Goal: Task Accomplishment & Management: Complete application form

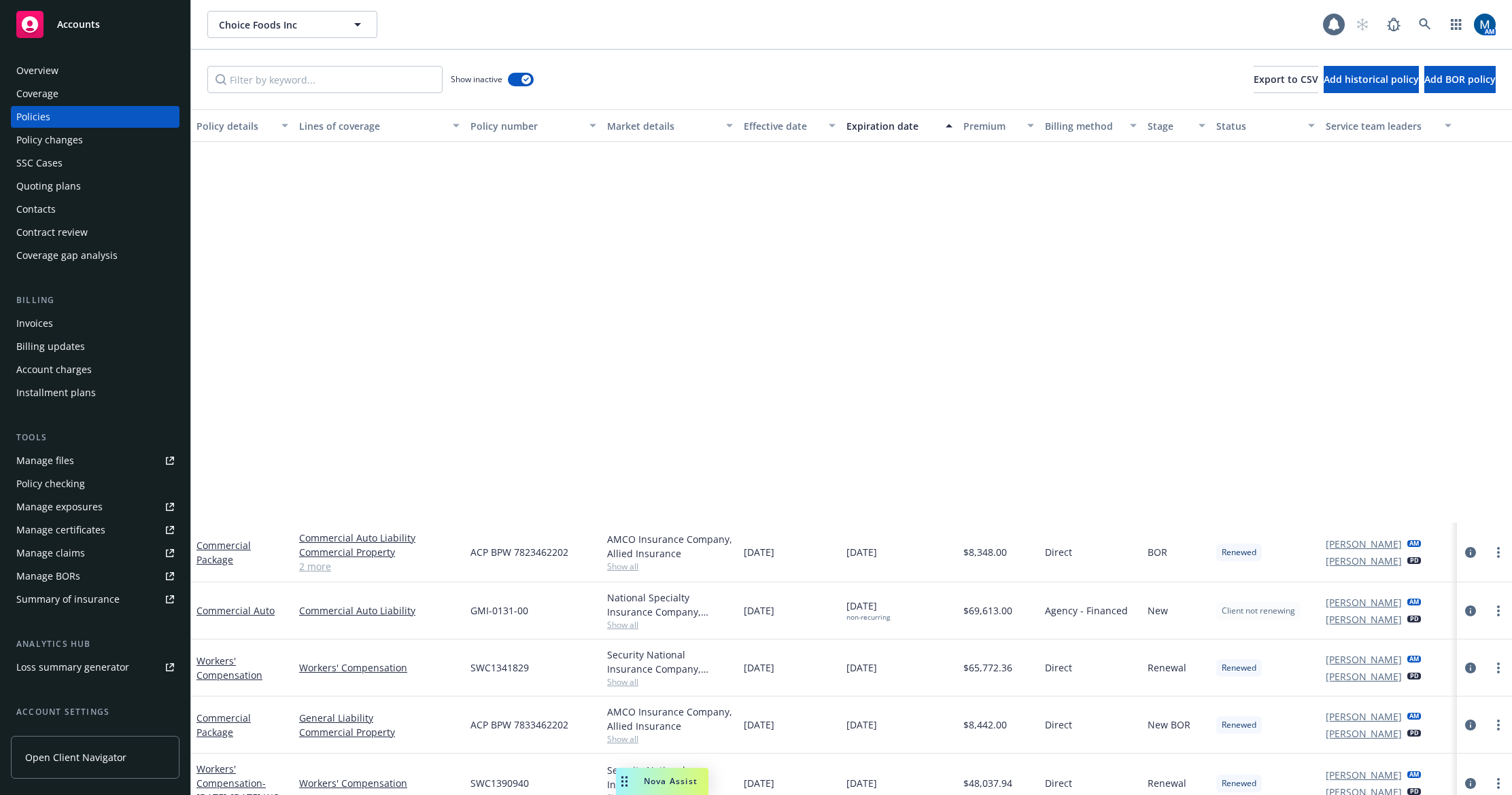
scroll to position [457, 0]
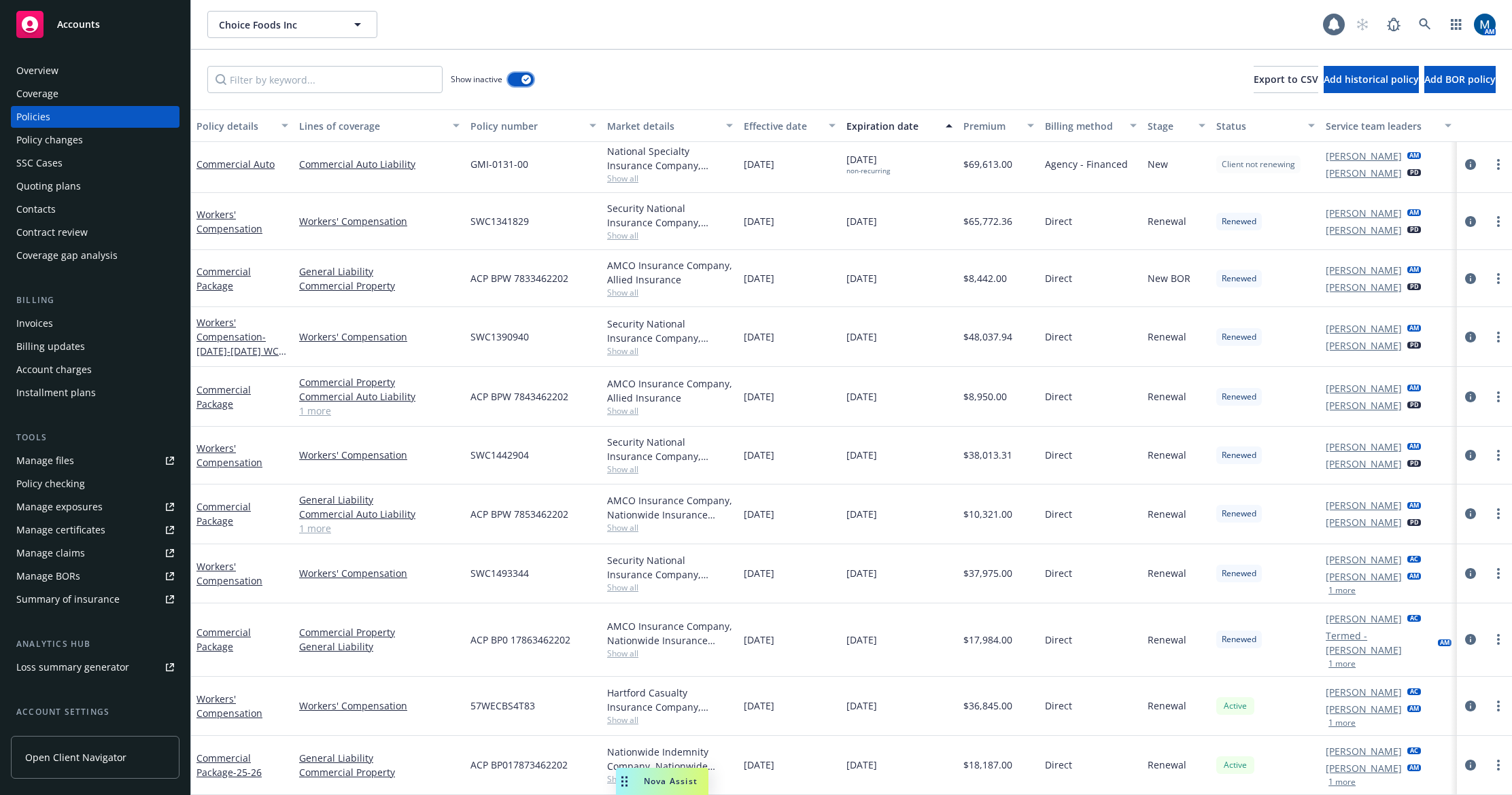
click at [524, 81] on icon "button" at bounding box center [526, 79] width 5 height 4
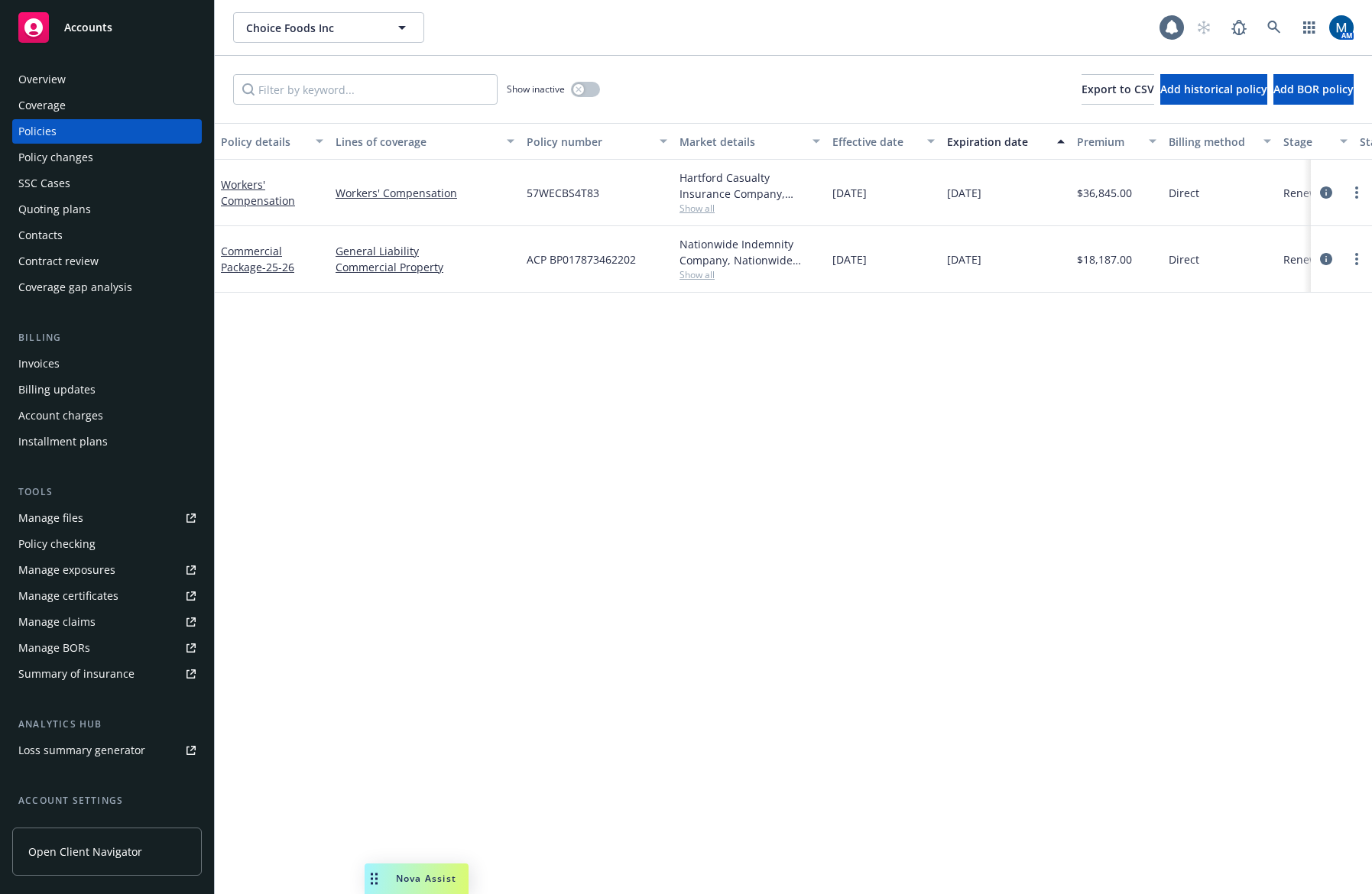
click at [906, 509] on div "Policy details Lines of coverage Policy number Market details Effective date Ex…" at bounding box center [793, 509] width 1157 height 772
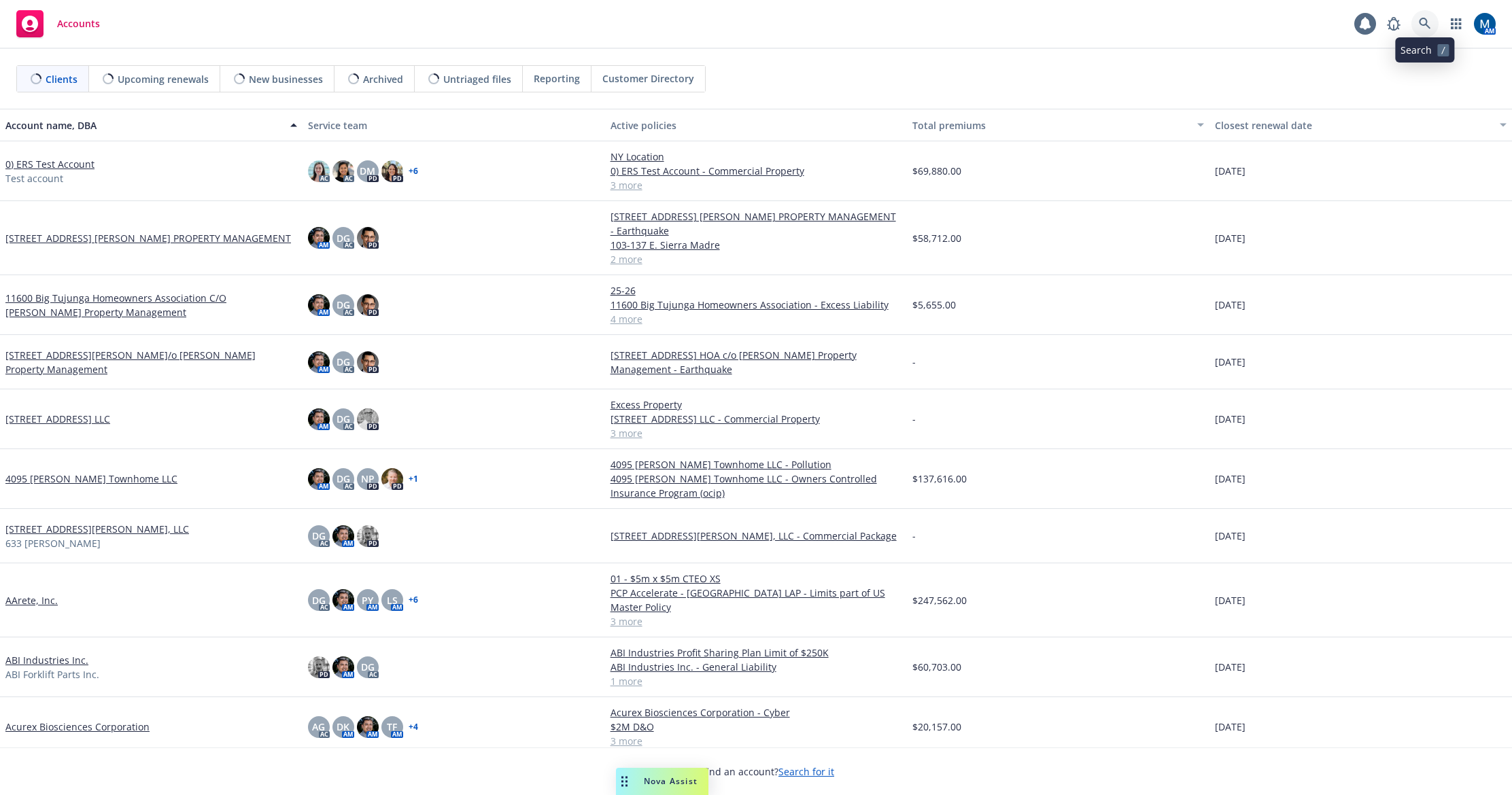
click at [1426, 14] on link at bounding box center [1425, 24] width 27 height 27
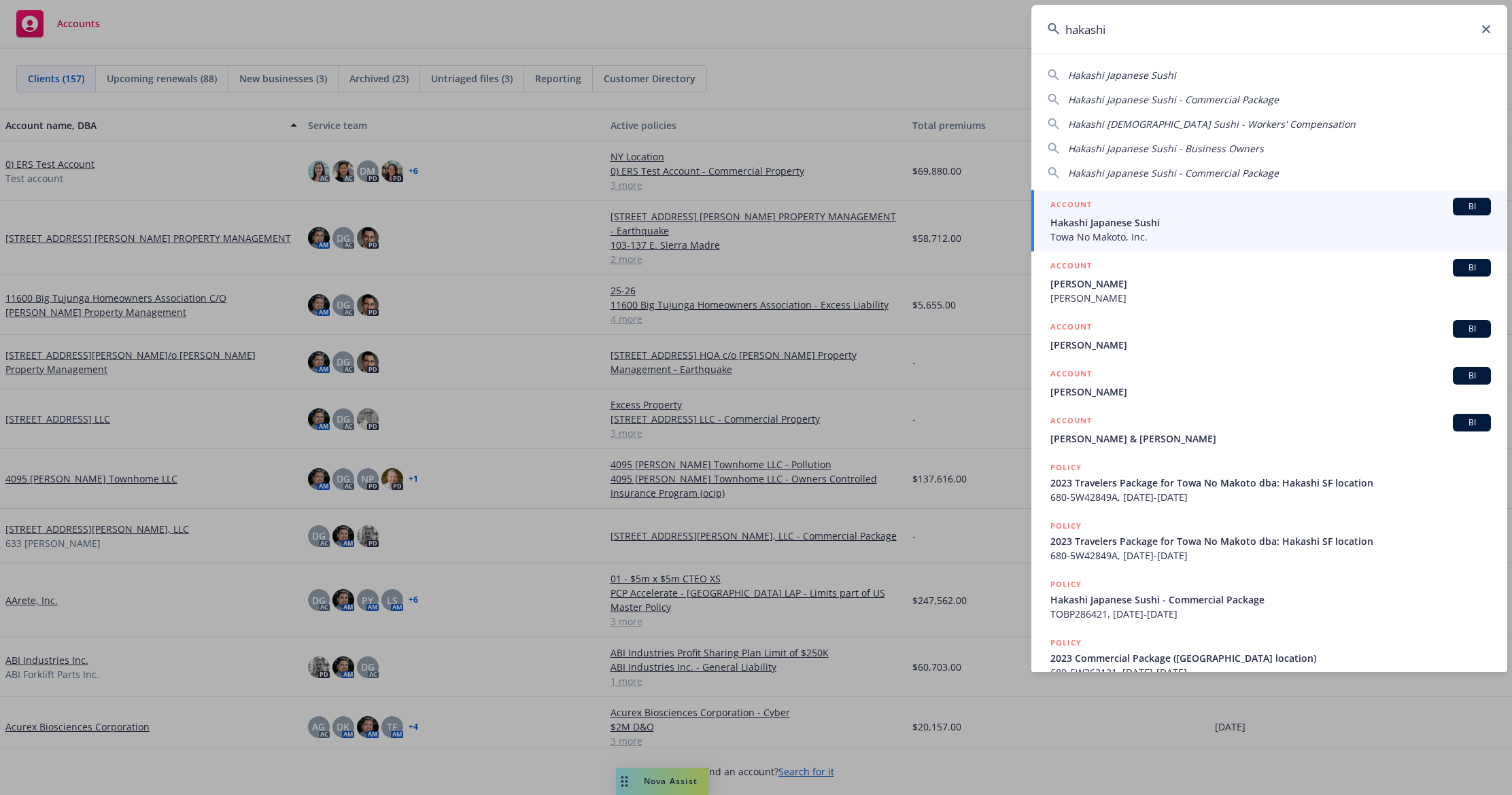
type input "hakashi"
drag, startPoint x: 1119, startPoint y: 222, endPoint x: 1112, endPoint y: 225, distance: 7.6
click at [1119, 220] on span "Hakashi Japanese Sushi" at bounding box center [1270, 222] width 441 height 14
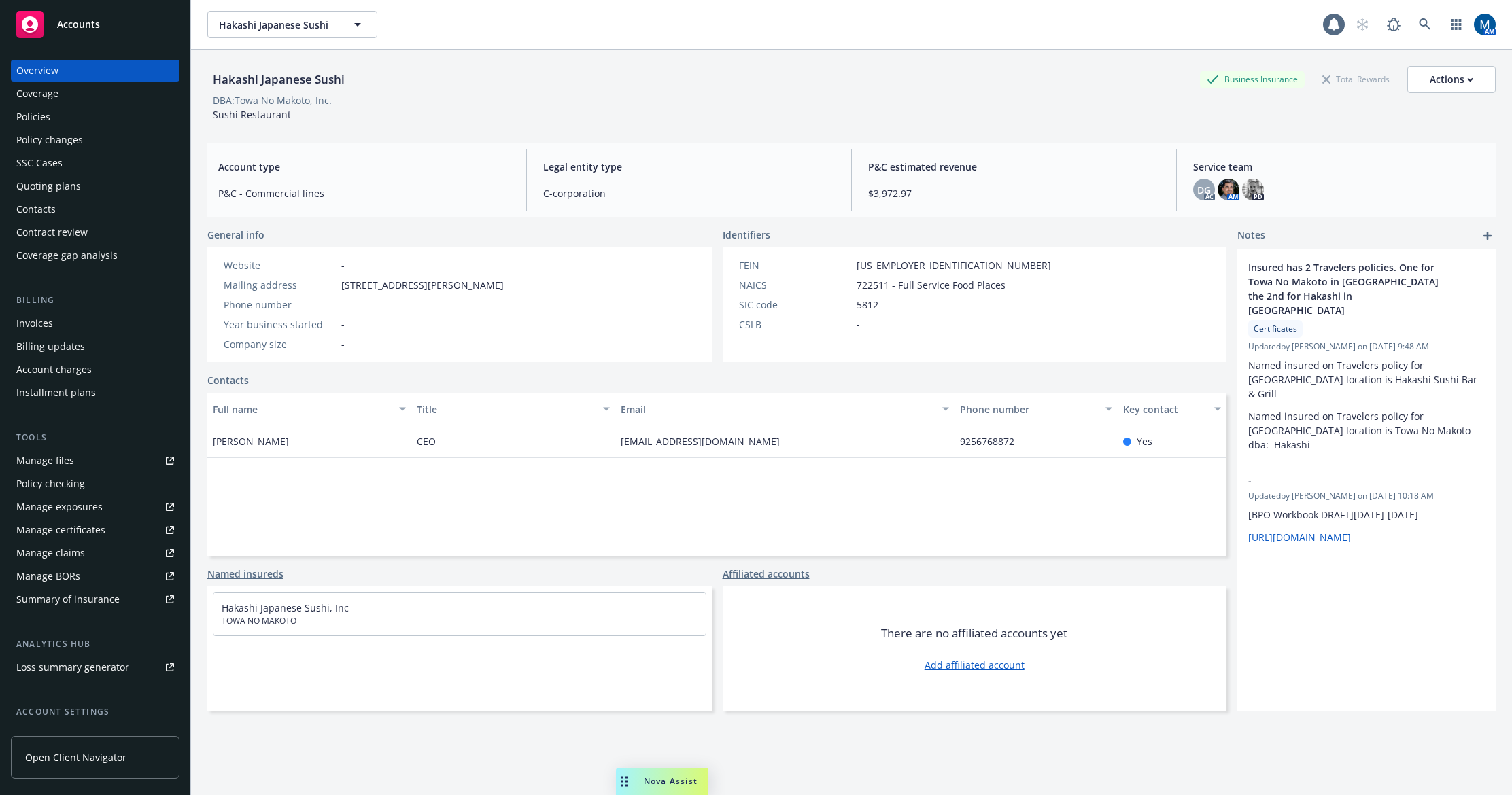
click at [73, 111] on div "Policies" at bounding box center [95, 117] width 158 height 22
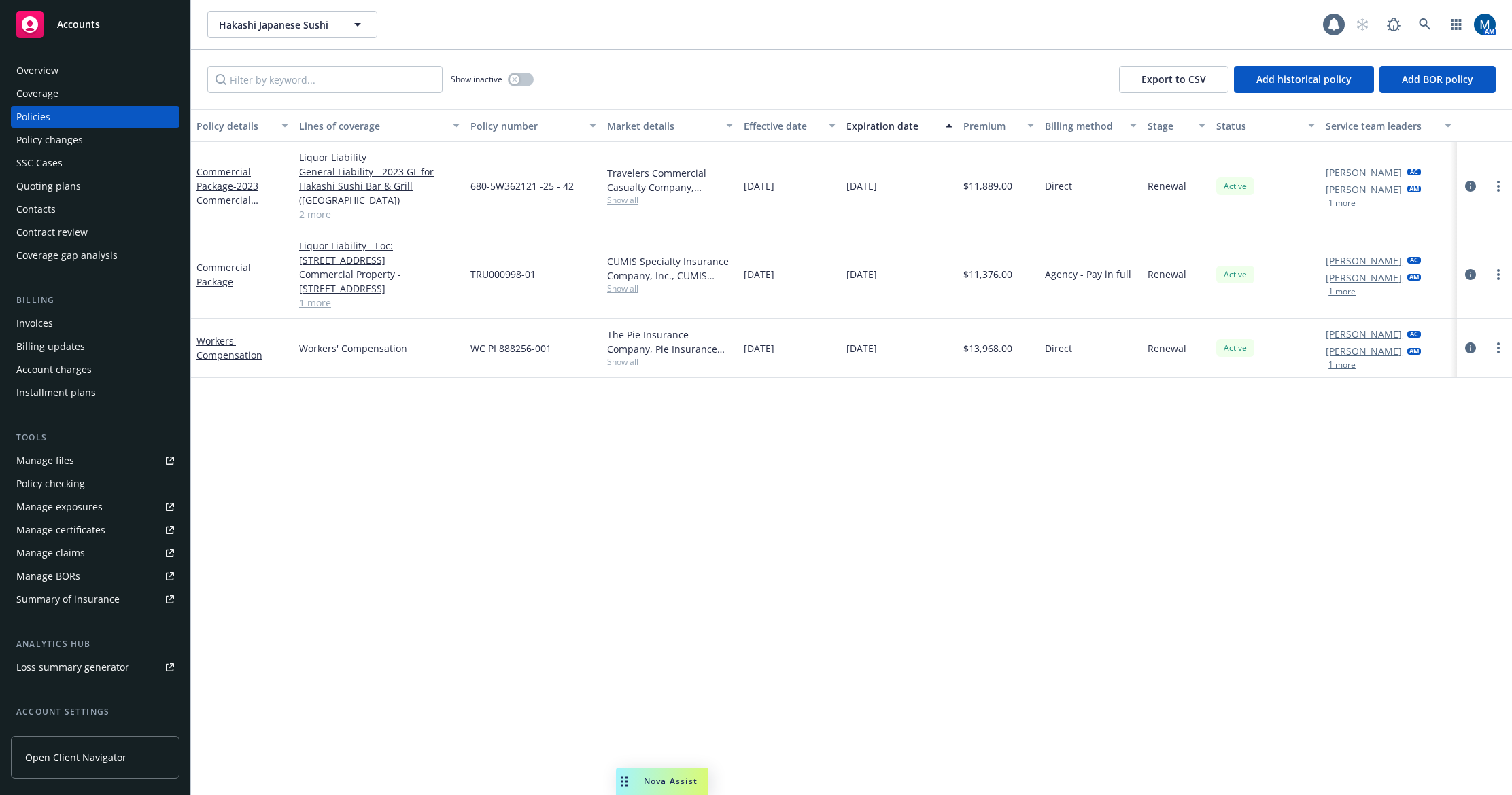
click at [698, 488] on div "Policy details Lines of coverage Policy number Market details Effective date Ex…" at bounding box center [851, 452] width 1321 height 686
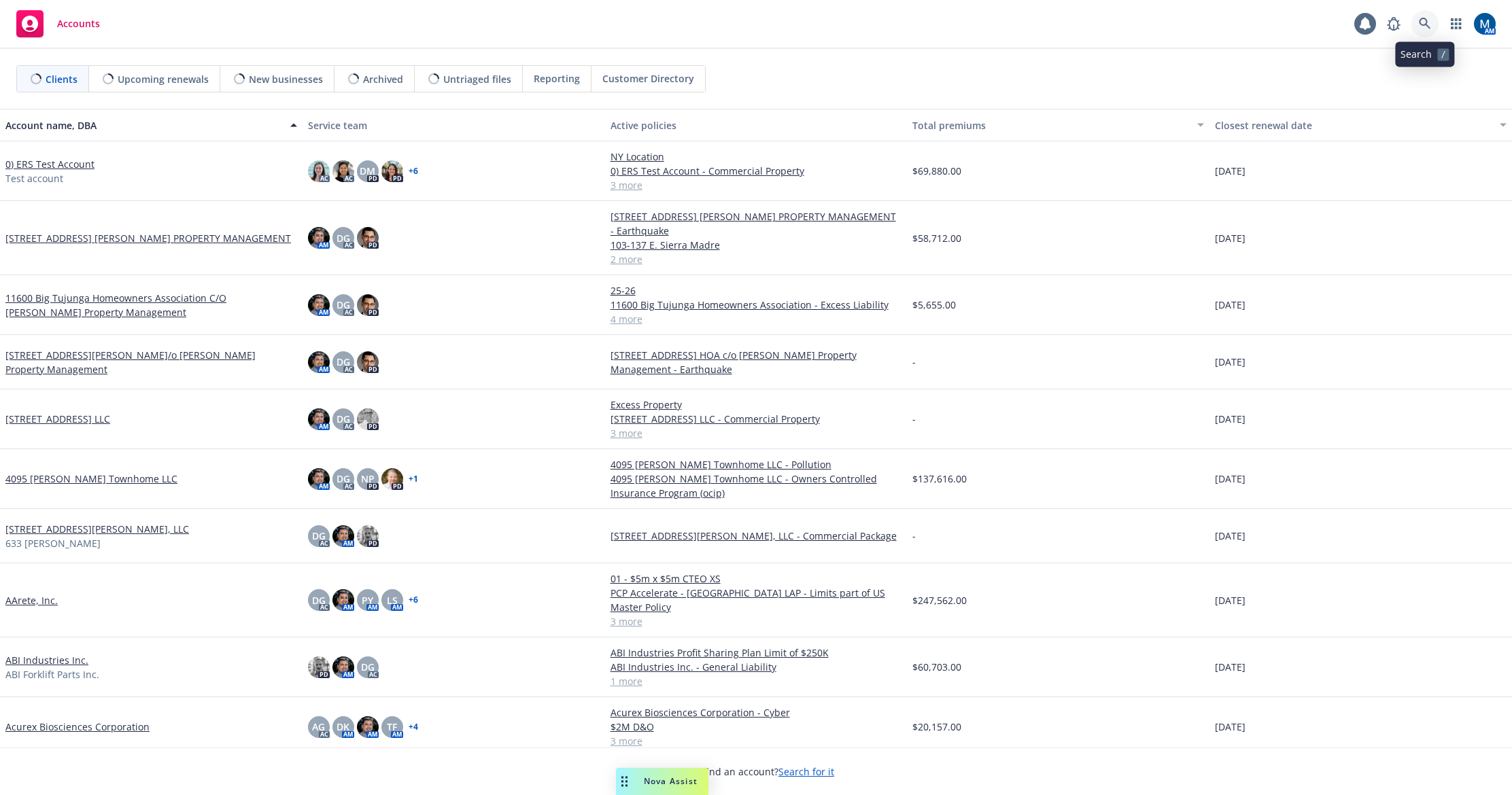
click at [1424, 25] on icon at bounding box center [1424, 23] width 12 height 12
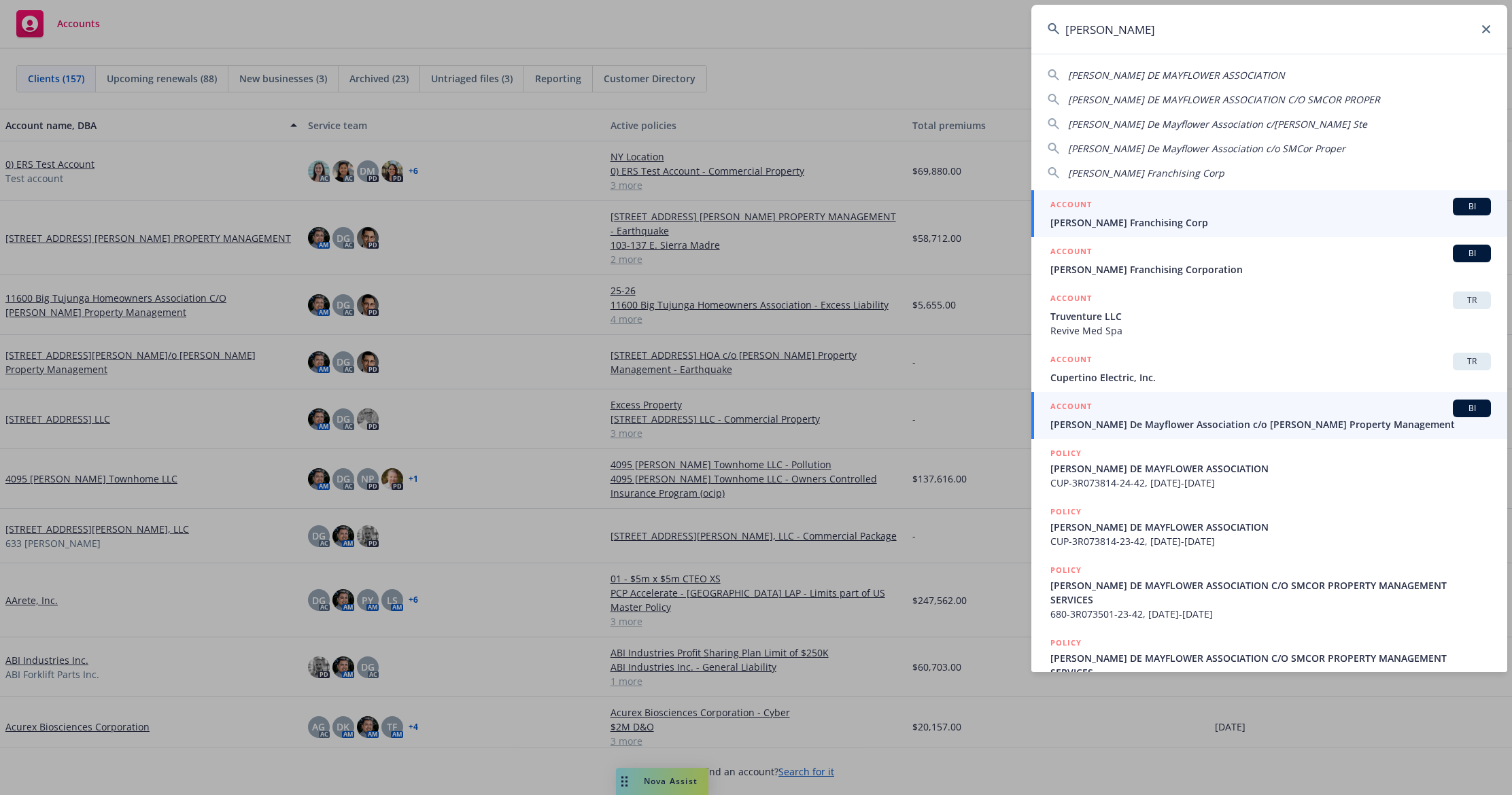
type input "estrella"
click at [1244, 424] on span "Estrella De Mayflower Association c/o Wheeler Steffen Property Management" at bounding box center [1270, 424] width 441 height 14
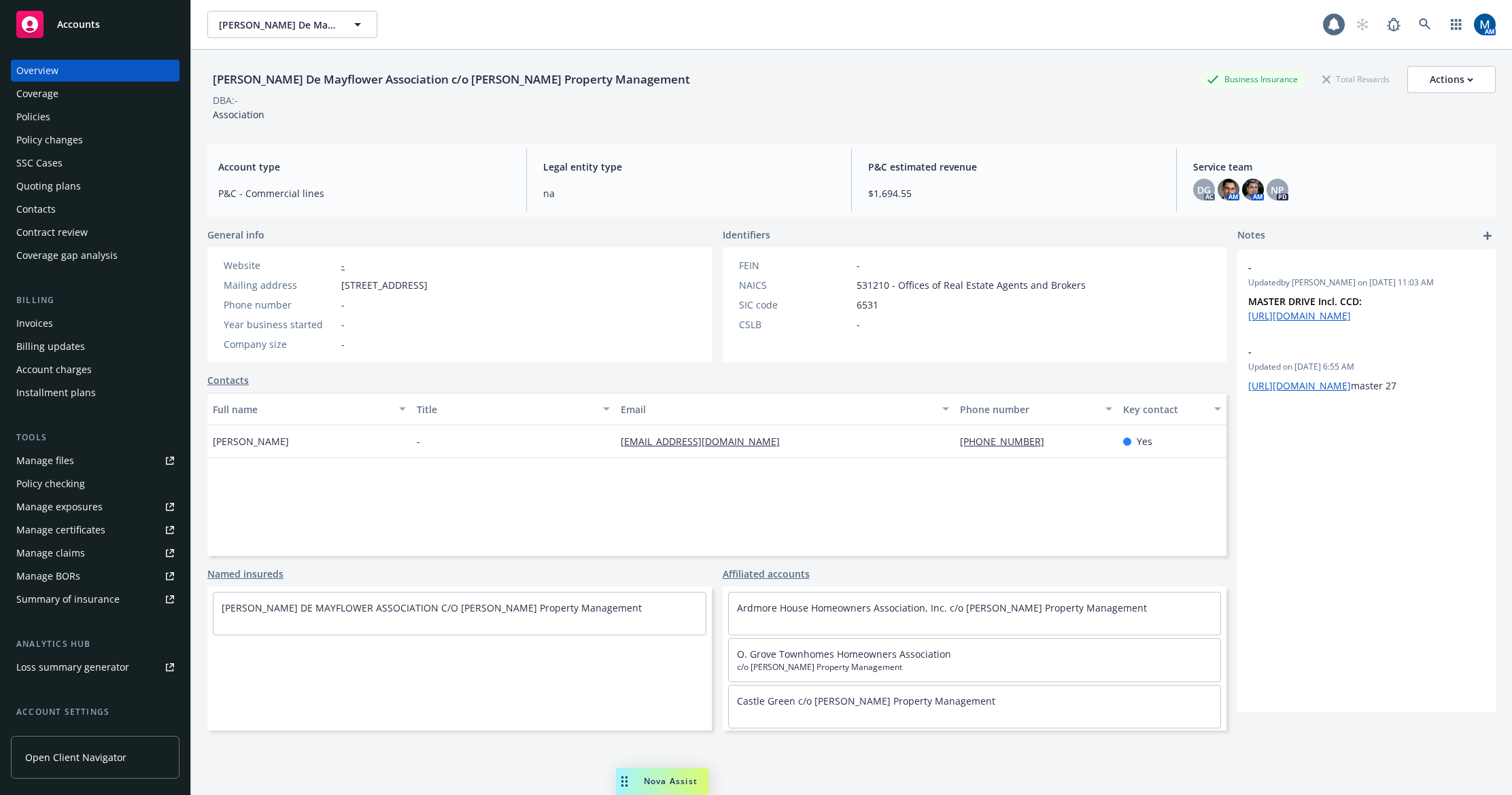
click at [125, 115] on div "Policies" at bounding box center [95, 117] width 158 height 22
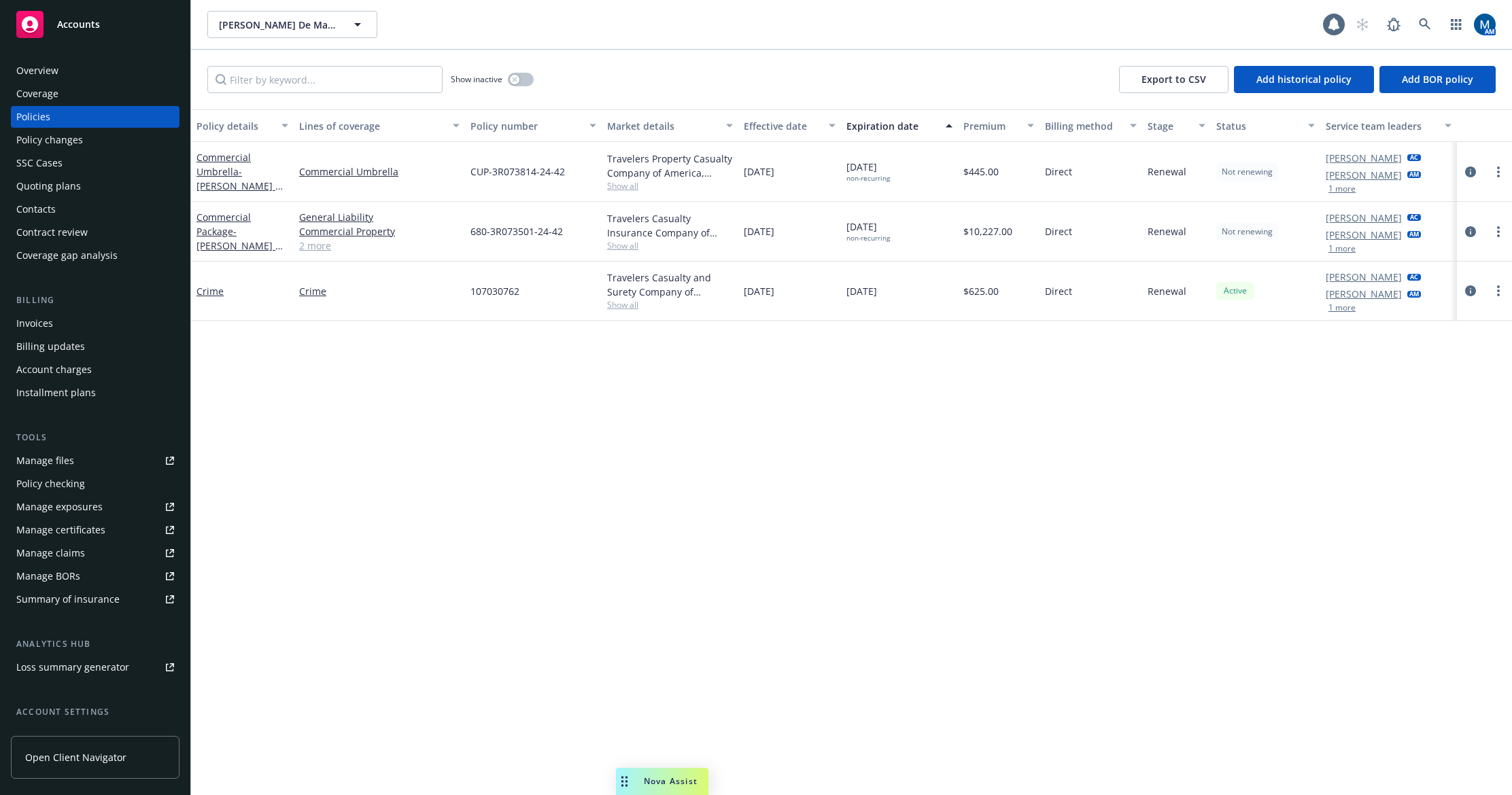
click at [1042, 467] on div "Policy details Lines of coverage Policy number Market details Effective date Ex…" at bounding box center [851, 452] width 1321 height 686
click at [398, 478] on div "Policy details Lines of coverage Policy number Market details Effective date Ex…" at bounding box center [851, 452] width 1321 height 686
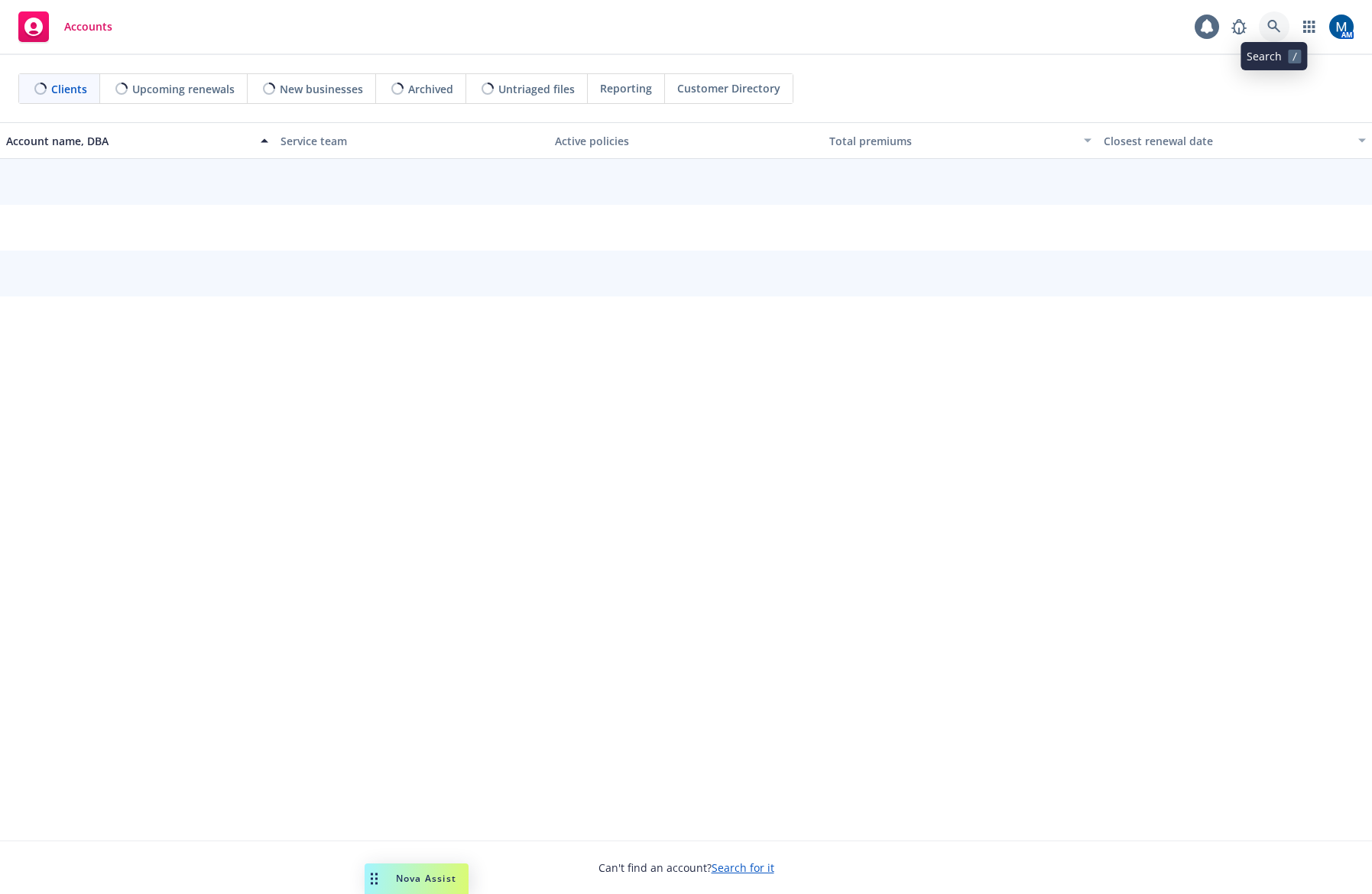
click at [1266, 19] on link at bounding box center [1274, 27] width 31 height 31
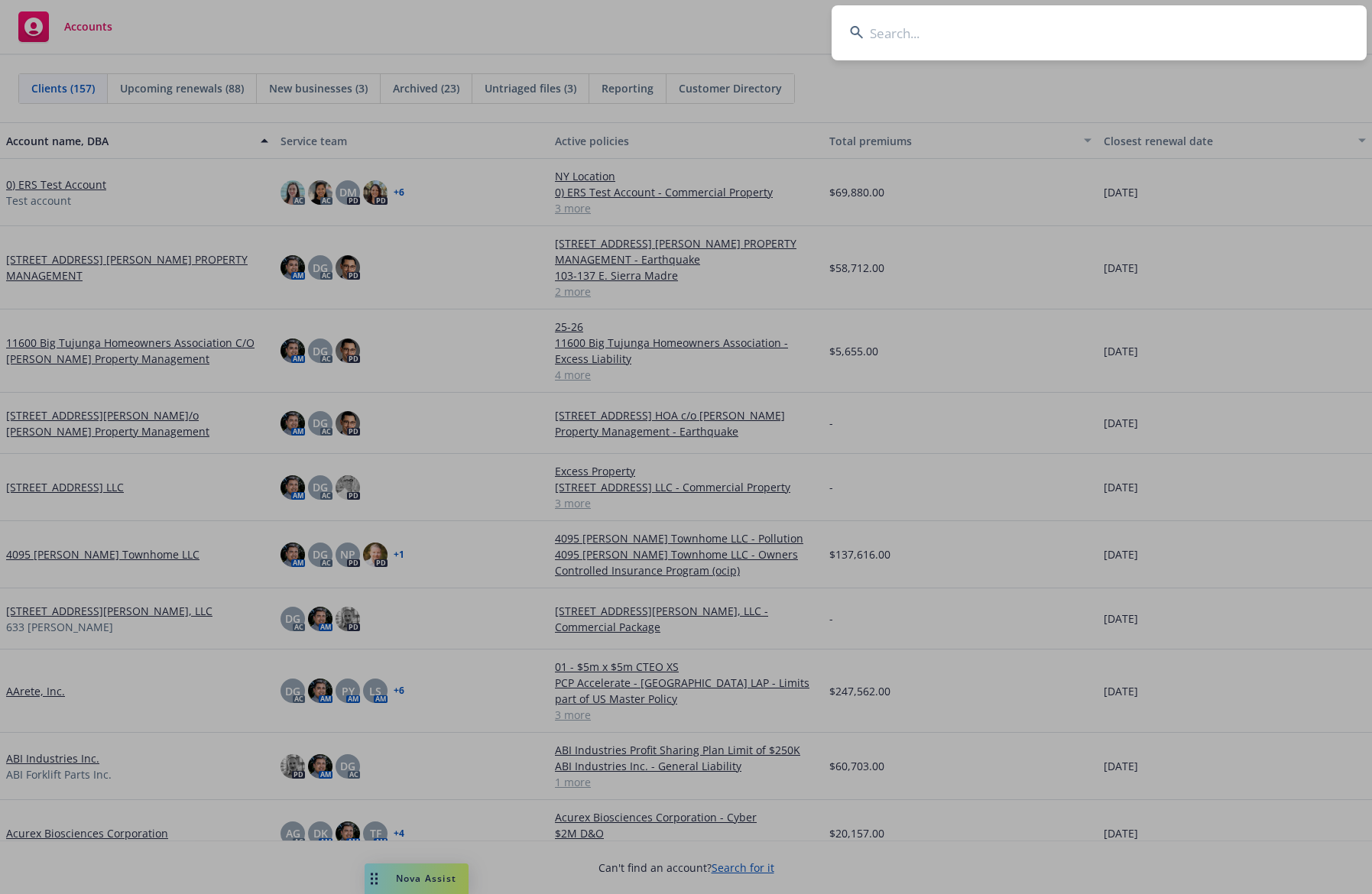
click at [1092, 35] on input at bounding box center [1100, 33] width 536 height 55
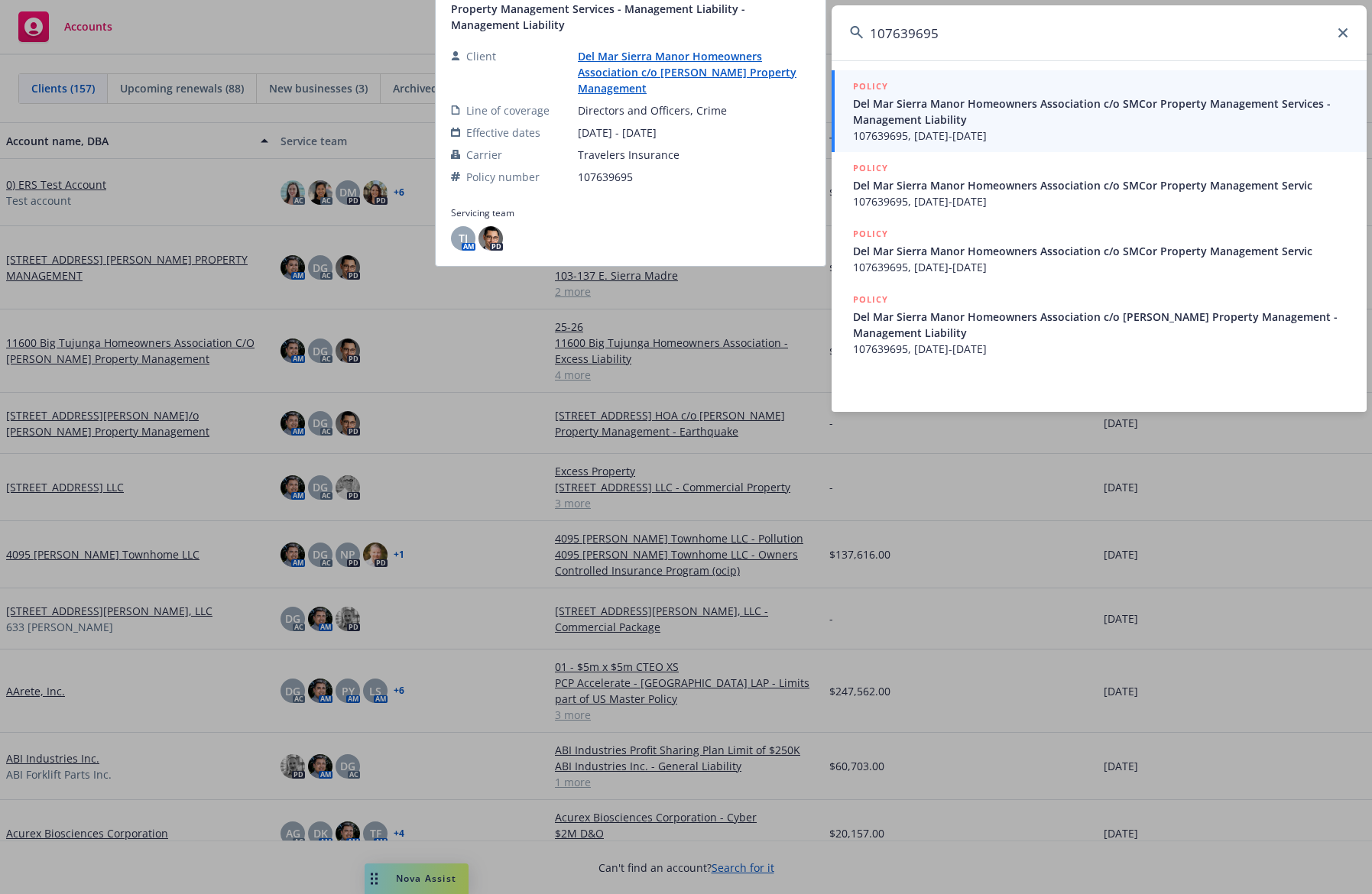
type input "107639695"
click at [1018, 108] on span "Del Mar Sierra Manor Homeowners Association c/o SMCor Property Management Servi…" at bounding box center [1101, 112] width 496 height 32
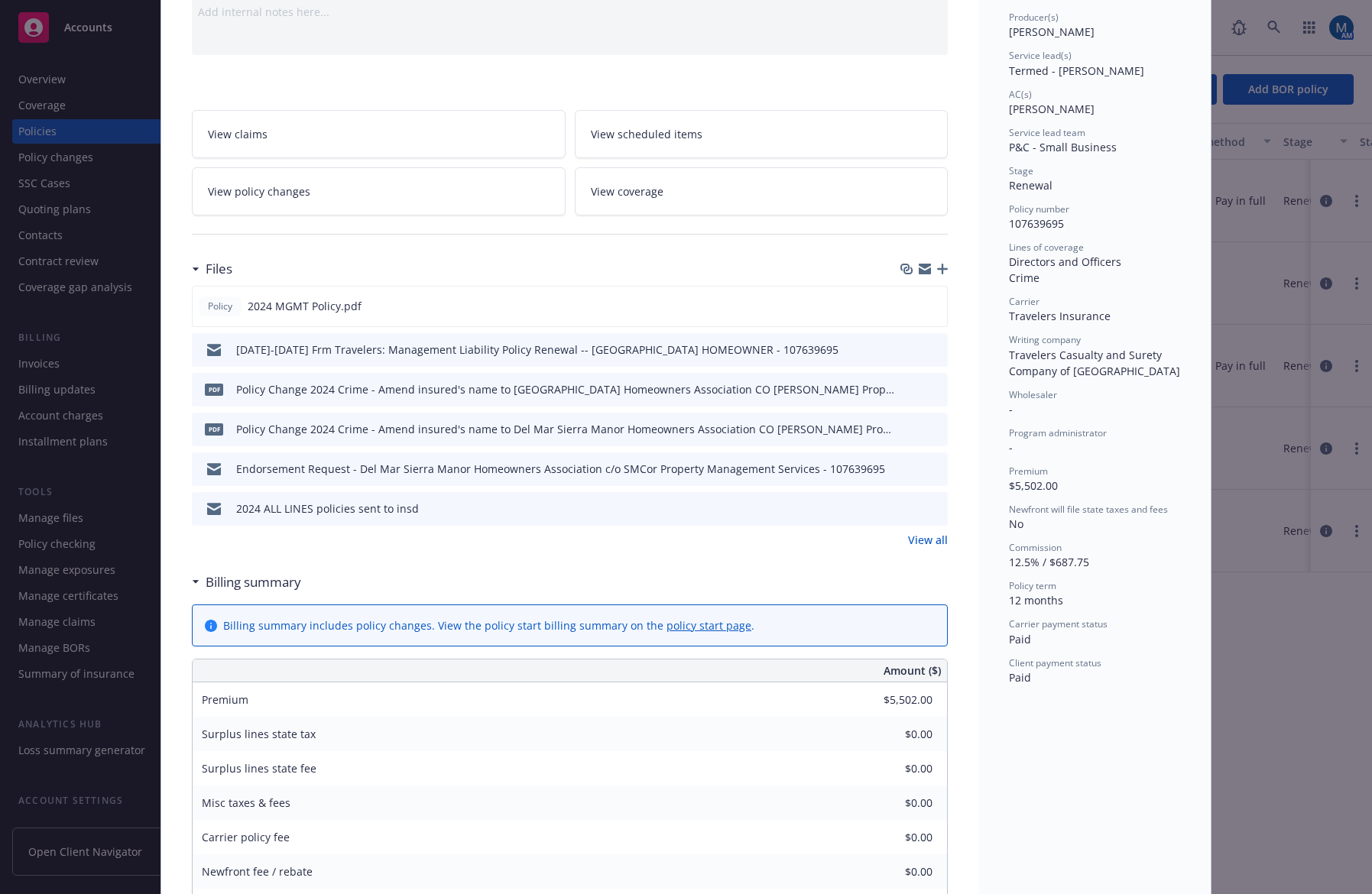
scroll to position [76, 0]
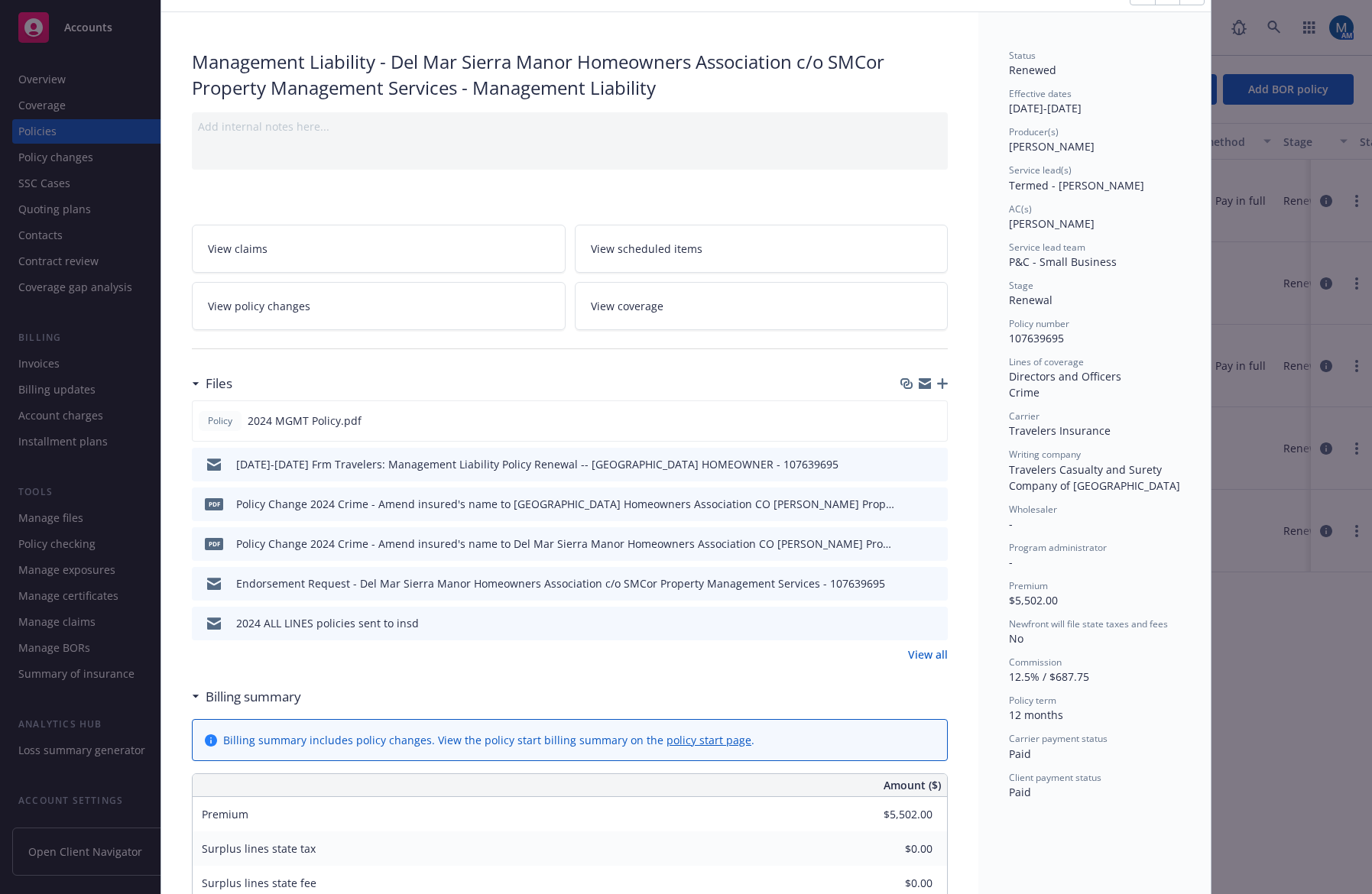
click at [930, 583] on icon "preview file" at bounding box center [933, 582] width 14 height 11
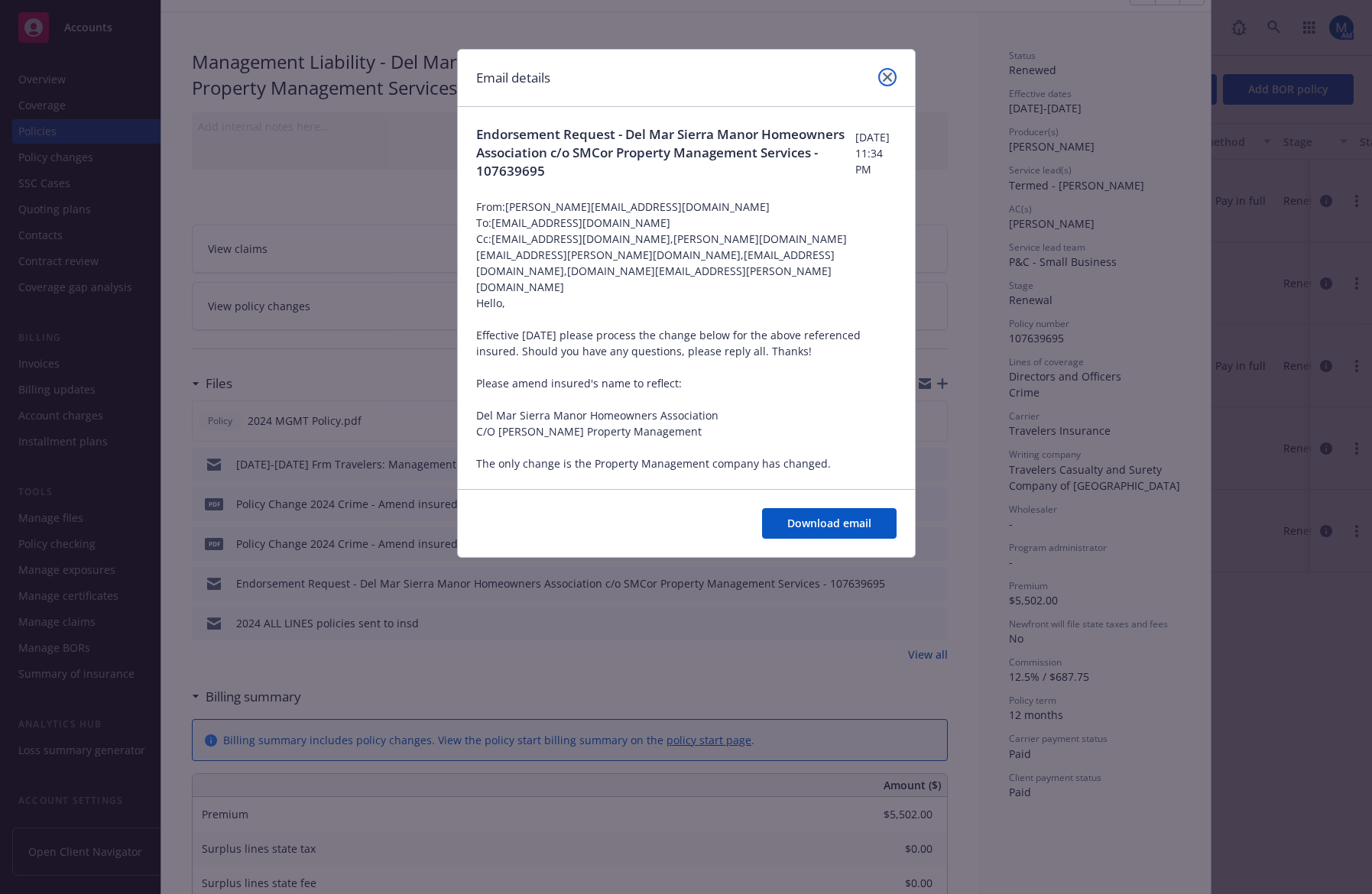
click at [891, 73] on icon "close" at bounding box center [888, 77] width 9 height 9
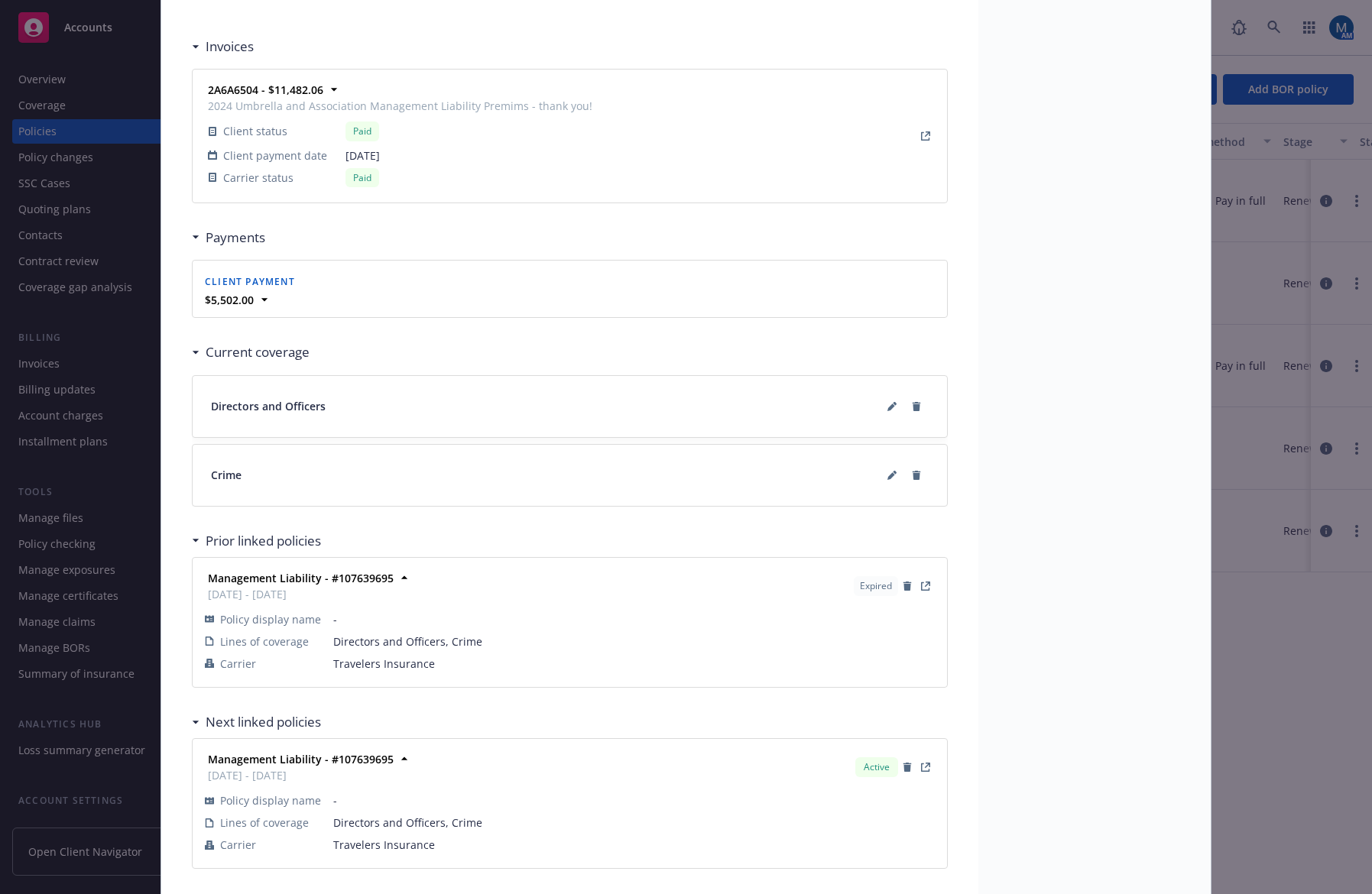
scroll to position [1479, 0]
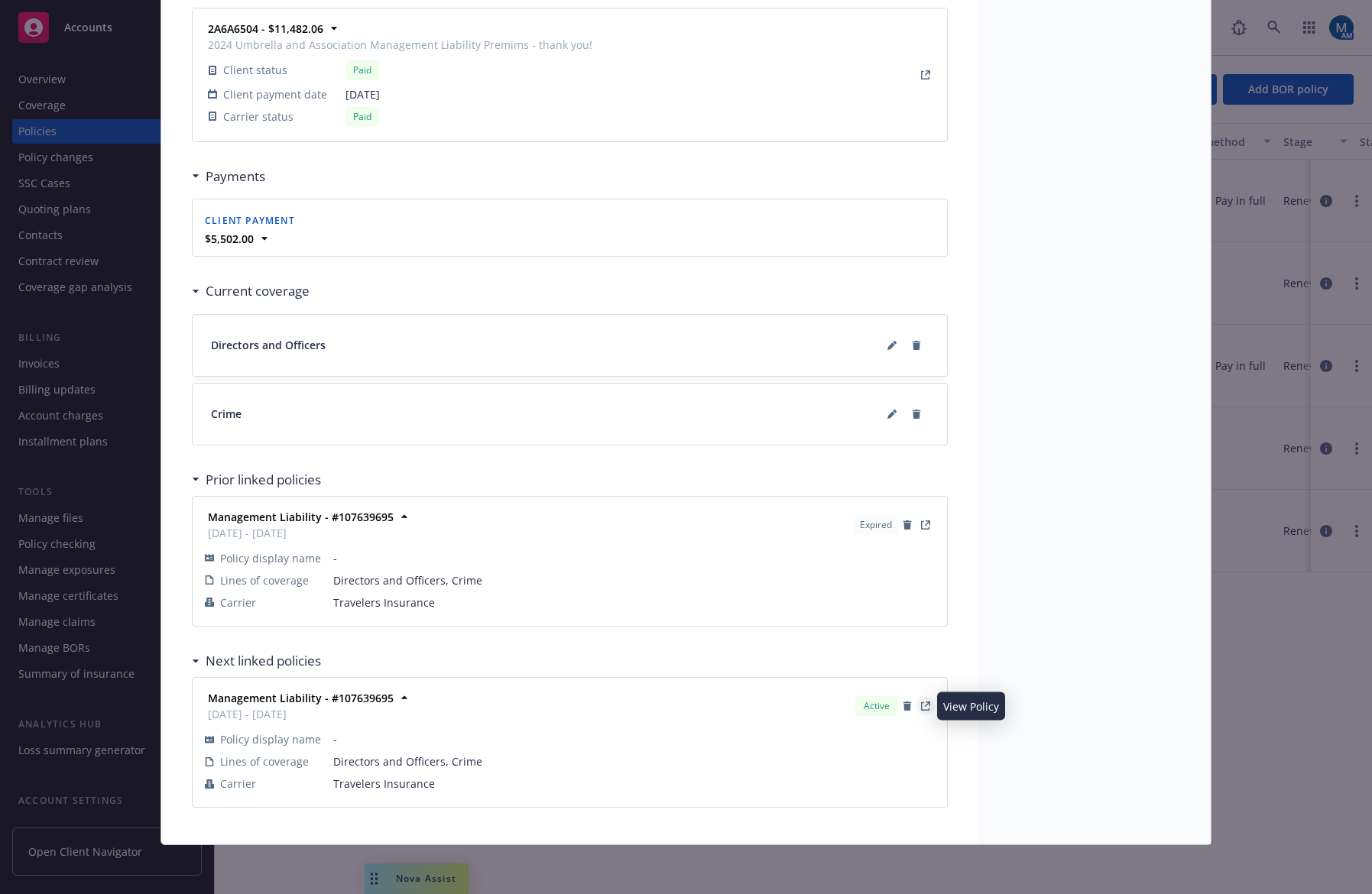
click at [925, 703] on icon "View Policy" at bounding box center [927, 704] width 5 height 5
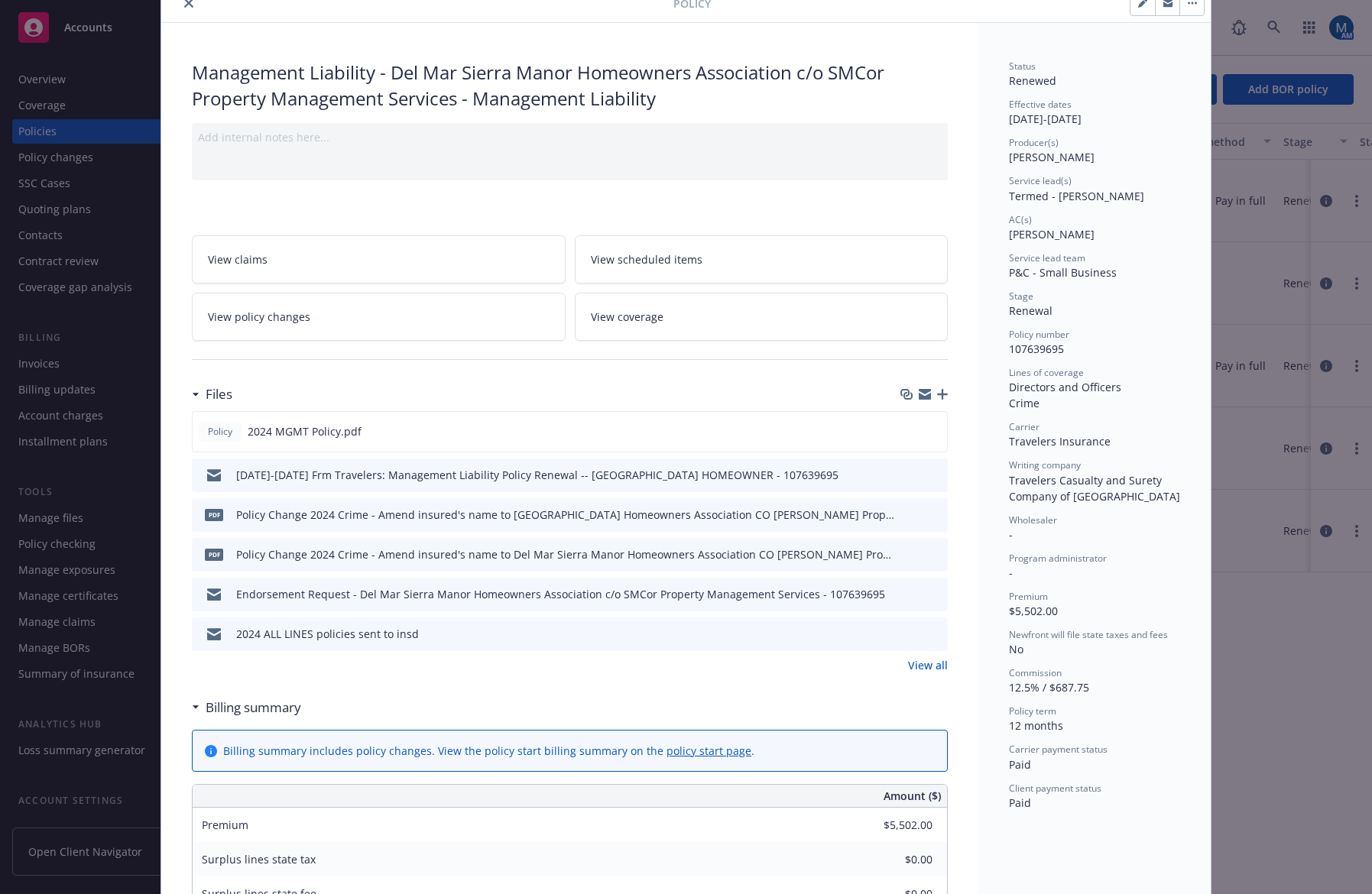
scroll to position [0, 0]
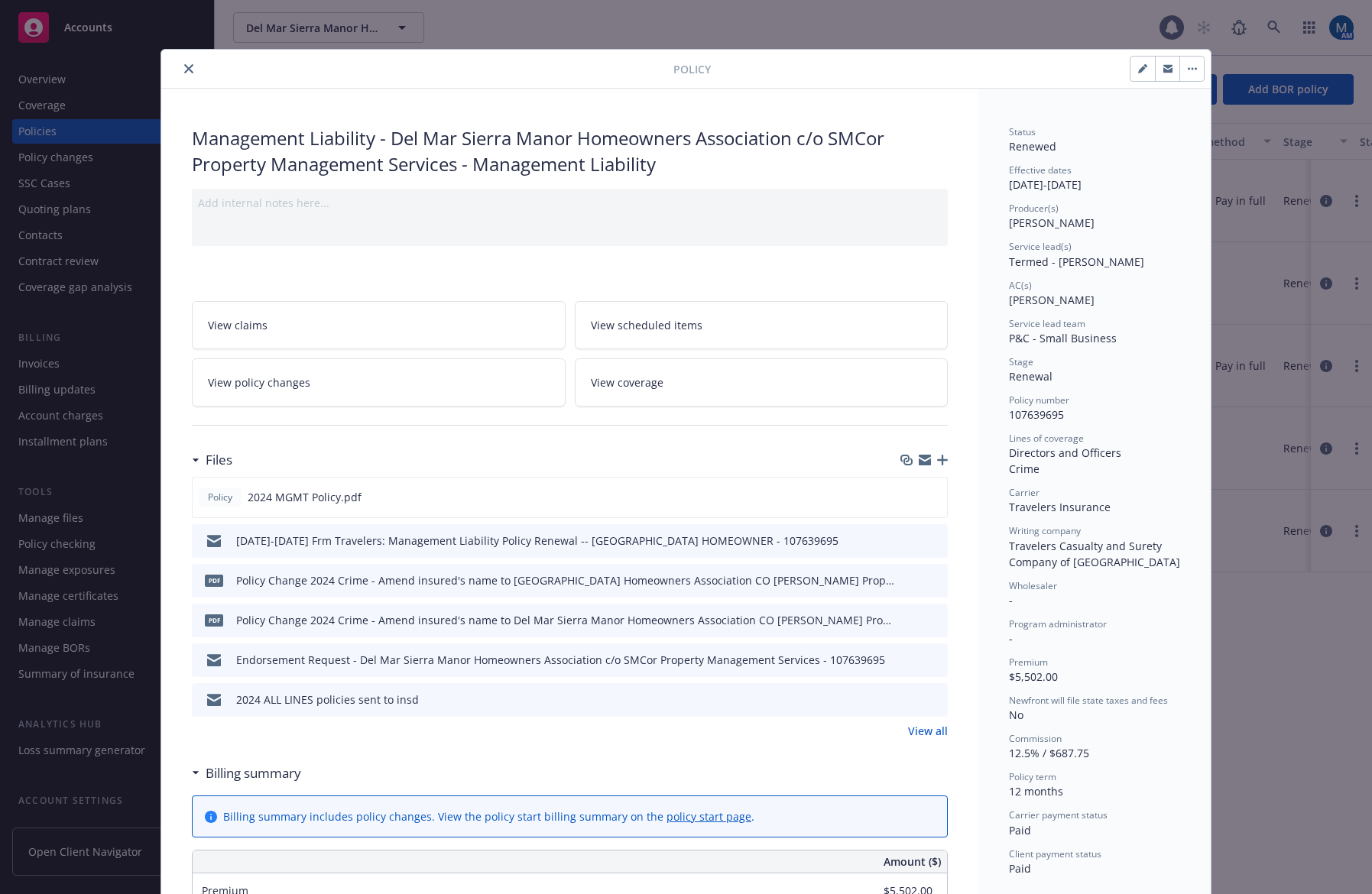
click at [184, 68] on icon "close" at bounding box center [189, 68] width 9 height 9
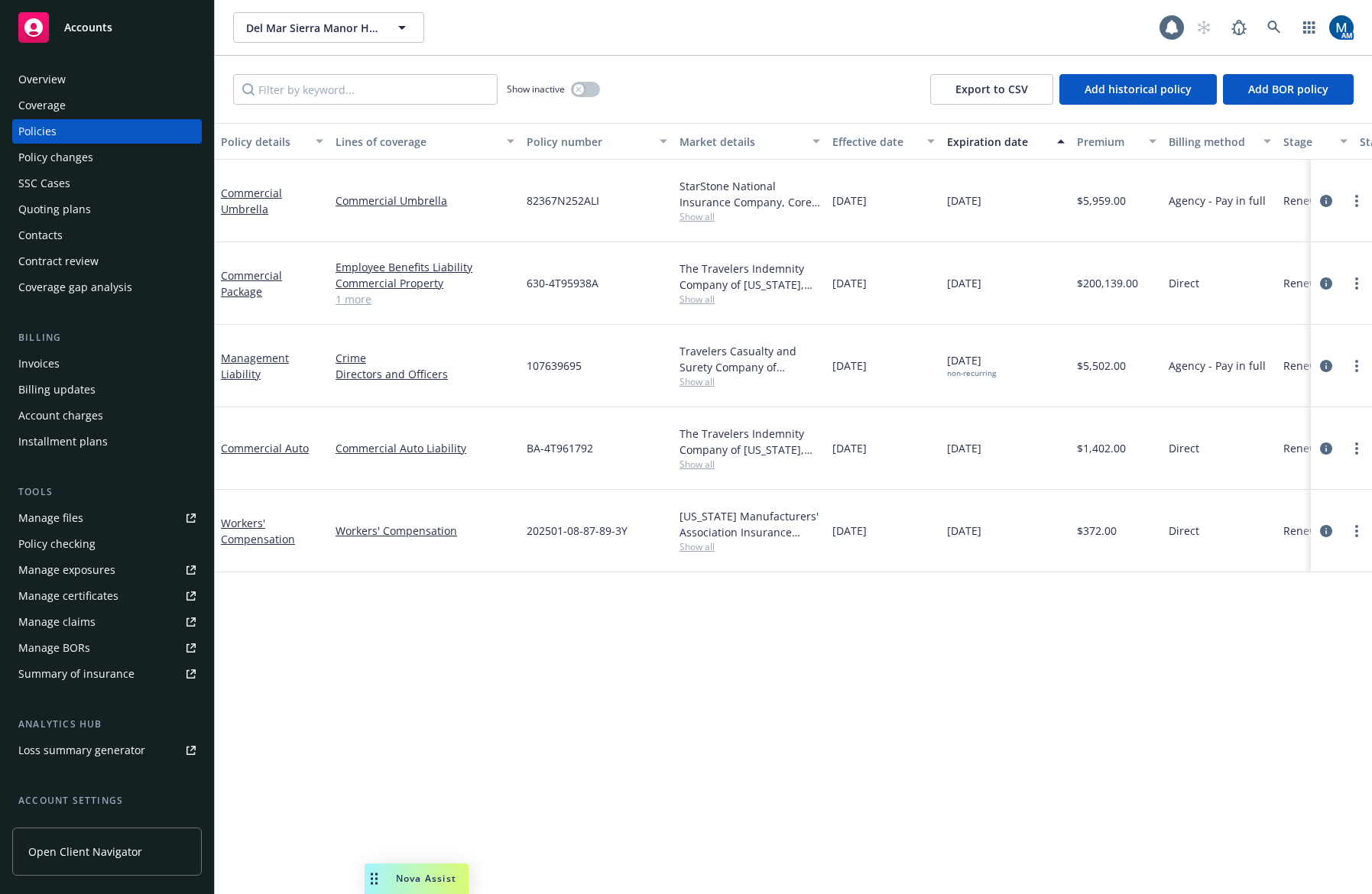
click at [43, 371] on div "Invoices" at bounding box center [39, 364] width 42 height 25
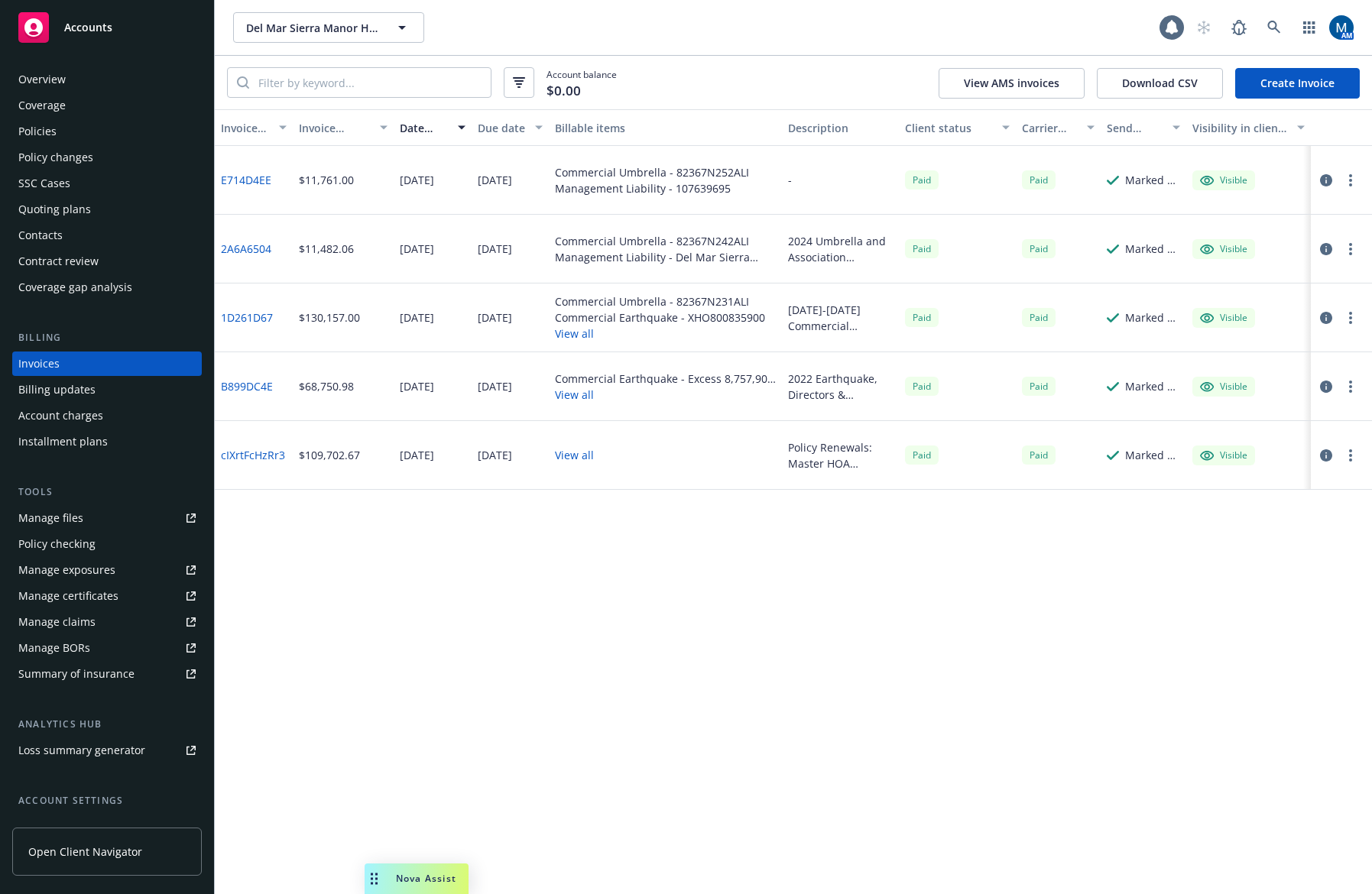
click at [1325, 178] on icon "button" at bounding box center [1327, 181] width 12 height 12
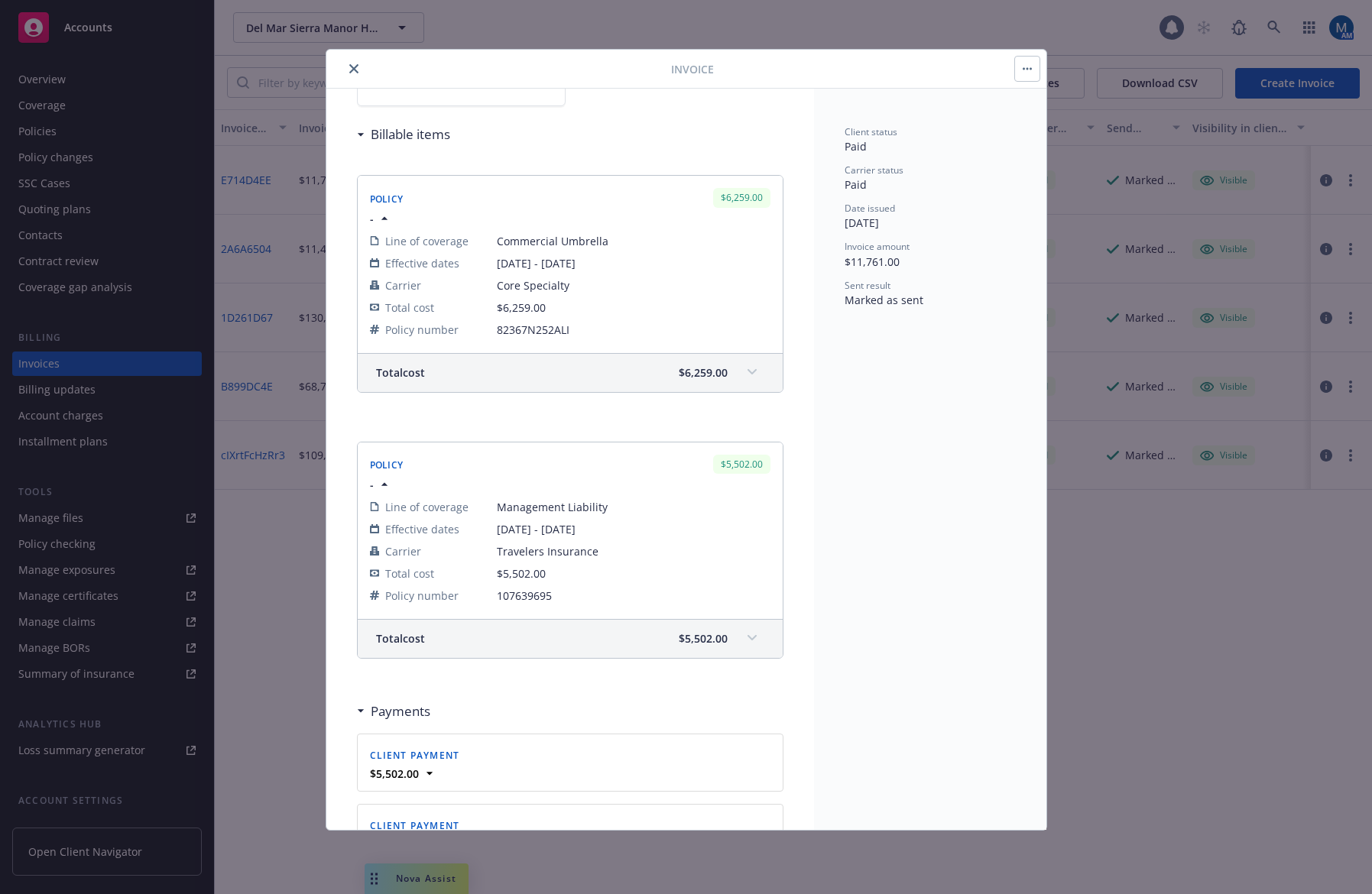
click at [747, 639] on span at bounding box center [753, 639] width 25 height 25
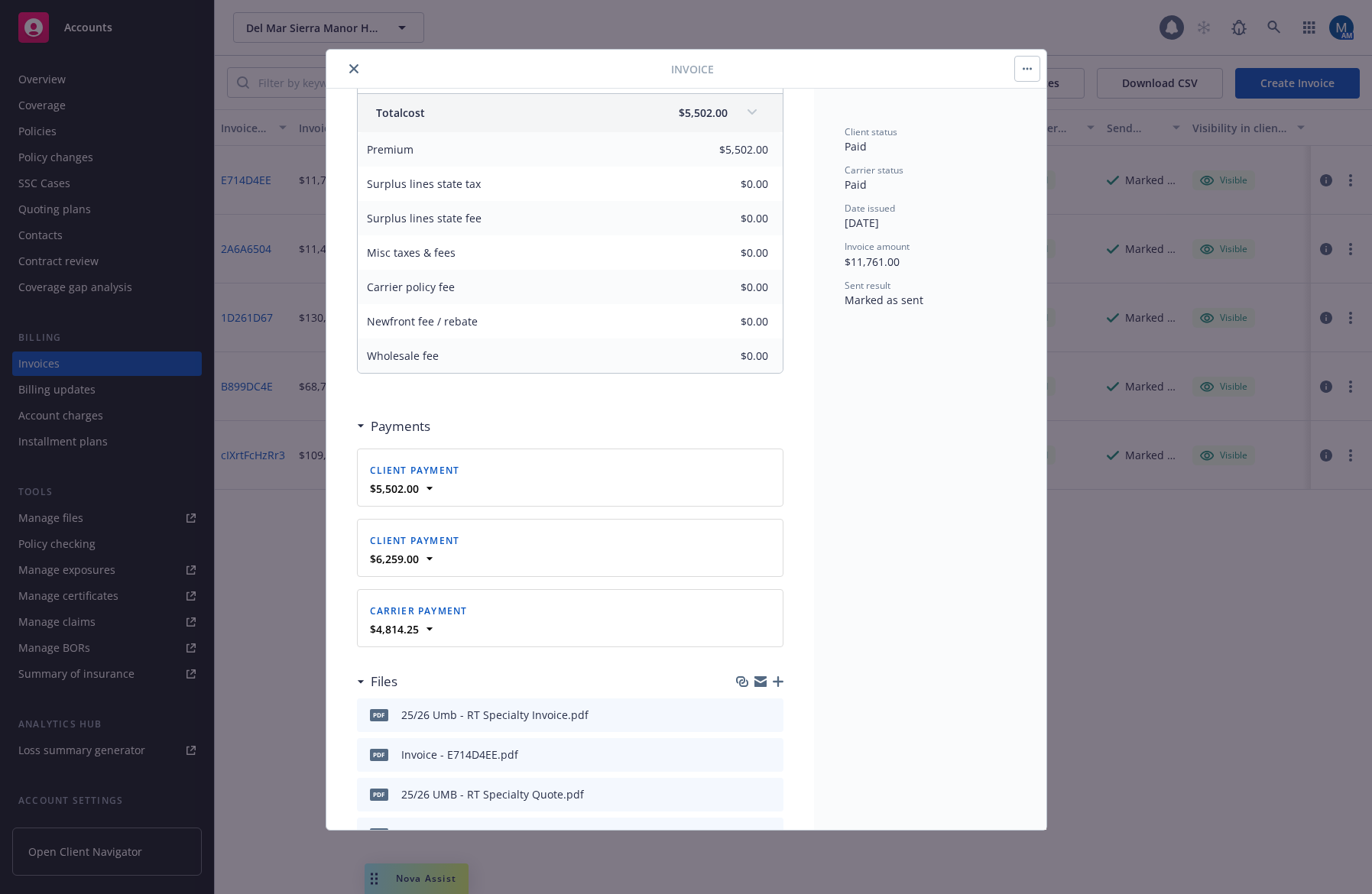
scroll to position [688, 0]
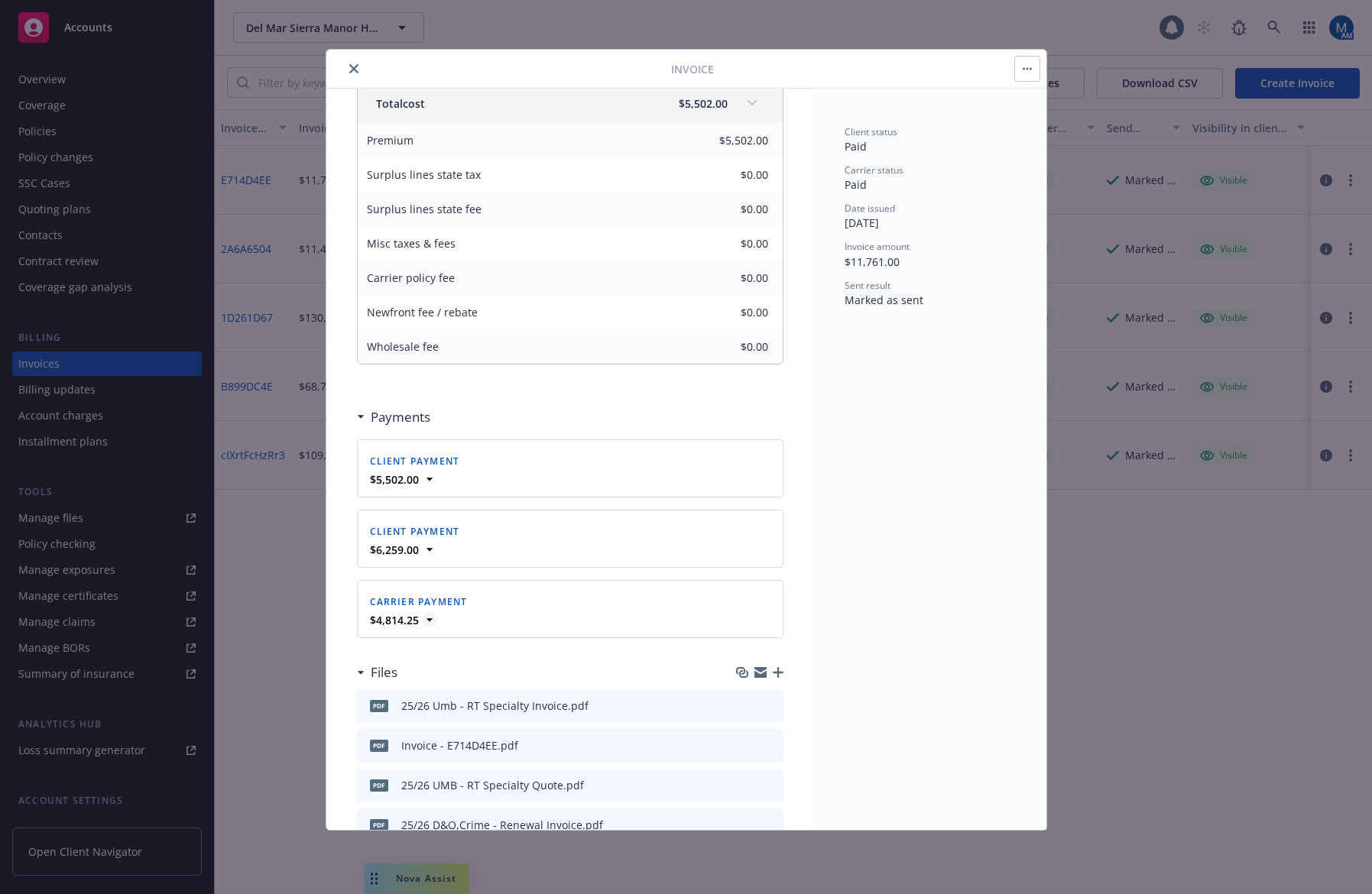
click at [427, 623] on icon at bounding box center [429, 620] width 15 height 15
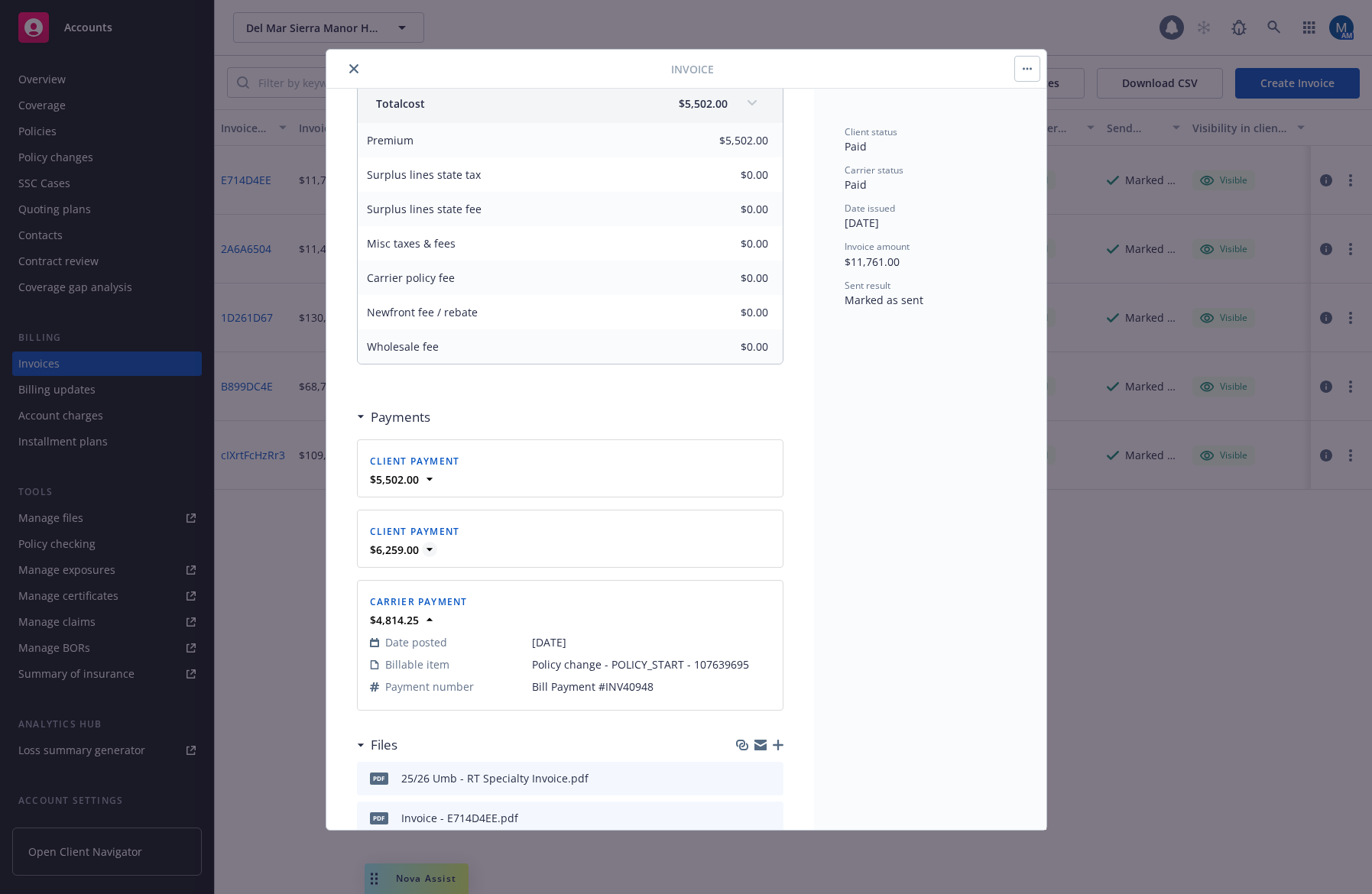
click at [432, 553] on icon at bounding box center [429, 549] width 15 height 15
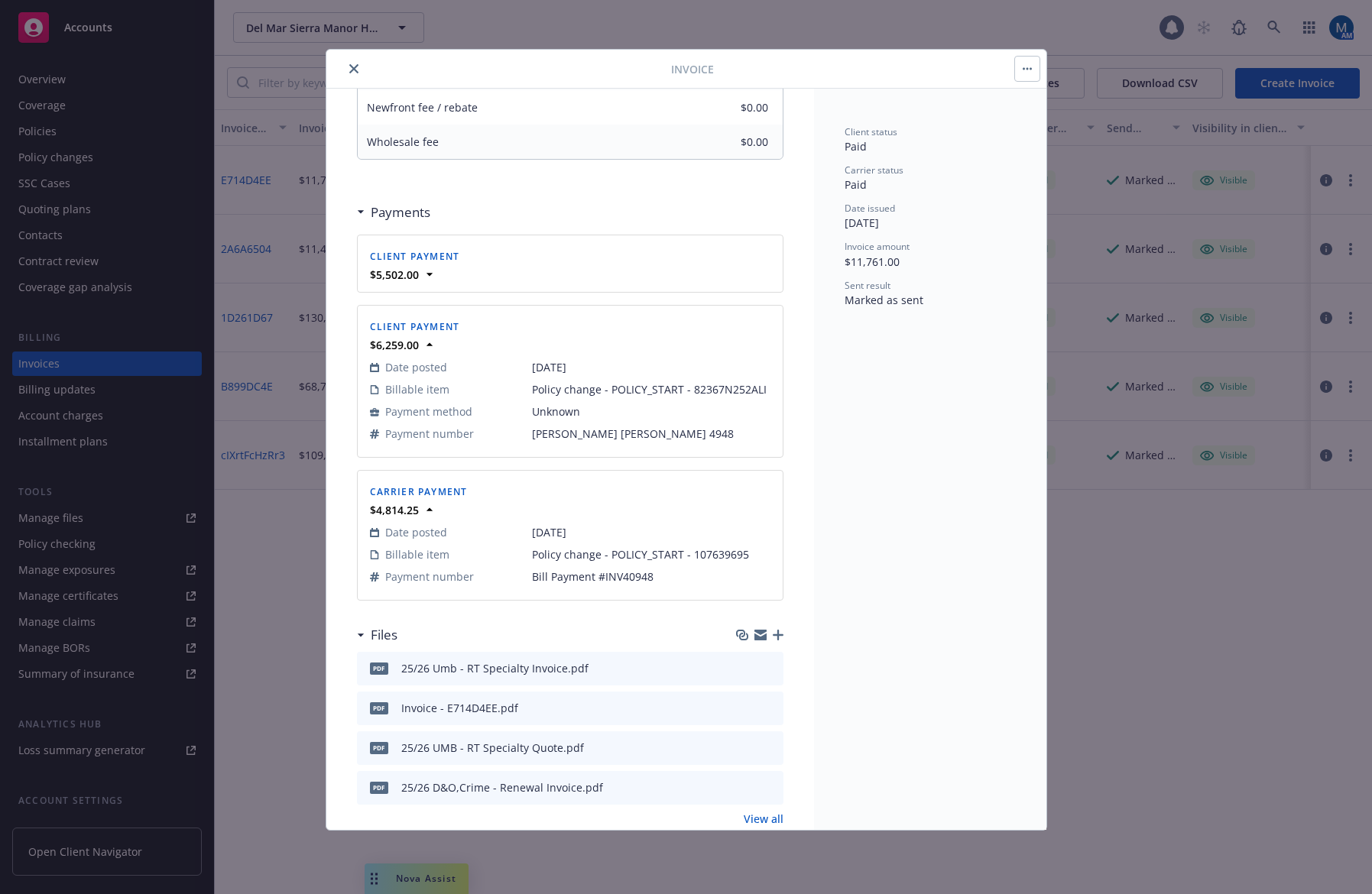
scroll to position [942, 0]
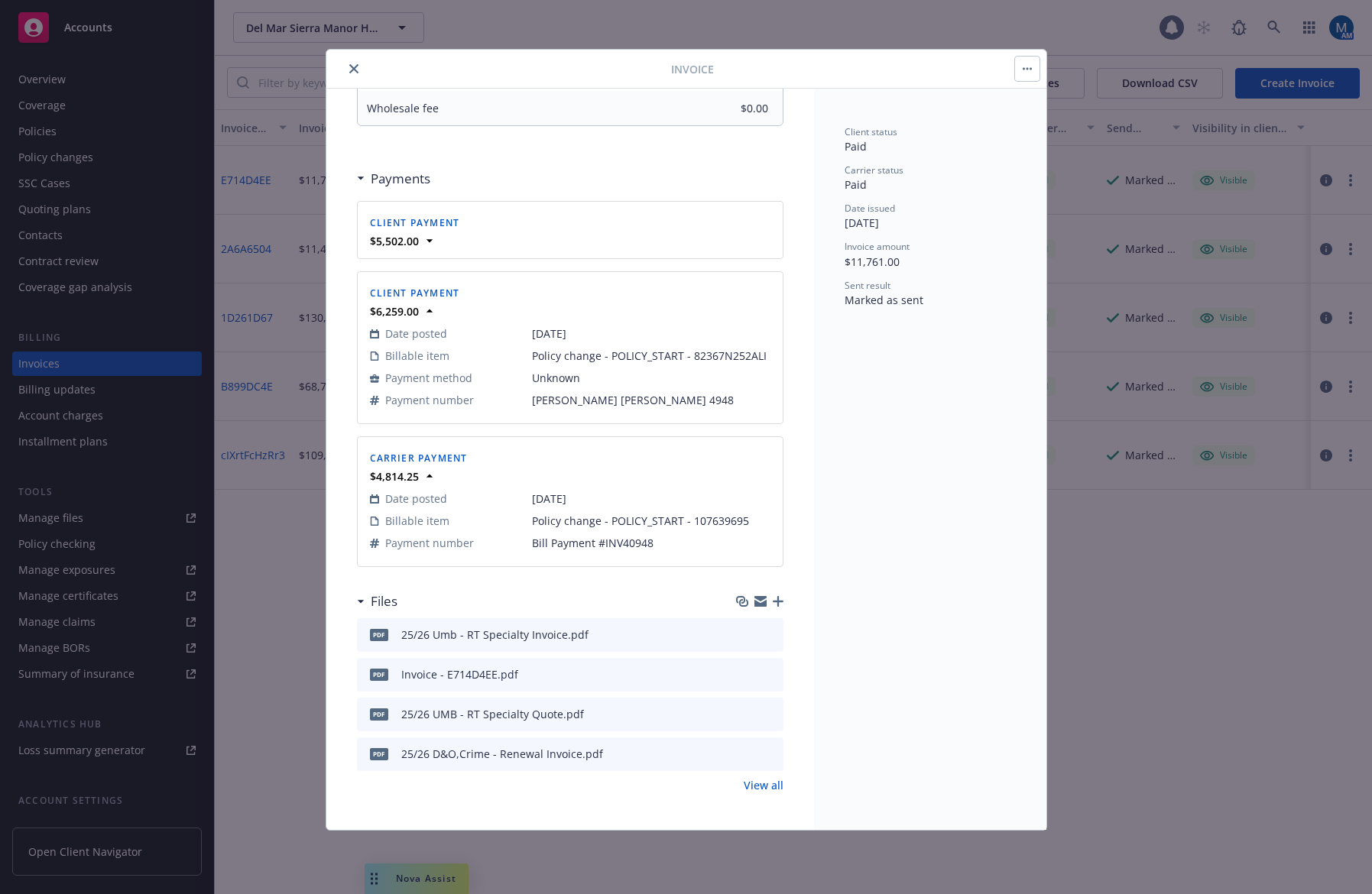
click at [352, 66] on icon "close" at bounding box center [354, 68] width 9 height 9
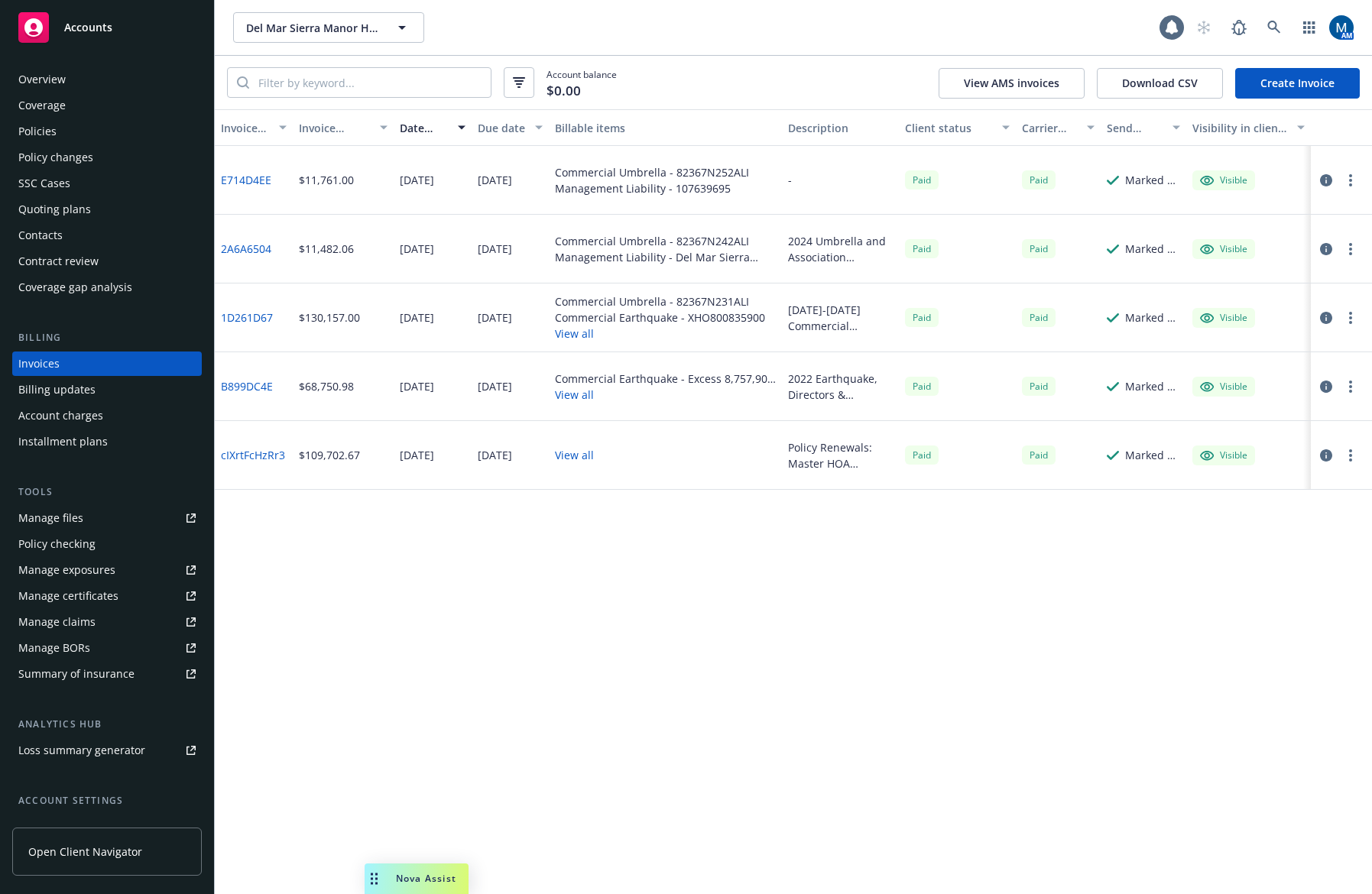
click at [72, 123] on div "Policies" at bounding box center [107, 132] width 178 height 25
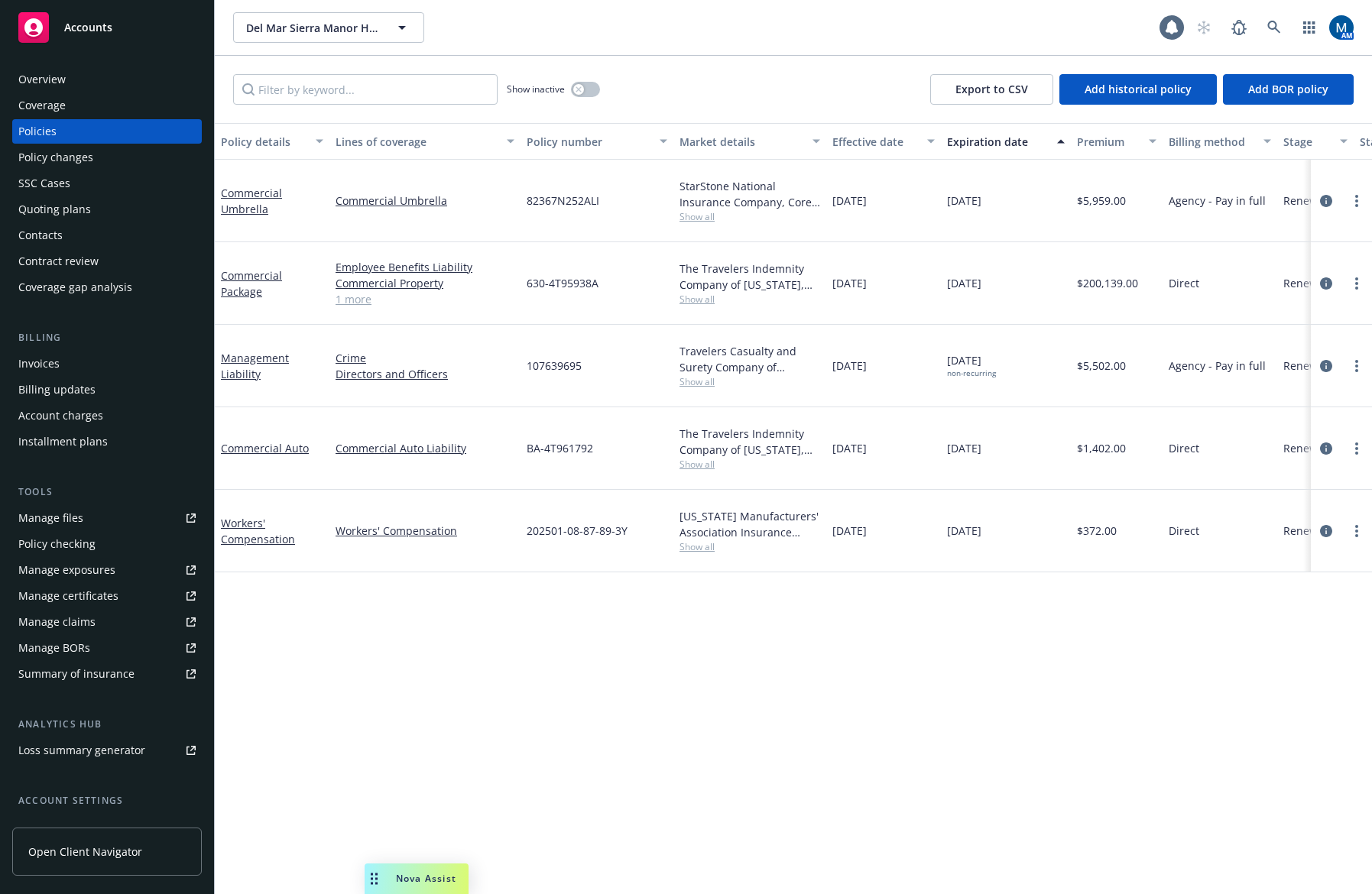
click at [59, 362] on div "Invoices" at bounding box center [107, 364] width 178 height 25
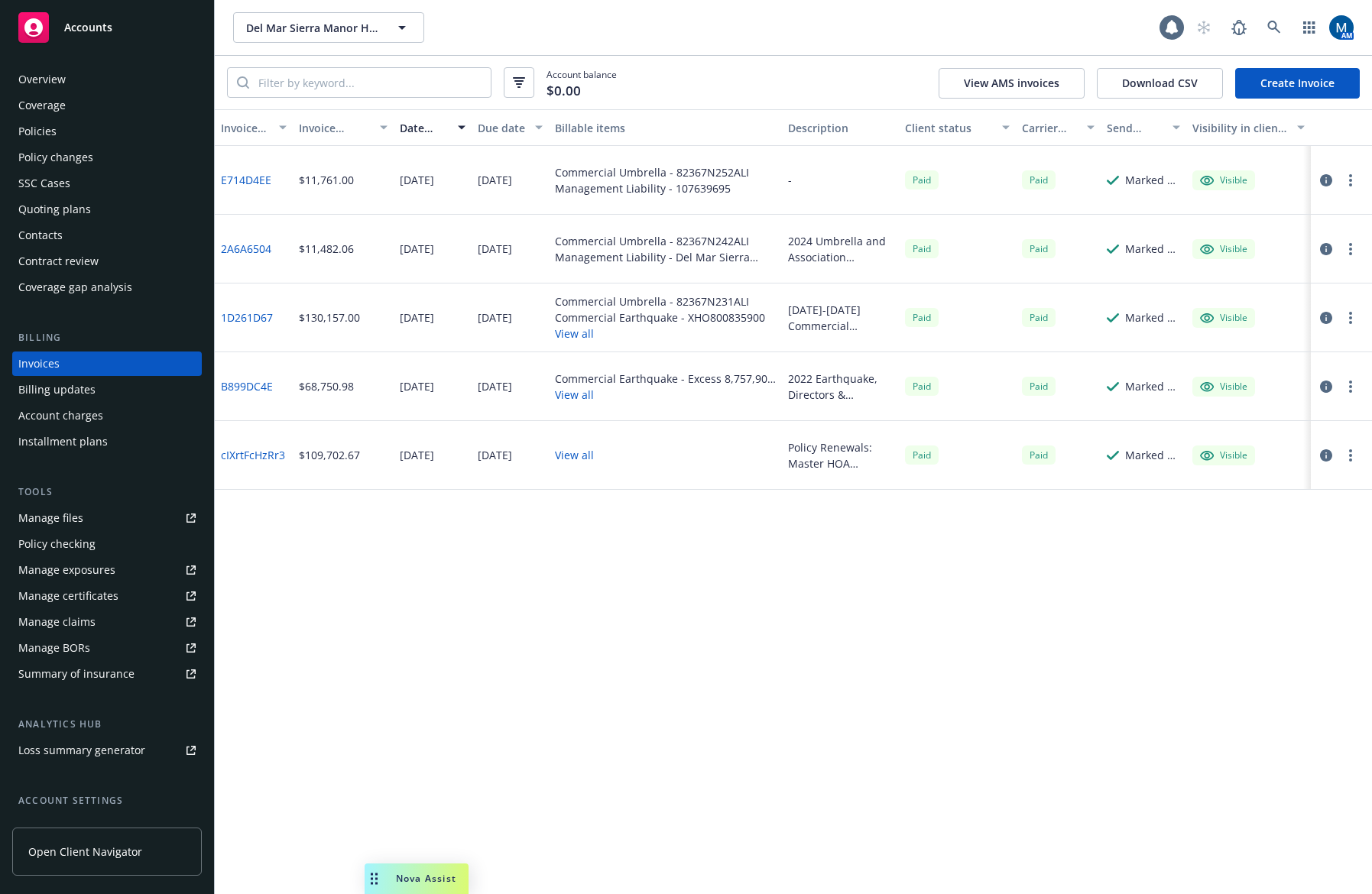
click at [1324, 178] on icon "button" at bounding box center [1327, 181] width 12 height 12
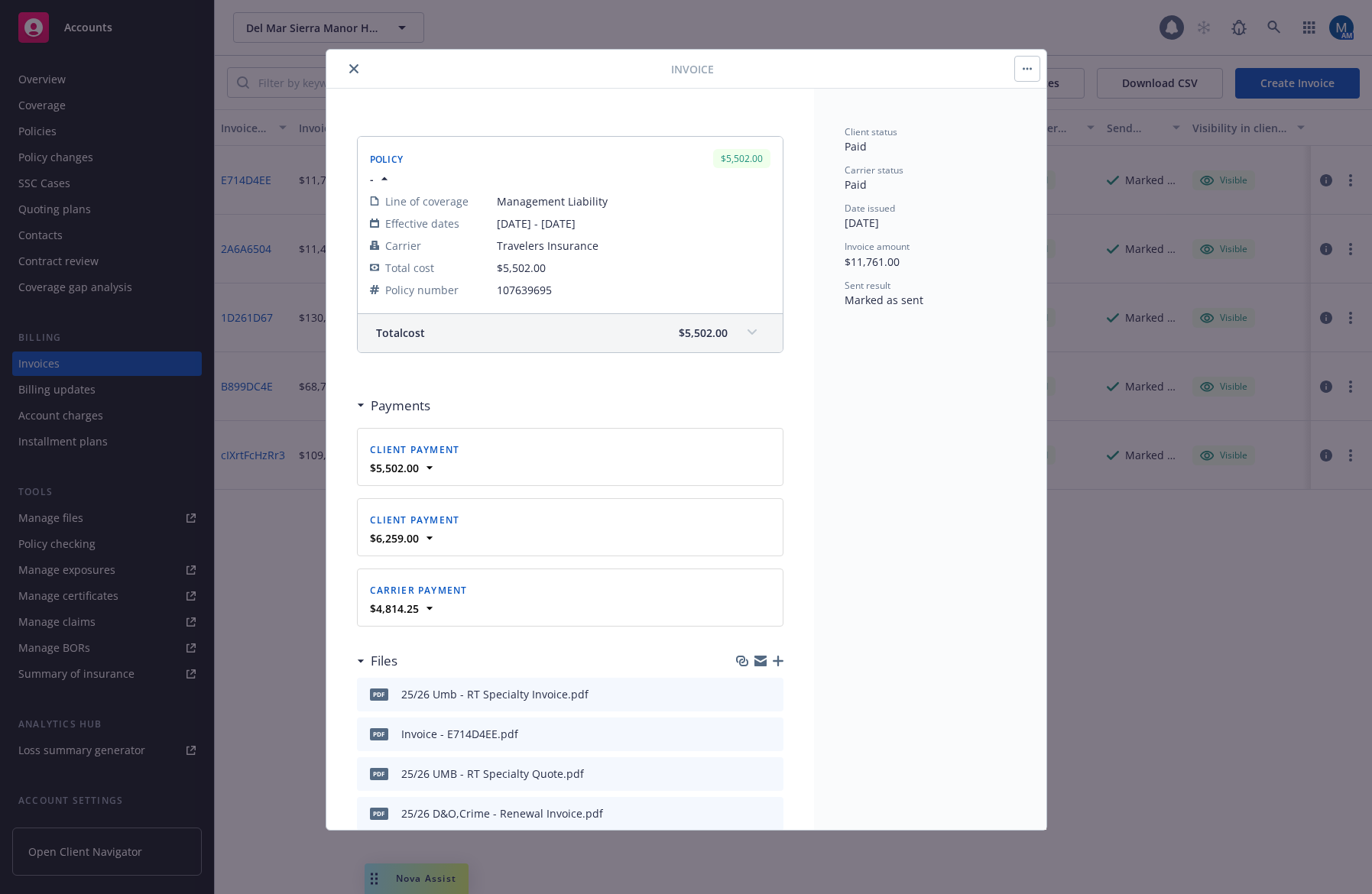
scroll to position [519, 0]
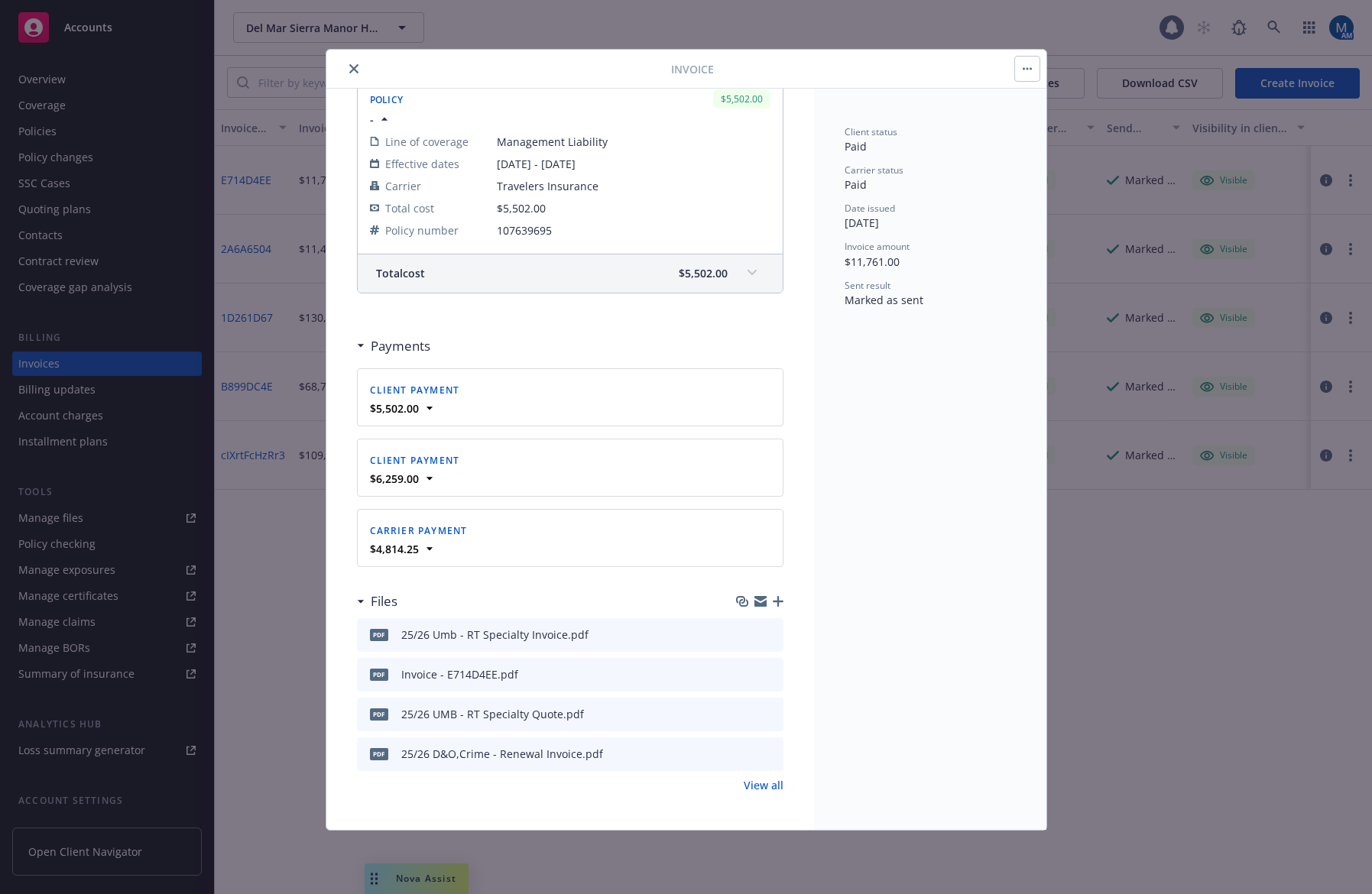
click at [764, 635] on icon "preview file" at bounding box center [769, 634] width 14 height 11
click at [433, 476] on icon at bounding box center [429, 479] width 15 height 15
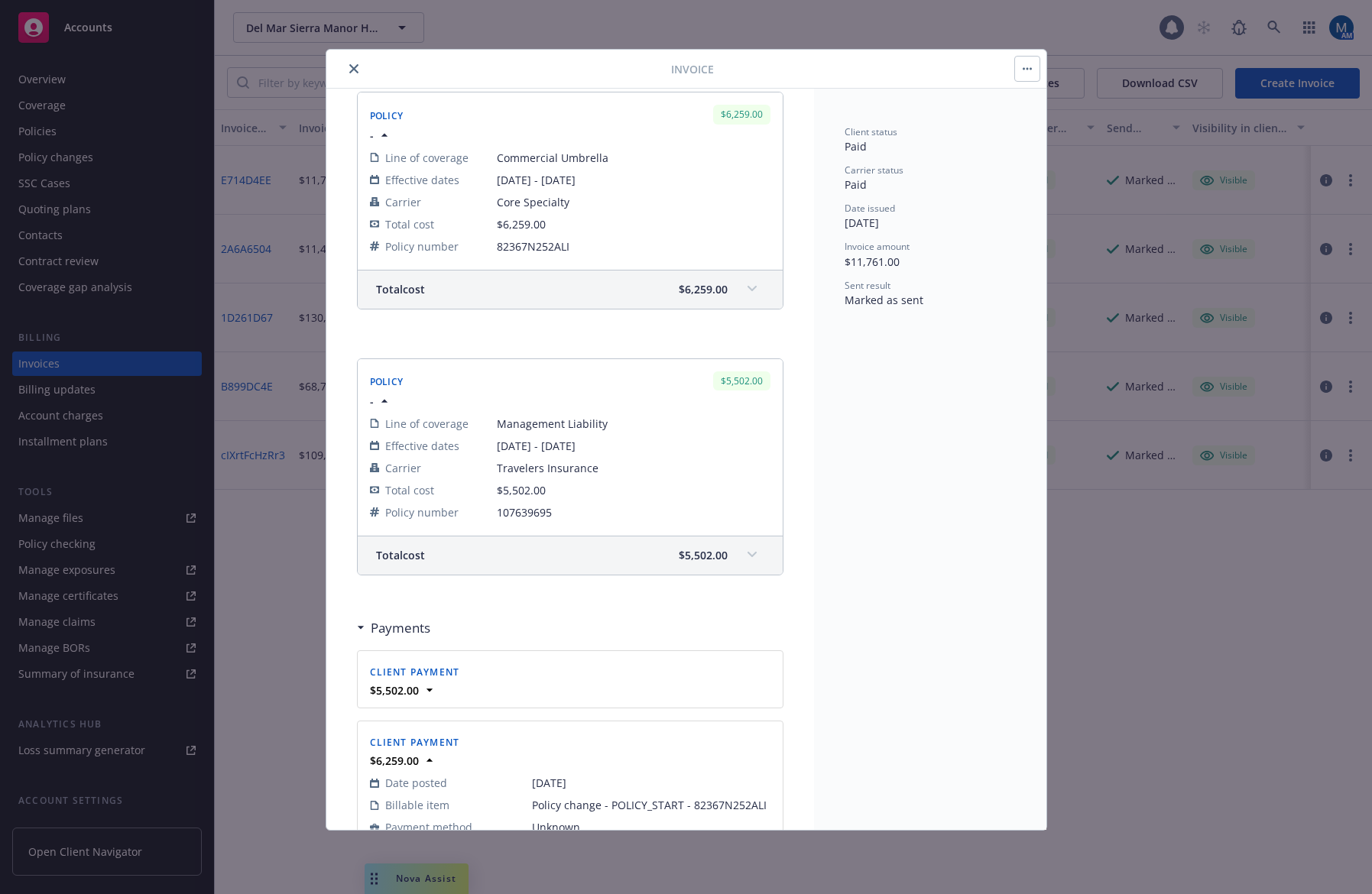
scroll to position [212, 0]
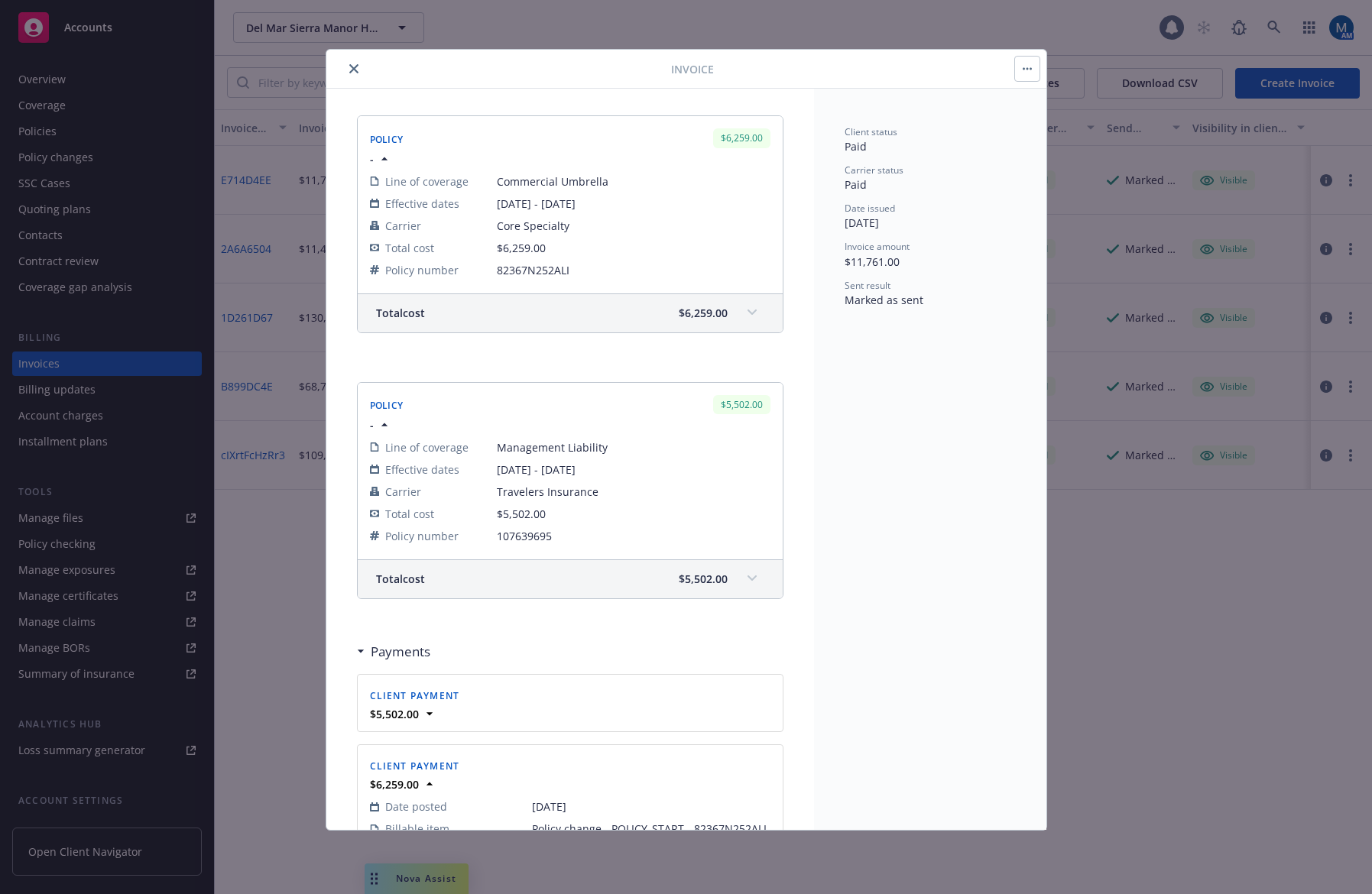
click at [747, 317] on span at bounding box center [753, 312] width 25 height 25
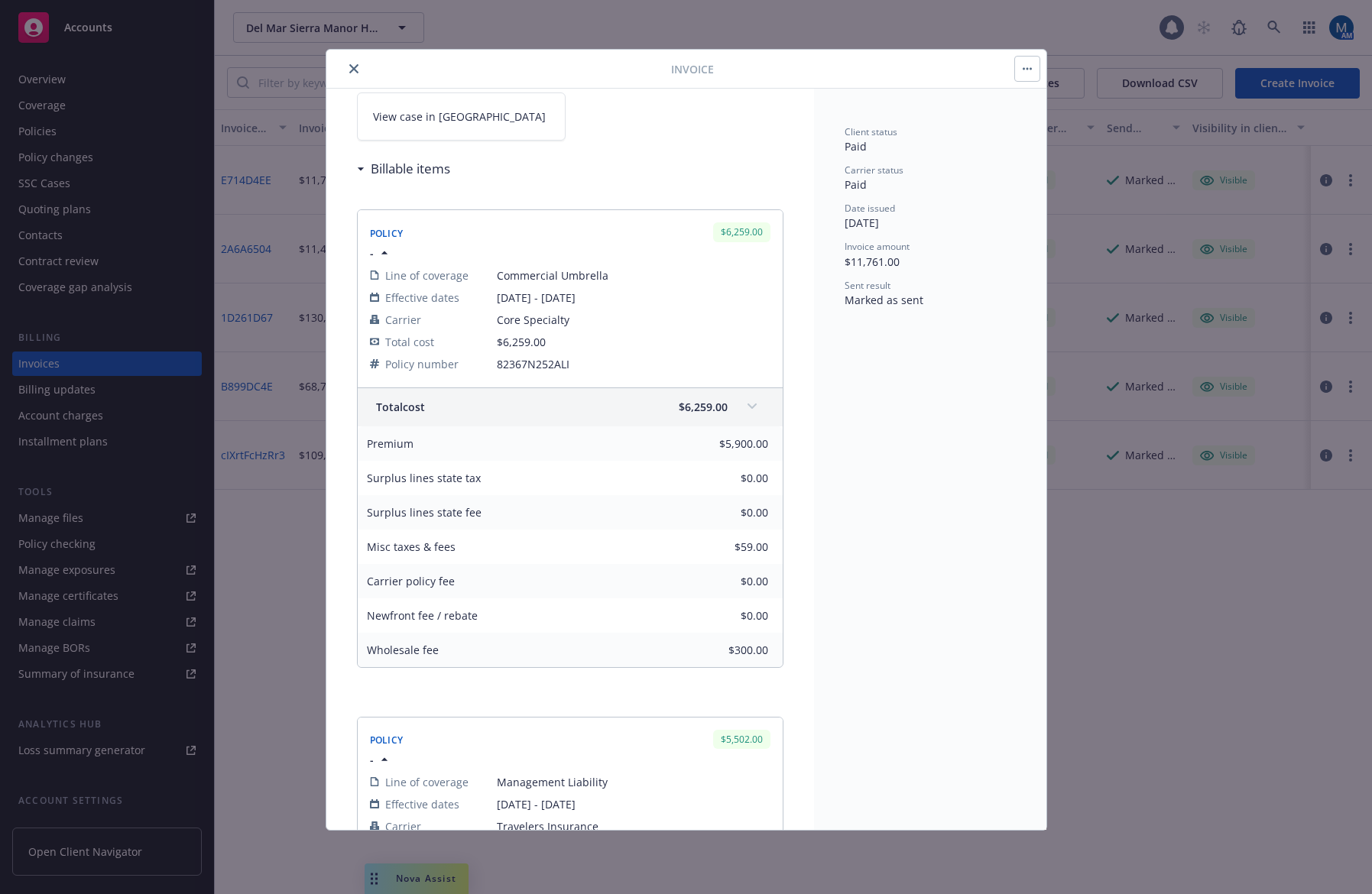
scroll to position [59, 0]
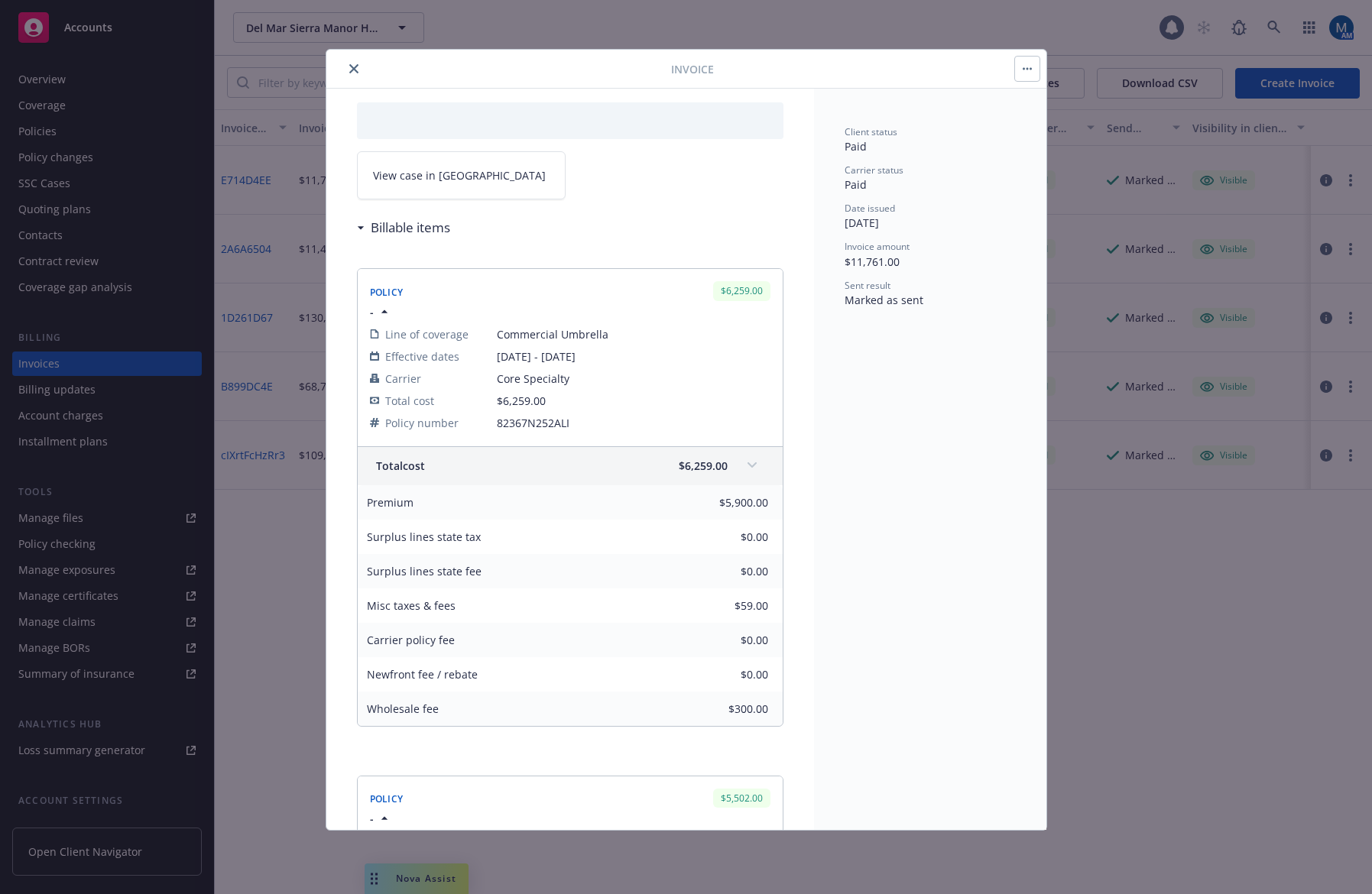
click at [353, 69] on icon "close" at bounding box center [354, 68] width 9 height 9
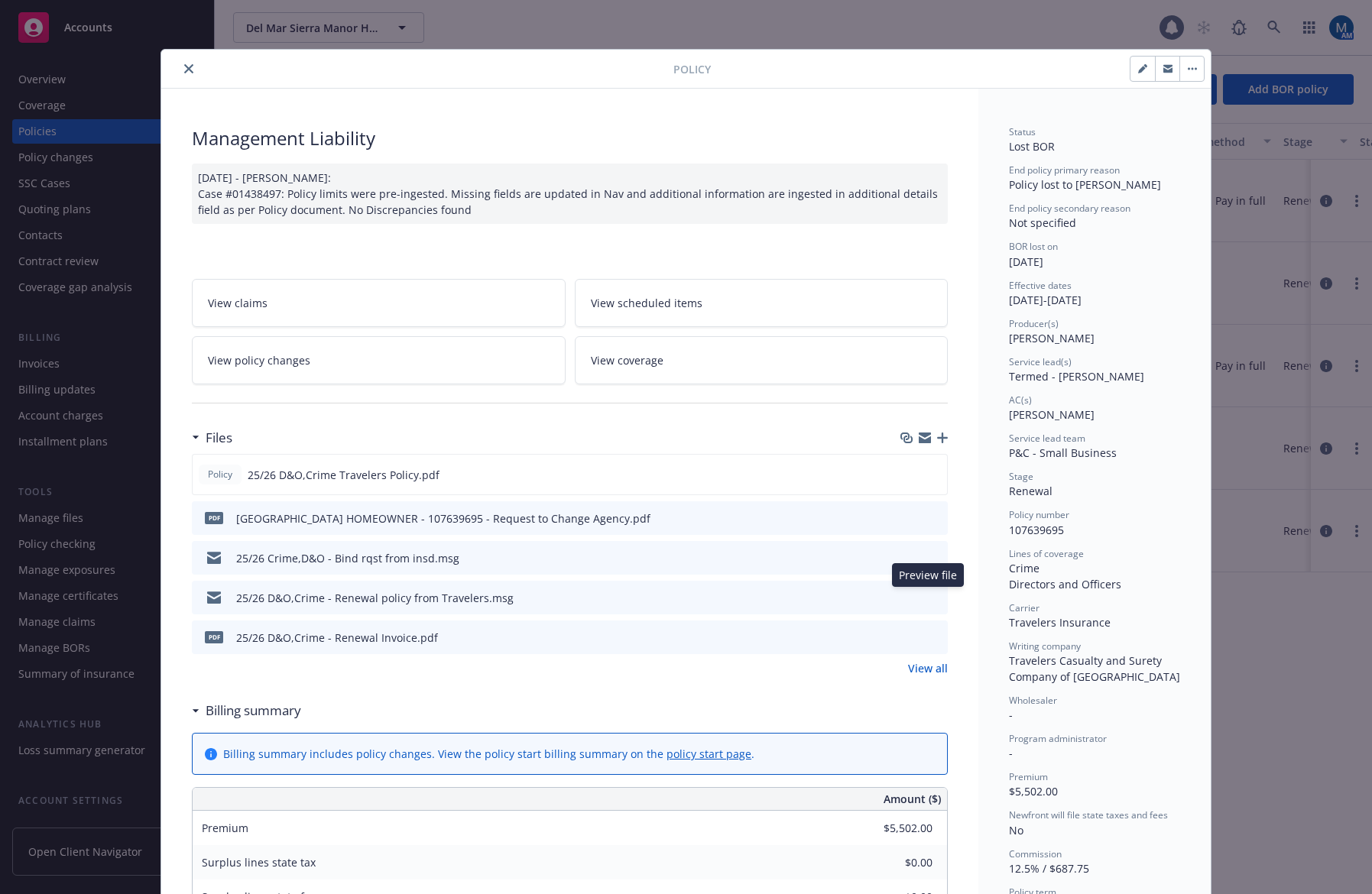
click at [933, 595] on icon "preview file" at bounding box center [933, 597] width 14 height 11
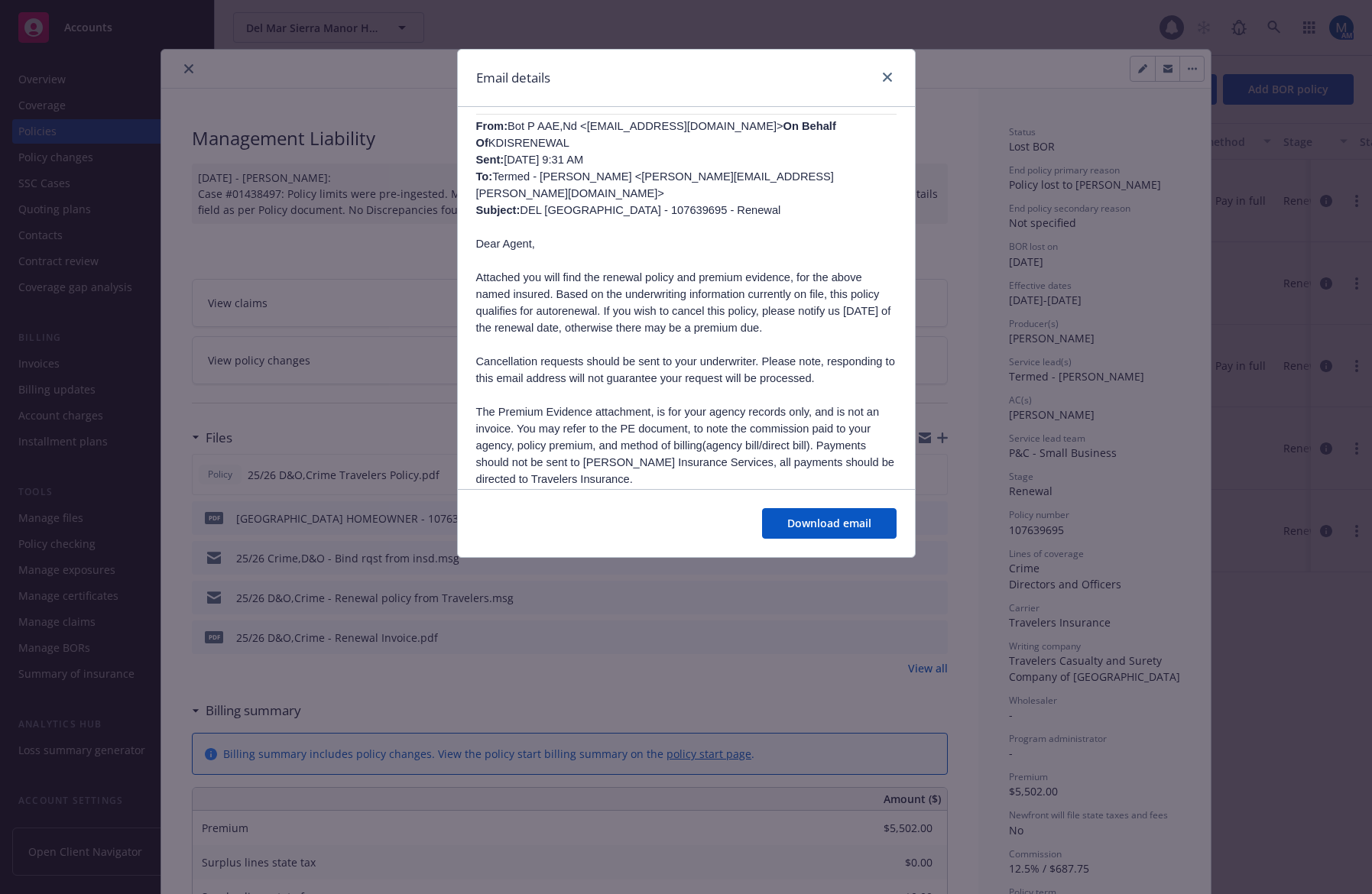
scroll to position [360, 0]
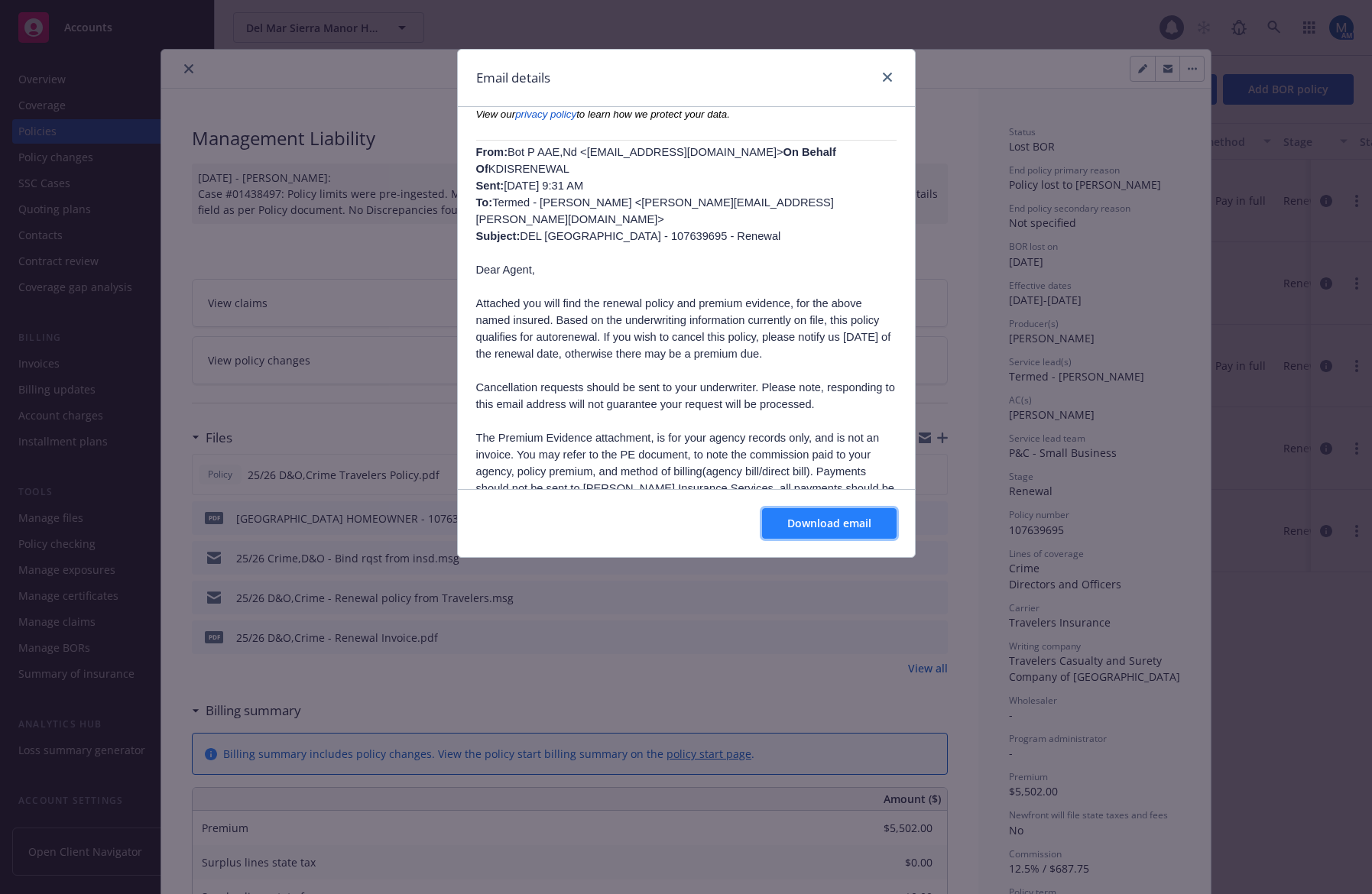
click at [824, 523] on span "Download email" at bounding box center [829, 523] width 84 height 15
click at [894, 69] on div at bounding box center [885, 78] width 25 height 20
click at [893, 70] on link "close" at bounding box center [888, 77] width 18 height 18
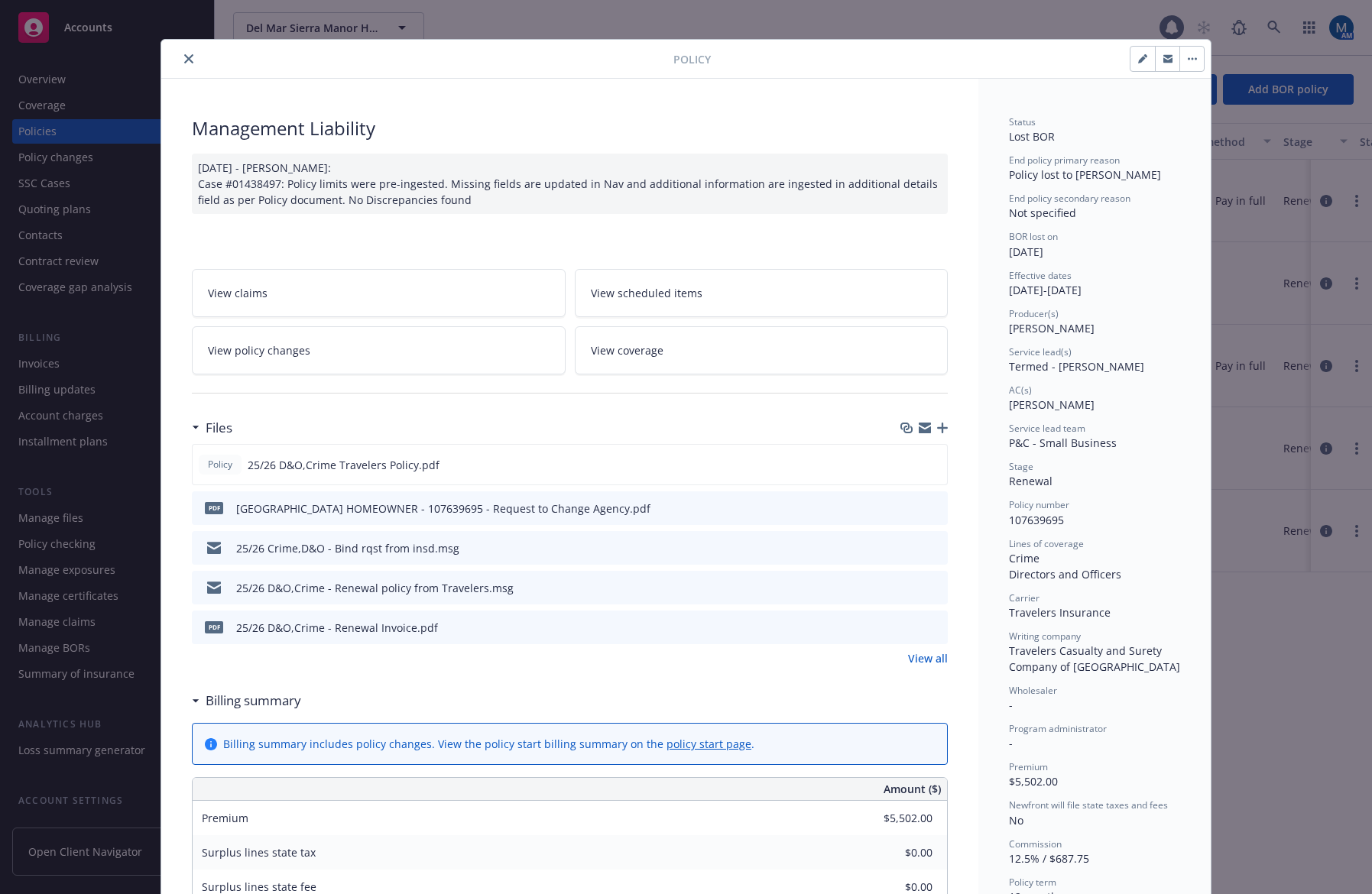
scroll to position [0, 0]
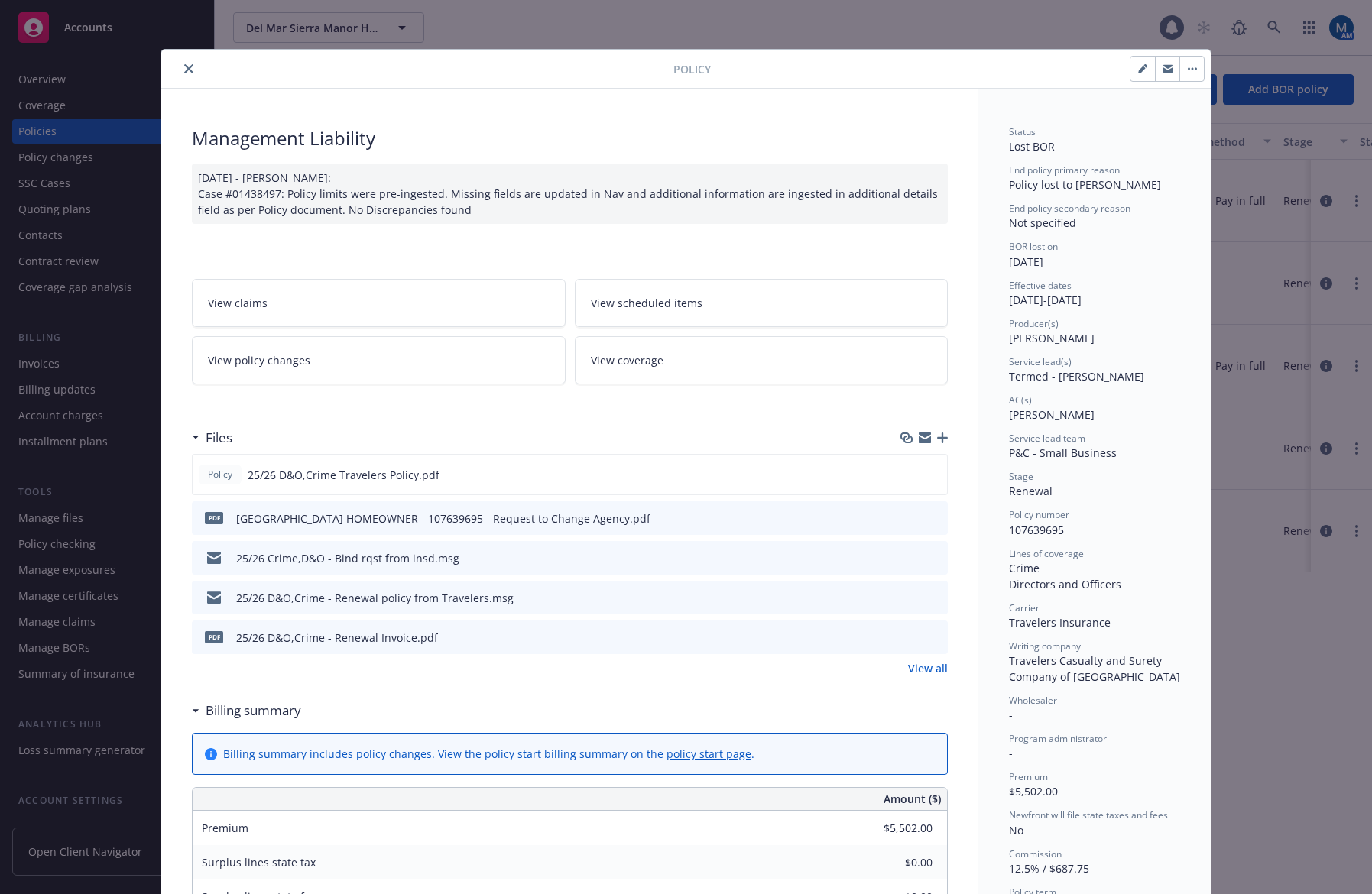
click at [192, 65] on button "close" at bounding box center [189, 68] width 18 height 18
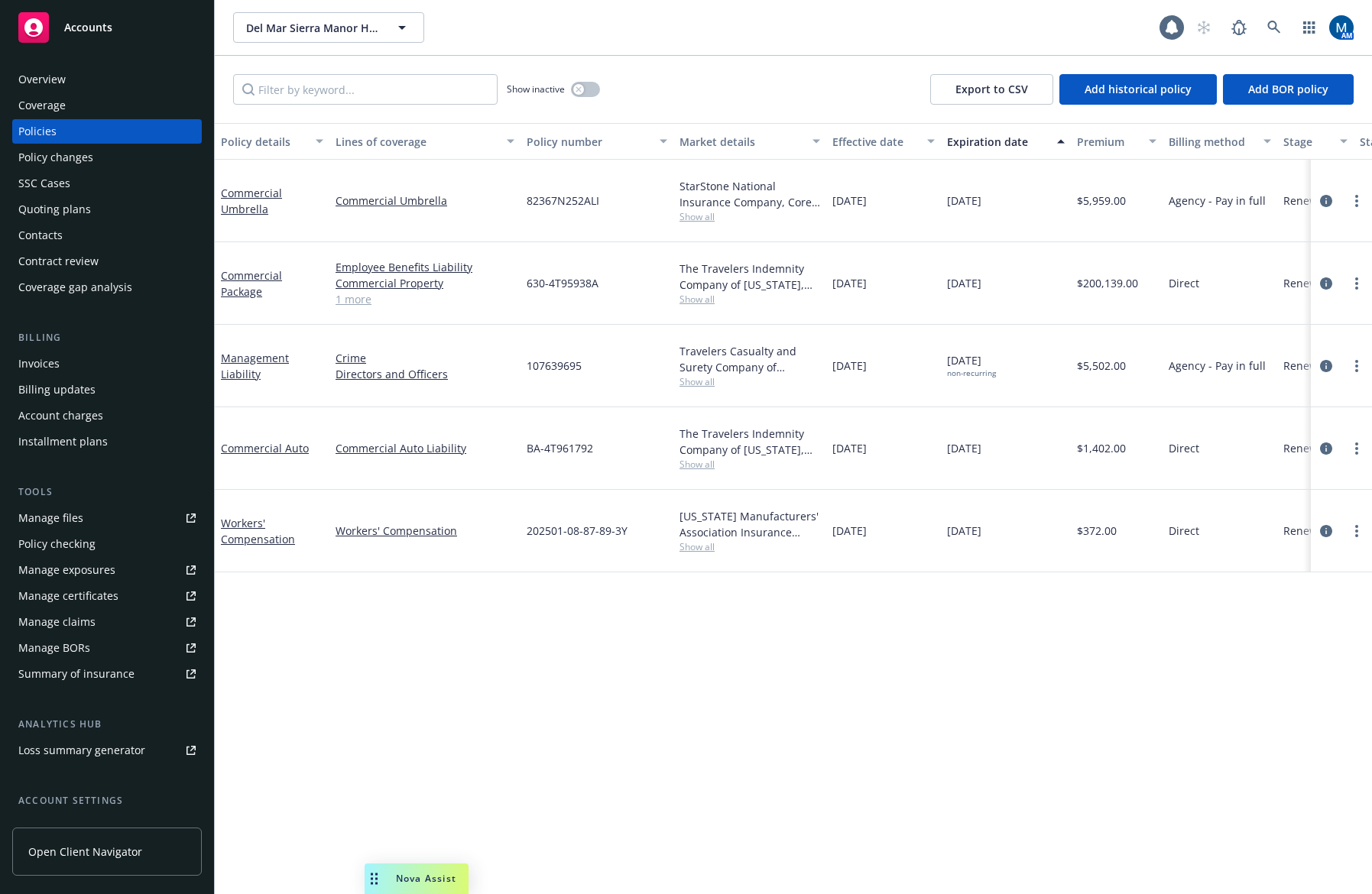
click at [606, 652] on div "Policy details Lines of coverage Policy number Market details Effective date Ex…" at bounding box center [793, 509] width 1157 height 772
click at [663, 758] on div "Policy details Lines of coverage Policy number Market details Effective date Ex…" at bounding box center [793, 509] width 1157 height 772
click at [1351, 365] on link "more" at bounding box center [1357, 366] width 18 height 18
click at [1280, 576] on link "Copy logging email" at bounding box center [1275, 581] width 179 height 31
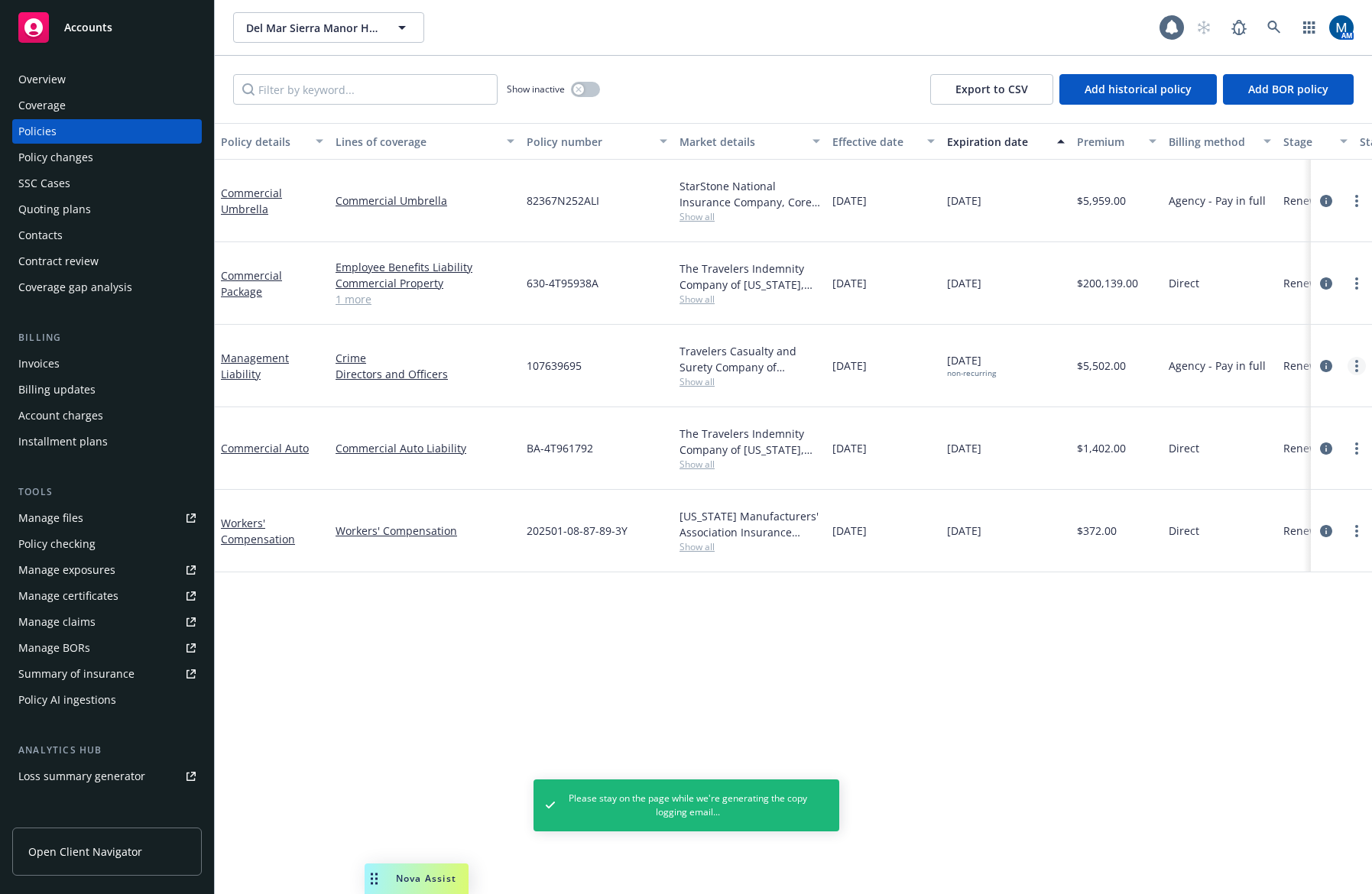
click at [1360, 369] on link "more" at bounding box center [1357, 366] width 18 height 18
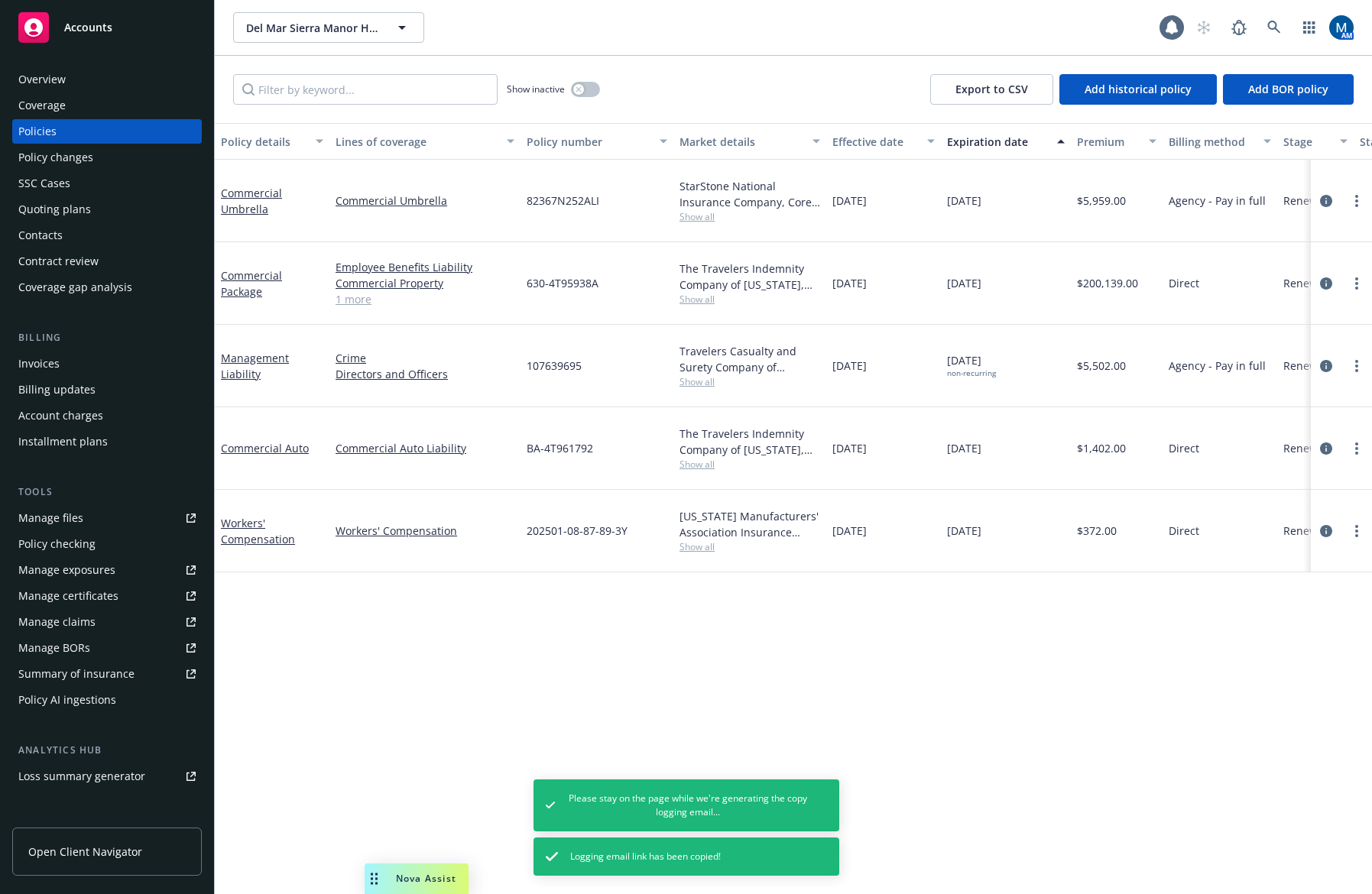
click at [1310, 585] on link "Copy logging email" at bounding box center [1275, 581] width 179 height 31
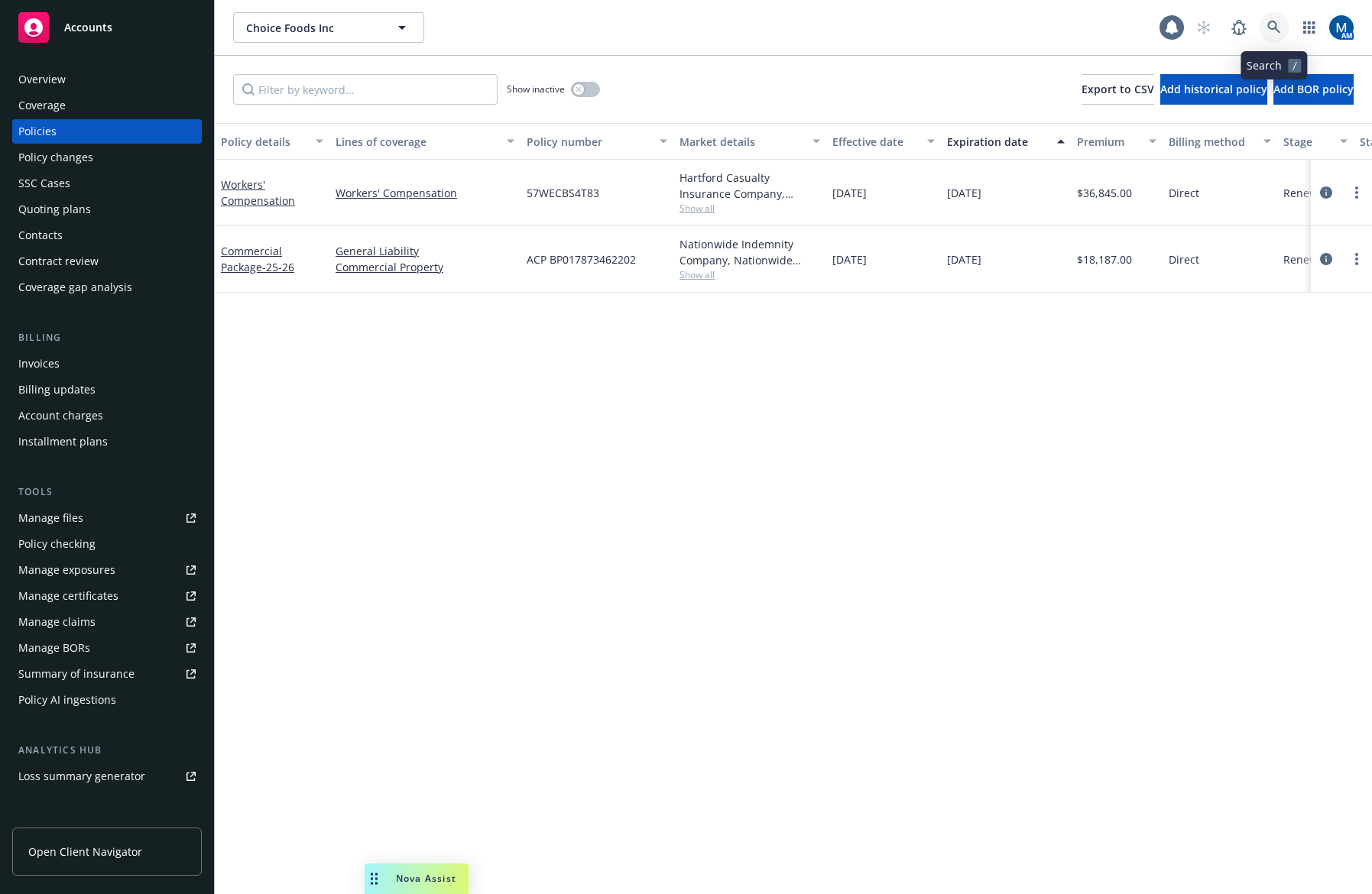
click at [1282, 28] on link at bounding box center [1274, 28] width 31 height 31
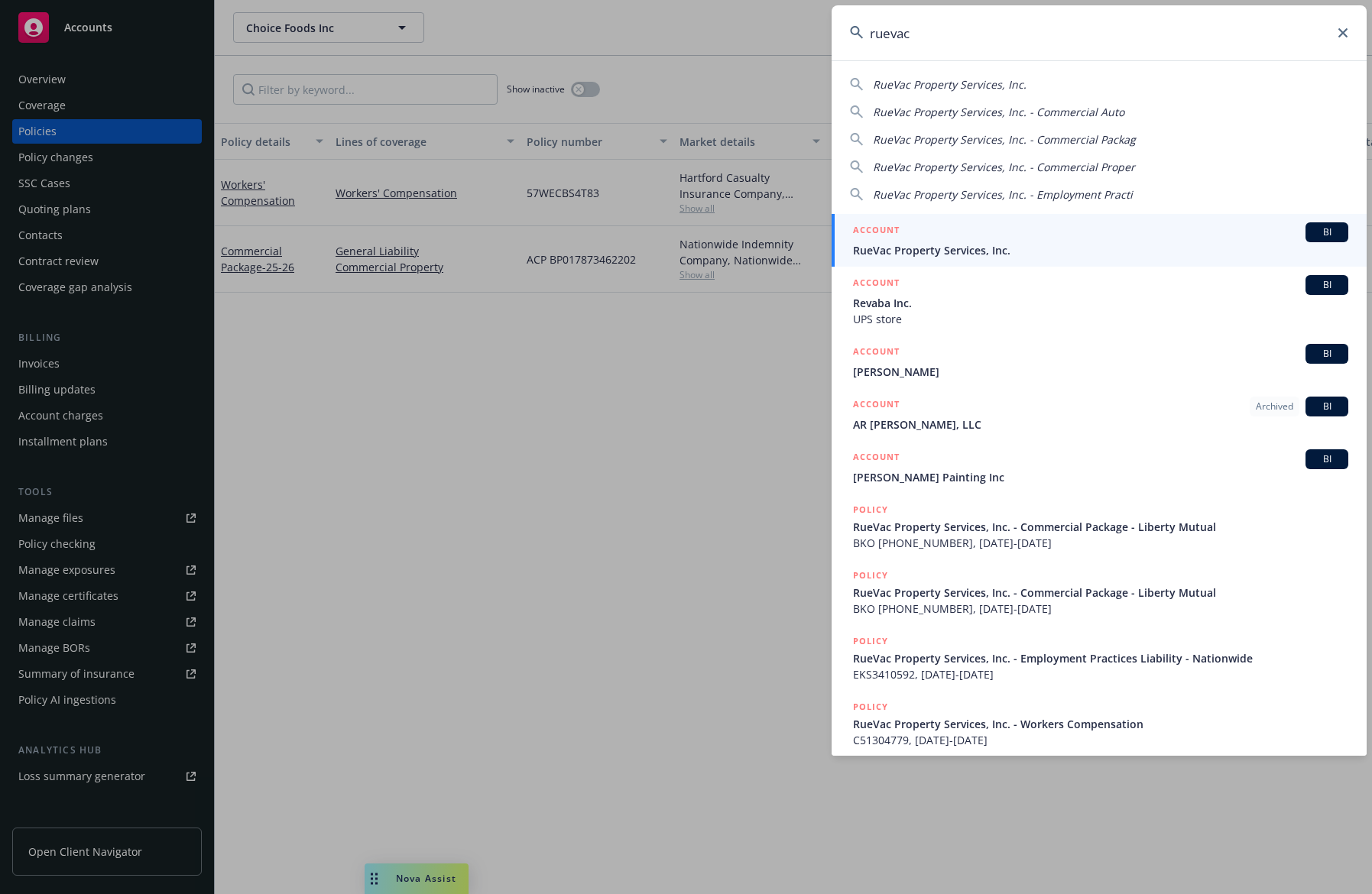
type input "ruevac"
click at [950, 242] on div "ACCOUNT BI" at bounding box center [1101, 232] width 496 height 20
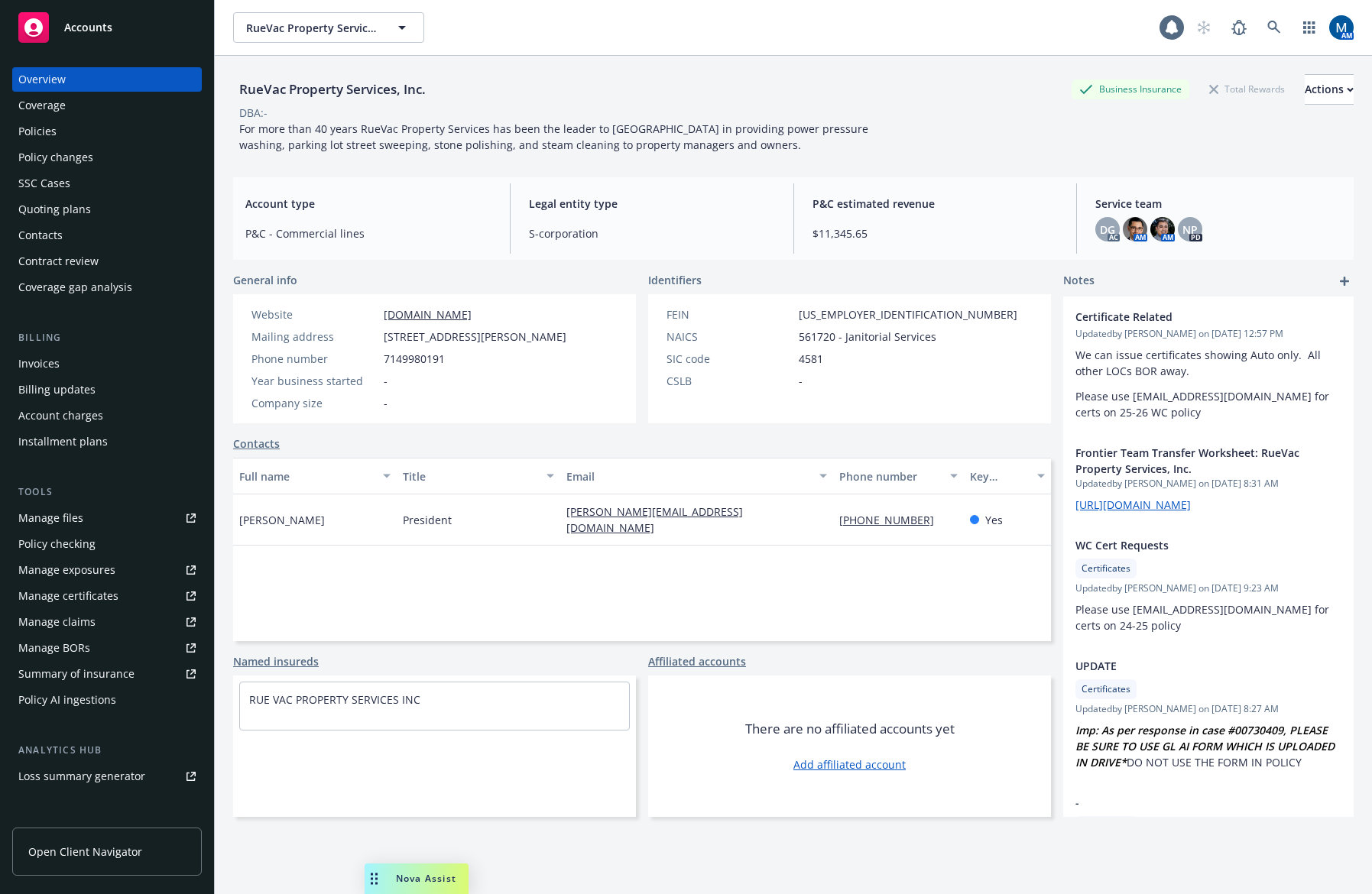
click at [132, 143] on div "Policies" at bounding box center [107, 132] width 178 height 25
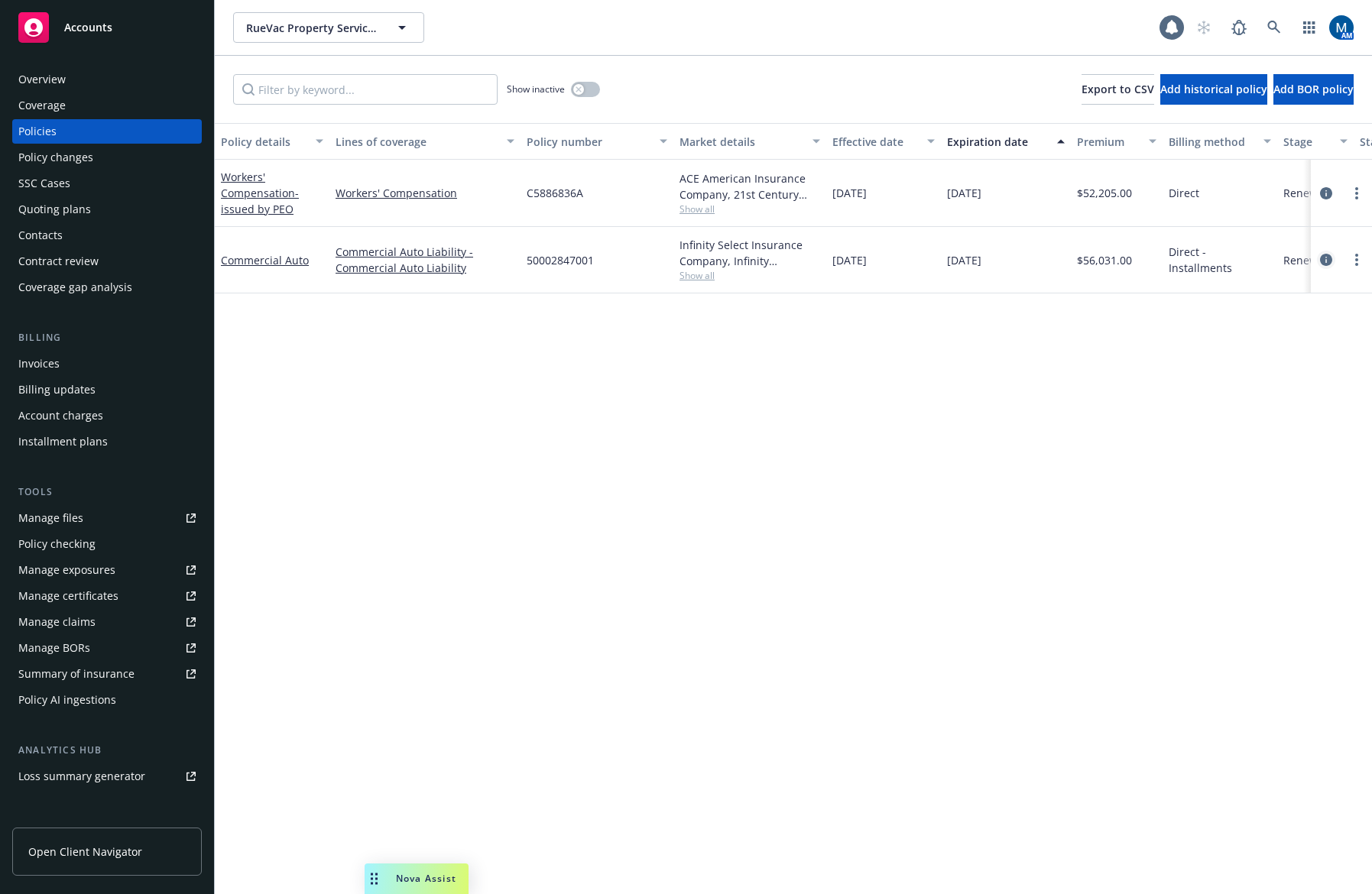
click at [1326, 257] on icon "circleInformation" at bounding box center [1327, 260] width 12 height 12
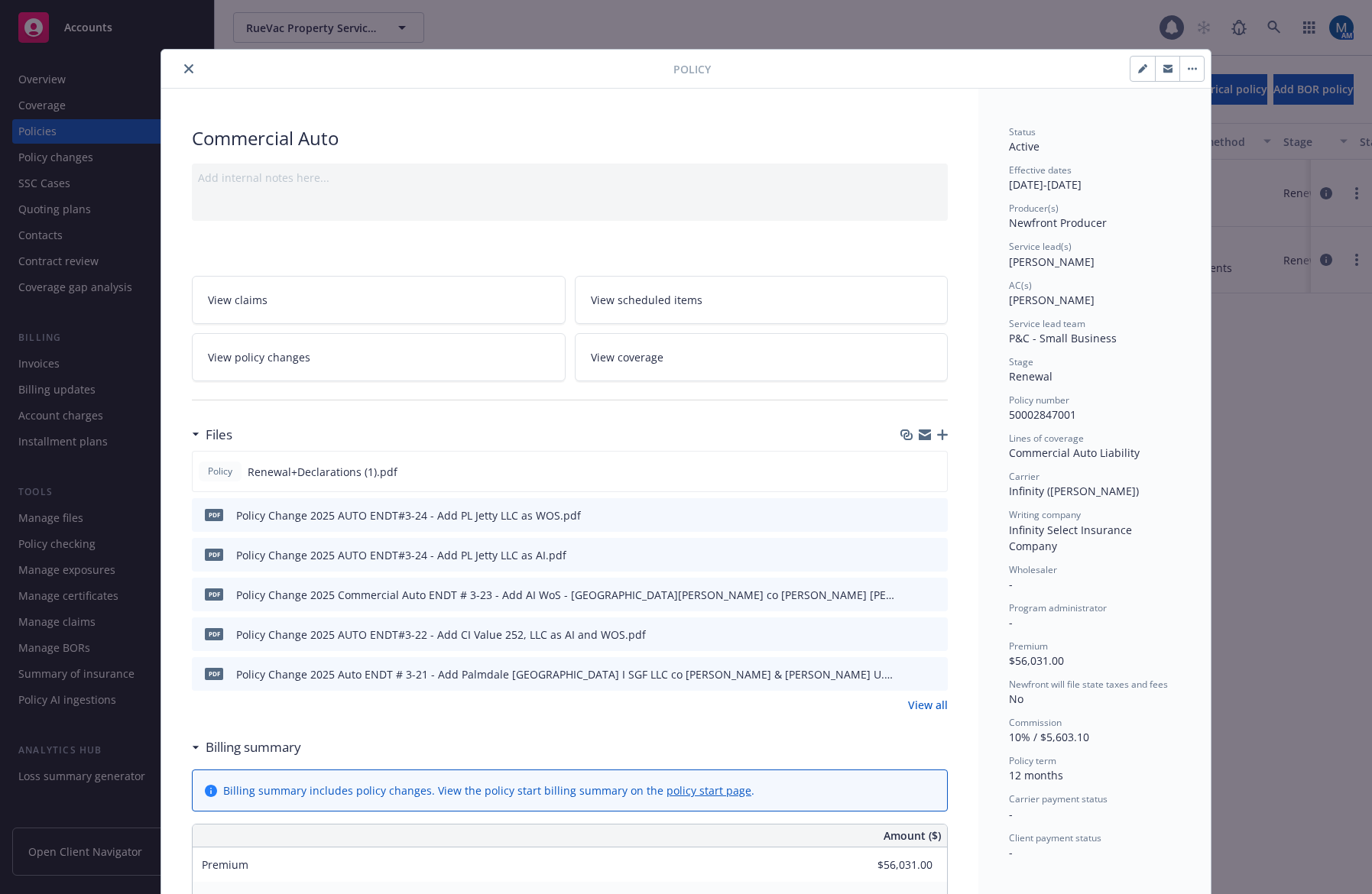
click at [361, 356] on link "View policy changes" at bounding box center [379, 357] width 374 height 48
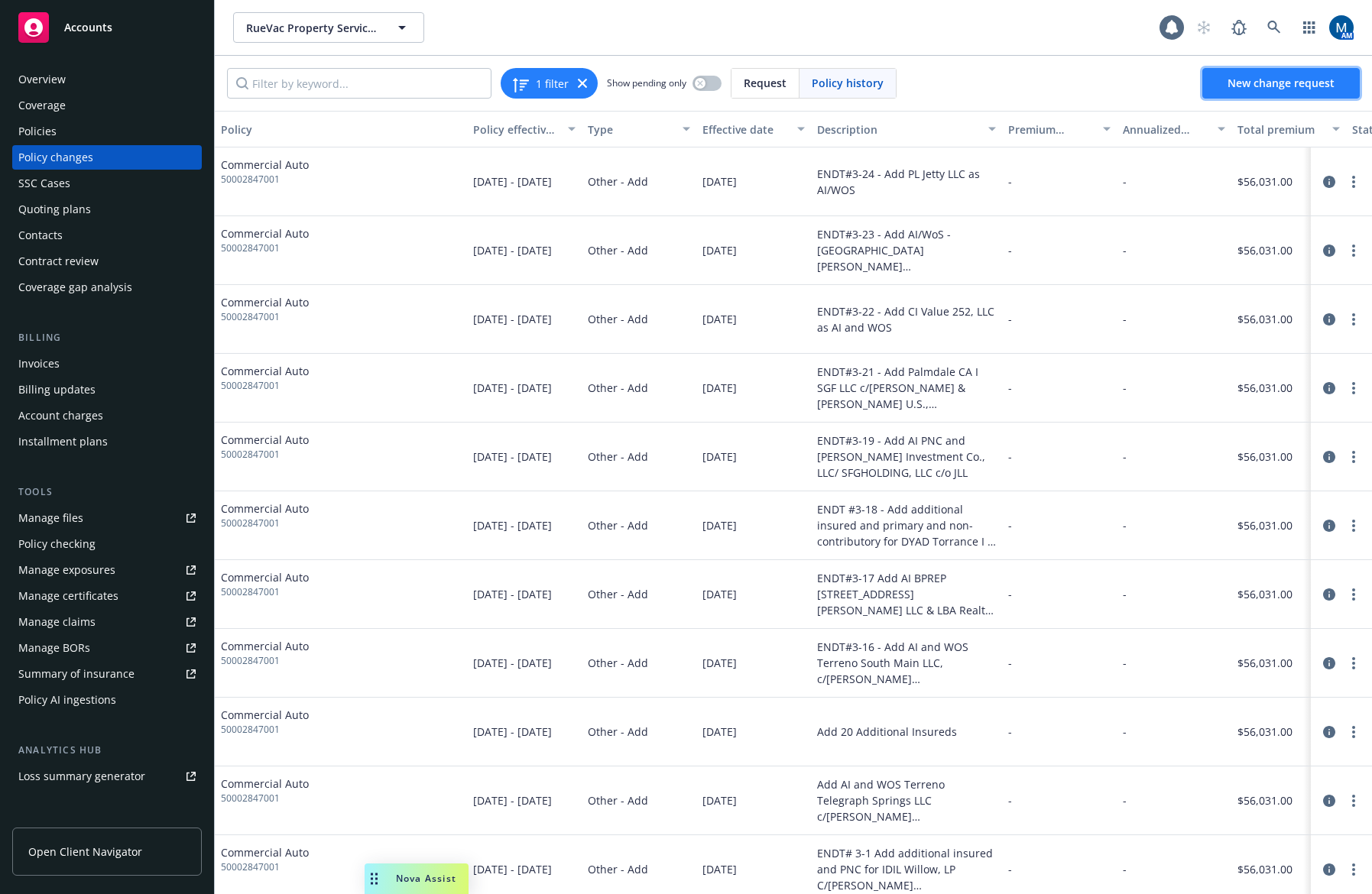
click at [1266, 81] on span "New change request" at bounding box center [1281, 82] width 107 height 15
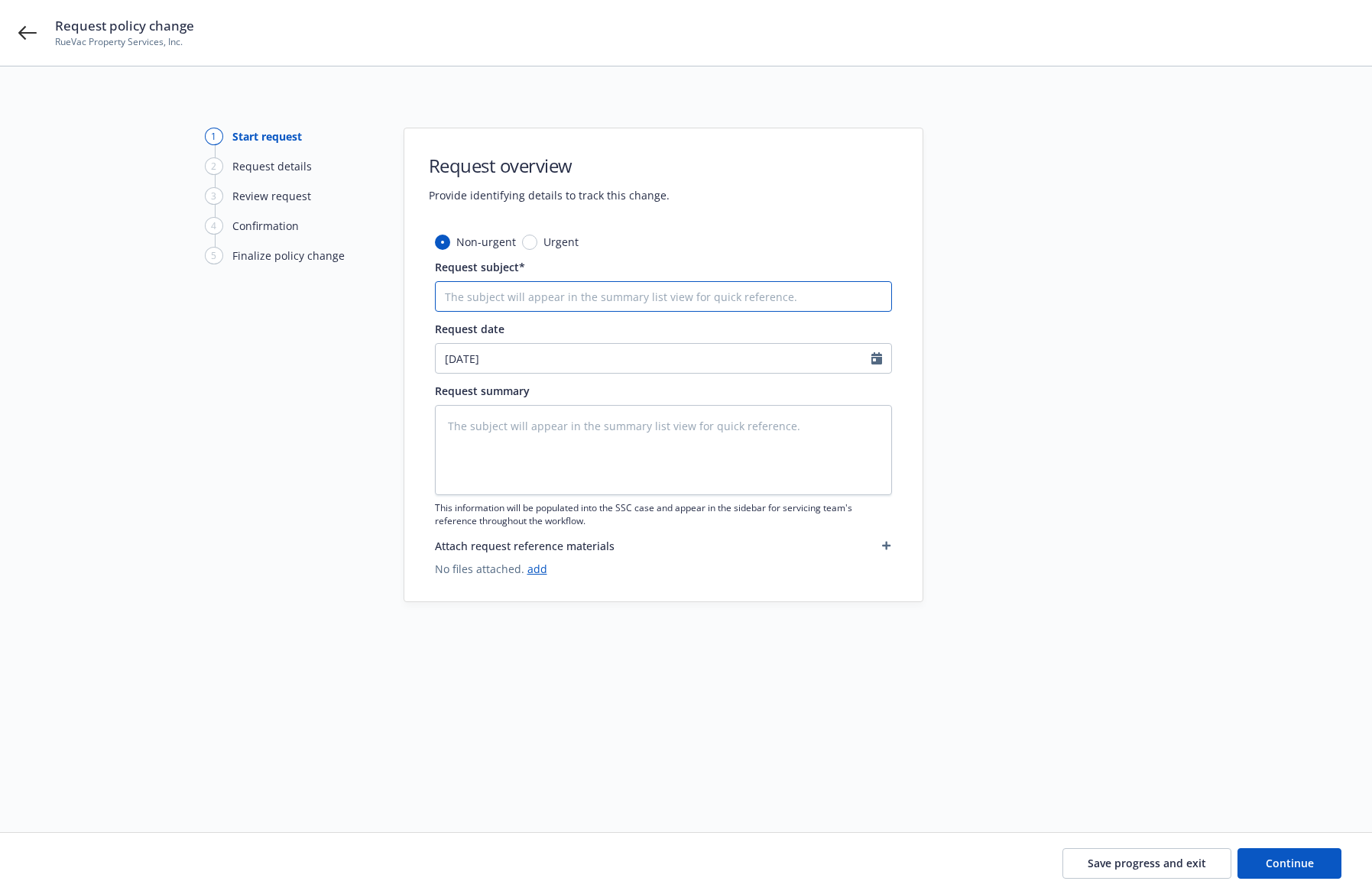
click at [542, 296] on input "Request subject*" at bounding box center [663, 297] width 457 height 31
type textarea "x"
type input "A"
type textarea "x"
type input "Ad"
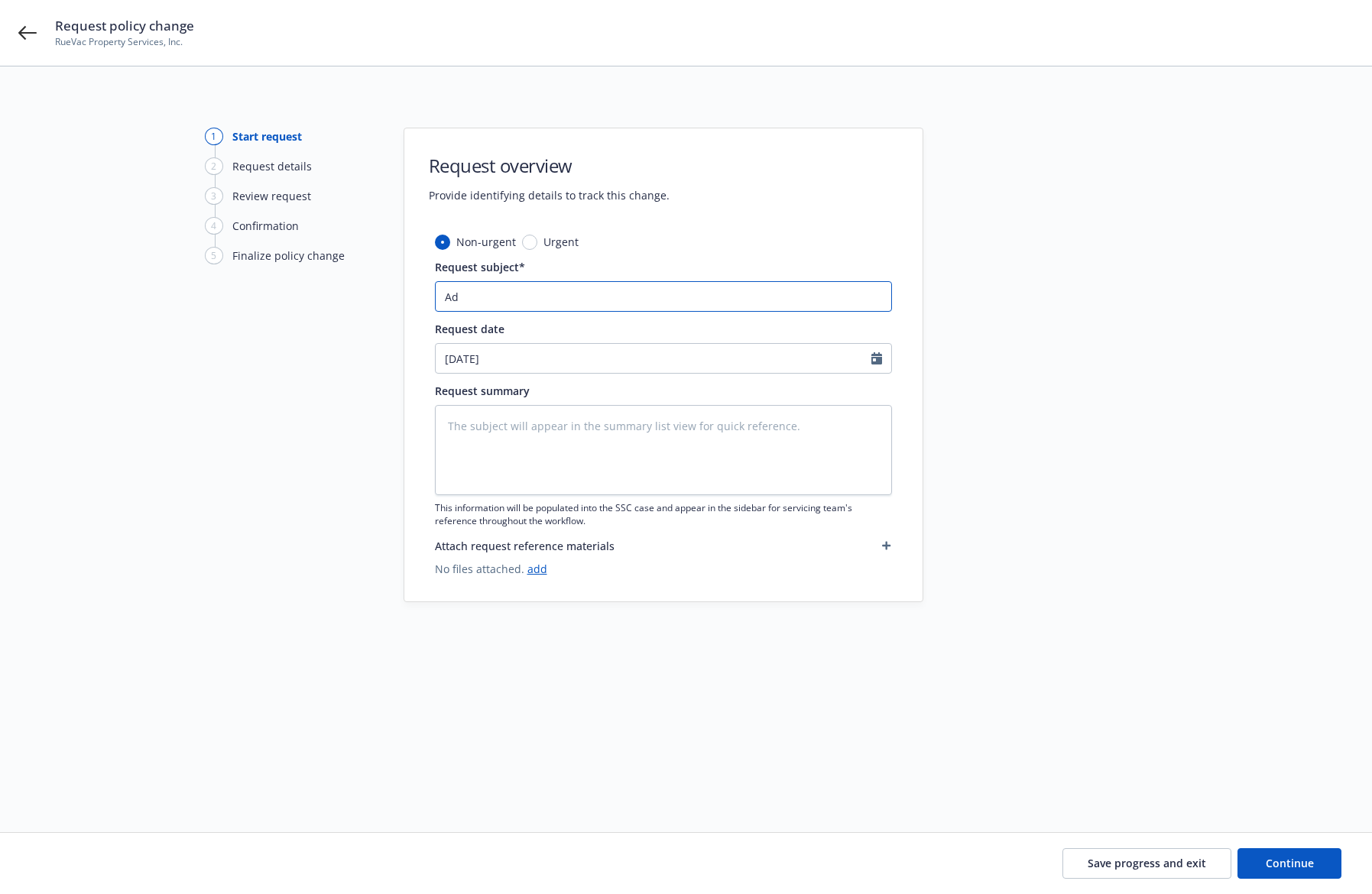
type textarea "x"
type input "Add"
type textarea "x"
type input "Add"
type textarea "x"
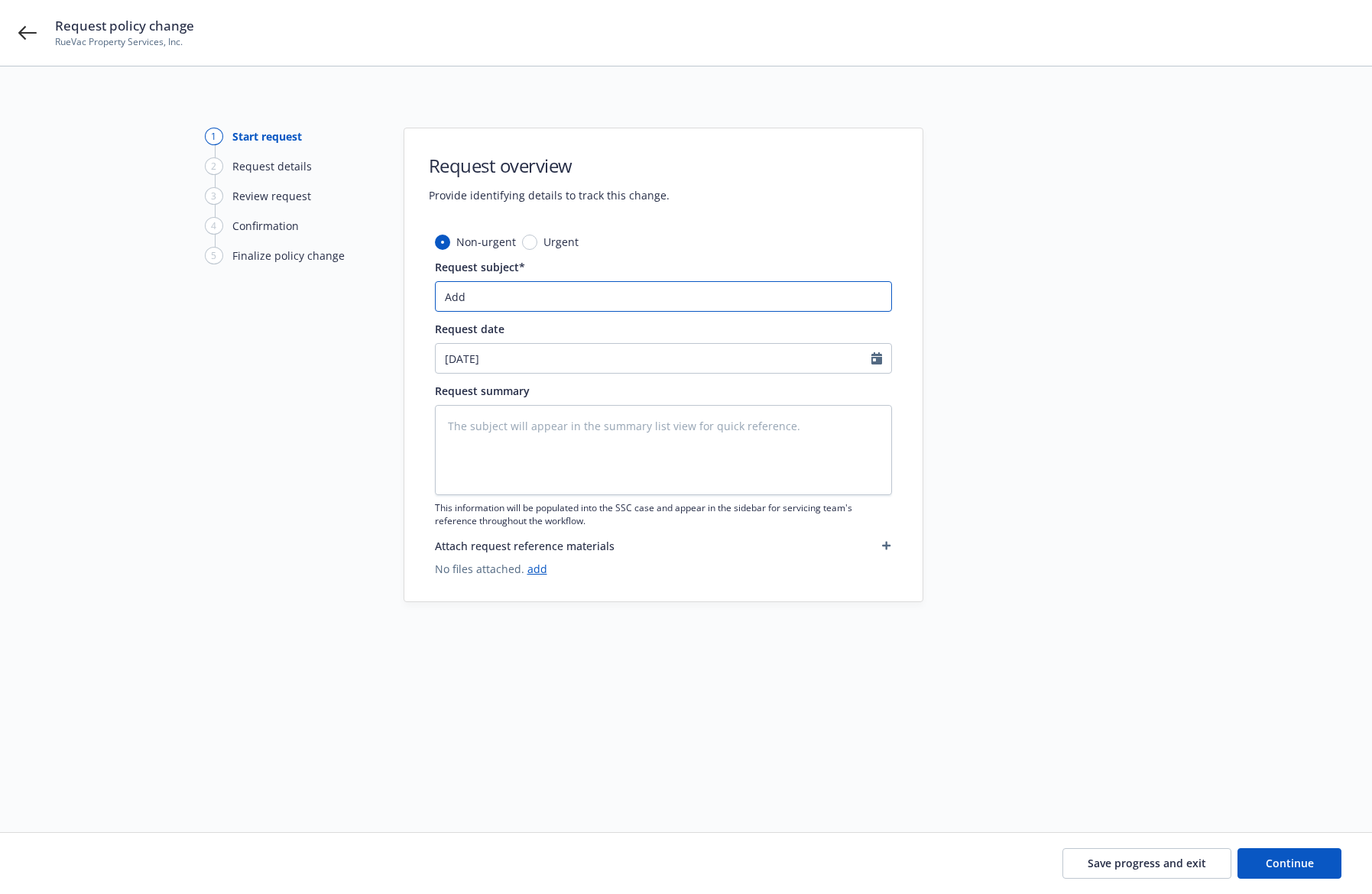
type input "Add -"
type textarea "x"
type input "Add -"
type textarea "x"
type input "Add - C"
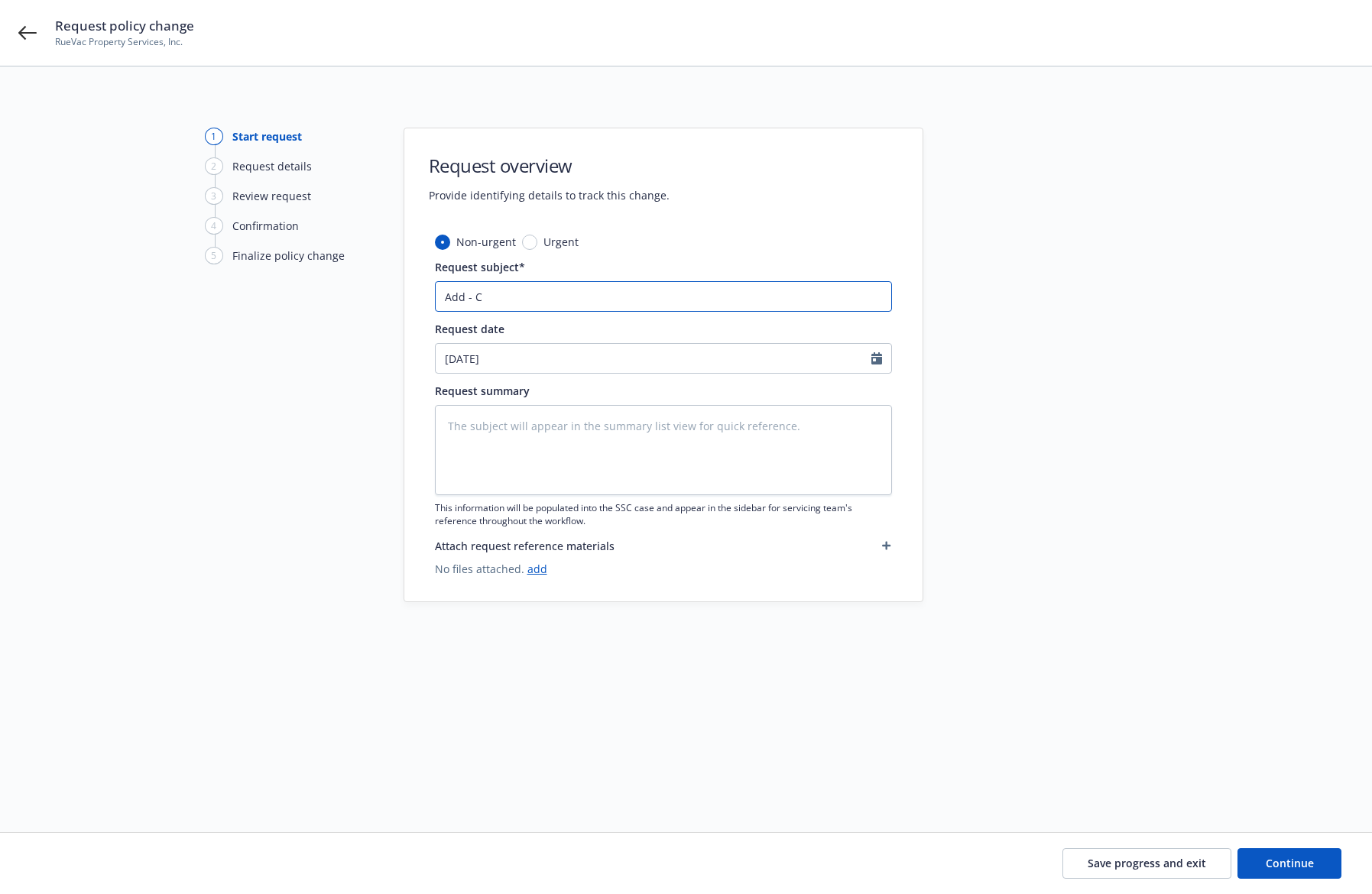
type textarea "x"
type input "Add - CO"
type textarea "x"
type input "Add - COP"
type textarea "x"
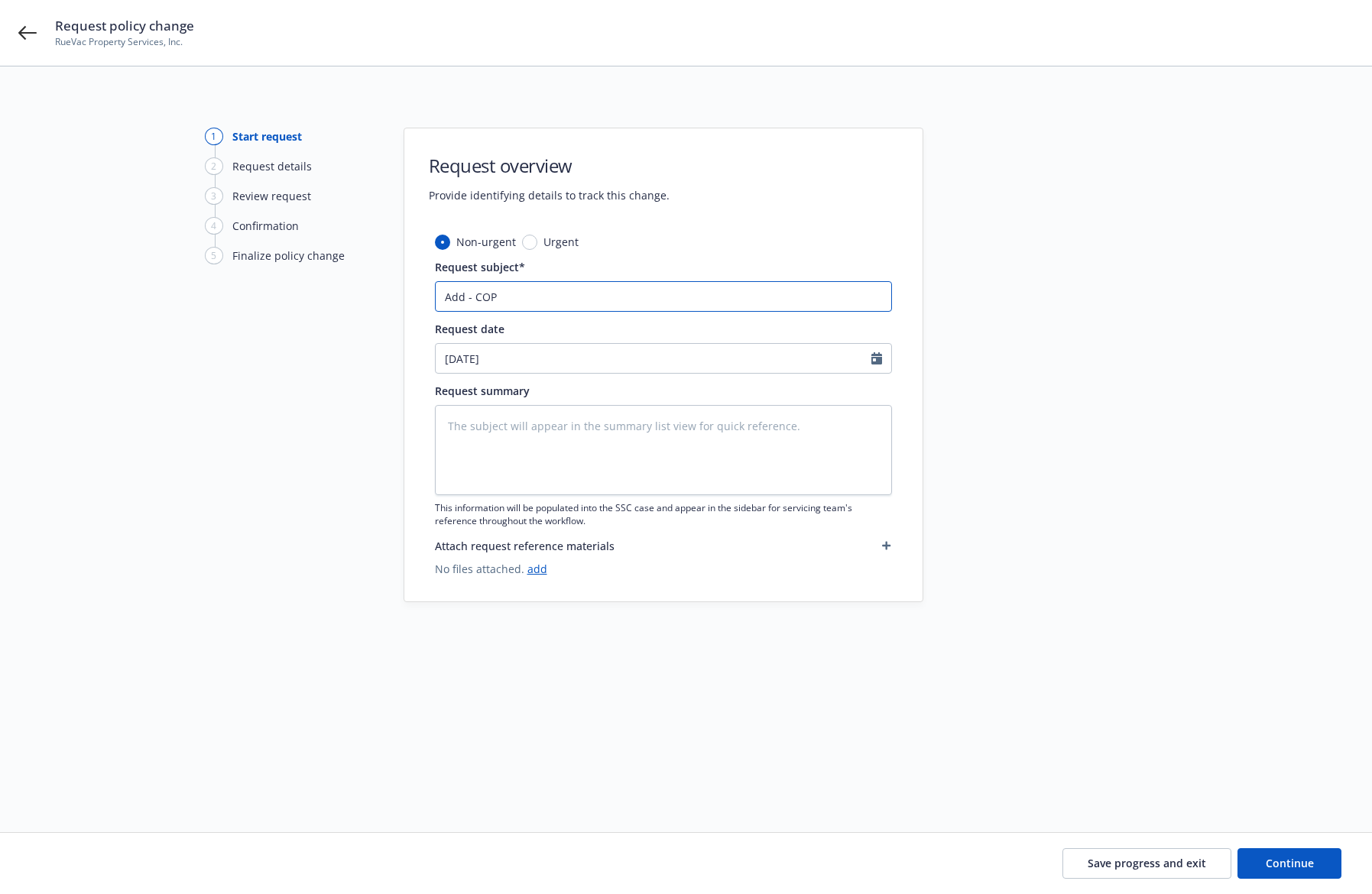
type input "Add - CO"
type textarea "x"
type input "Add - C"
type textarea "x"
type input "Add - CP"
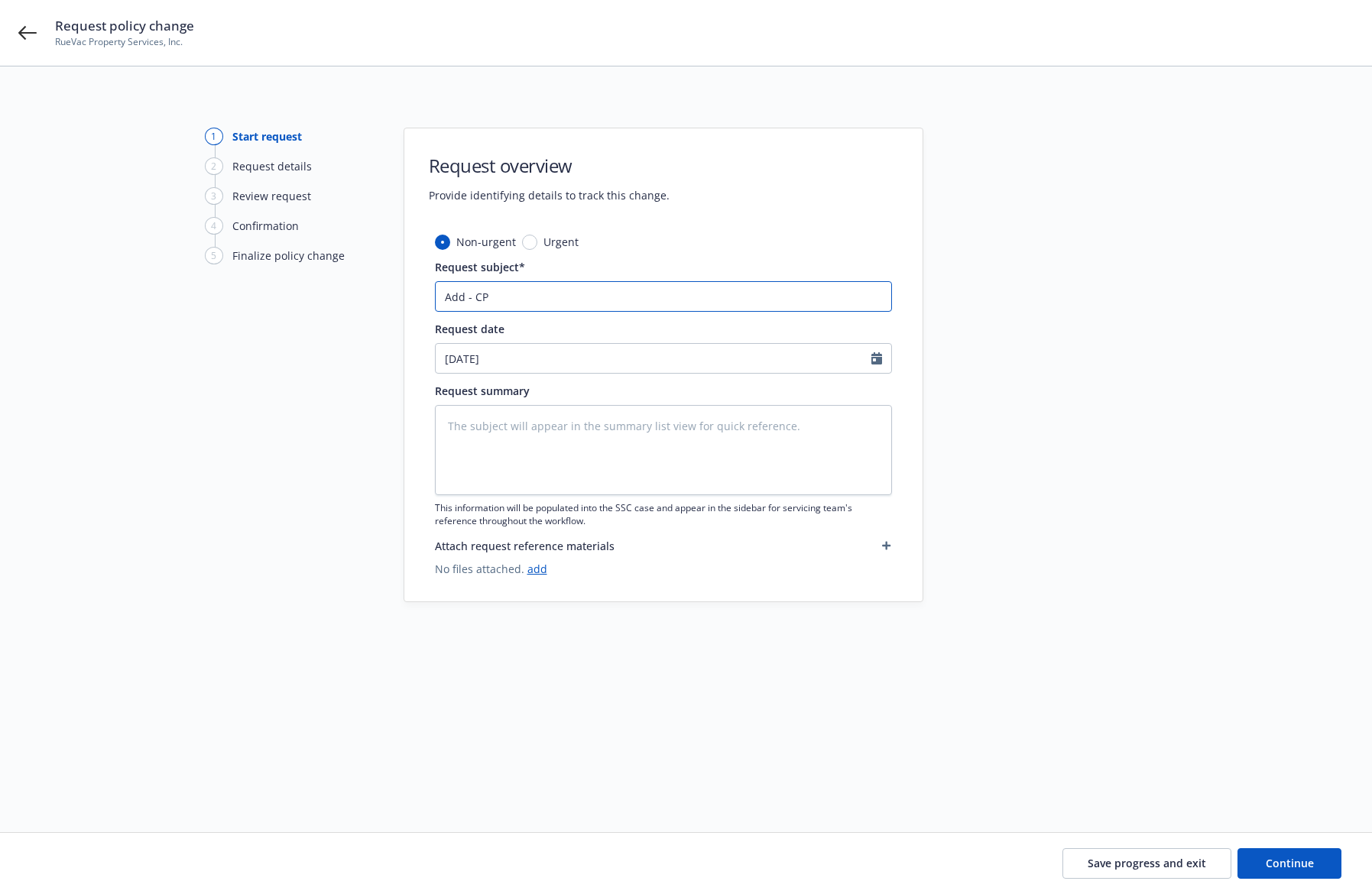
type textarea "x"
type input "Add - CPU"
type textarea "x"
type input "Add - CPUS"
type textarea "x"
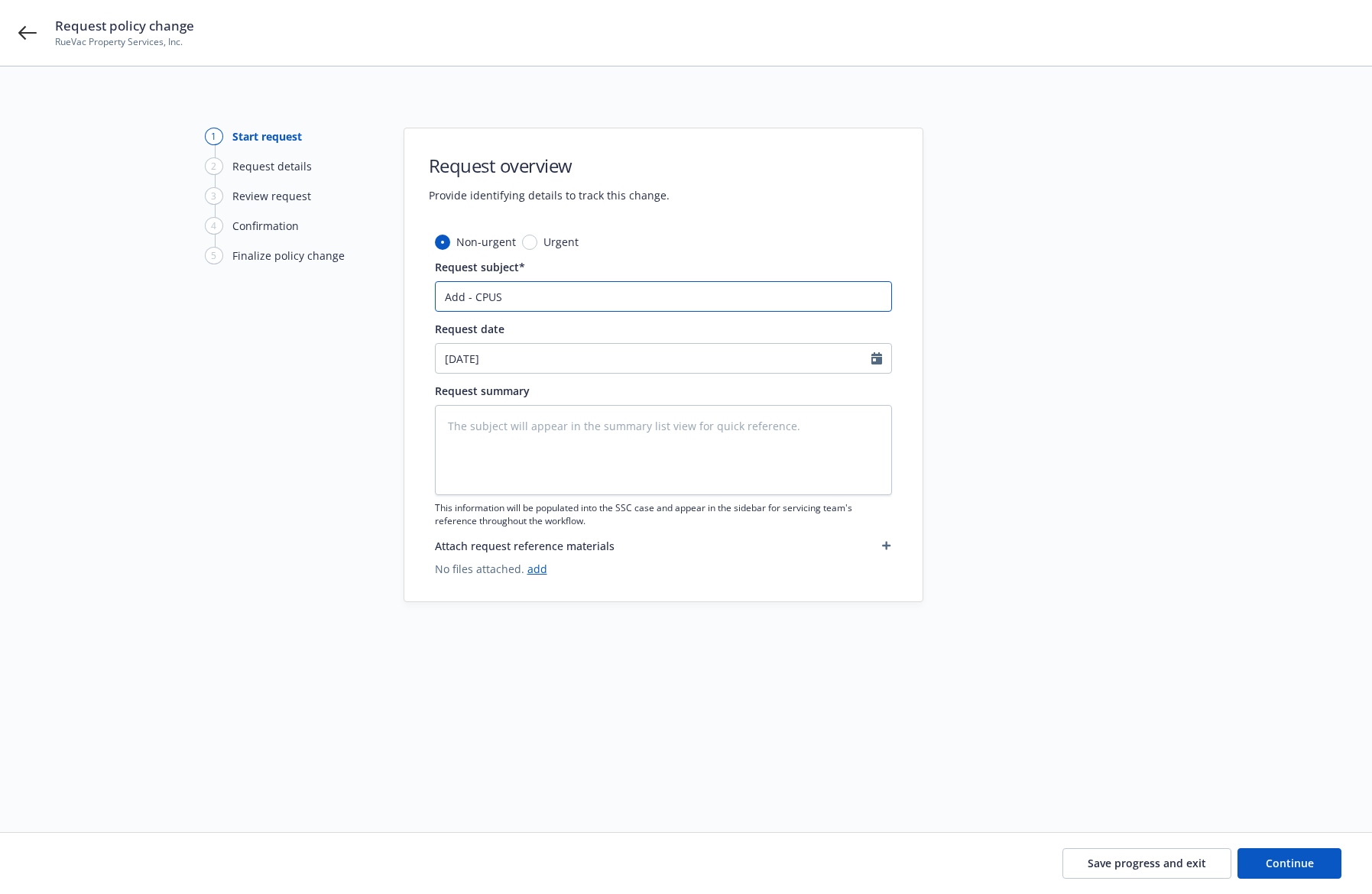
type input "Add - CPUS"
type textarea "x"
type input "Add - CPUS I"
type textarea "x"
type input "Add - CPUS Ir"
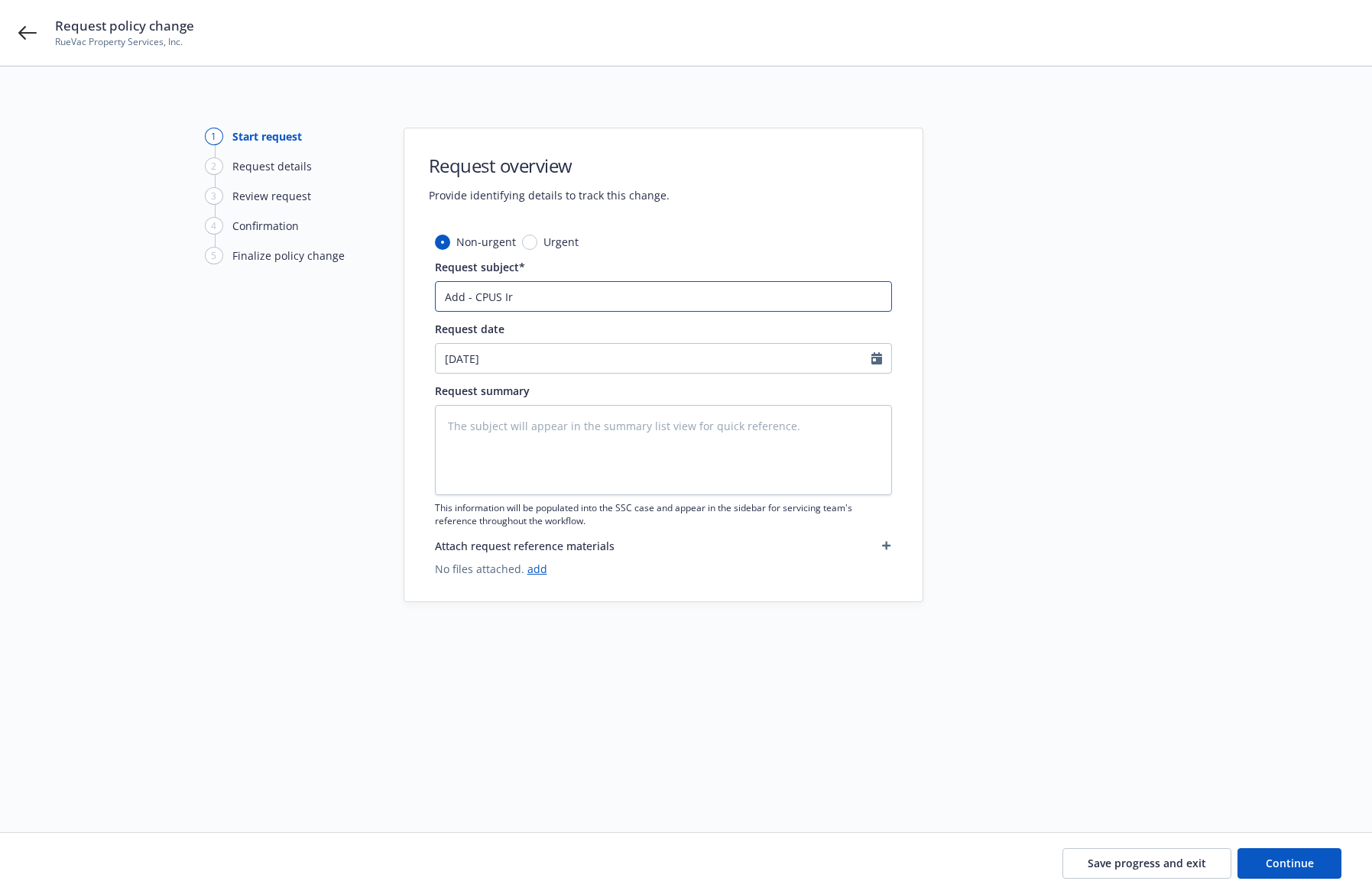
type textarea "x"
type input "Add - CPUS [PERSON_NAME]"
type textarea "x"
type input "Add - CPUS Irvi"
type textarea "x"
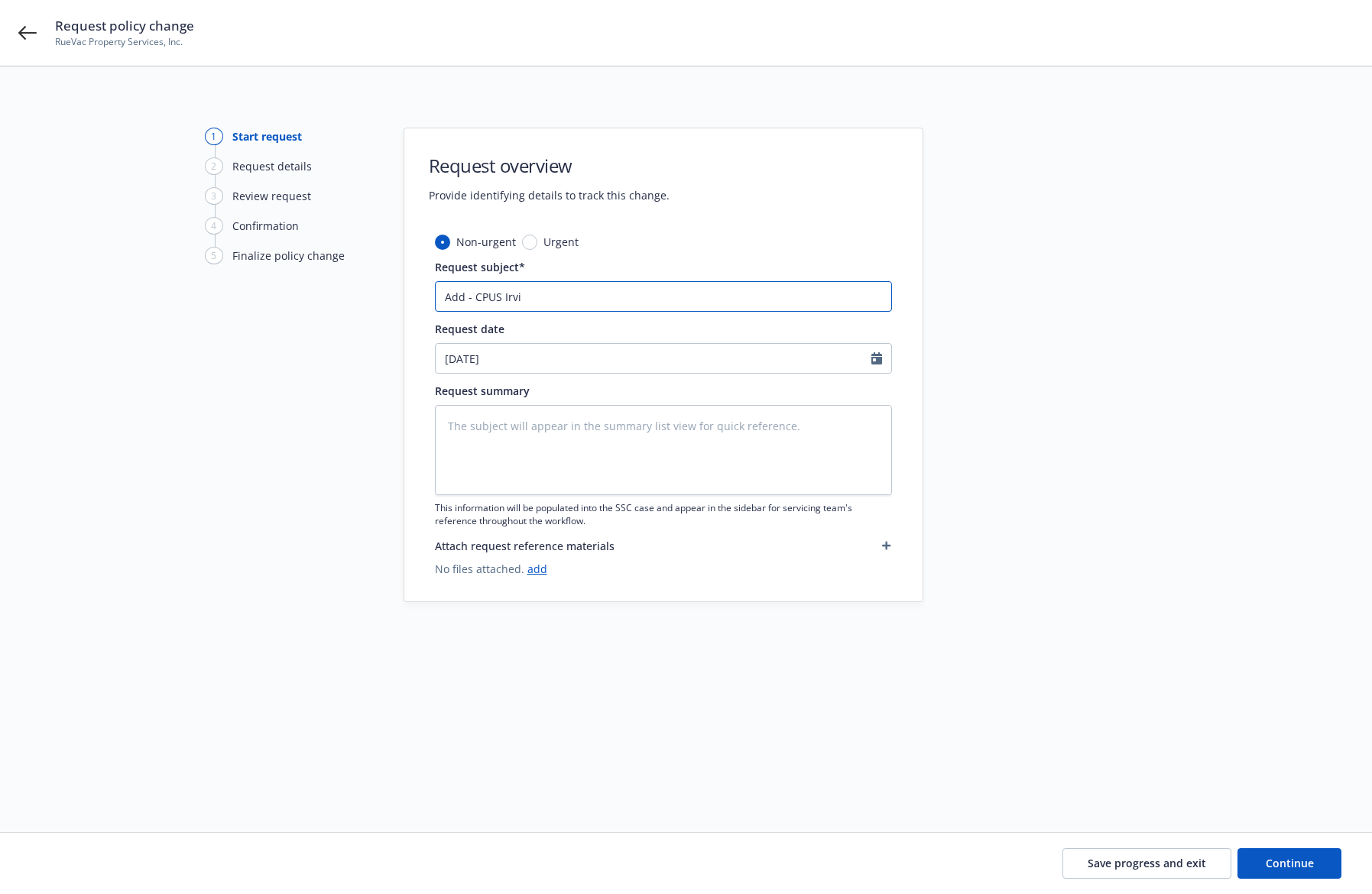
type input "Add - CPUS [PERSON_NAME]"
type textarea "x"
type input "Add - CPUS Irvind"
type textarea "x"
type input "Add - CPUS Irvind"
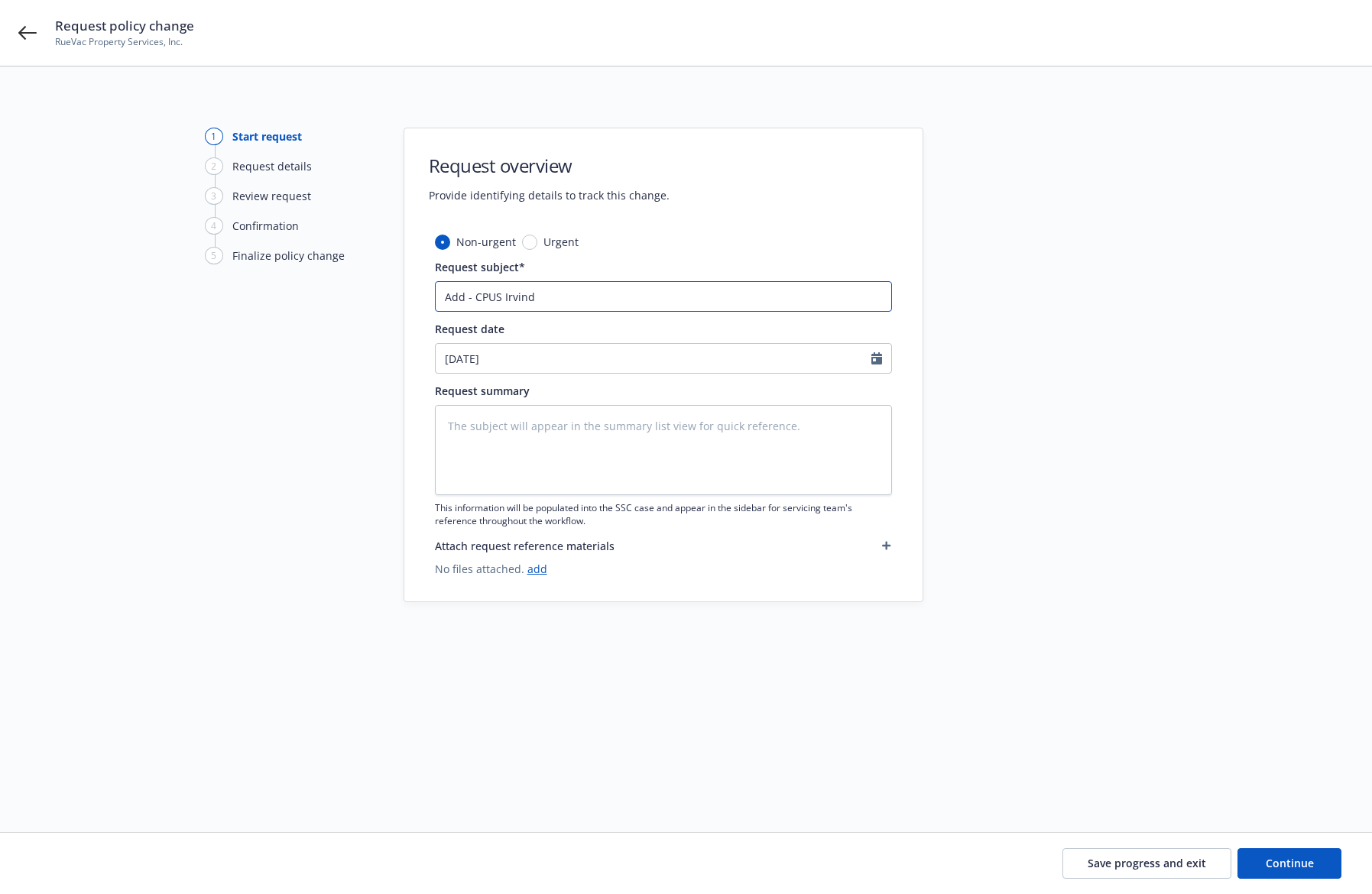
type textarea "x"
type input "Add - CPUS [PERSON_NAME]"
type textarea "x"
type input "Add - CPUS [PERSON_NAME]"
type textarea "x"
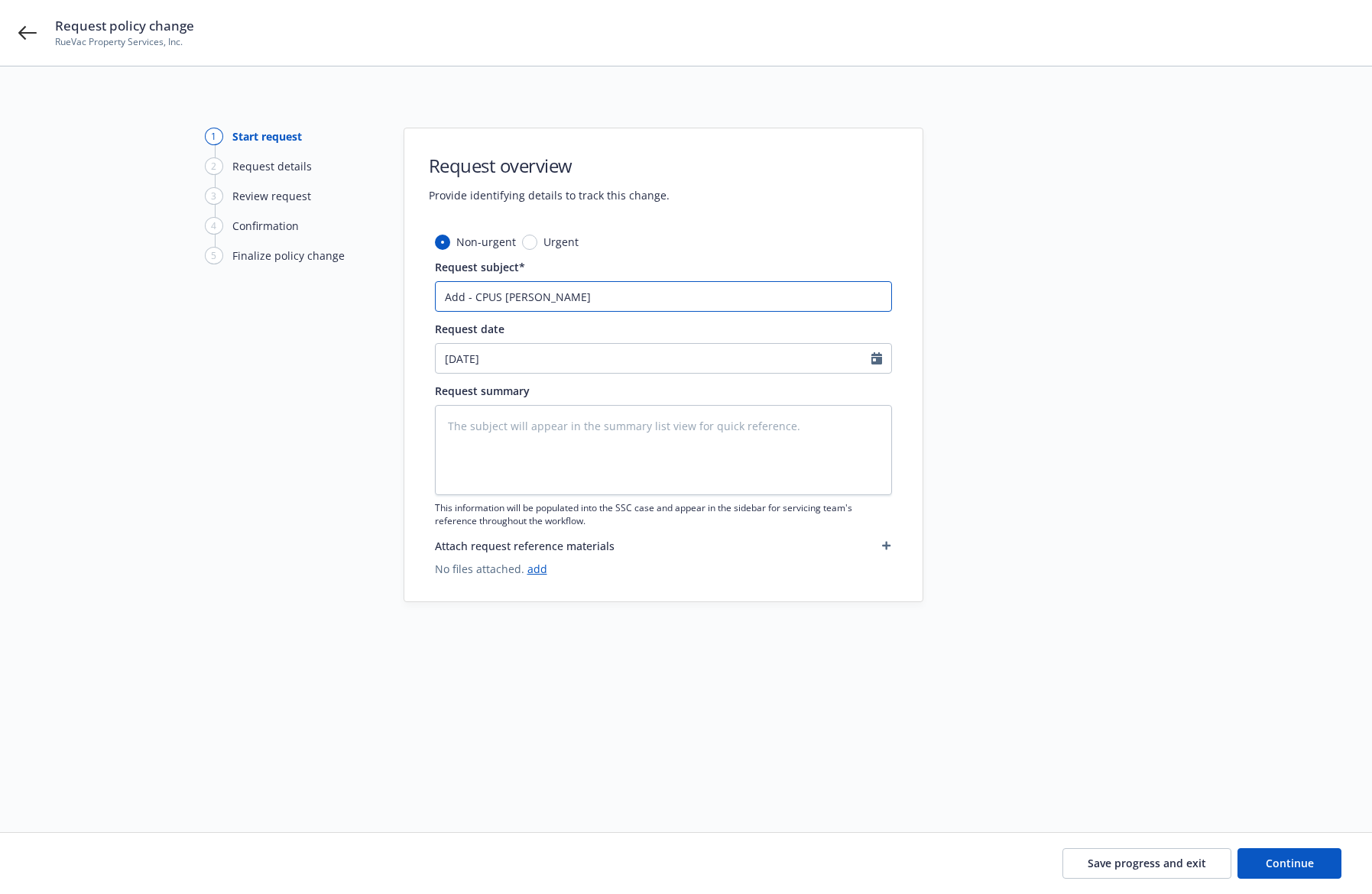
type input "Add - CPUS [PERSON_NAME]"
type textarea "x"
type input "Add - CPUS [PERSON_NAME]"
type textarea "x"
type input "Add - CPUS [PERSON_NAME]"
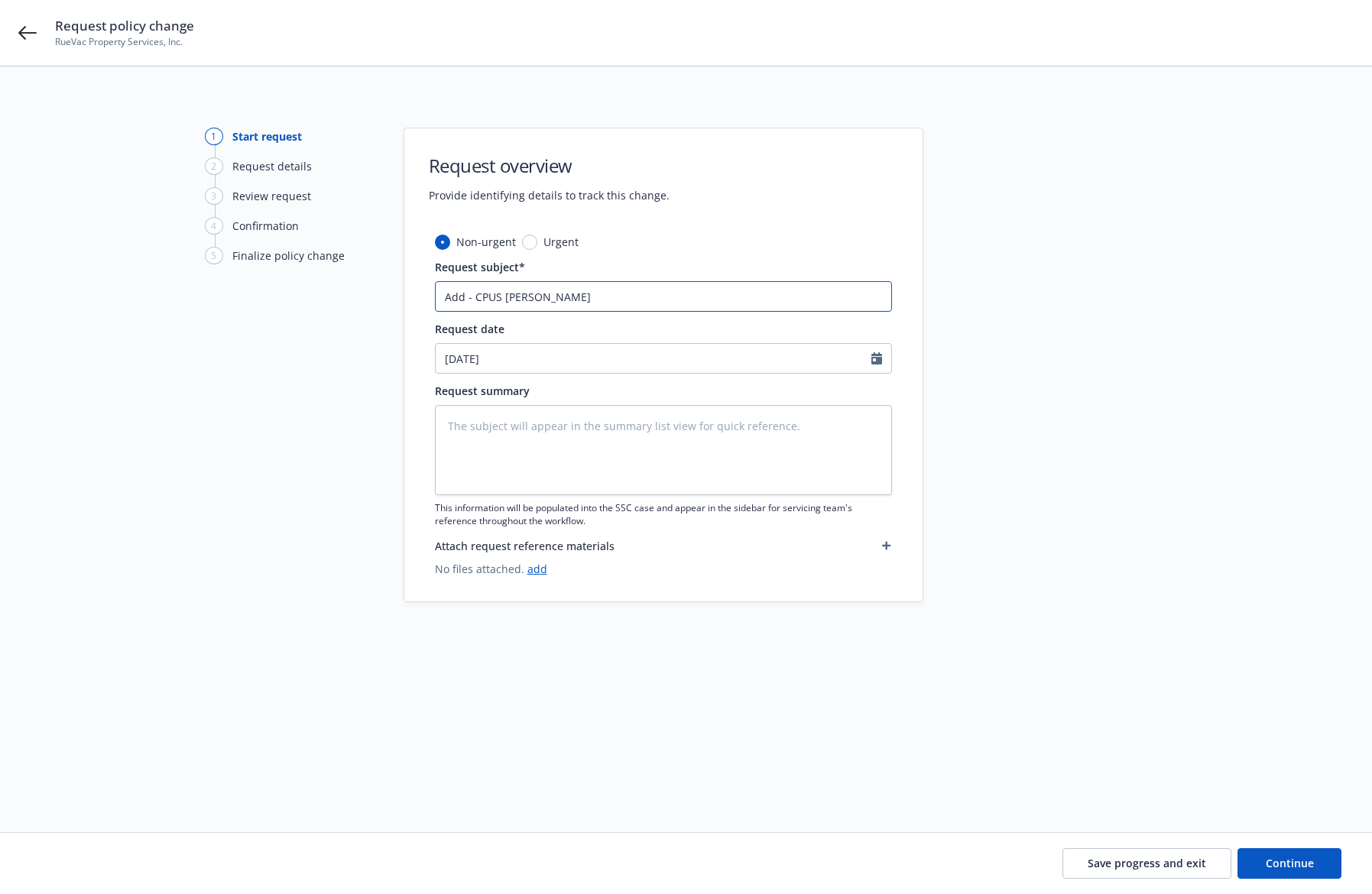
type textarea "x"
type input "Add - CPUS [PERSON_NAME]"
type textarea "x"
type input "Add - CPUS [PERSON_NAME]"
type textarea "x"
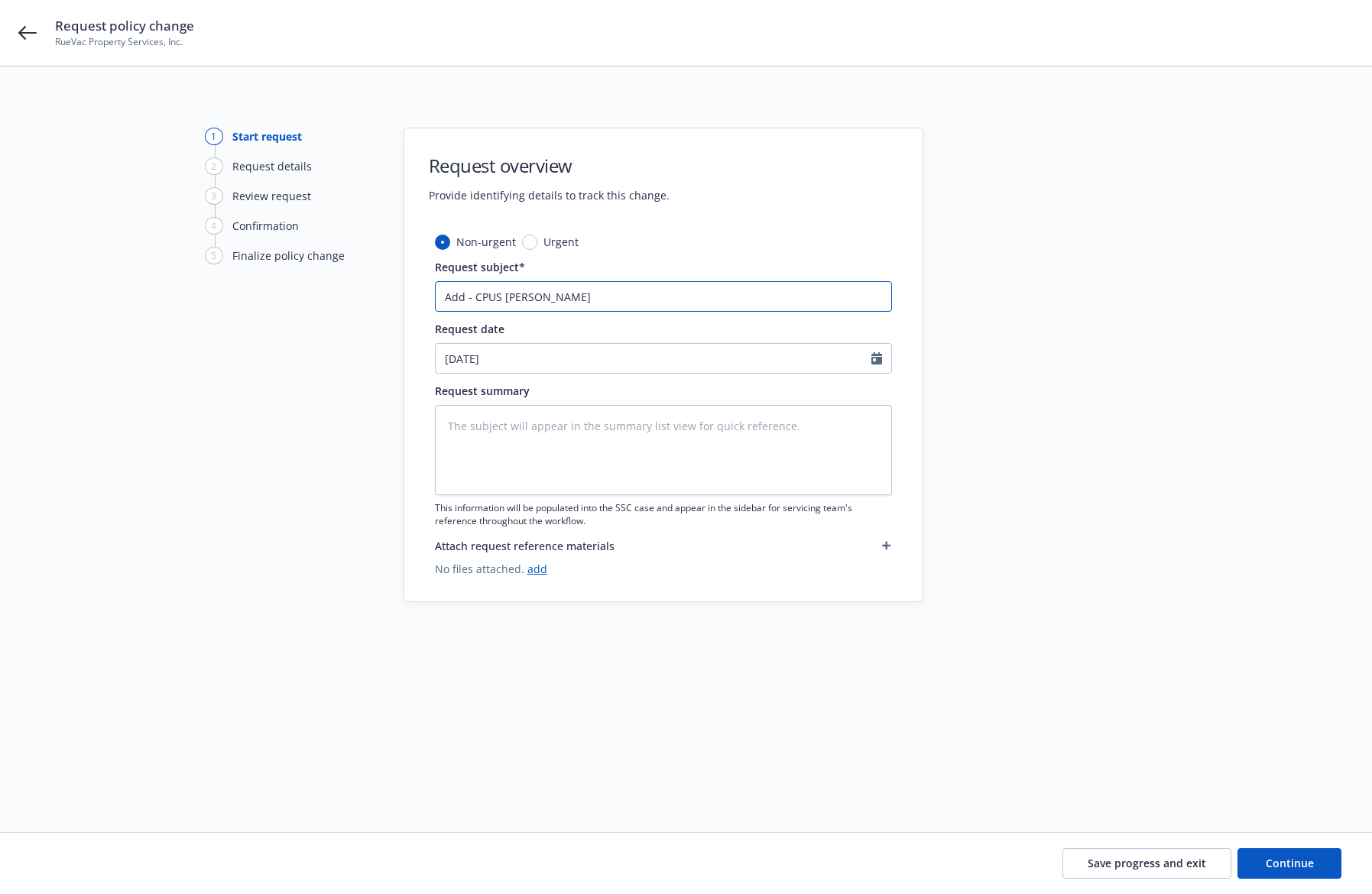
type input "Add - CPUS Irvind Crossing"
type textarea "x"
type input "Add - CPUS Irvind Crossing,"
type textarea "x"
type input "Add - CPUS Irvind Crossing,"
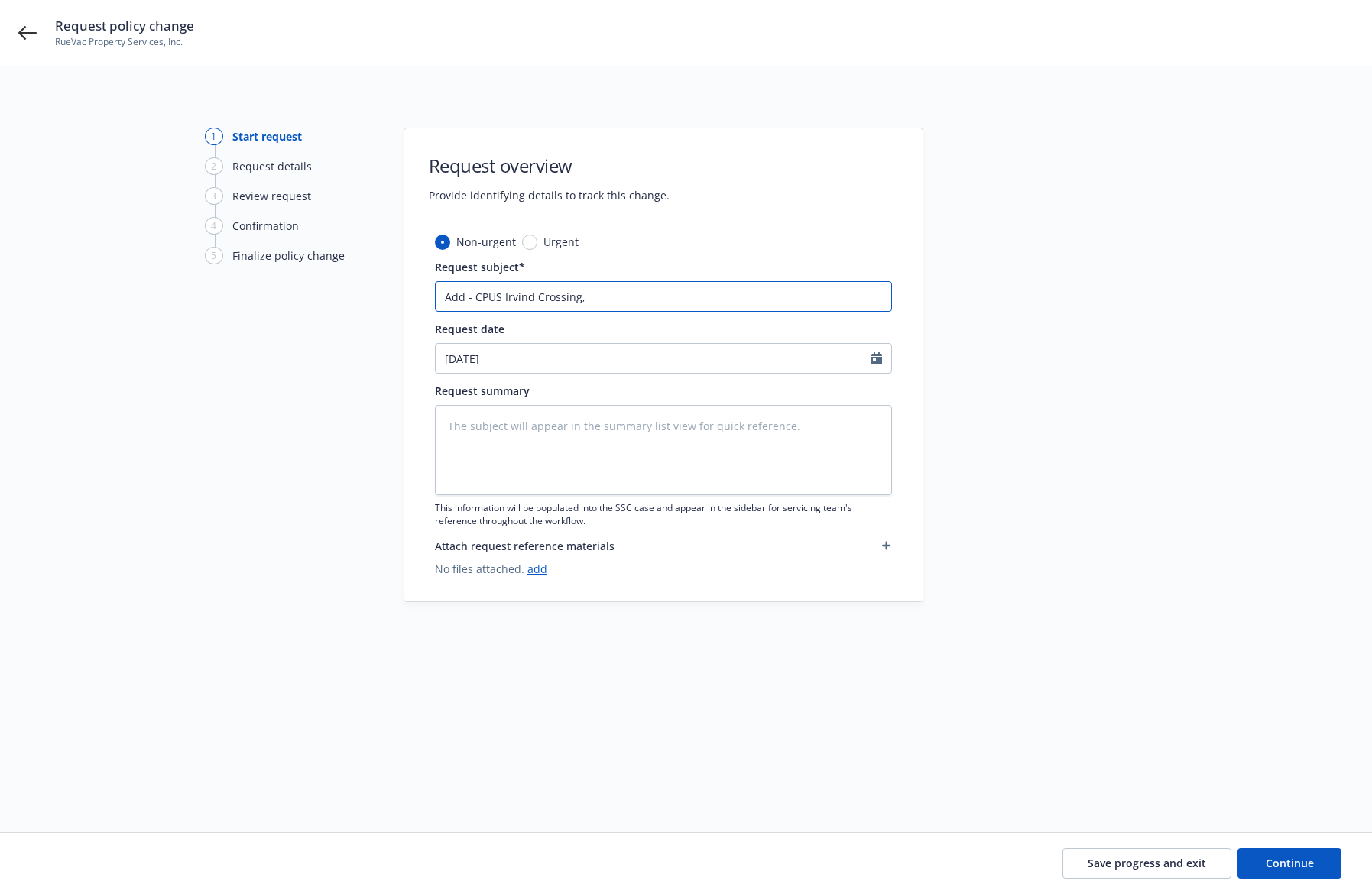
type textarea "x"
type input "Add - CPUS Irvind Crossing, L"
type textarea "x"
type input "Add - CPUS Irvind Crossing, LP"
click at [673, 448] on textarea at bounding box center [663, 450] width 457 height 90
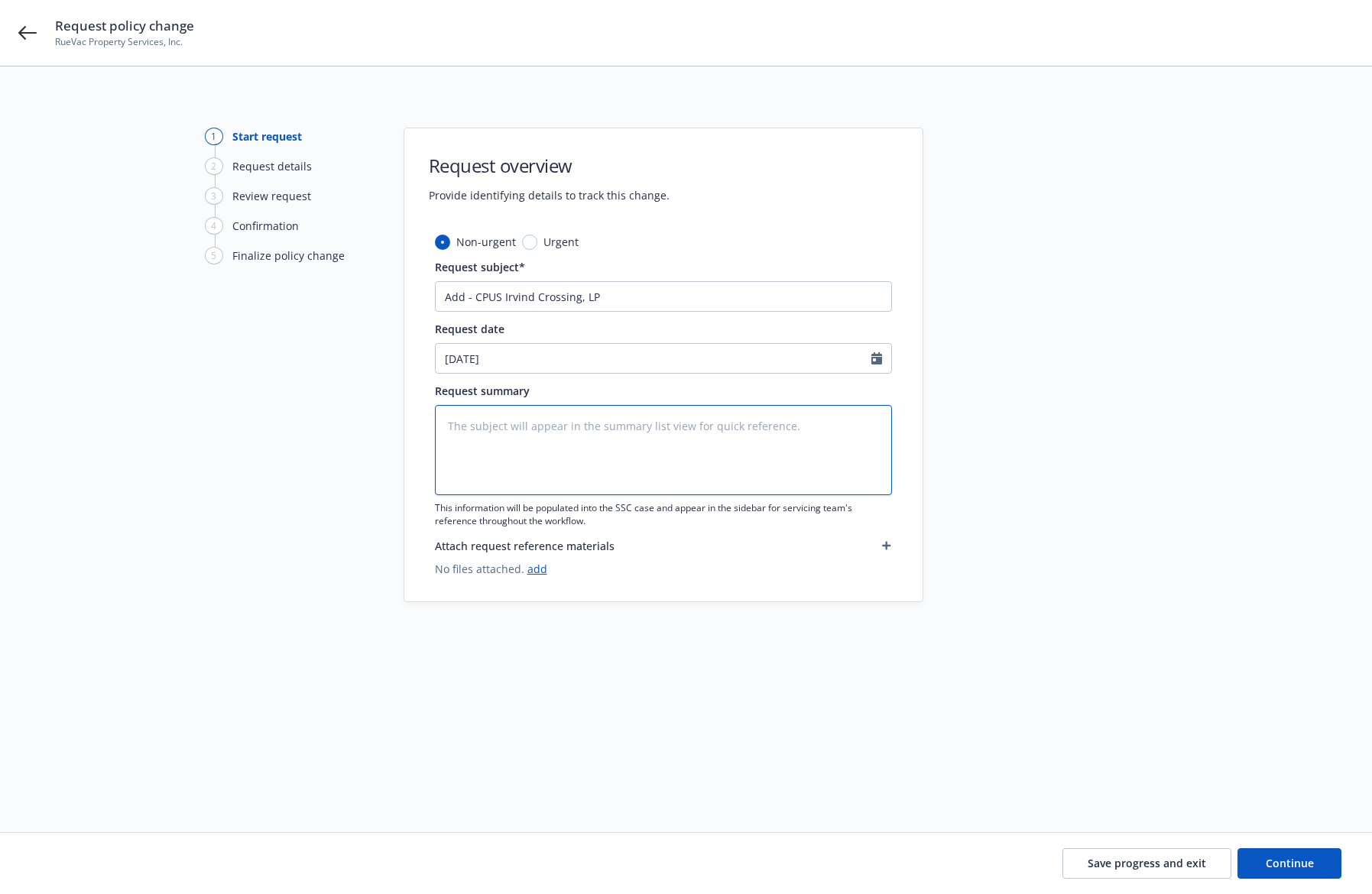
paste textarea "Auto Additional Insured (AI) and Waiver of Subrogation (WOS) endorsements for t…"
type textarea "x"
type textarea "Auto Additional Insured (AI) and Waiver of Subrogation (WOS) endorsements for t…"
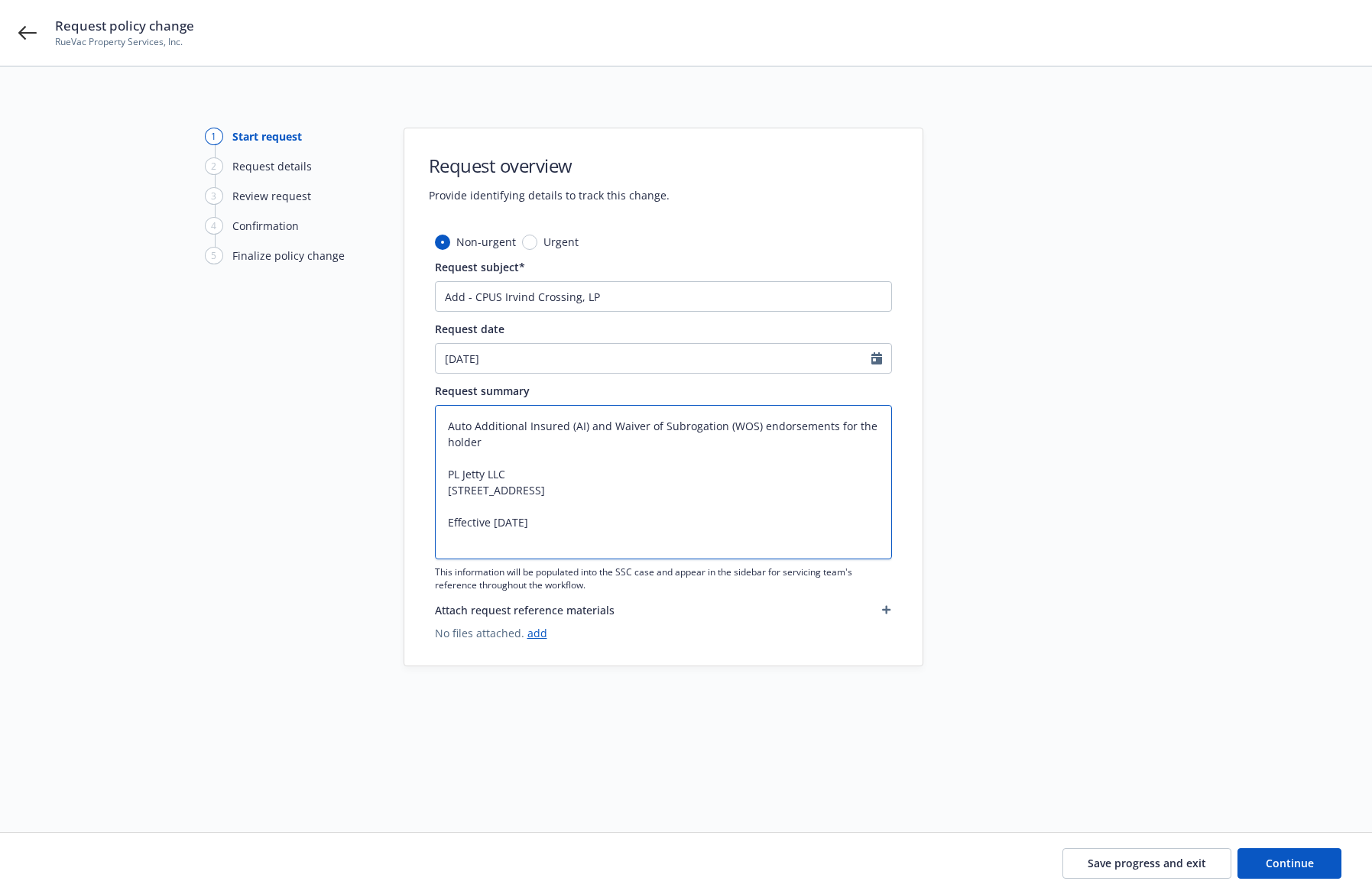
click at [804, 492] on textarea "Auto Additional Insured (AI) and Waiver of Subrogation (WOS) endorsements for t…" at bounding box center [663, 482] width 457 height 155
click at [755, 429] on textarea "Auto Additional Insured (AI) and Waiver of Subrogation (WOS) endorsements for t…" at bounding box center [663, 482] width 457 height 155
type textarea "x"
type textarea "Auto Additional Insured (AI) and Waiver of Subrogation (WOS), endorsements for …"
type textarea "x"
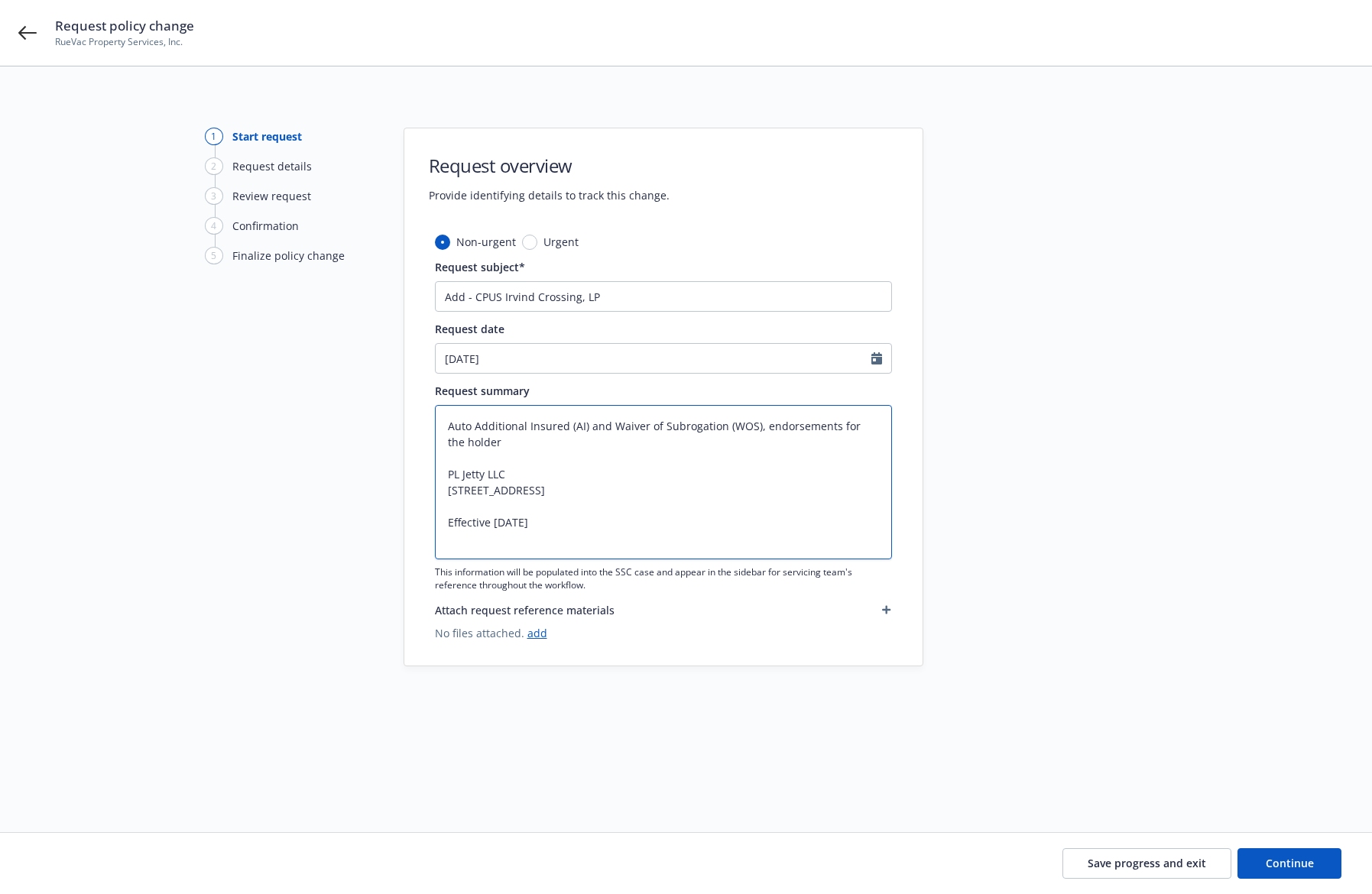
type textarea "Auto Additional Insured (AI) and Waiver of Subrogation (WOS), endorsements for …"
type textarea "x"
type textarea "Auto Additional Insured (AI) and Waiver of Subrogation (WOS), P endorsements fo…"
type textarea "x"
type textarea "Auto Additional Insured (AI) and Waiver of Subrogation (WOS), Pr endorsements f…"
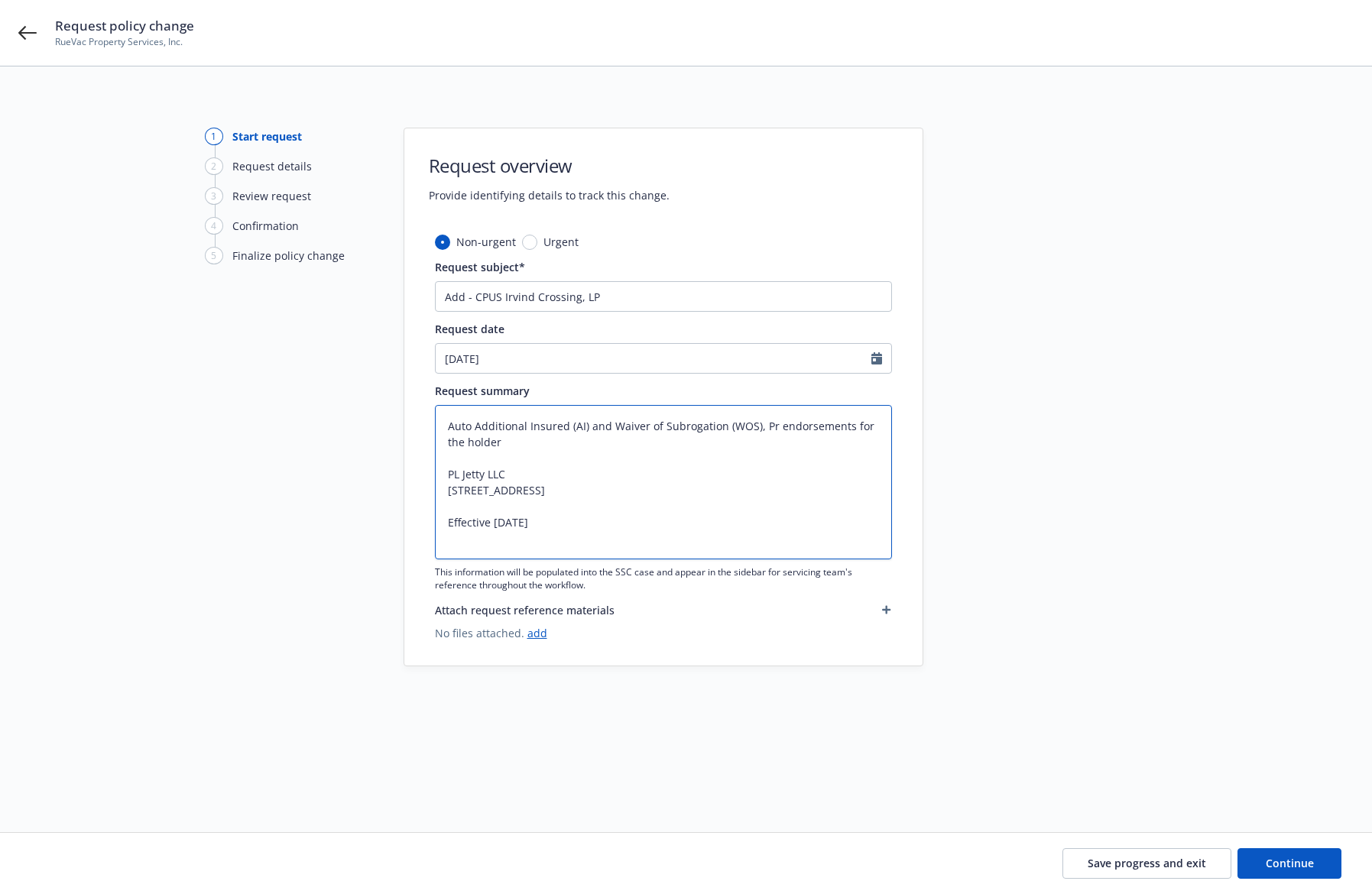
type textarea "x"
type textarea "Auto Additional Insured (AI) and Waiver of Subrogation (WOS), Pri endorsements …"
type textarea "x"
type textarea "Auto Additional Insured (AI) and Waiver of Subrogation (WOS), Prim endorsements…"
type textarea "x"
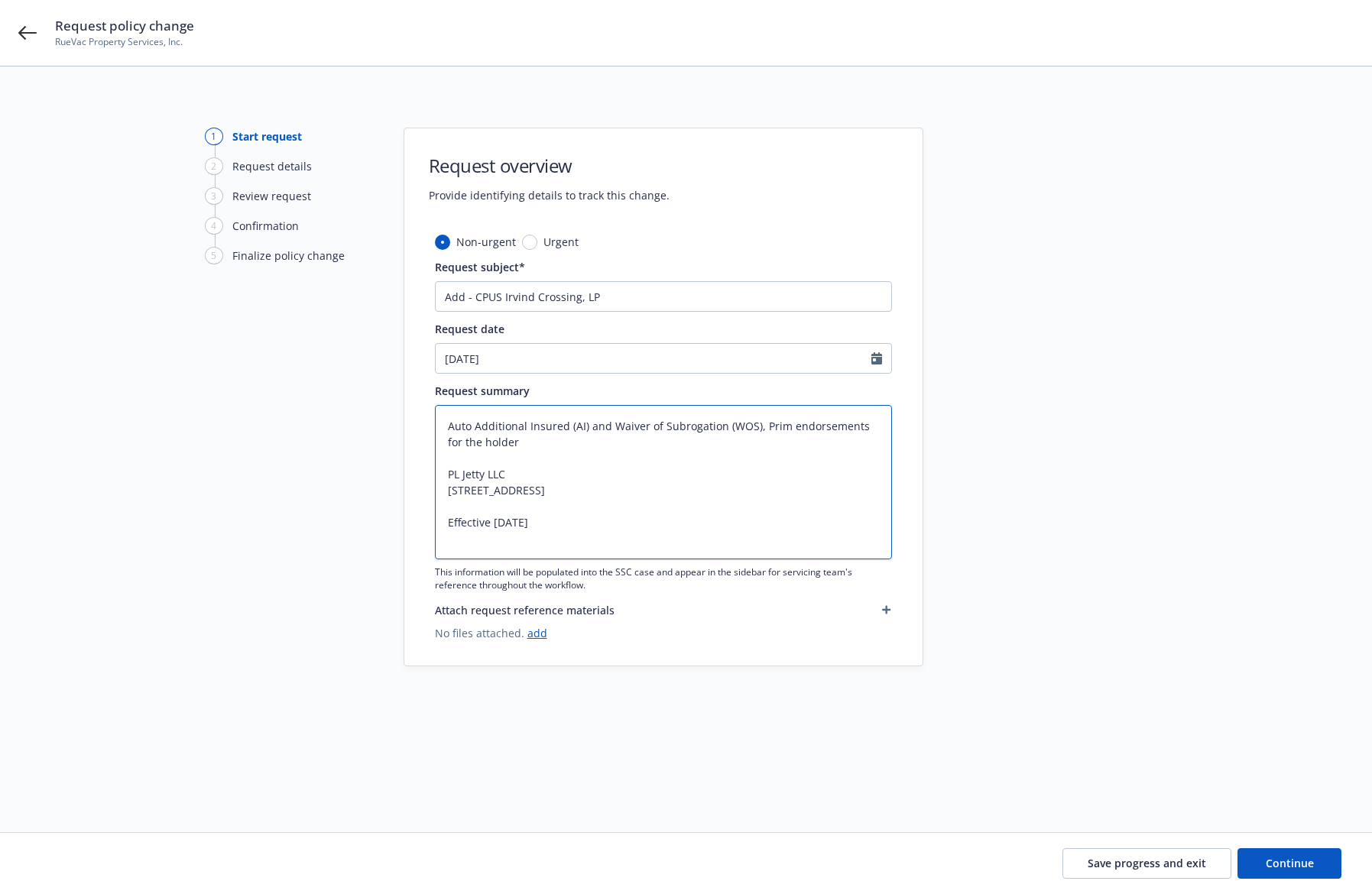
type textarea "Auto Additional Insured (AI) and Waiver of Subrogation (WOS), Prima endorsement…"
type textarea "x"
type textarea "Auto Additional Insured (AI) and Waiver of Subrogation (WOS), Primar endorsemen…"
type textarea "x"
type textarea "Auto Additional Insured (AI) and Waiver of Subrogation (WOS), Primary endorseme…"
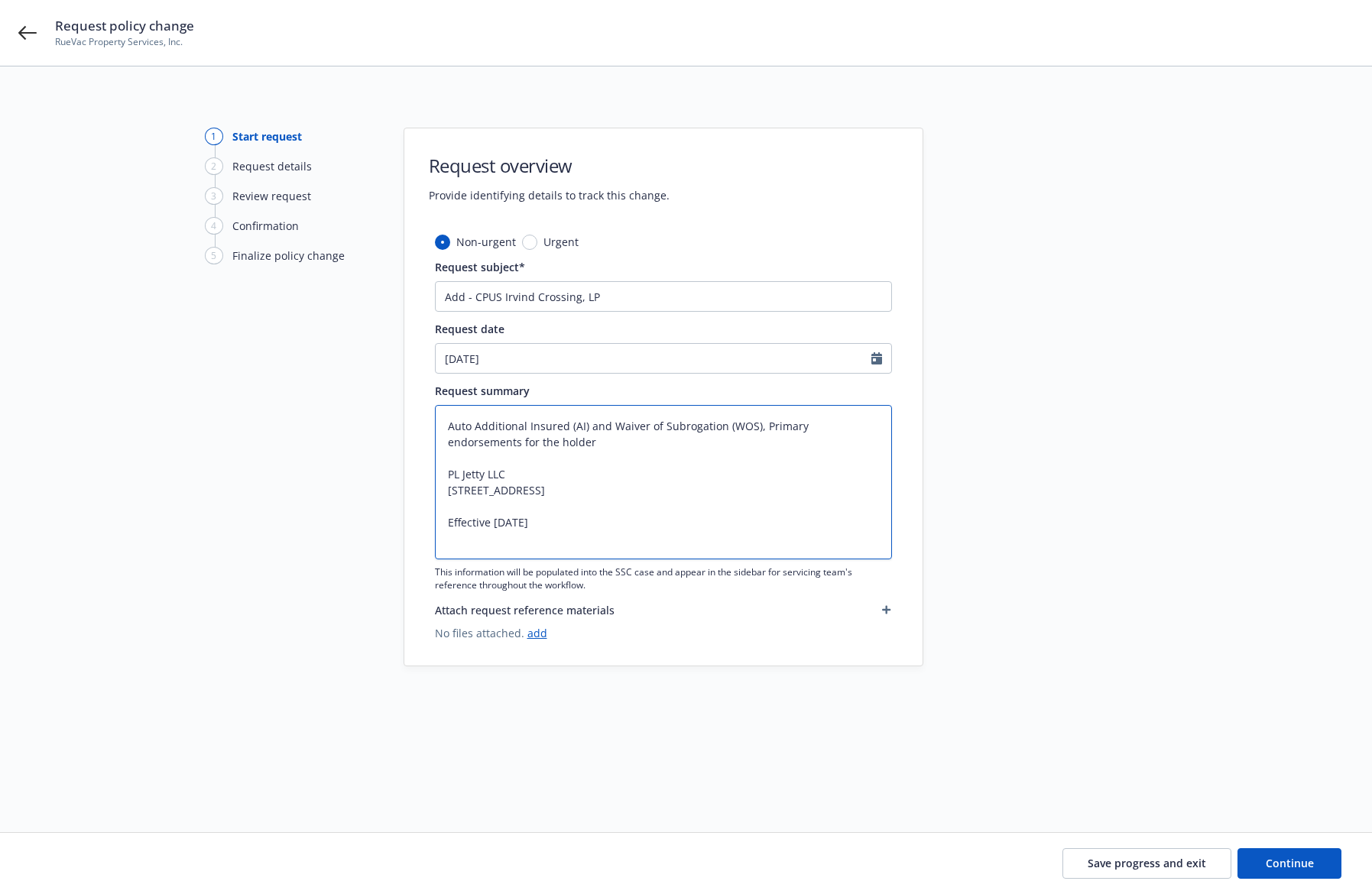
type textarea "x"
type textarea "Auto Additional Insured (AI) and Waiver of Subrogation (WOS), Primary endorseme…"
type textarea "x"
type textarea "Auto Additional Insured (AI) and Waiver of Subrogation (WOS), Primary a endorse…"
type textarea "x"
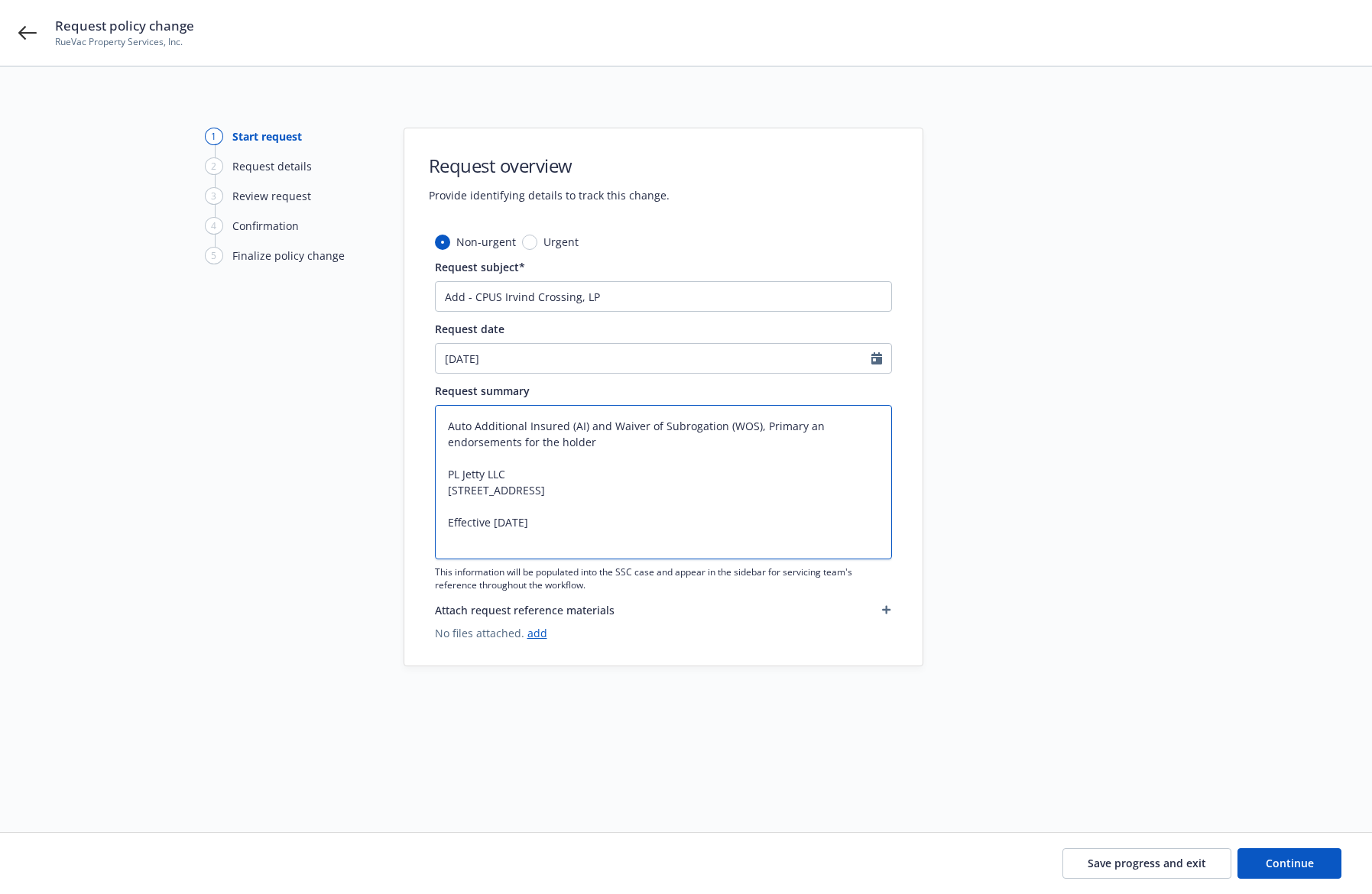
type textarea "Auto Additional Insured (AI) and Waiver of Subrogation (WOS), Primary and endor…"
type textarea "x"
type textarea "Auto Additional Insured (AI) and Waiver of Subrogation (WOS), Primary and endor…"
type textarea "x"
type textarea "Auto Additional Insured (AI) and Waiver of Subrogation (WOS), Primary and n end…"
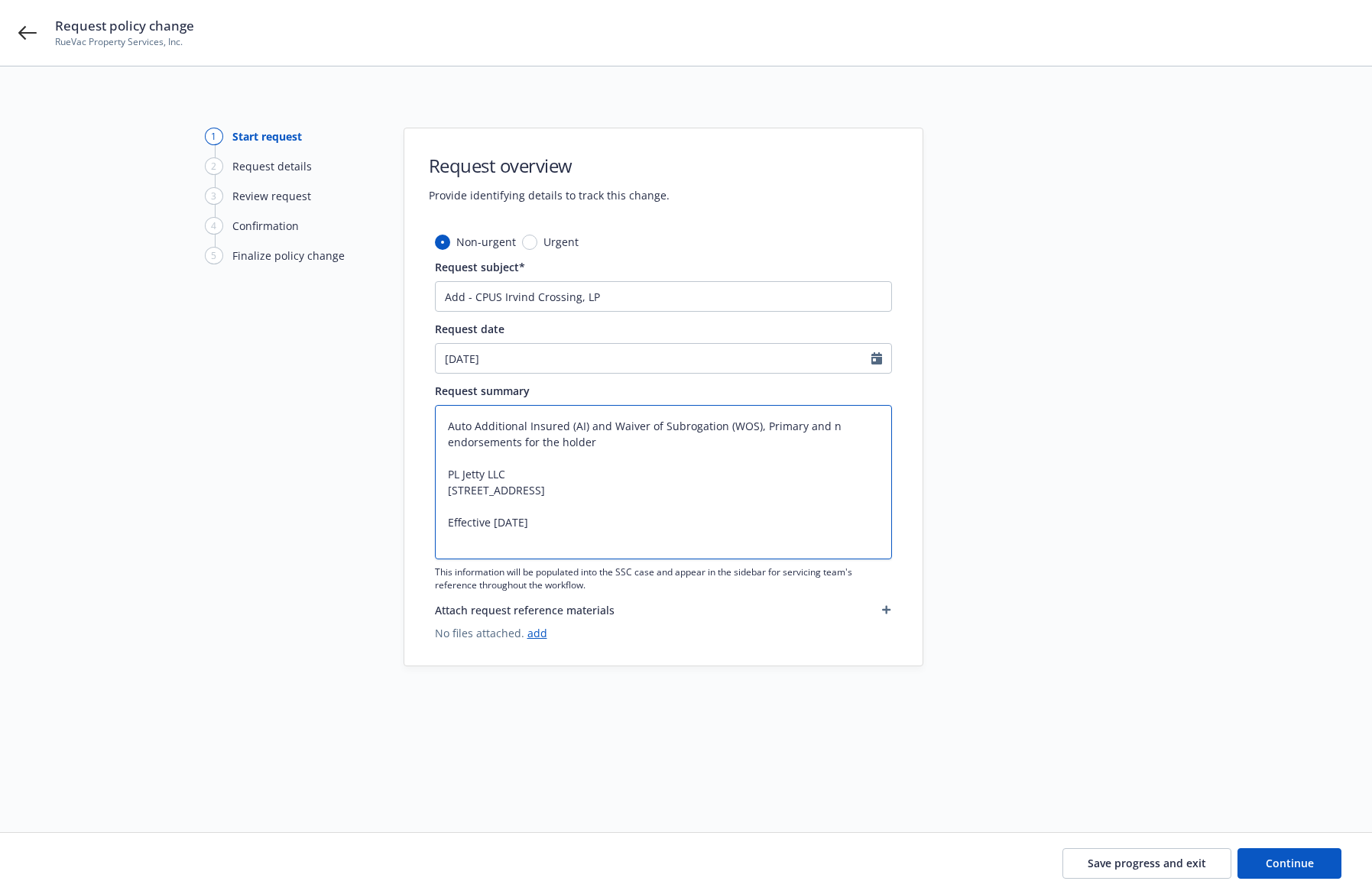
type textarea "x"
type textarea "Auto Additional Insured (AI) and Waiver of Subrogation (WOS), Primary and no en…"
type textarea "x"
type textarea "Auto Additional Insured (AI) and Waiver of Subrogation (WOS), Primary and non e…"
type textarea "x"
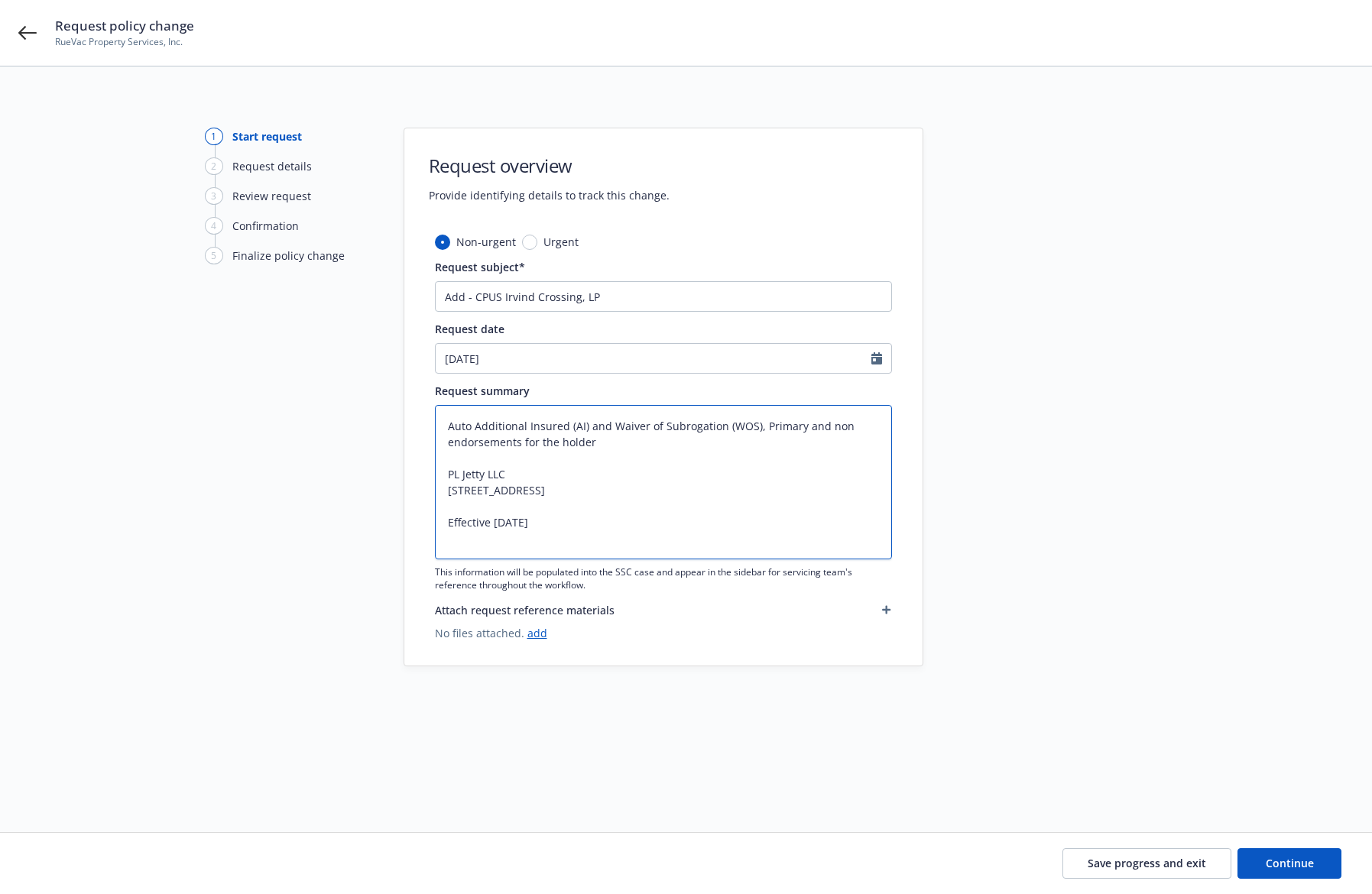
type textarea "Auto Additional Insured (AI) and Waiver of Subrogation (WOS), Primary and nonc …"
type textarea "x"
type textarea "Auto Additional Insured (AI) and Waiver of Subrogation (WOS), Primary and nonco…"
type textarea "x"
type textarea "Auto Additional Insured (AI) and Waiver of Subrogation (WOS), Primary and nonco…"
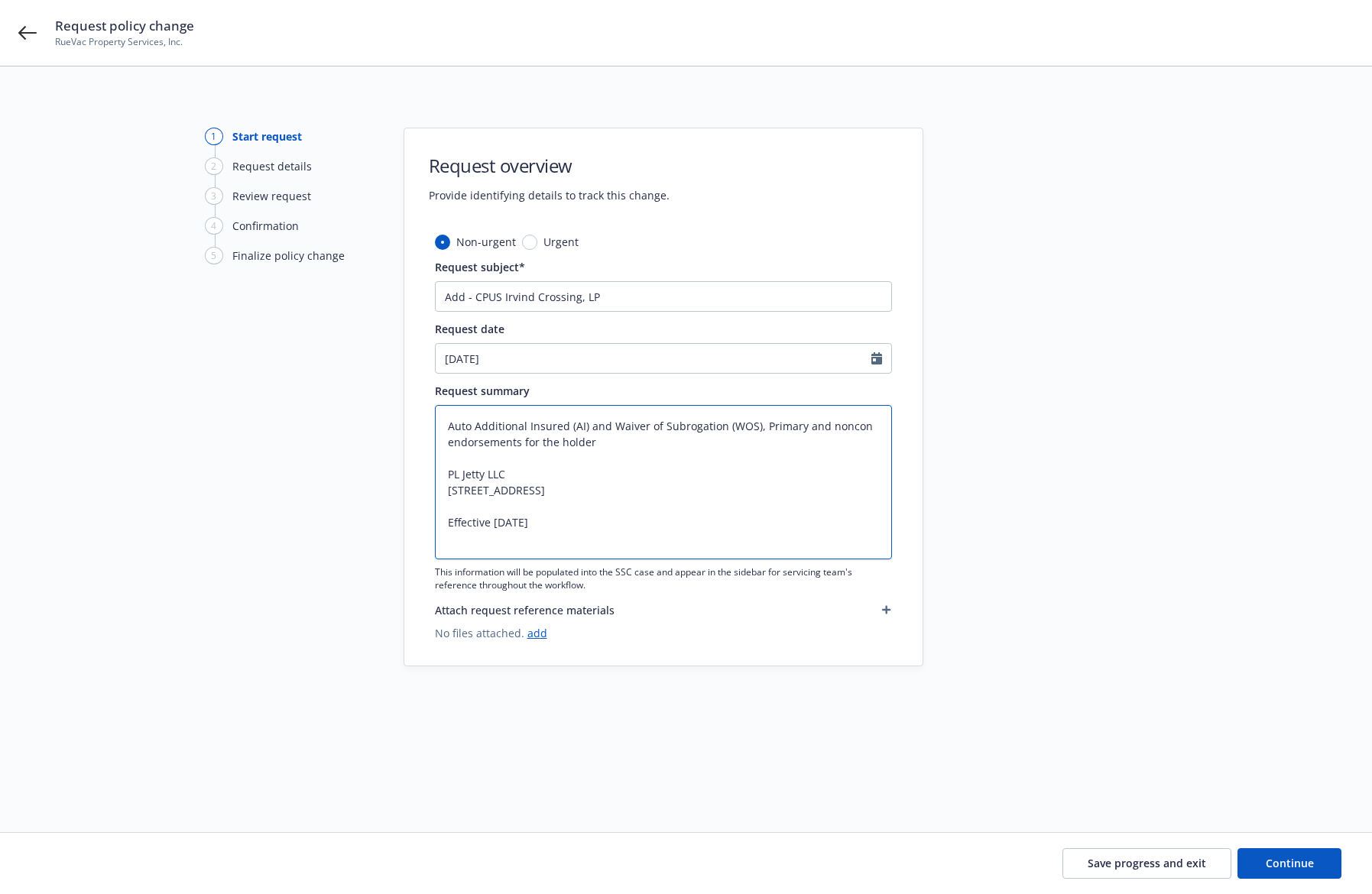
type textarea "x"
type textarea "Auto Additional Insured (AI) and Waiver of Subrogation (WOS), Primary and nonco…"
type textarea "x"
type textarea "Auto Additional Insured (AI) and Waiver of Subrogation (WOS), Primary and nonco…"
type textarea "x"
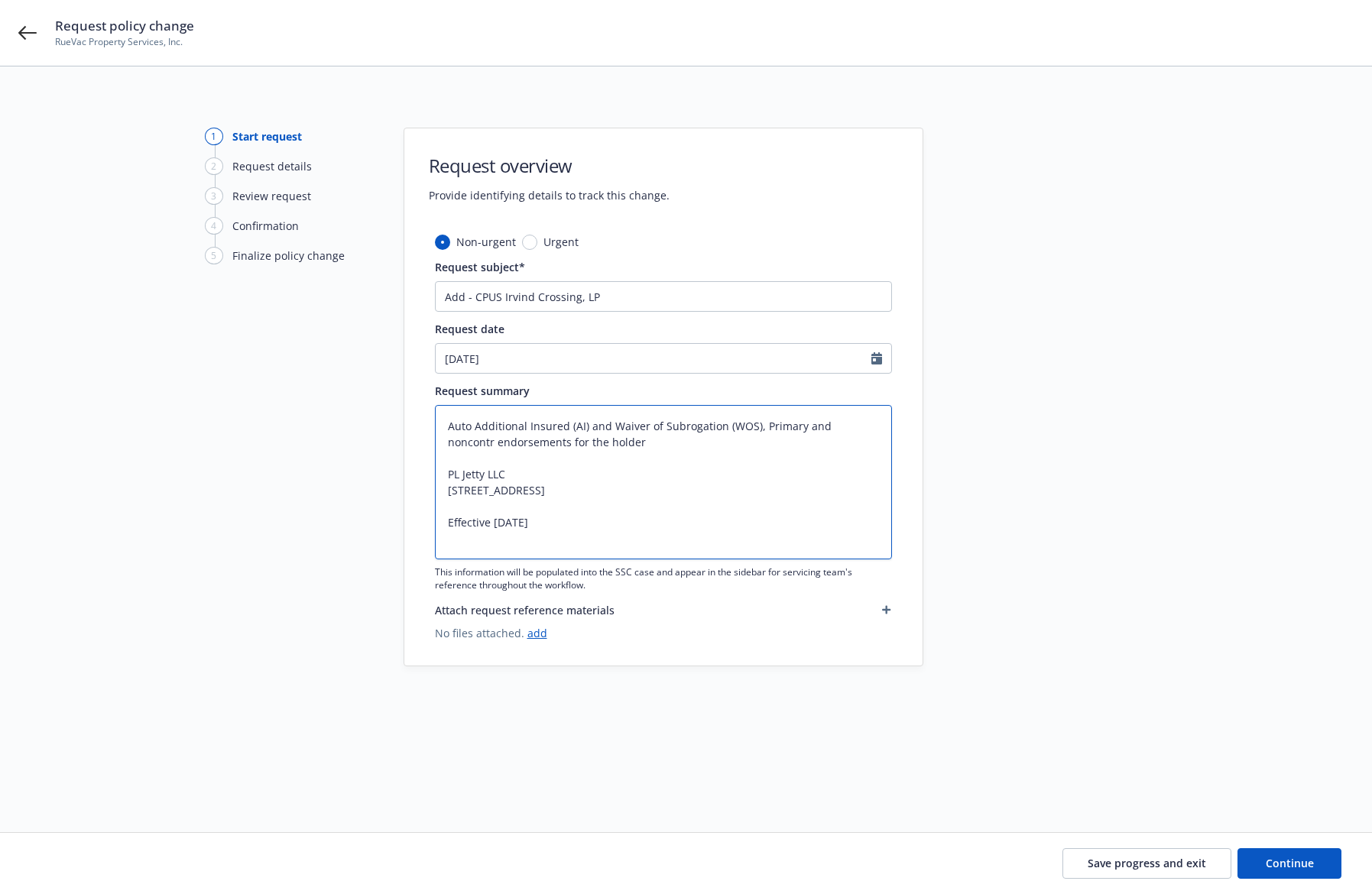
type textarea "Auto Additional Insured (AI) and Waiver of Subrogation (WOS), Primary and nonco…"
type textarea "x"
type textarea "Auto Additional Insured (AI) and Waiver of Subrogation (WOS), Primary and nonco…"
type textarea "x"
type textarea "Auto Additional Insured (AI) and Waiver of Subrogation (WOS), Primary and nonco…"
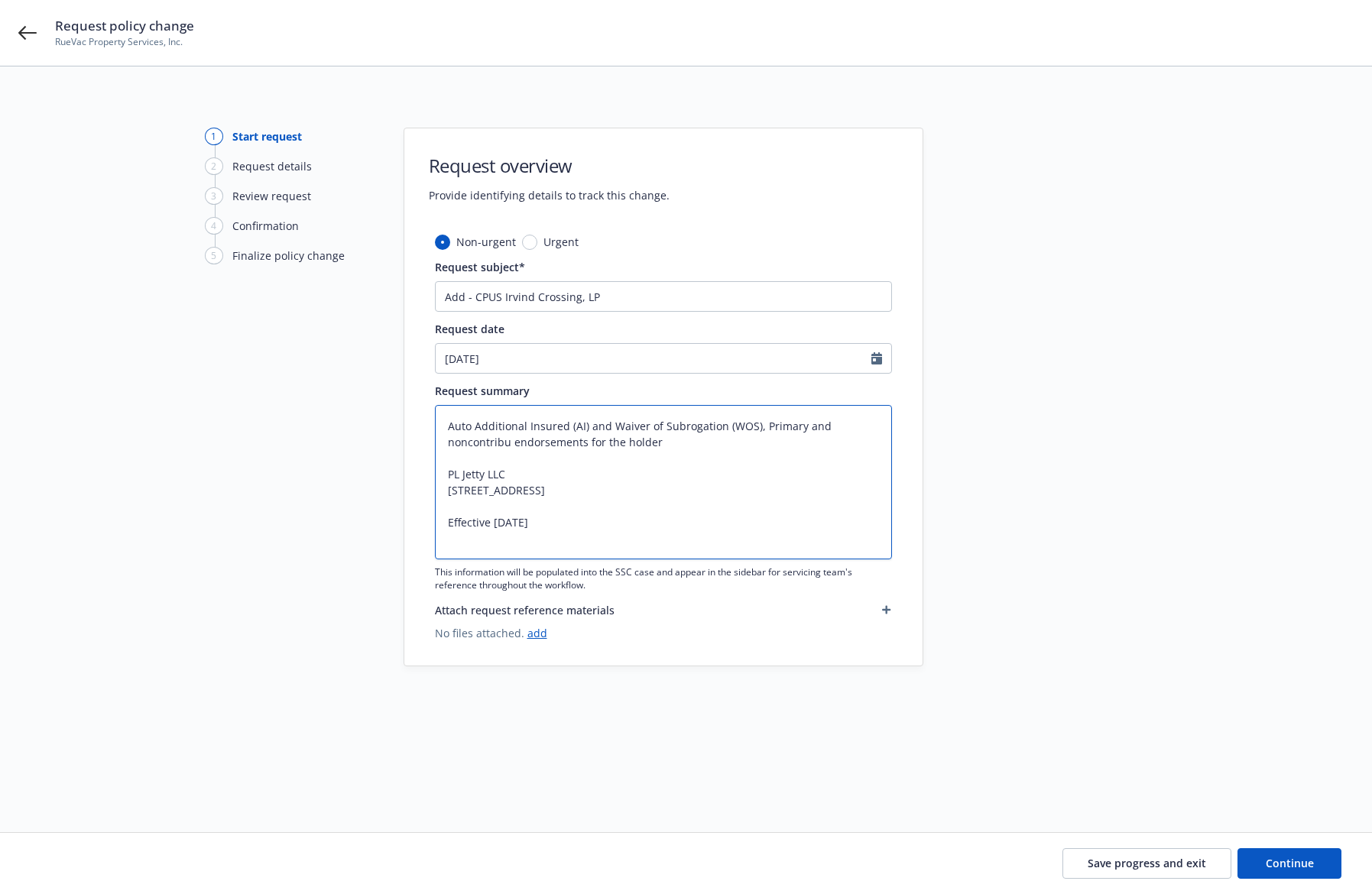
type textarea "x"
type textarea "Auto Additional Insured (AI) and Waiver of Subrogation (WOS), Primary and nonco…"
type textarea "x"
type textarea "Auto Additional Insured (AI) and Waiver of Subrogation (WOS), Primary and nonco…"
type textarea "x"
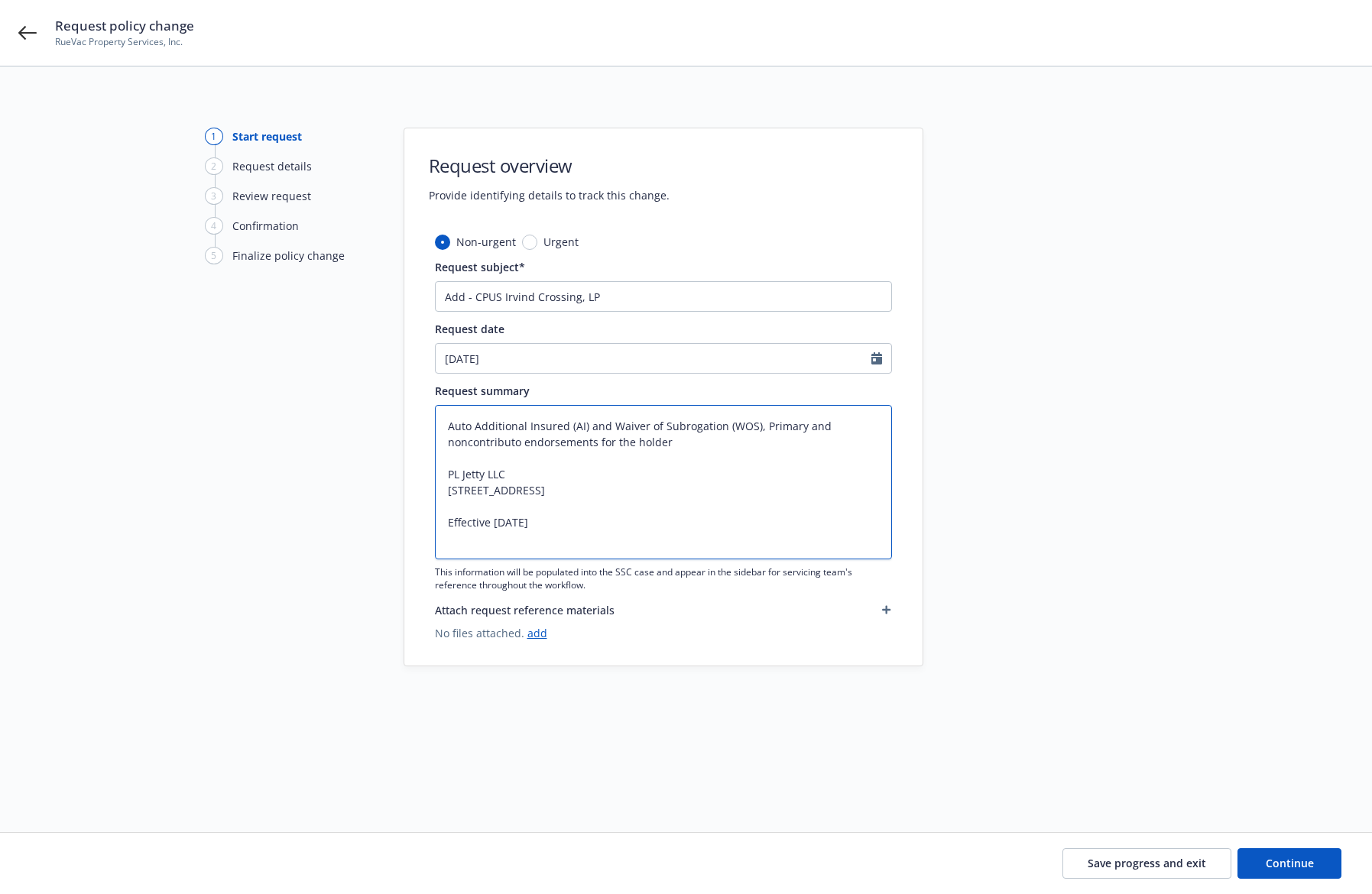
type textarea "Auto Additional Insured (AI) and Waiver of Subrogation (WOS), Primary and nonco…"
type textarea "x"
type textarea "Auto Additional Insured (AI) and Waiver of Subrogation (WOS), Primary and nonco…"
type textarea "x"
type textarea "Auto Additional Insured (AI) and Waiver of Subrogation (WOS), Primary and nonco…"
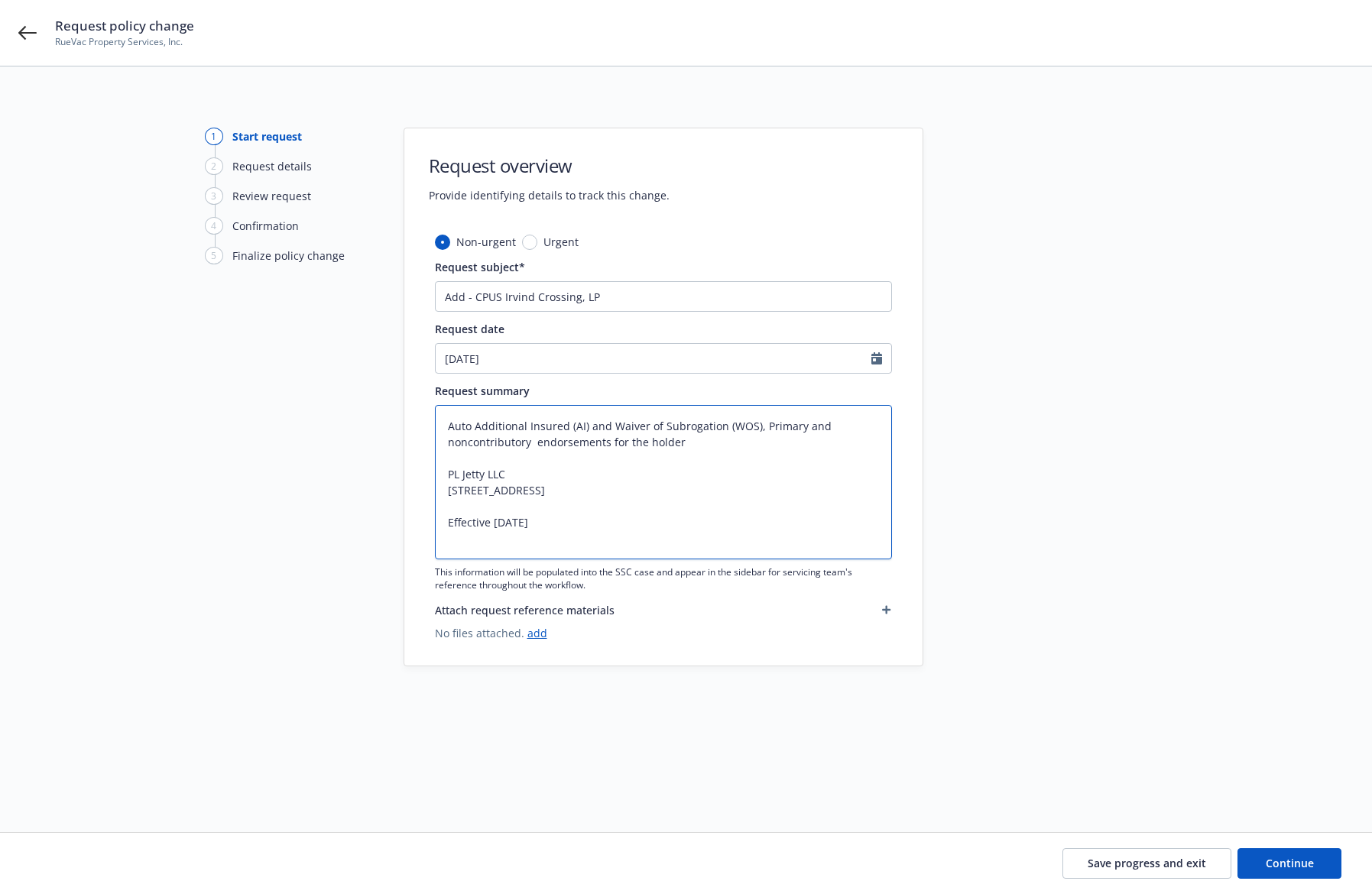
type textarea "x"
type textarea "Auto Additional Insured (AI) and Waiver of Subrogation (WOS), Primary and nonco…"
type textarea "x"
type textarea "Auto Additional Insured (AI) and Waiver of Subrogation (WOS), Primary and nonco…"
type textarea "x"
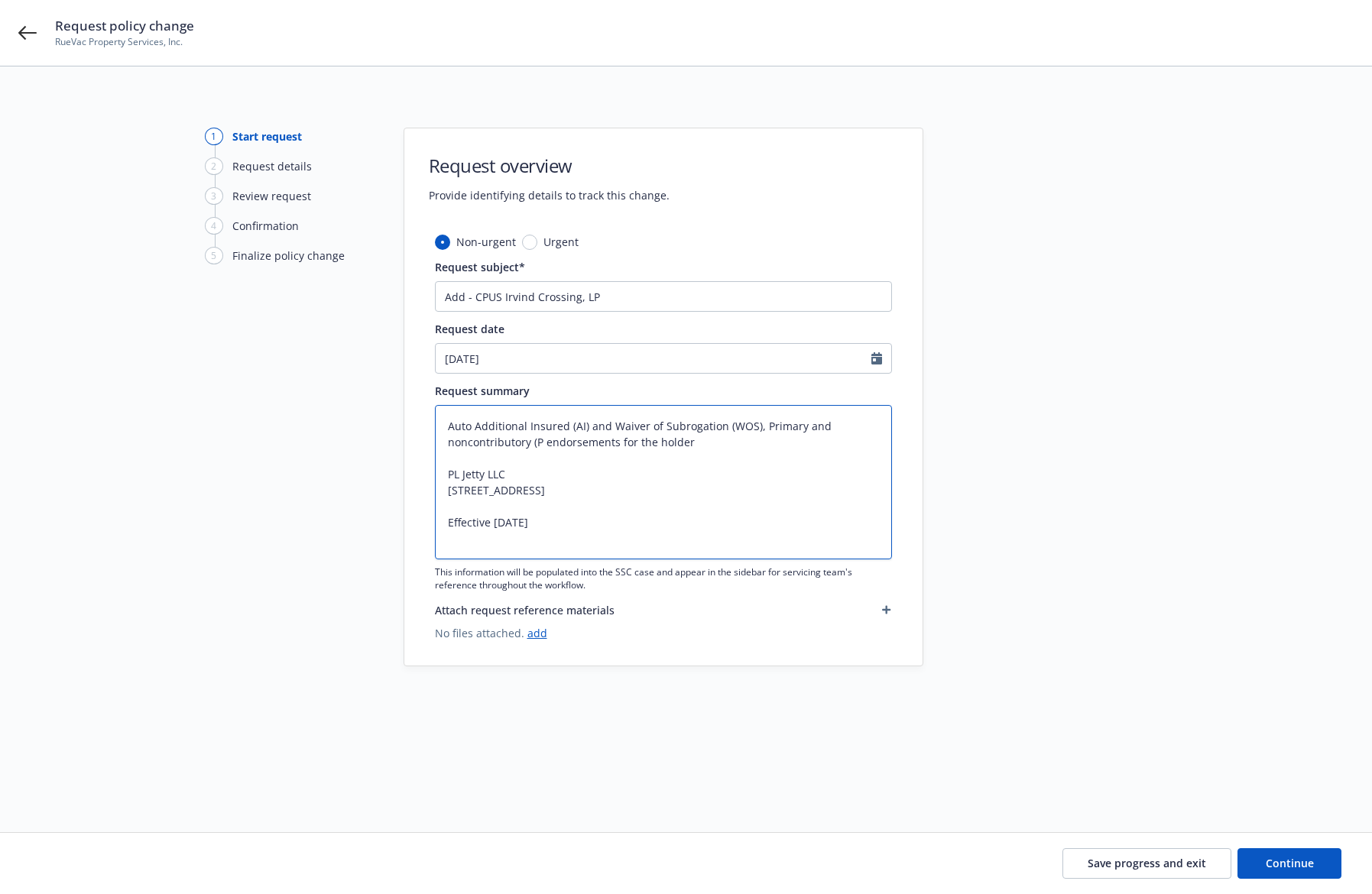
type textarea "Auto Additional Insured (AI) and Waiver of Subrogation (WOS), Primary and nonco…"
type textarea "x"
type textarea "Auto Additional Insured (AI) and Waiver of Subrogation (WOS), Primary and nonco…"
type textarea "x"
type textarea "Auto Additional Insured (AI) and Waiver of Subrogation (WOS), Primary and nonco…"
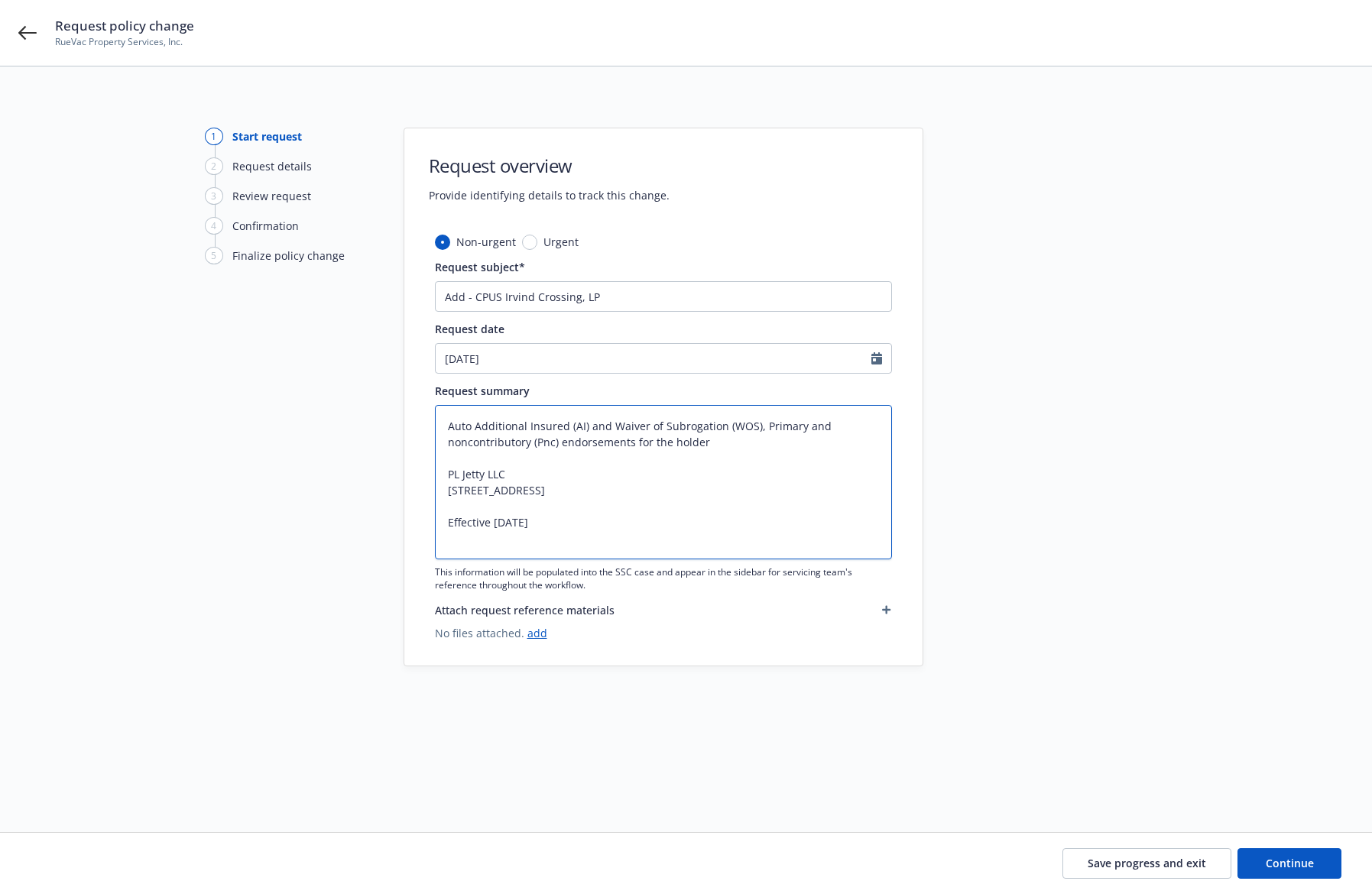
type textarea "x"
type textarea "Auto Additional Insured (AI) and Waiver of Subrogation (WOS), Primary and nonco…"
type textarea "x"
type textarea "Auto Additional Insured (AI) and Waiver of Subrogation (WOS), Primary and nonco…"
click at [713, 438] on textarea "Auto Additional Insured (AI) and Waiver of Subrogation (WOS), Primary and nonco…" at bounding box center [663, 482] width 457 height 155
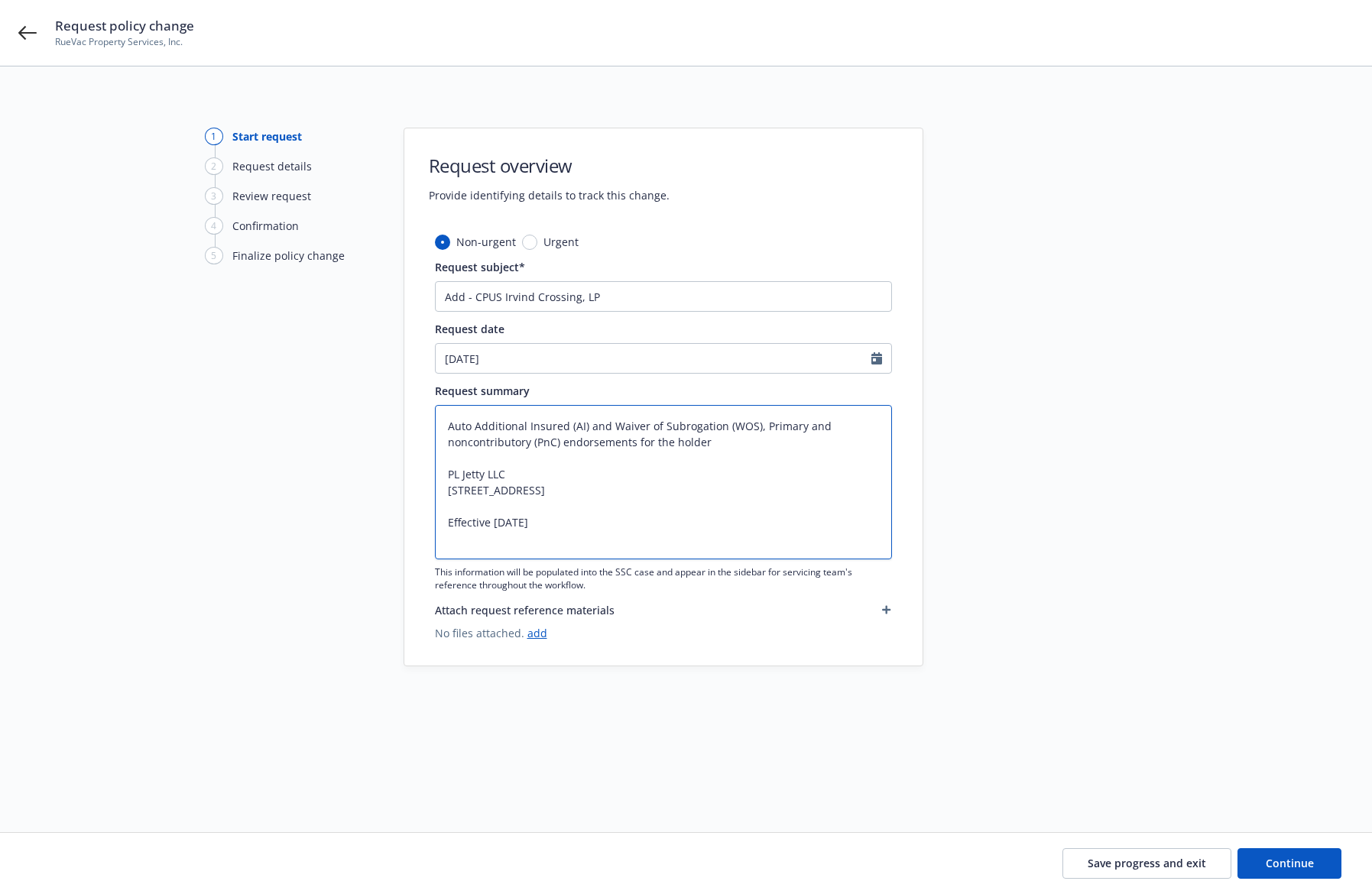
type textarea "x"
type textarea "Auto Additional Insured (AI) and Waiver of Subrogation (WOS), Primary and nonco…"
click at [566, 498] on textarea "Auto Additional Insured (AI) and Waiver of Subrogation (WOS), Primary and nonco…" at bounding box center [663, 482] width 457 height 155
drag, startPoint x: 610, startPoint y: 492, endPoint x: 446, endPoint y: 481, distance: 164.4
click at [446, 481] on textarea "Auto Additional Insured (AI) and Waiver of Subrogation (WOS), Primary and nonco…" at bounding box center [663, 482] width 457 height 155
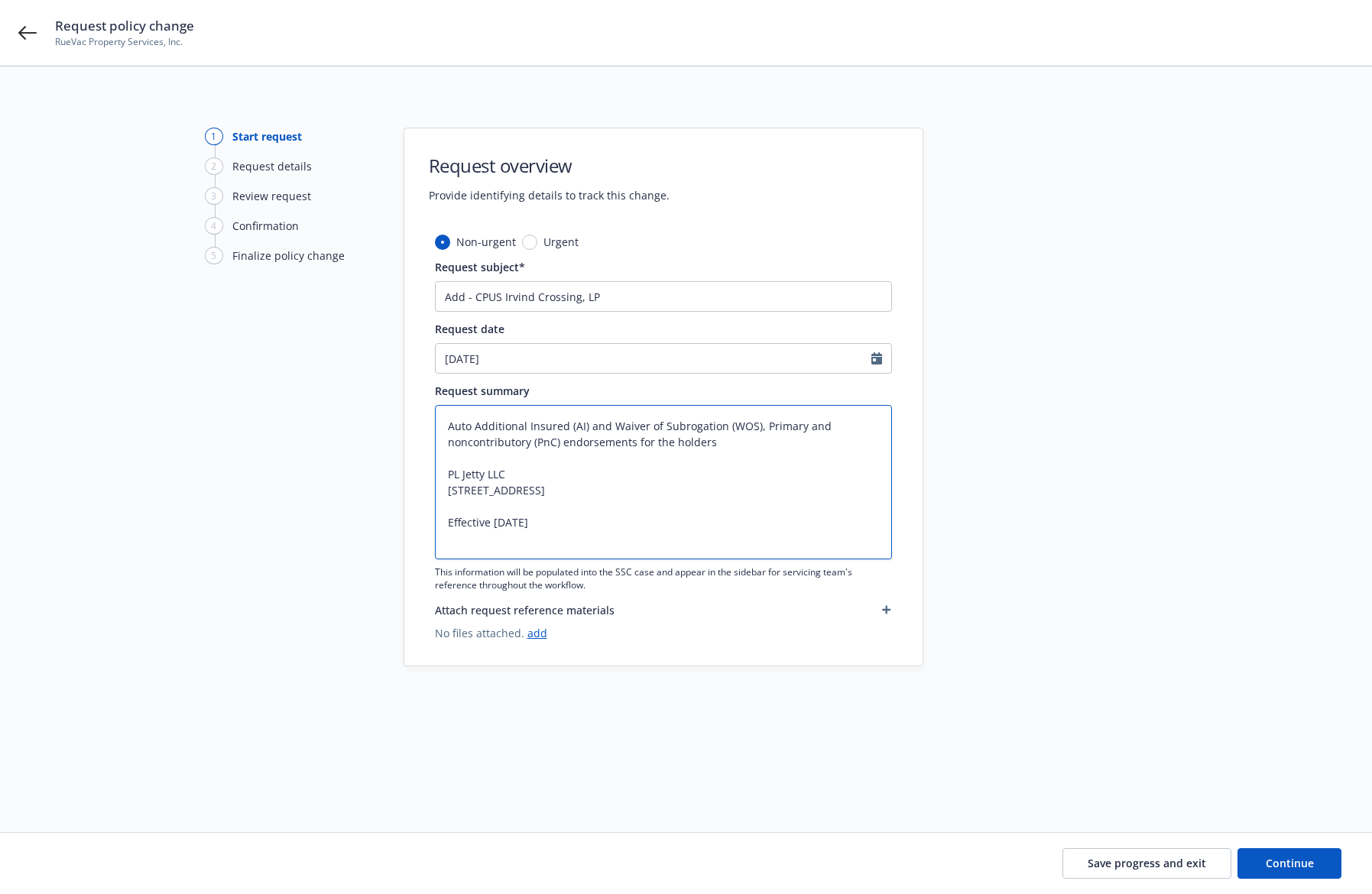
click at [584, 516] on textarea "Auto Additional Insured (AI) and Waiver of Subrogation (WOS), Primary and nonco…" at bounding box center [663, 482] width 457 height 155
drag, startPoint x: 573, startPoint y: 508, endPoint x: 414, endPoint y: 480, distance: 161.4
click at [414, 480] on div "Non-urgent Urgent Request subject* Add - CPUS Irvind Crossing, LP Request date …" at bounding box center [664, 449] width 519 height 432
click at [523, 541] on textarea "Auto Additional Insured (AI) and Waiver of Subrogation (WOS), Primary and nonco…" at bounding box center [663, 482] width 457 height 155
click at [520, 539] on textarea "Auto Additional Insured (AI) and Waiver of Subrogation (WOS), Primary and nonco…" at bounding box center [663, 482] width 457 height 155
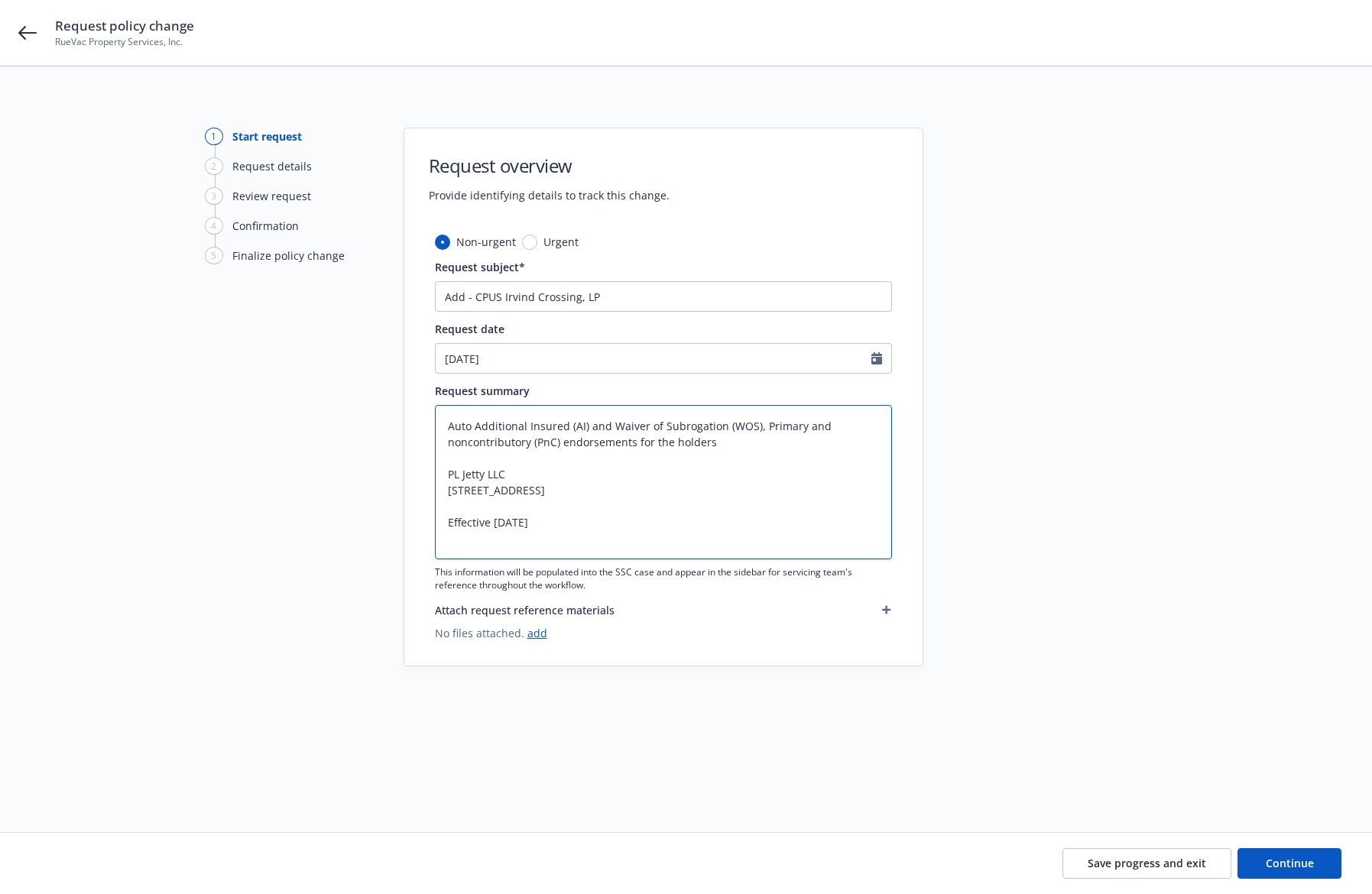
type textarea "x"
type textarea "Auto Additional Insured (AI) and Waiver of Subrogation (WOS), Primary and nonco…"
type textarea "x"
type textarea "Auto Additional Insured (AI) and Waiver of Subrogation (WOS), Primary and nonco…"
type textarea "x"
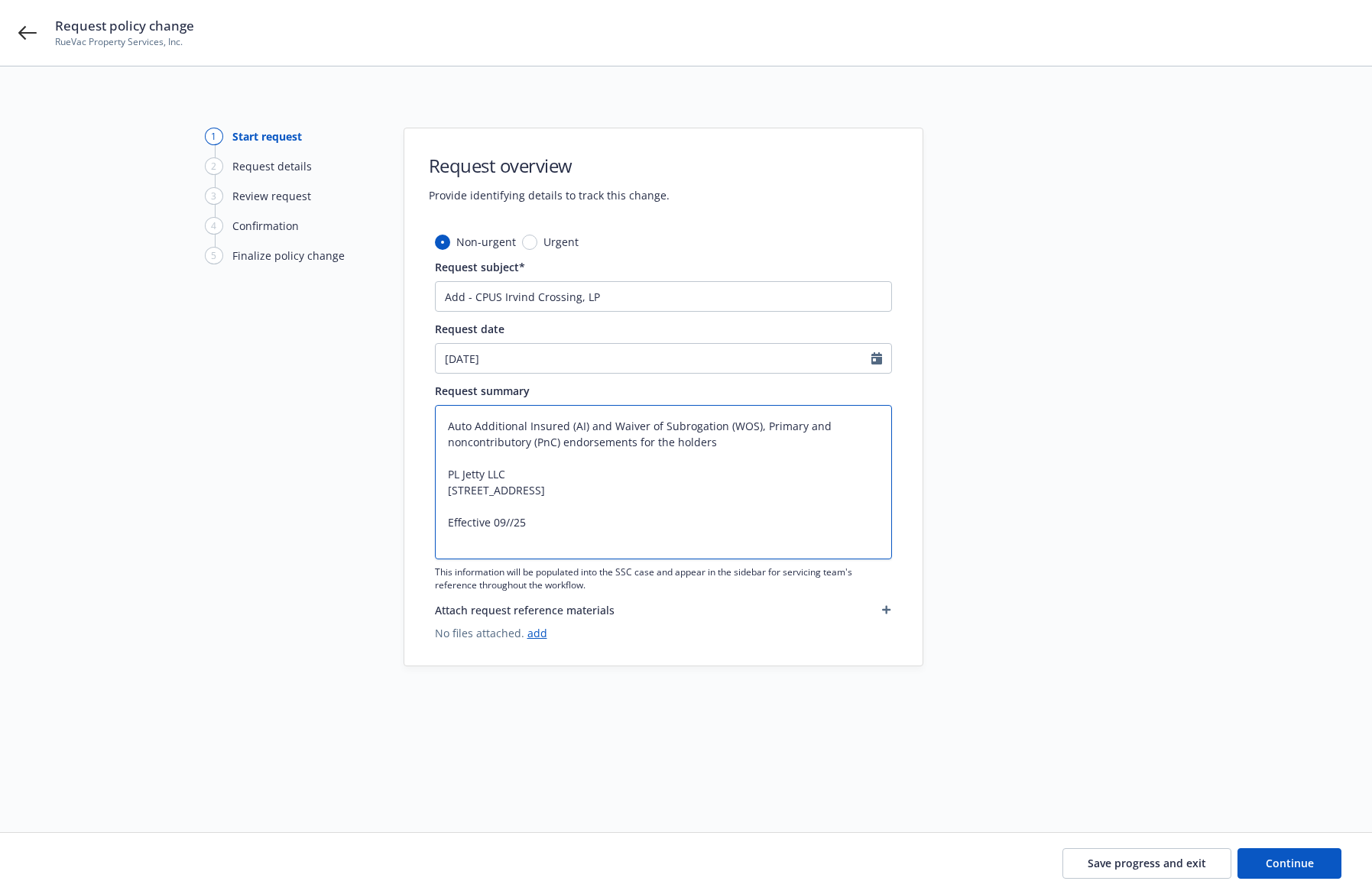
type textarea "Auto Additional Insured (AI) and Waiver of Subrogation (WOS), Primary and nonco…"
type textarea "x"
type textarea "Auto Additional Insured (AI) and Waiver of Subrogation (WOS), Primary and nonco…"
drag, startPoint x: 547, startPoint y: 511, endPoint x: 444, endPoint y: 469, distance: 111.2
click at [444, 469] on textarea "Auto Additional Insured (AI) and Waiver of Subrogation (WOS), Primary and nonco…" at bounding box center [663, 482] width 457 height 155
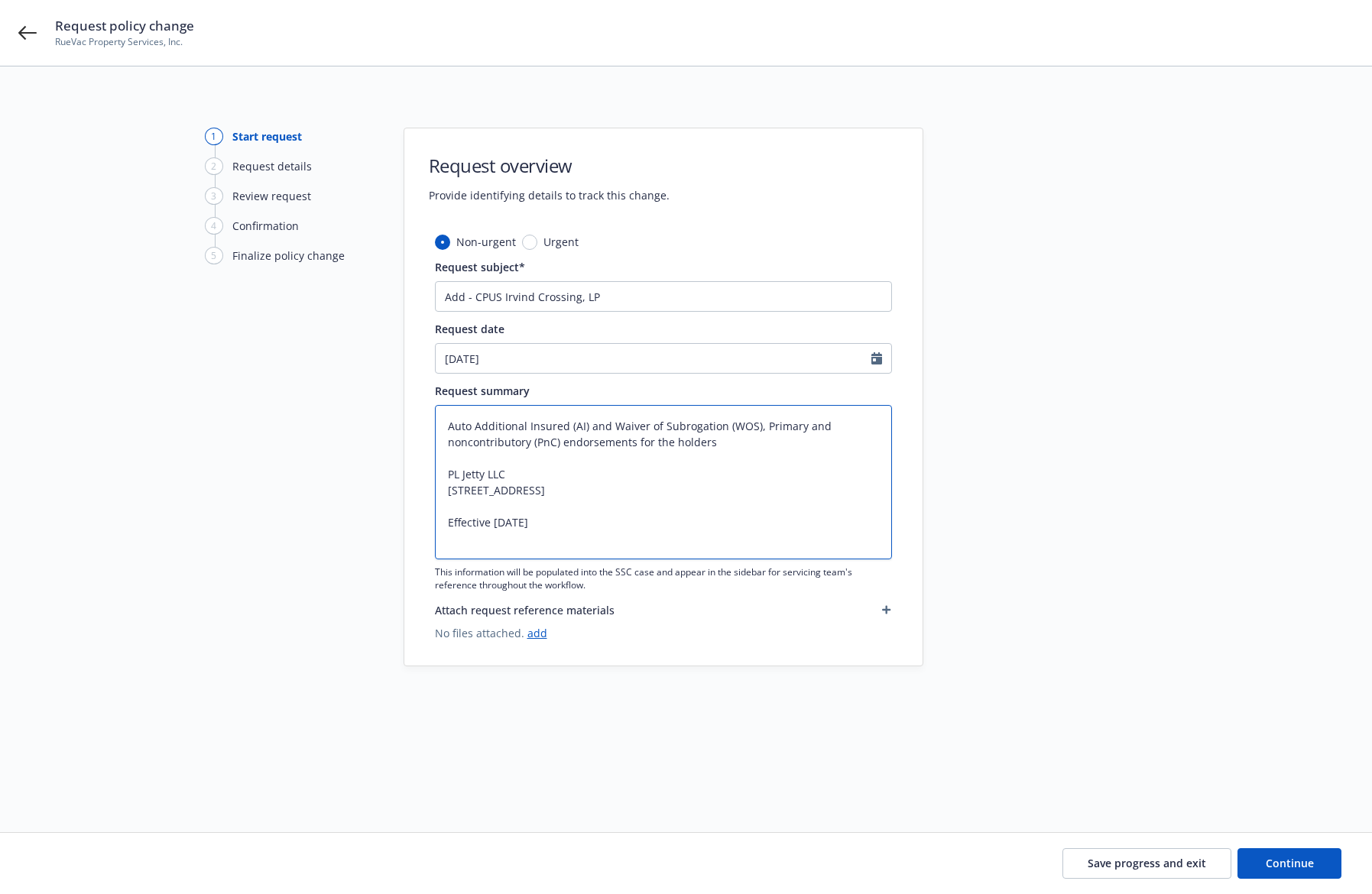
type textarea "x"
type textarea "Auto Additional Insured (AI) and Waiver of Subrogation (WOS), Primary and nonco…"
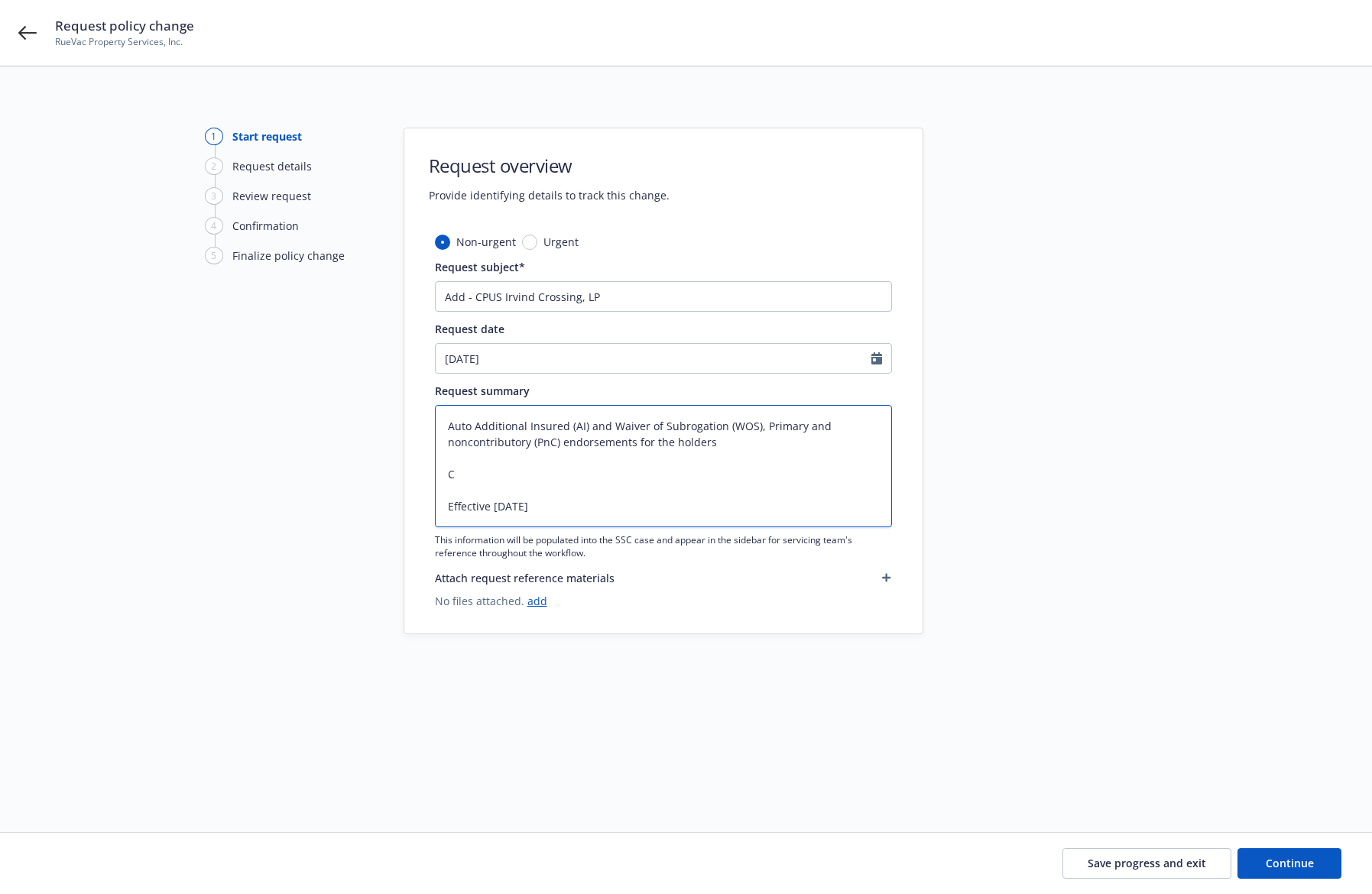
type textarea "x"
type textarea "Auto Additional Insured (AI) and Waiver of Subrogation (WOS), Primary and nonco…"
type textarea "x"
type textarea "Auto Additional Insured (AI) and Waiver of Subrogation (WOS), Primary and nonco…"
type textarea "x"
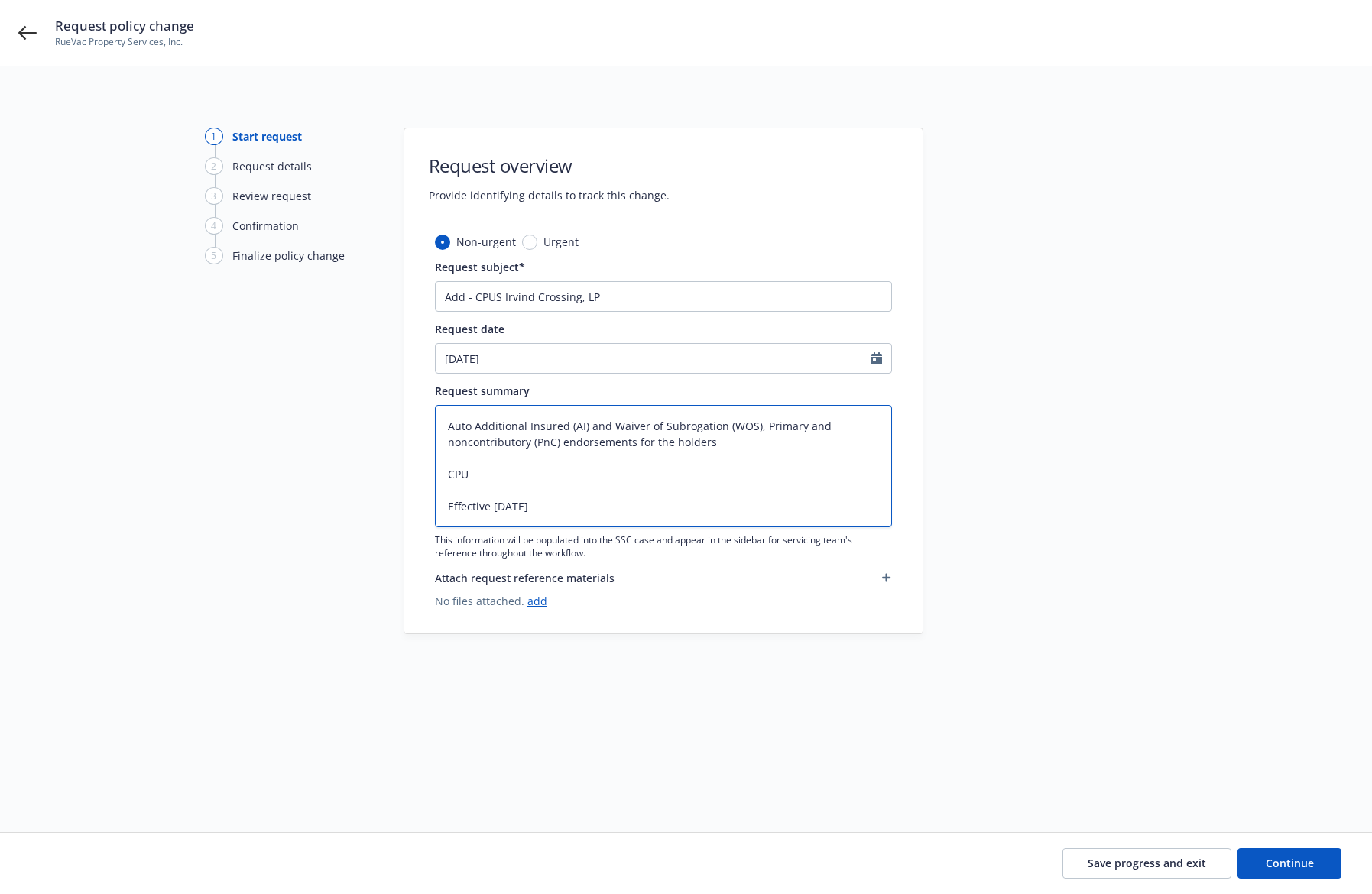
type textarea "Auto Additional Insured (AI) and Waiver of Subrogation (WOS), Primary and nonco…"
type textarea "x"
type textarea "Auto Additional Insured (AI) and Waiver of Subrogation (WOS), Primary and nonco…"
type textarea "x"
type textarea "Auto Additional Insured (AI) and Waiver of Subrogation (WOS), Primary and nonco…"
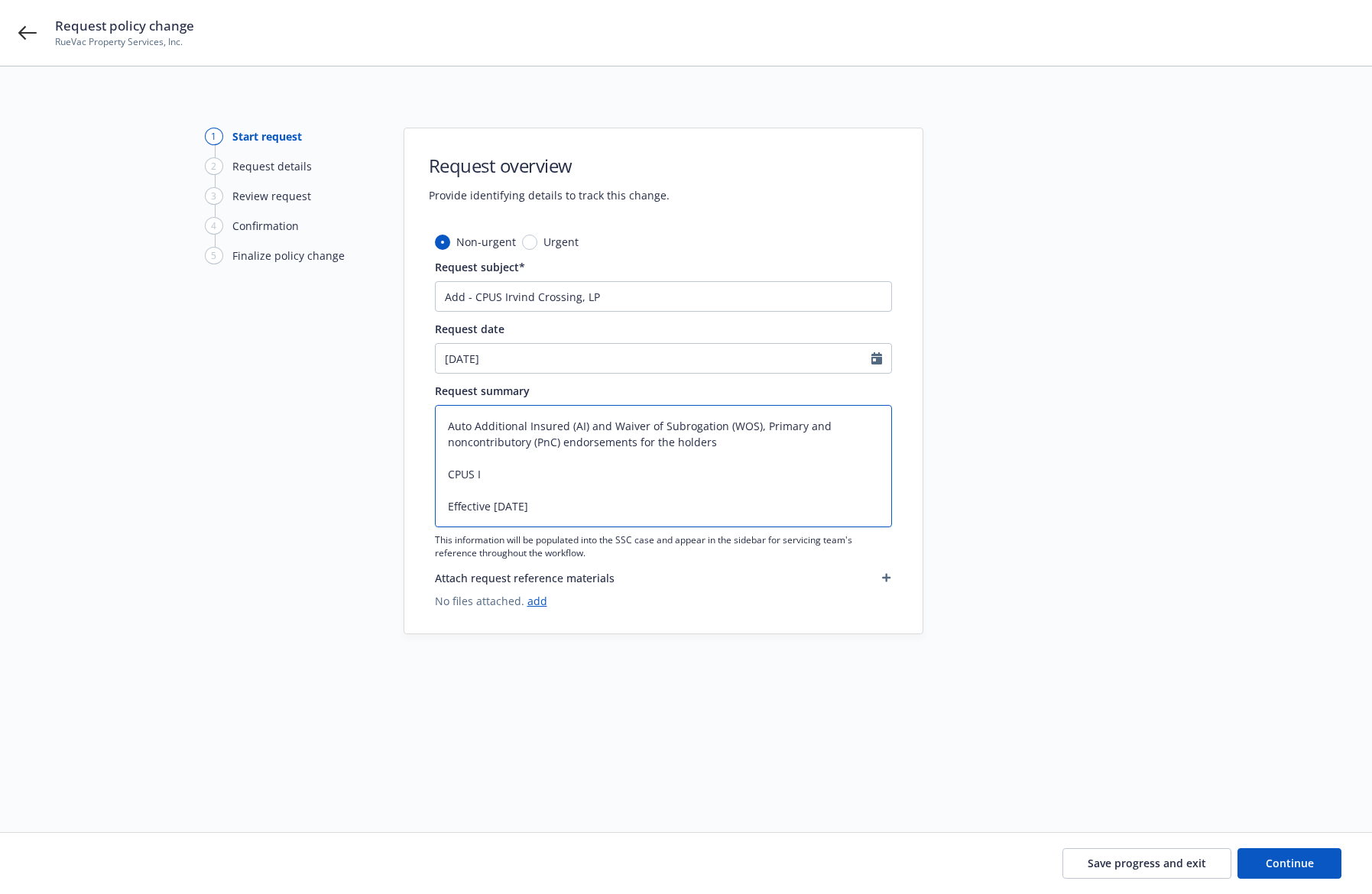
type textarea "x"
type textarea "Auto Additional Insured (AI) and Waiver of Subrogation (WOS), Primary and nonco…"
type textarea "x"
type textarea "Auto Additional Insured (AI) and Waiver of Subrogation (WOS), Primary and nonco…"
type textarea "x"
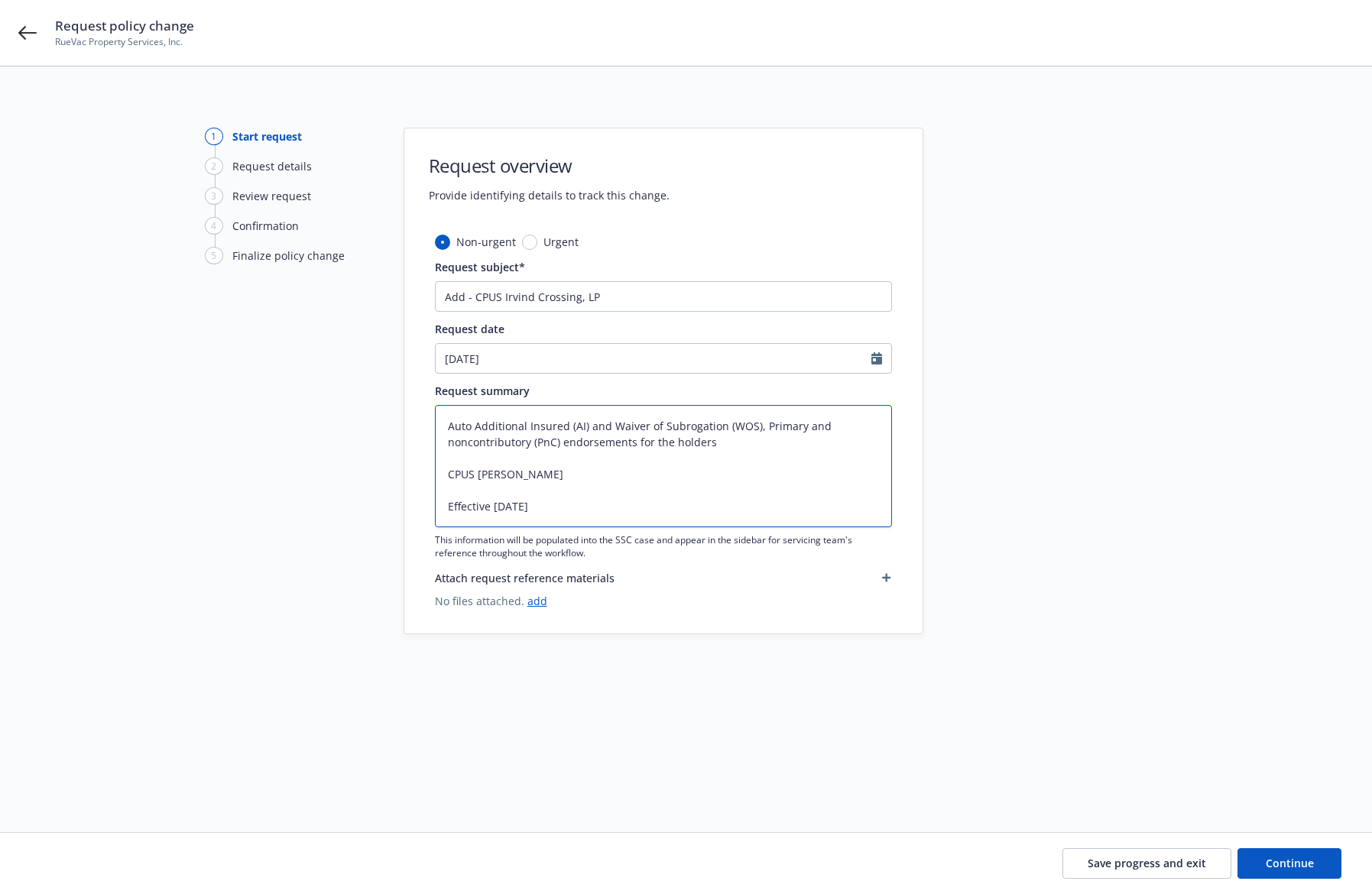
type textarea "Auto Additional Insured (AI) and Waiver of Subrogation (WOS), Primary and nonco…"
type textarea "x"
type textarea "Auto Additional Insured (AI) and Waiver of Subrogation (WOS), Primary and nonco…"
type textarea "x"
type textarea "Auto Additional Insured (AI) and Waiver of Subrogation (WOS), Primary and nonco…"
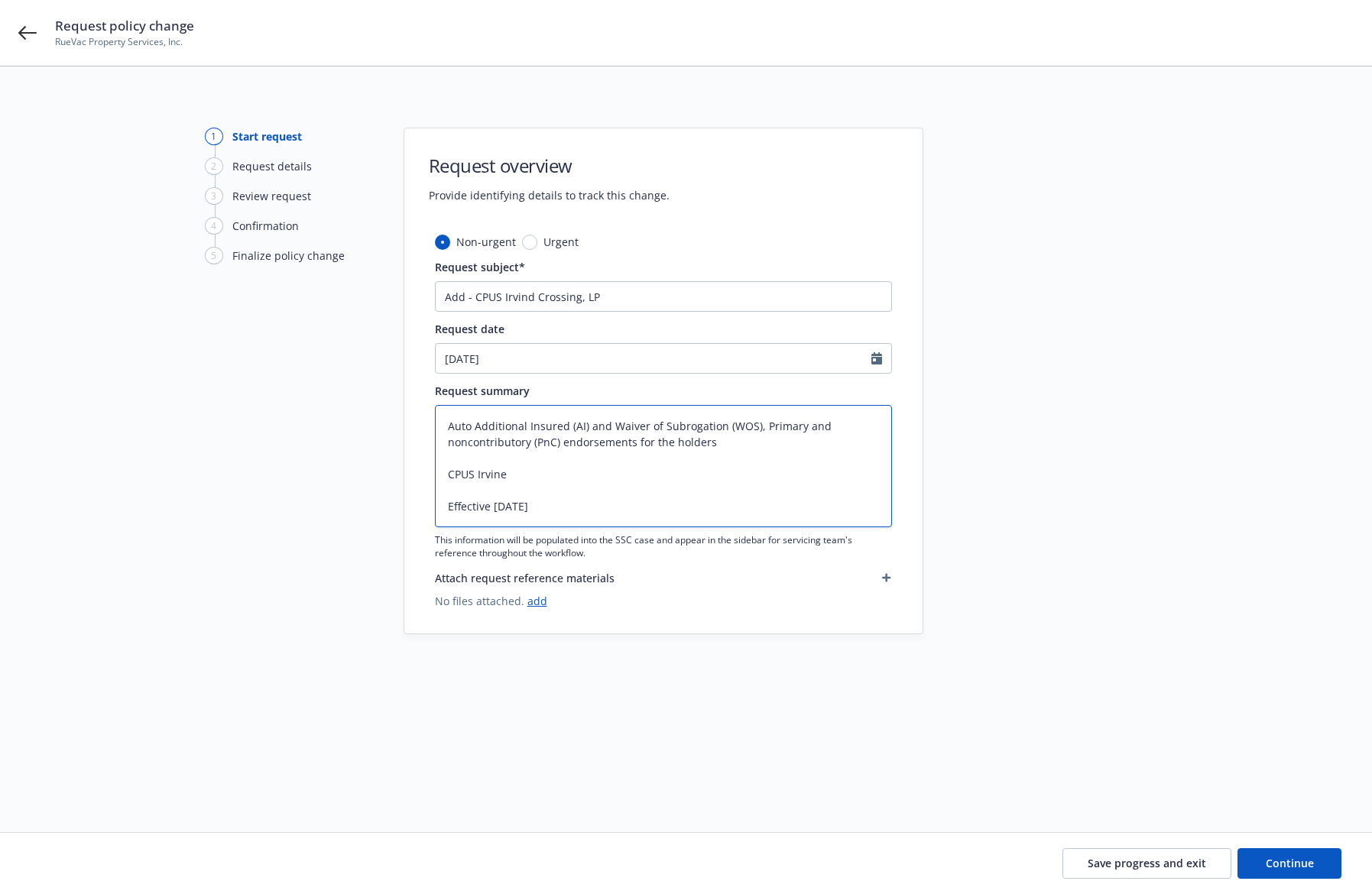
type textarea "x"
type textarea "Auto Additional Insured (AI) and Waiver of Subrogation (WOS), Primary and nonco…"
type textarea "x"
type textarea "Auto Additional Insured (AI) and Waiver of Subrogation (WOS), Primary and nonco…"
type textarea "x"
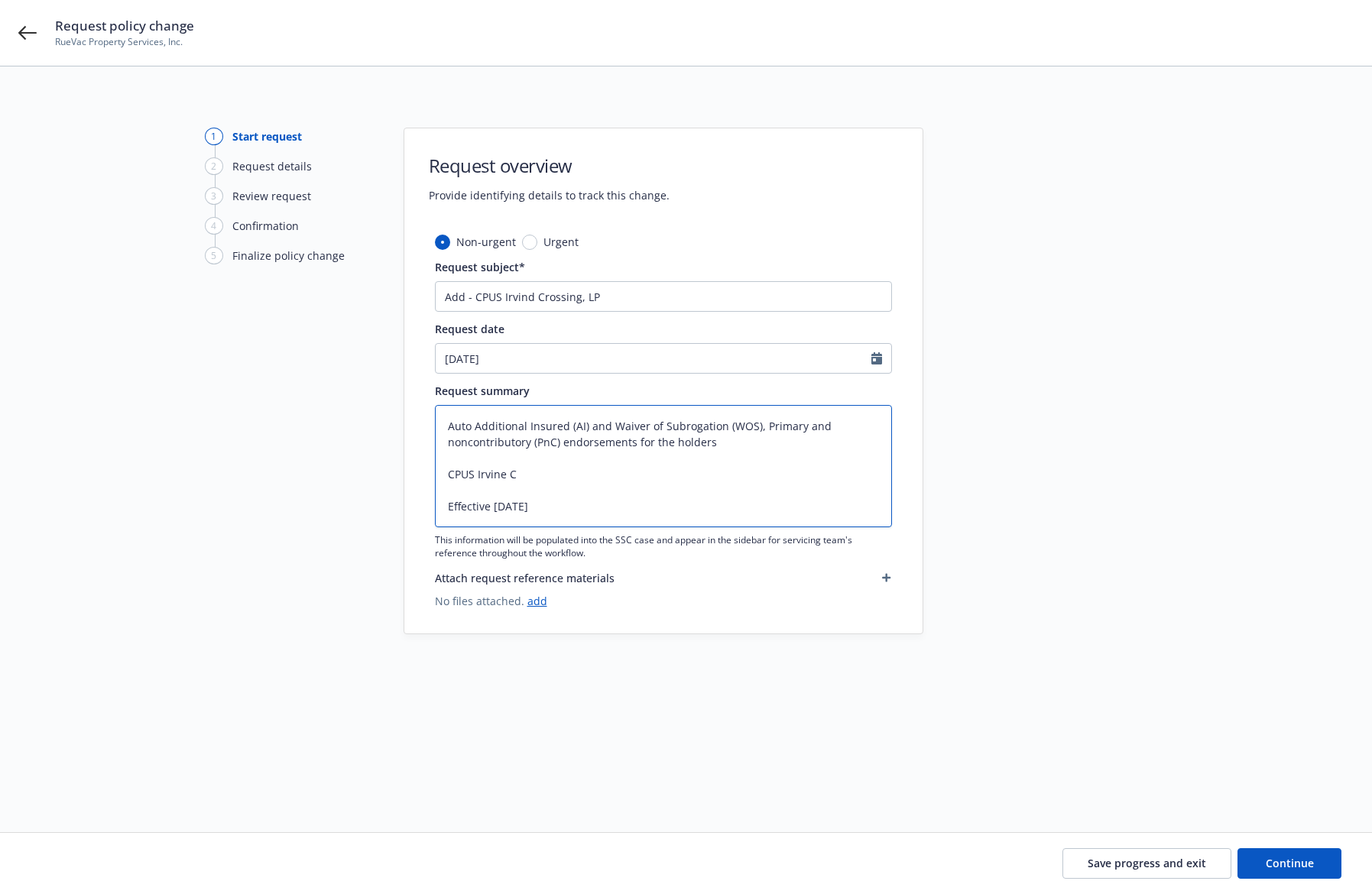
type textarea "Auto Additional Insured (AI) and Waiver of Subrogation (WOS), Primary and nonco…"
type textarea "x"
type textarea "Auto Additional Insured (AI) and Waiver of Subrogation (WOS), Primary and nonco…"
type textarea "x"
type textarea "Auto Additional Insured (AI) and Waiver of Subrogation (WOS), Primary and nonco…"
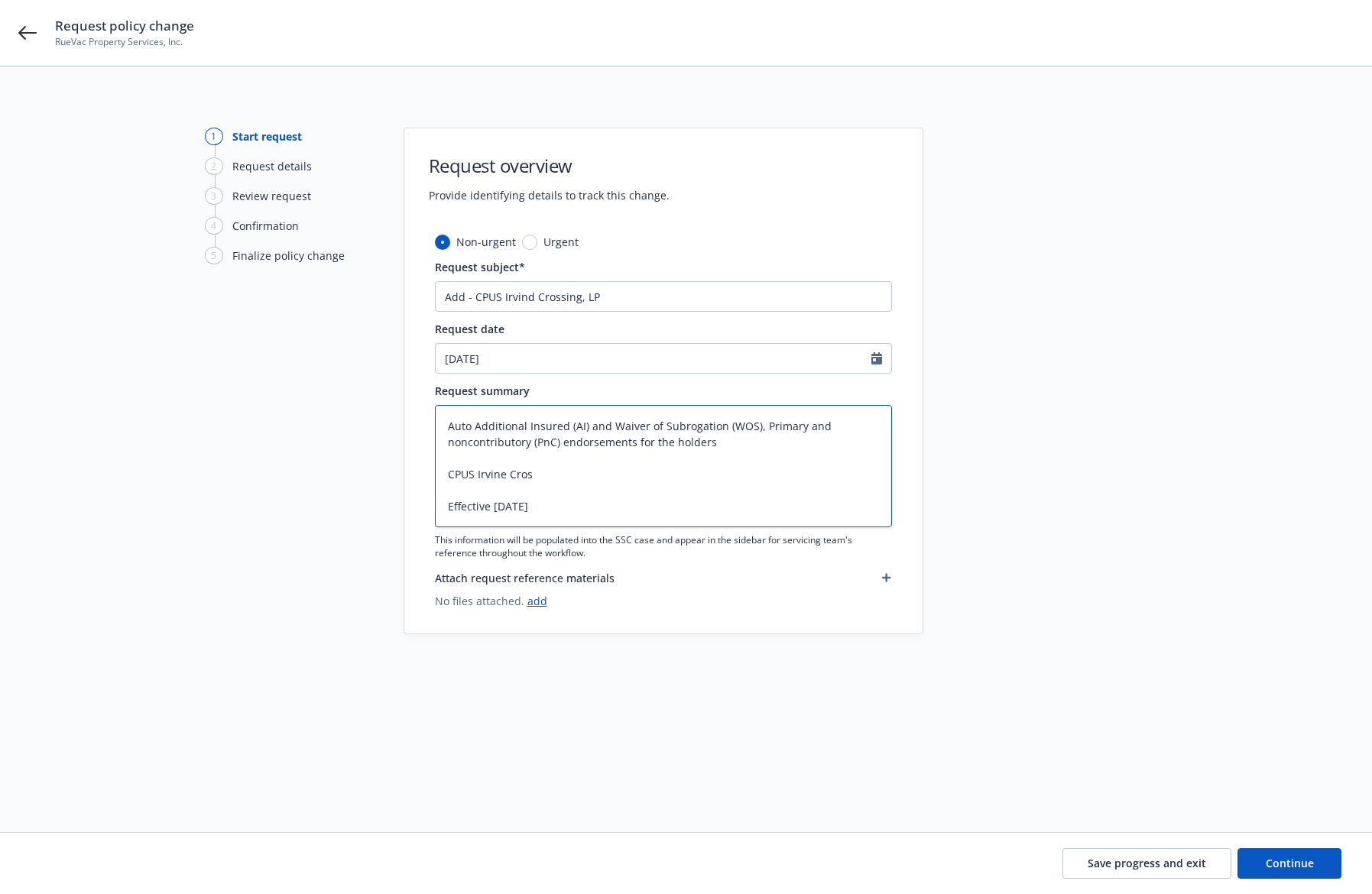
type textarea "x"
type textarea "Auto Additional Insured (AI) and Waiver of Subrogation (WOS), Primary and nonco…"
type textarea "x"
type textarea "Auto Additional Insured (AI) and Waiver of Subrogation (WOS), Primary and nonco…"
type textarea "x"
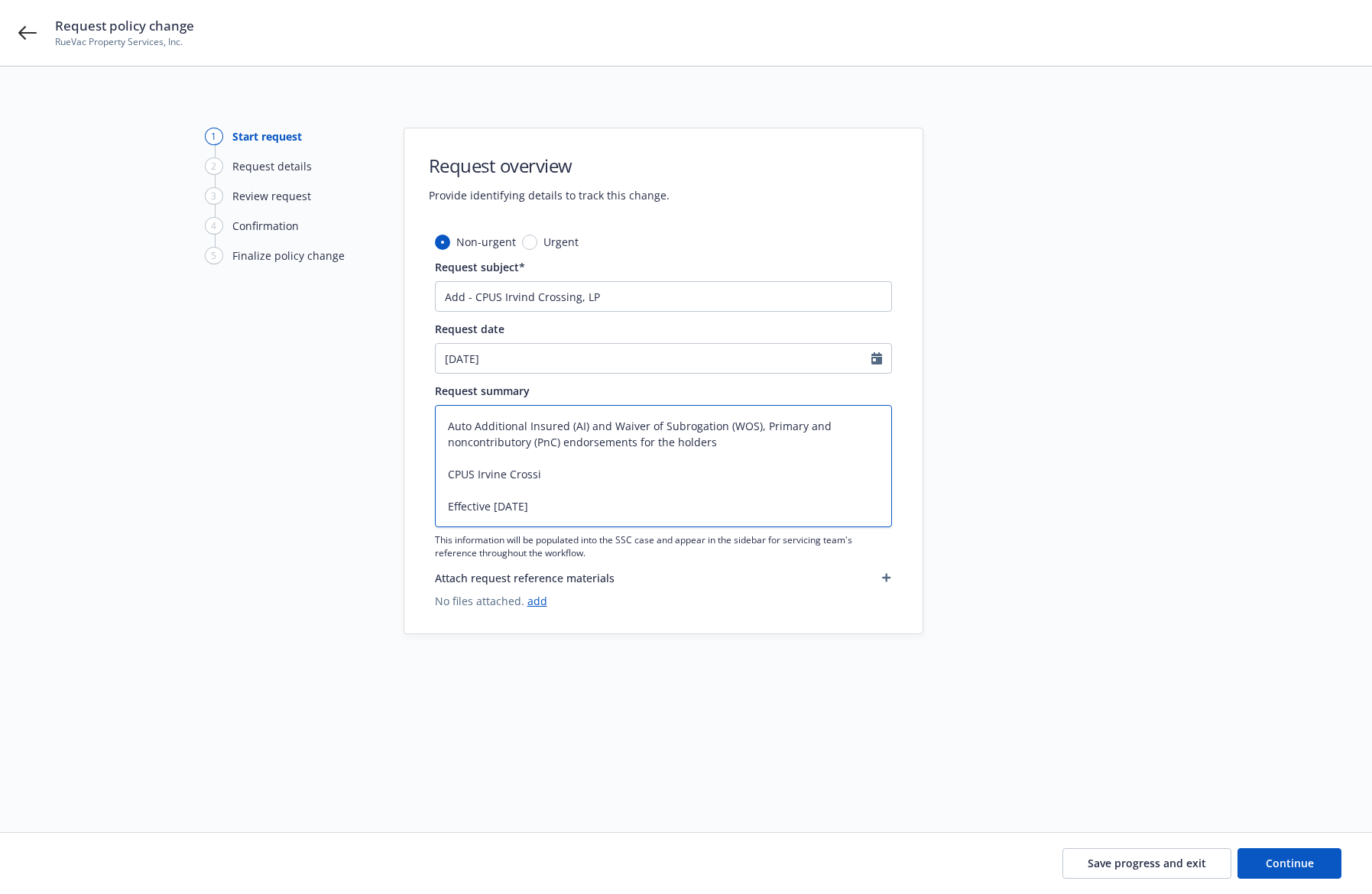
type textarea "Auto Additional Insured (AI) and Waiver of Subrogation (WOS), Primary and nonco…"
type textarea "x"
type textarea "Auto Additional Insured (AI) and Waiver of Subrogation (WOS), Primary and nonco…"
type textarea "x"
type textarea "Auto Additional Insured (AI) and Waiver of Subrogation (WOS), Primary and nonco…"
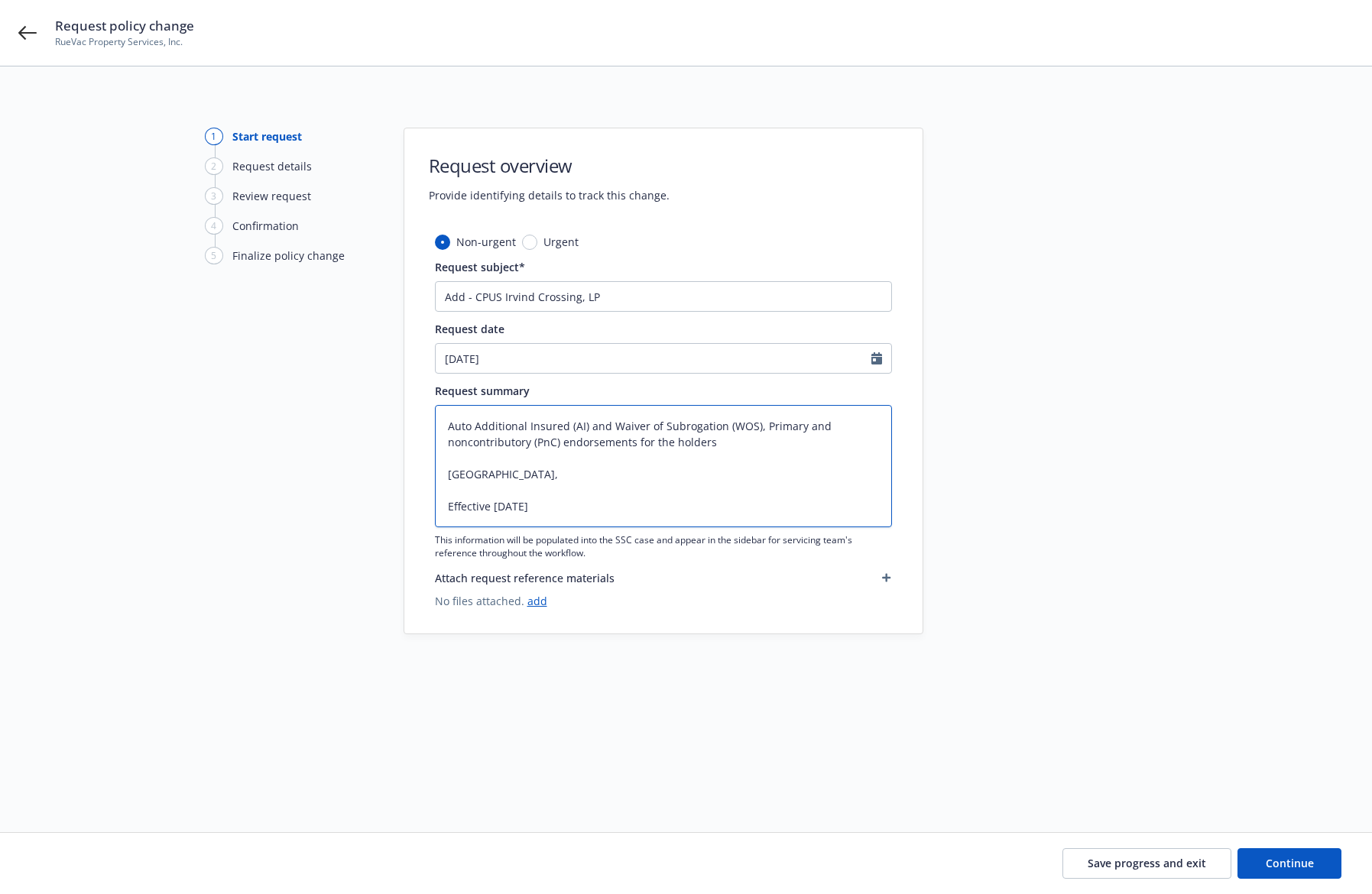
type textarea "x"
type textarea "Auto Additional Insured (AI) and Waiver of Subrogation (WOS), Primary and nonco…"
type textarea "x"
type textarea "Auto Additional Insured (AI) and Waiver of Subrogation (WOS), Primary and nonco…"
type textarea "x"
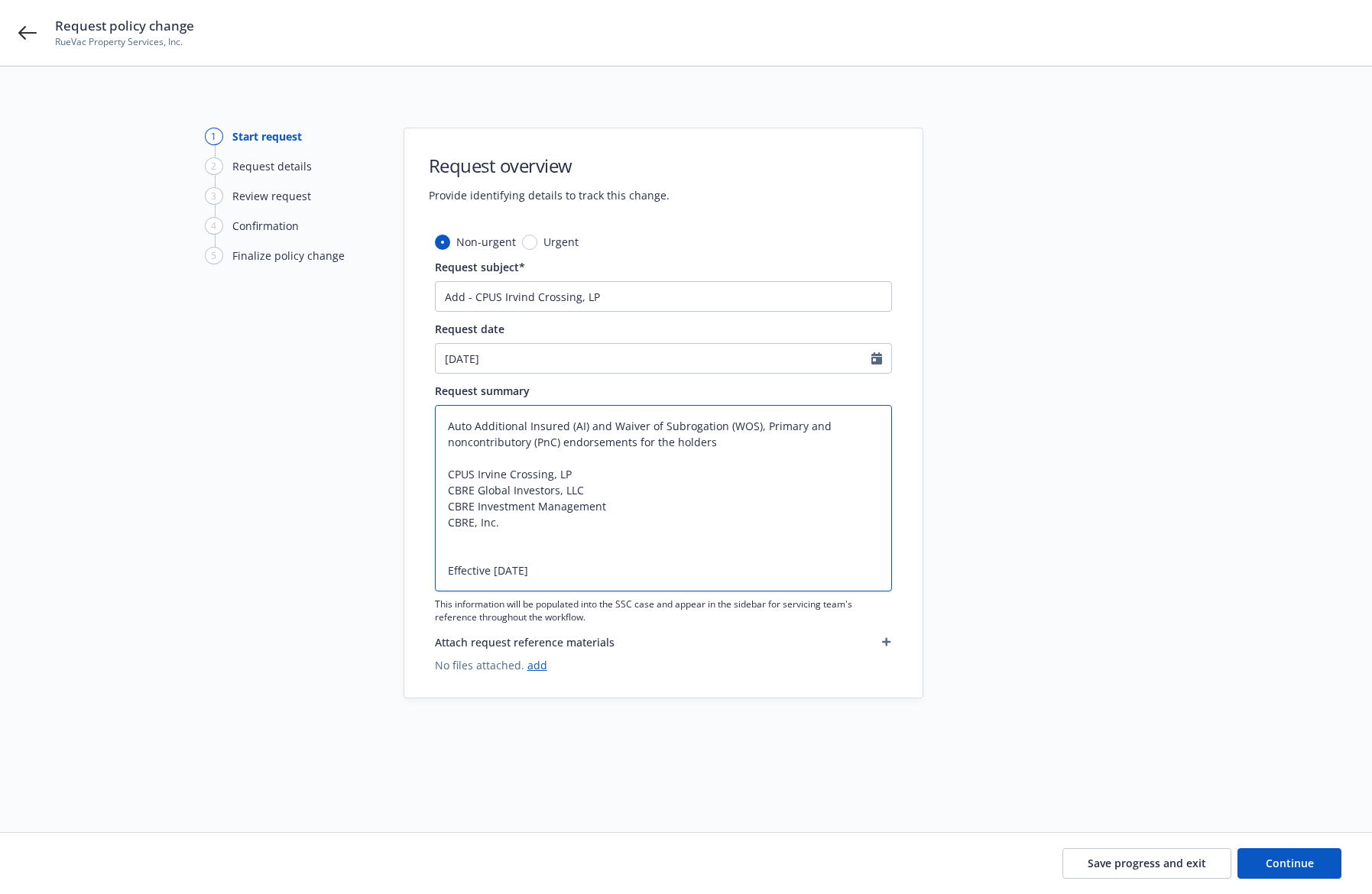
click at [536, 539] on textarea "Auto Additional Insured (AI) and Waiver of Subrogation (WOS), Primary and nonco…" at bounding box center [663, 499] width 457 height 186
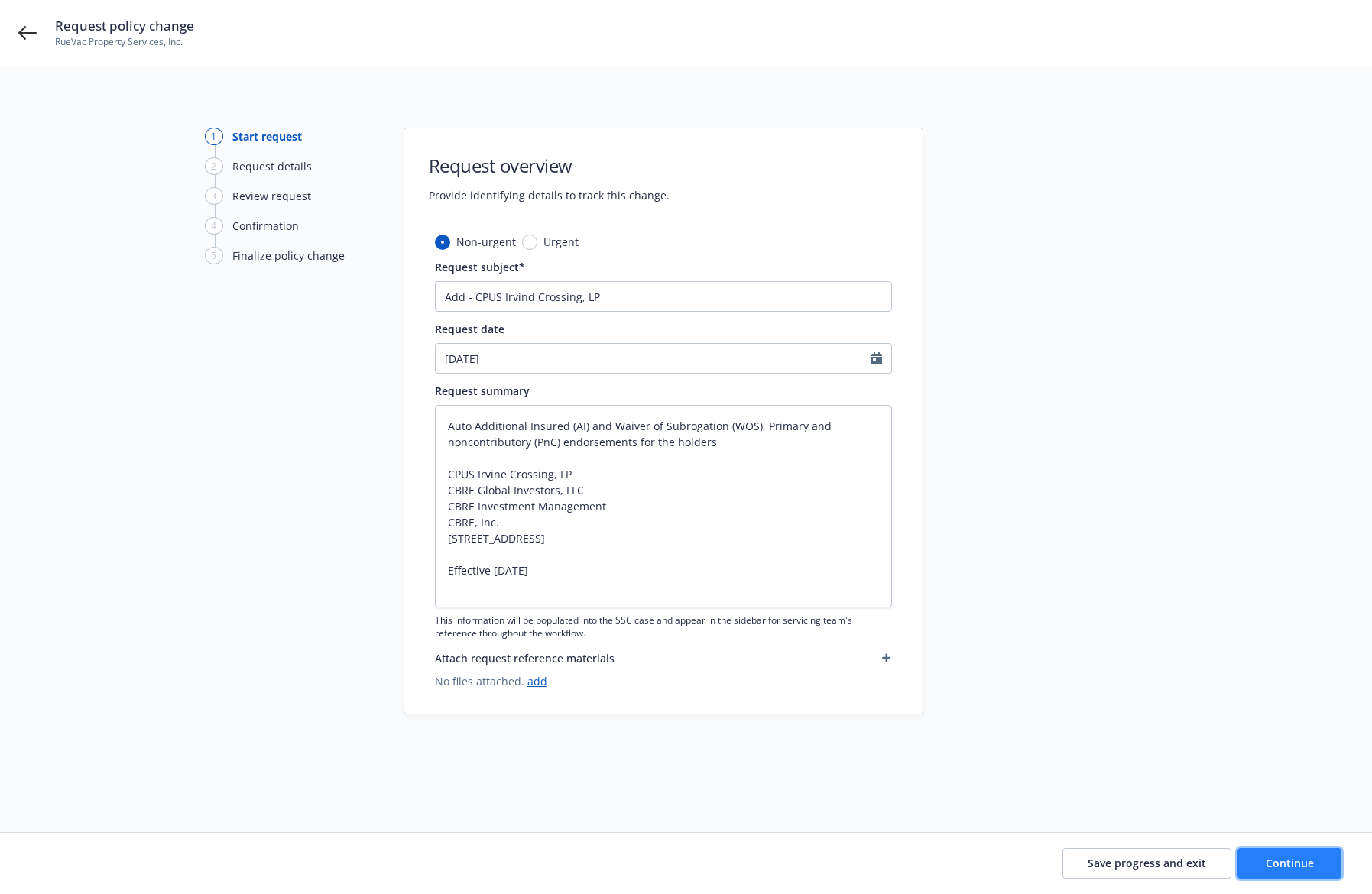
click at [1309, 867] on span "Continue" at bounding box center [1290, 863] width 48 height 15
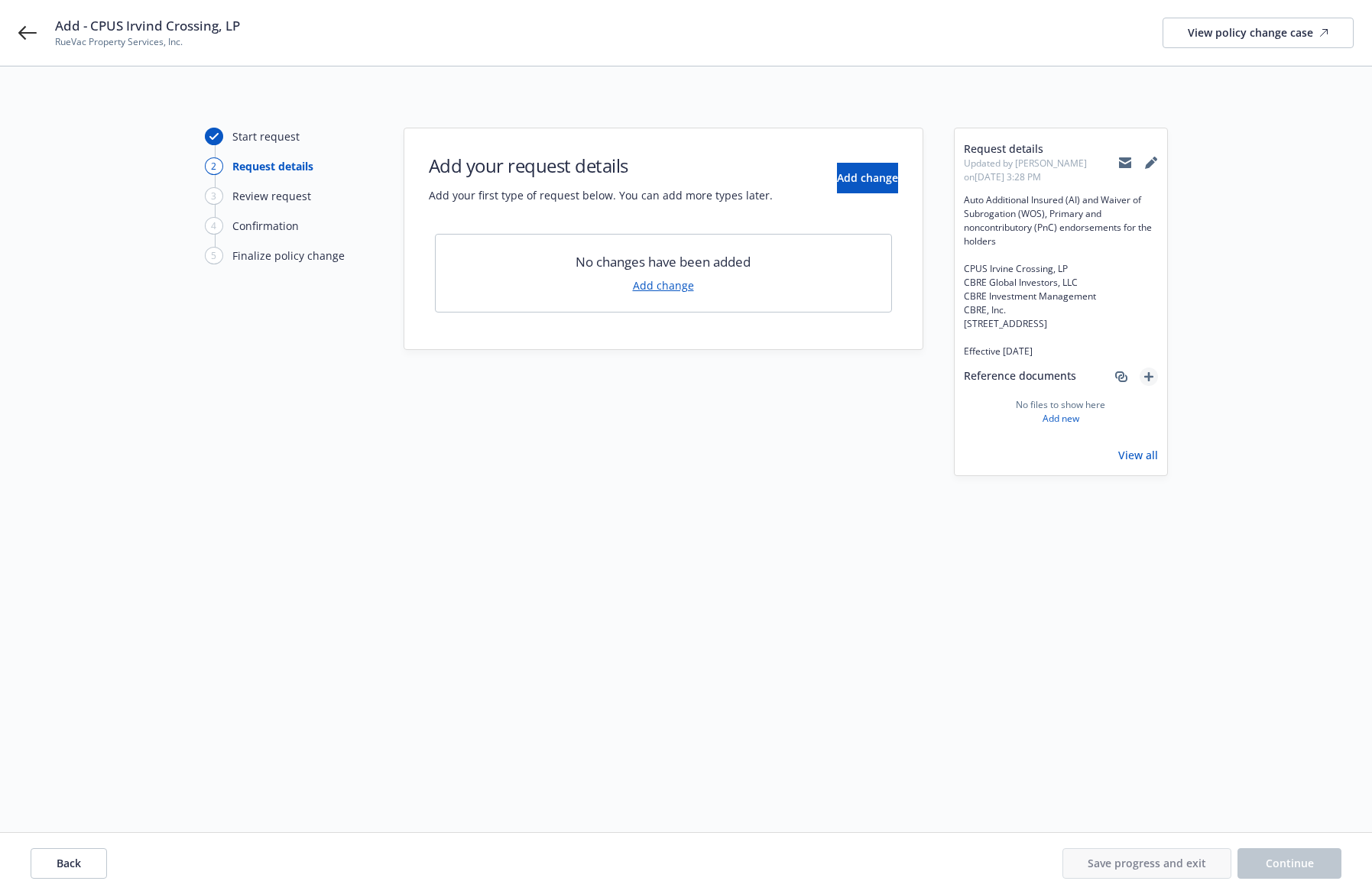
click at [1150, 382] on icon "add" at bounding box center [1149, 377] width 9 height 9
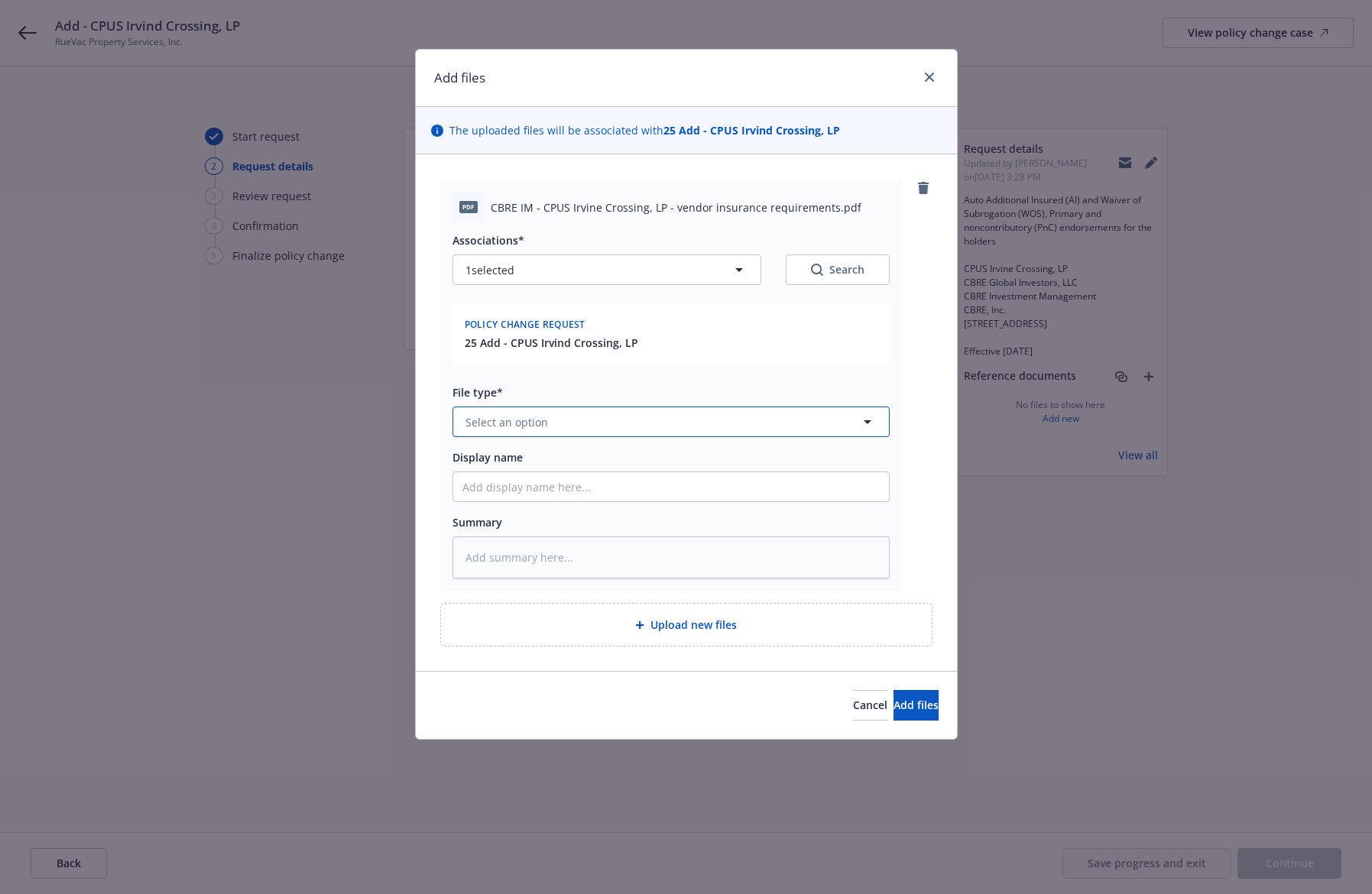
click at [609, 425] on button "Select an option" at bounding box center [671, 422] width 437 height 31
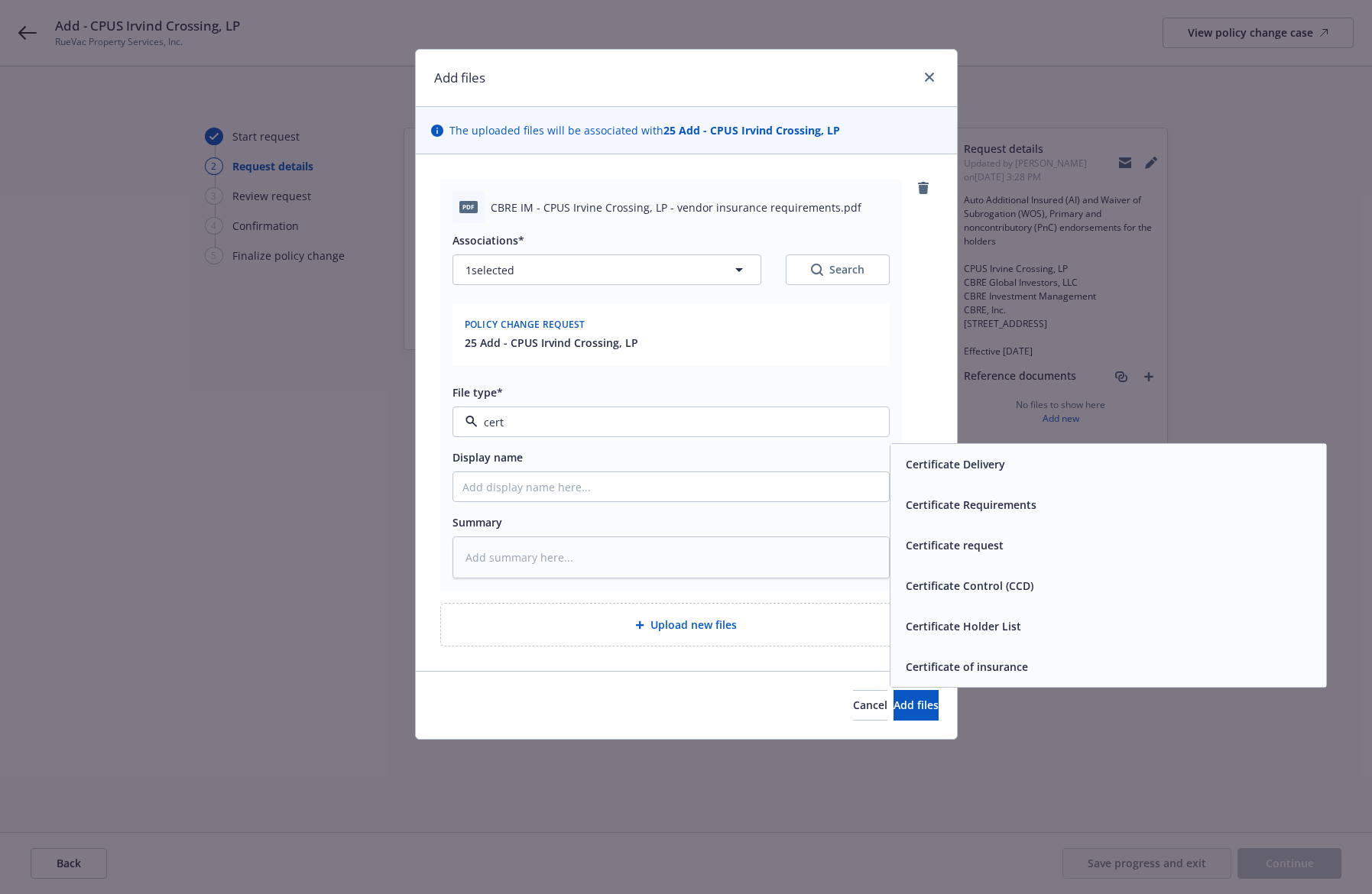
click at [1033, 509] on span "Certificate Requirements" at bounding box center [971, 505] width 131 height 16
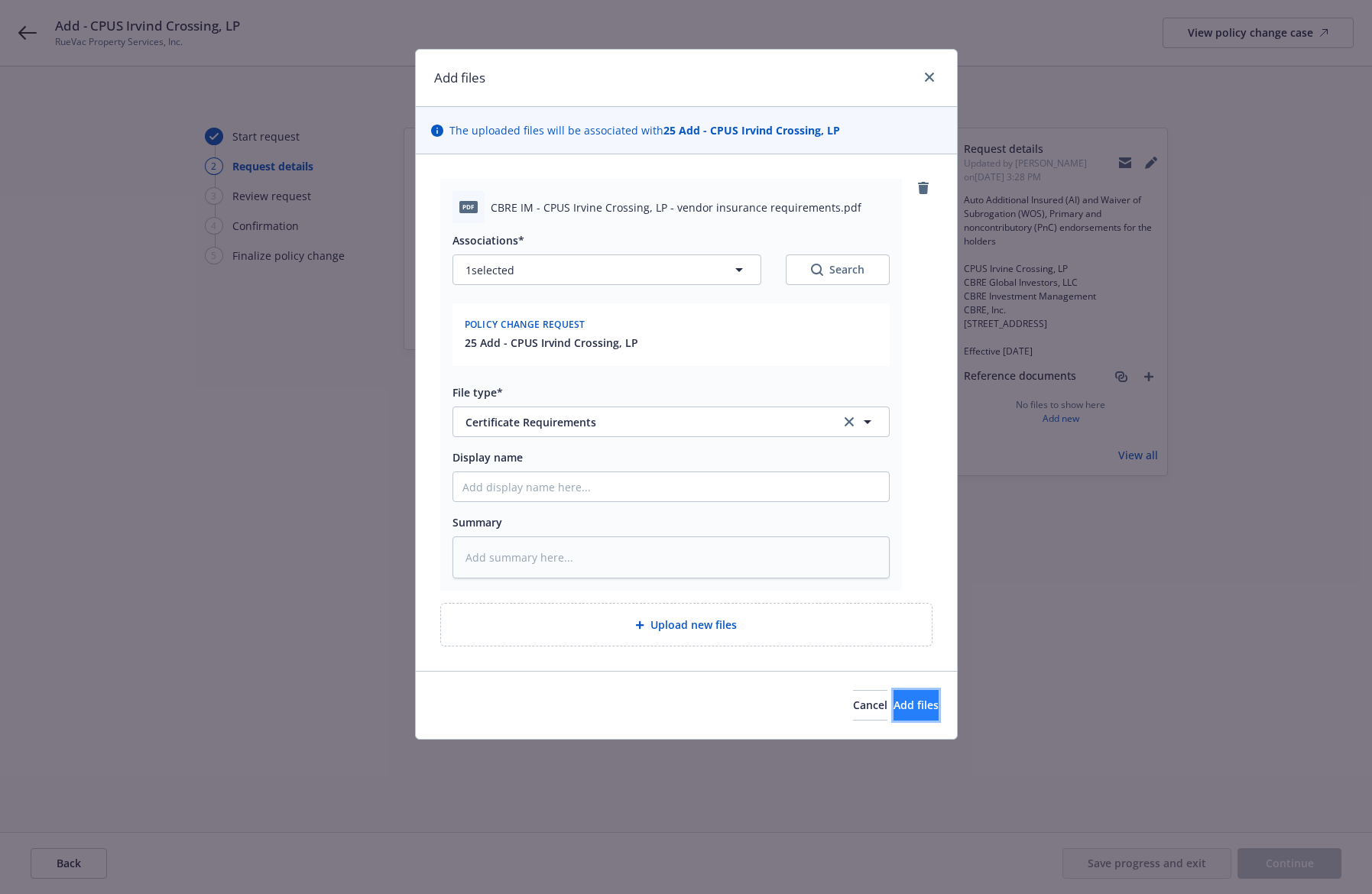
click at [905, 699] on span "Add files" at bounding box center [916, 705] width 45 height 15
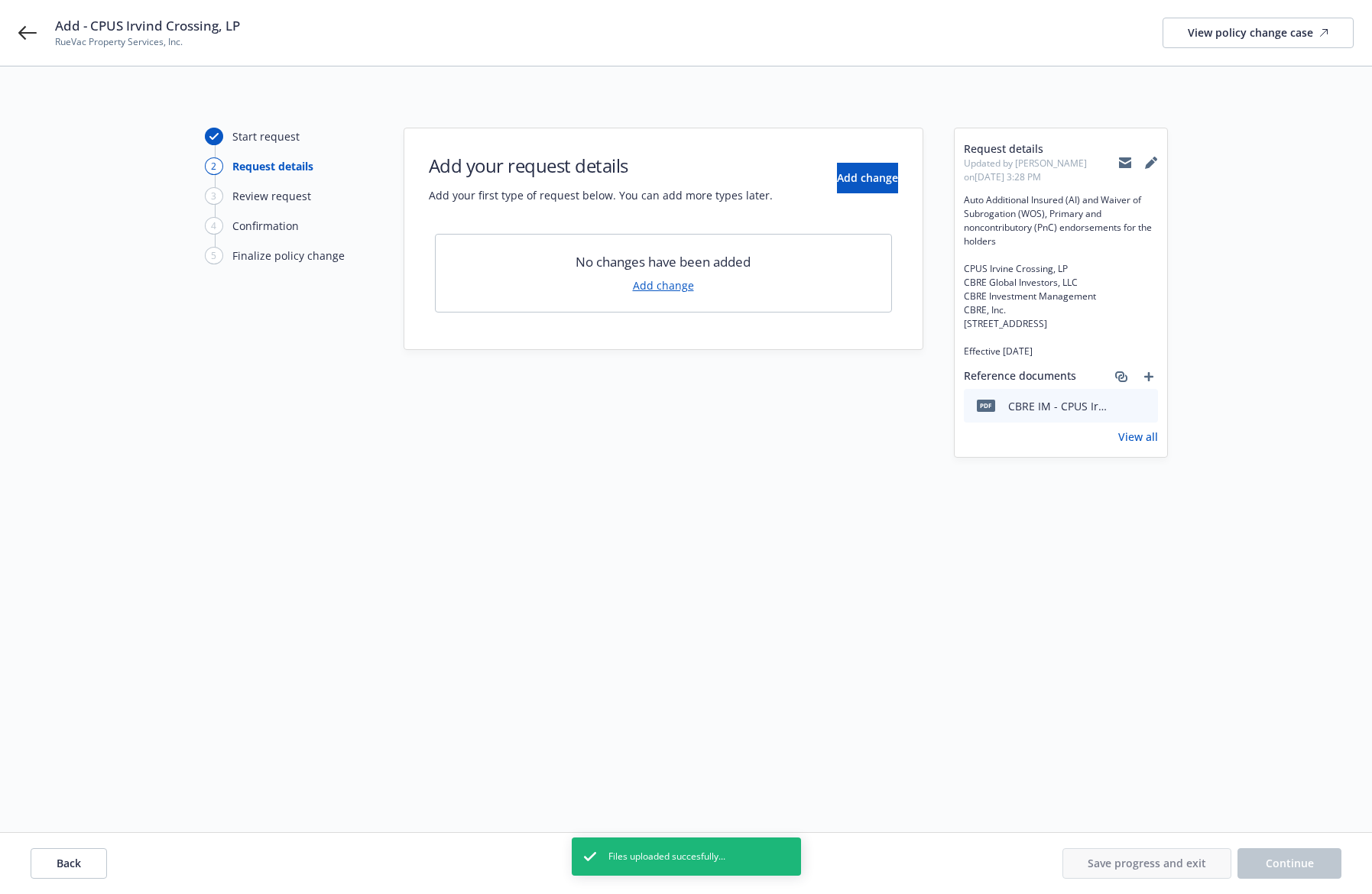
click at [683, 285] on link "Add change" at bounding box center [663, 285] width 61 height 16
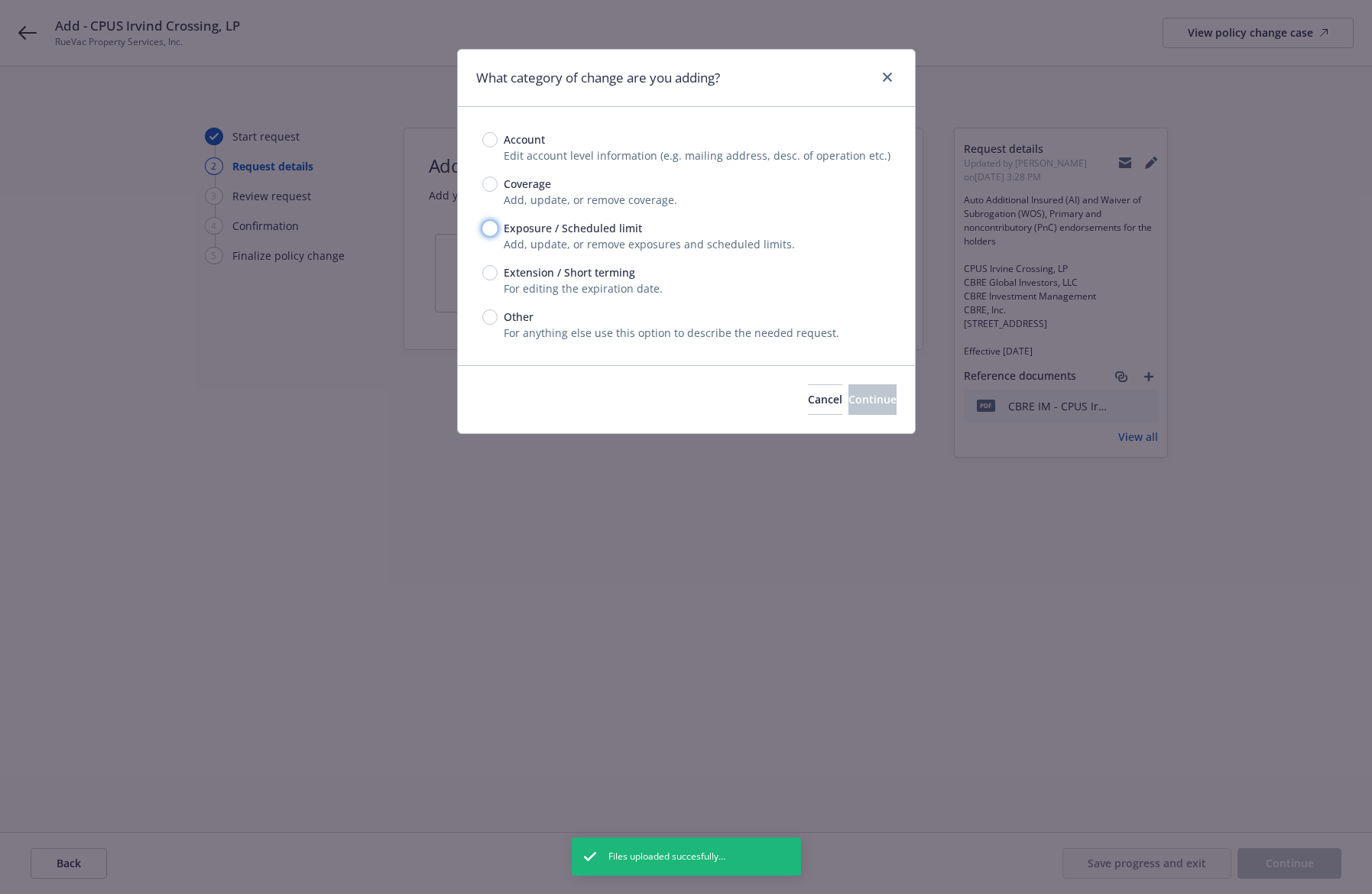
click at [489, 230] on input "Exposure / Scheduled limit" at bounding box center [490, 229] width 15 height 15
click at [849, 400] on span "Continue" at bounding box center [873, 399] width 48 height 15
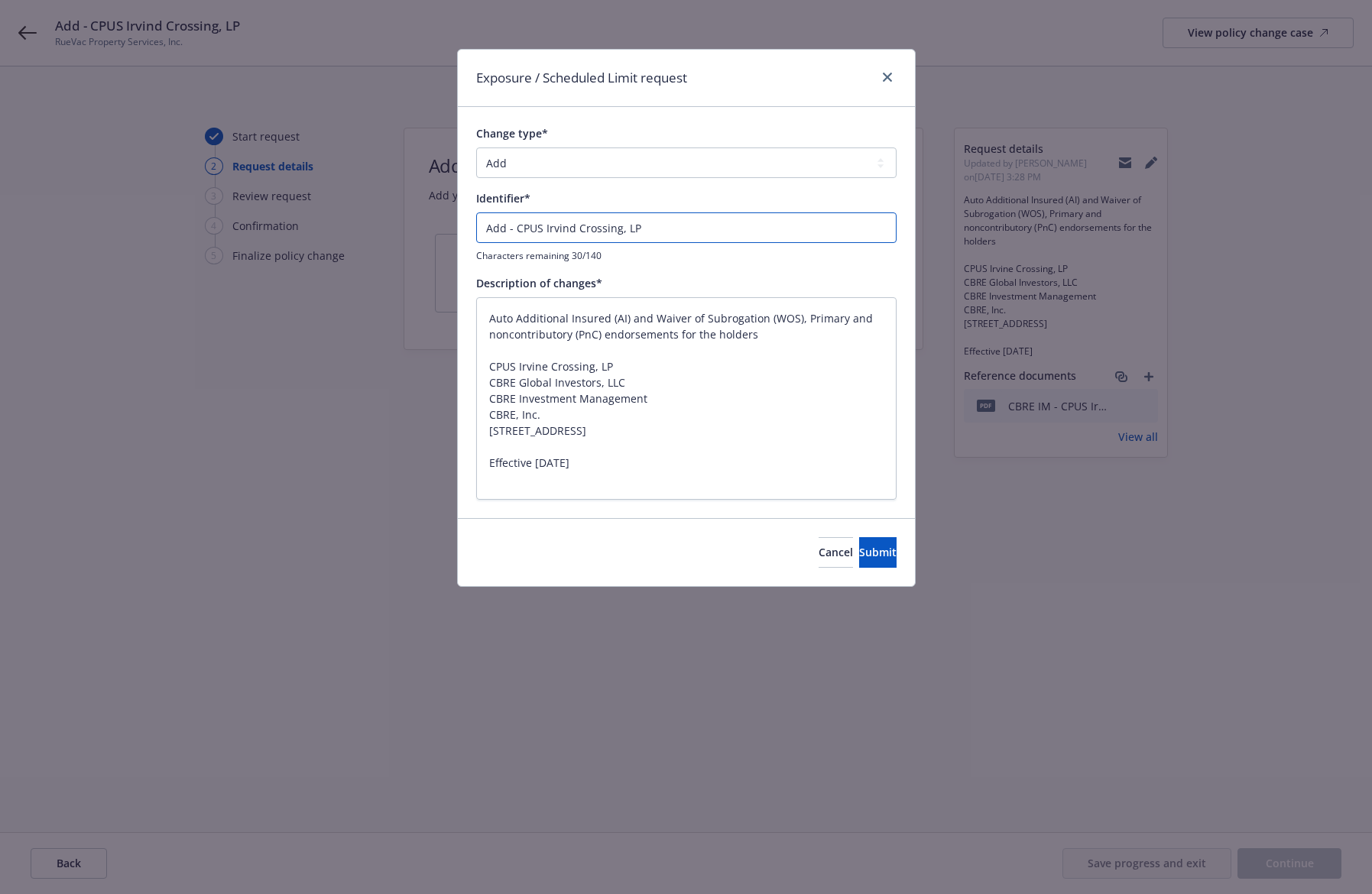
click at [573, 232] on input "Add - CPUS Irvind Crossing, LP" at bounding box center [686, 228] width 420 height 31
click at [876, 544] on button "Submit" at bounding box center [878, 552] width 38 height 31
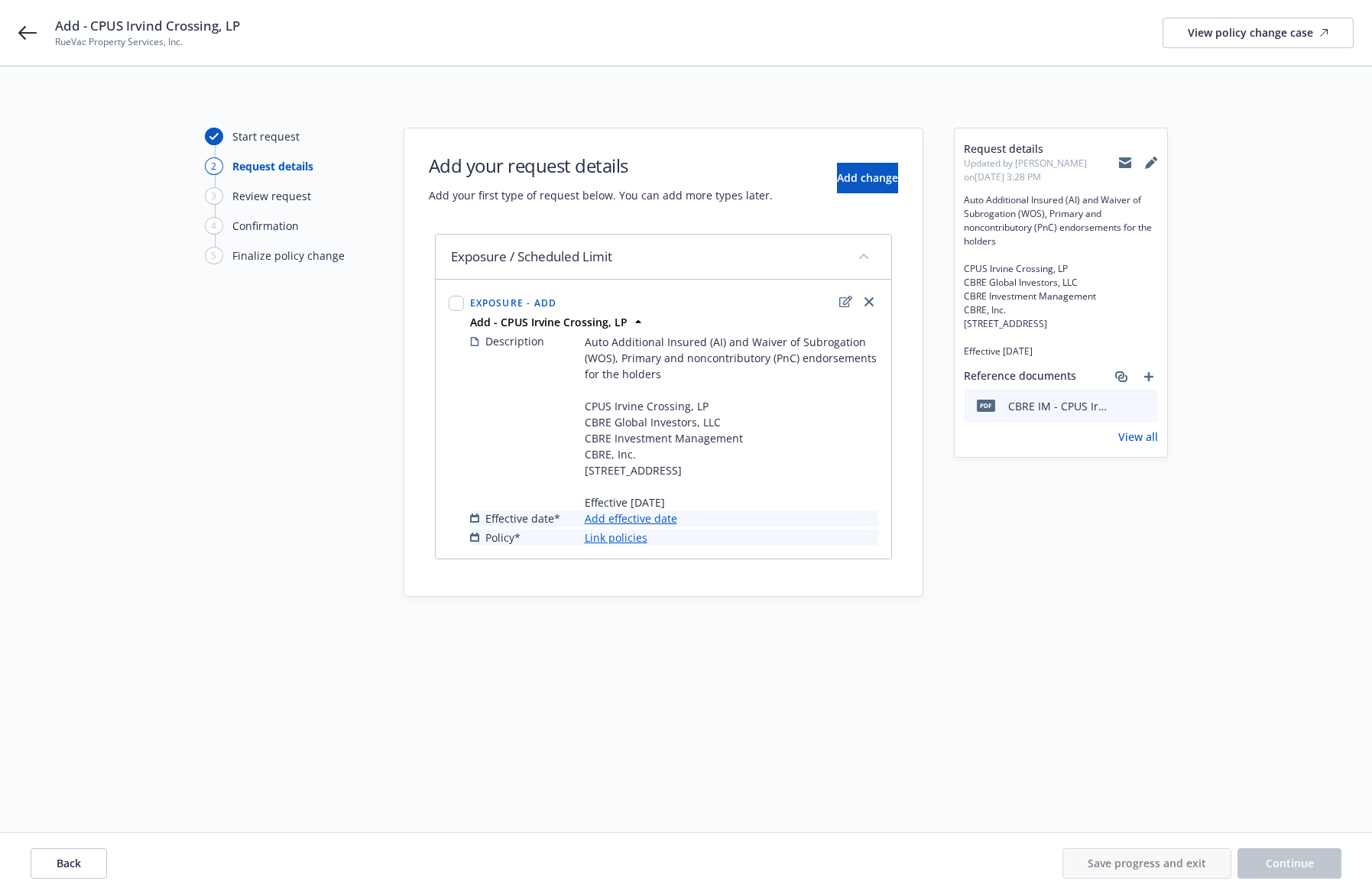
click at [653, 527] on link "Add effective date" at bounding box center [631, 519] width 92 height 16
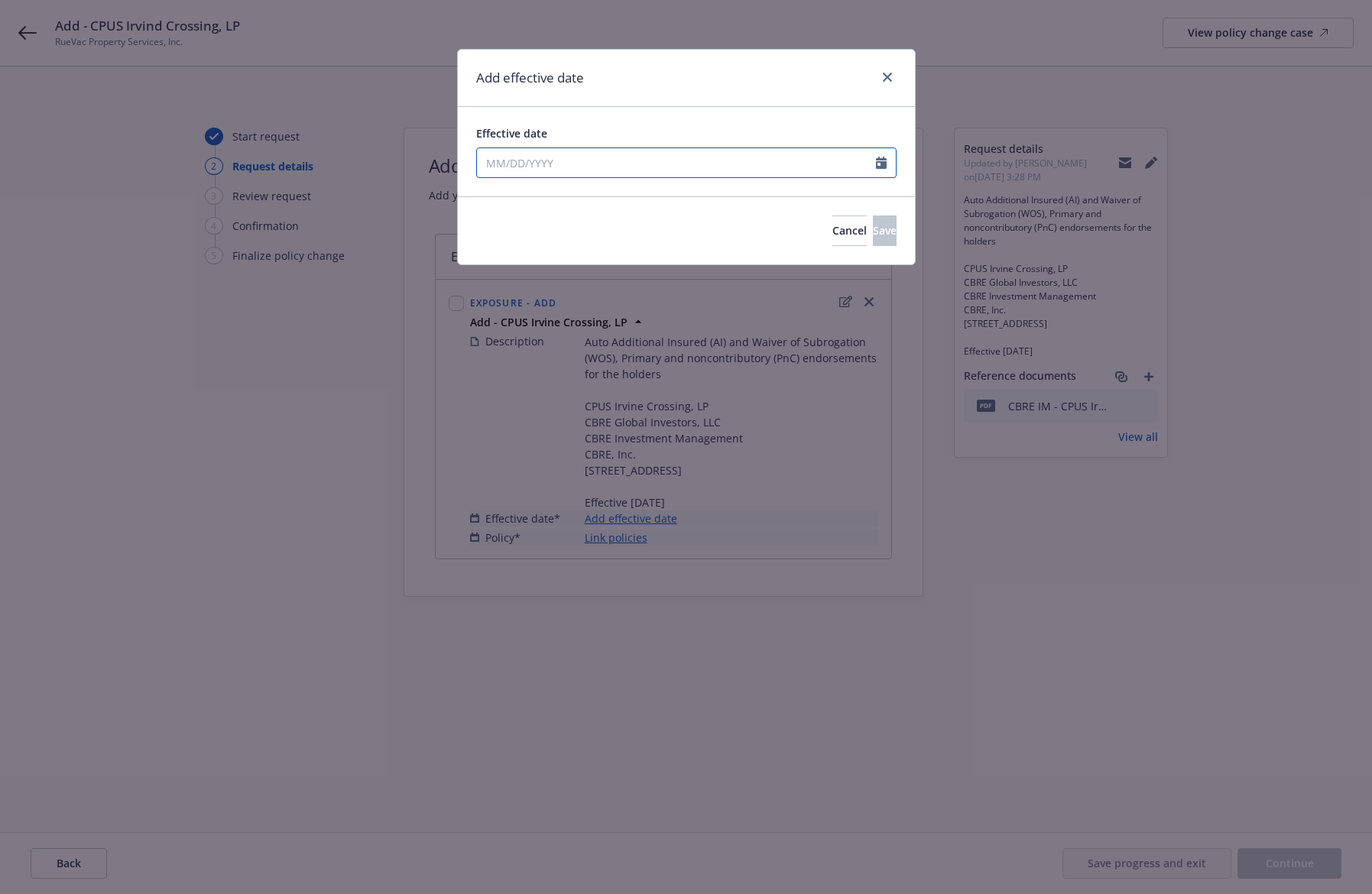
click at [777, 162] on input "Effective date" at bounding box center [676, 163] width 399 height 29
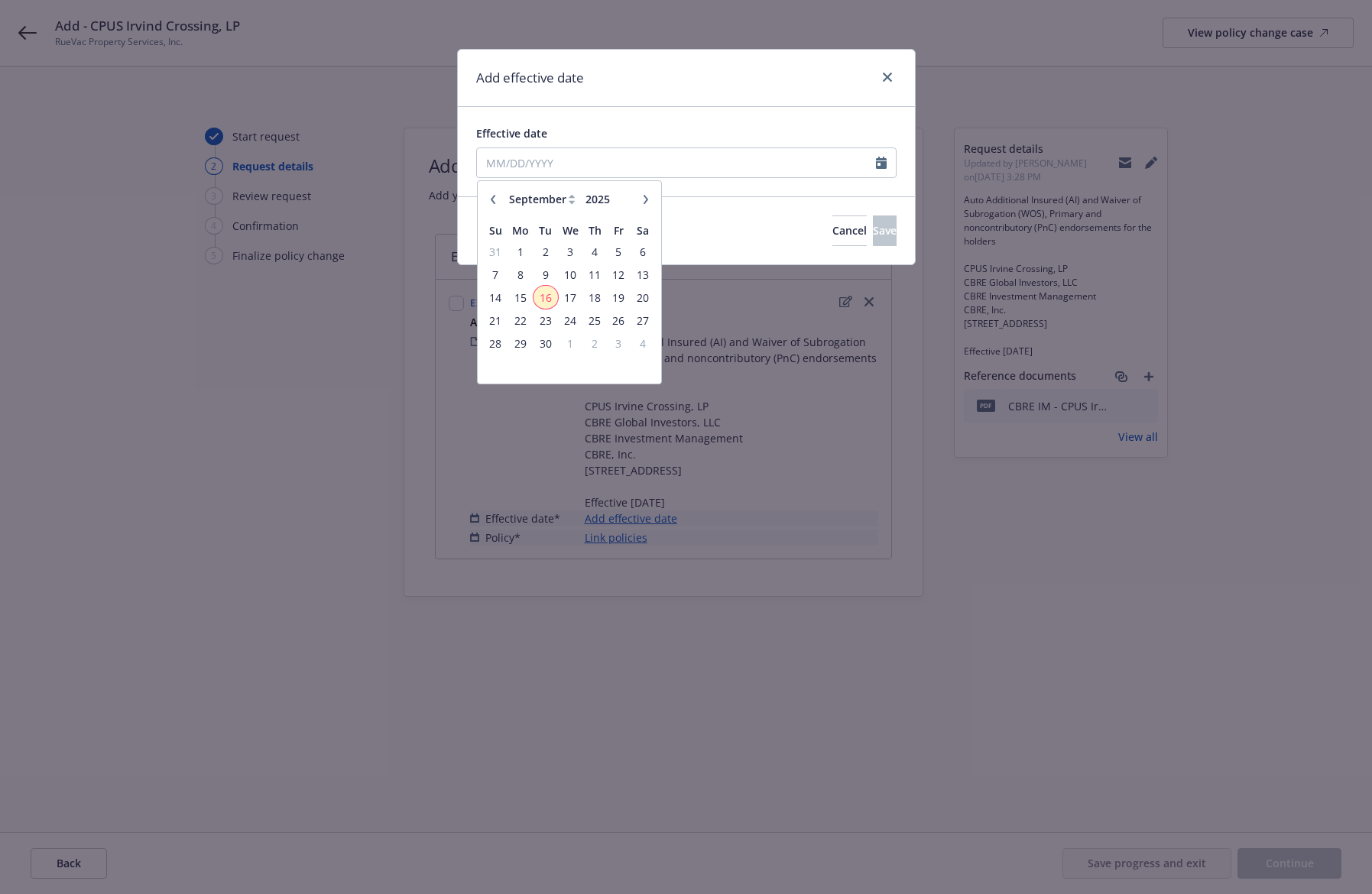
click at [536, 297] on span "16" at bounding box center [546, 298] width 21 height 19
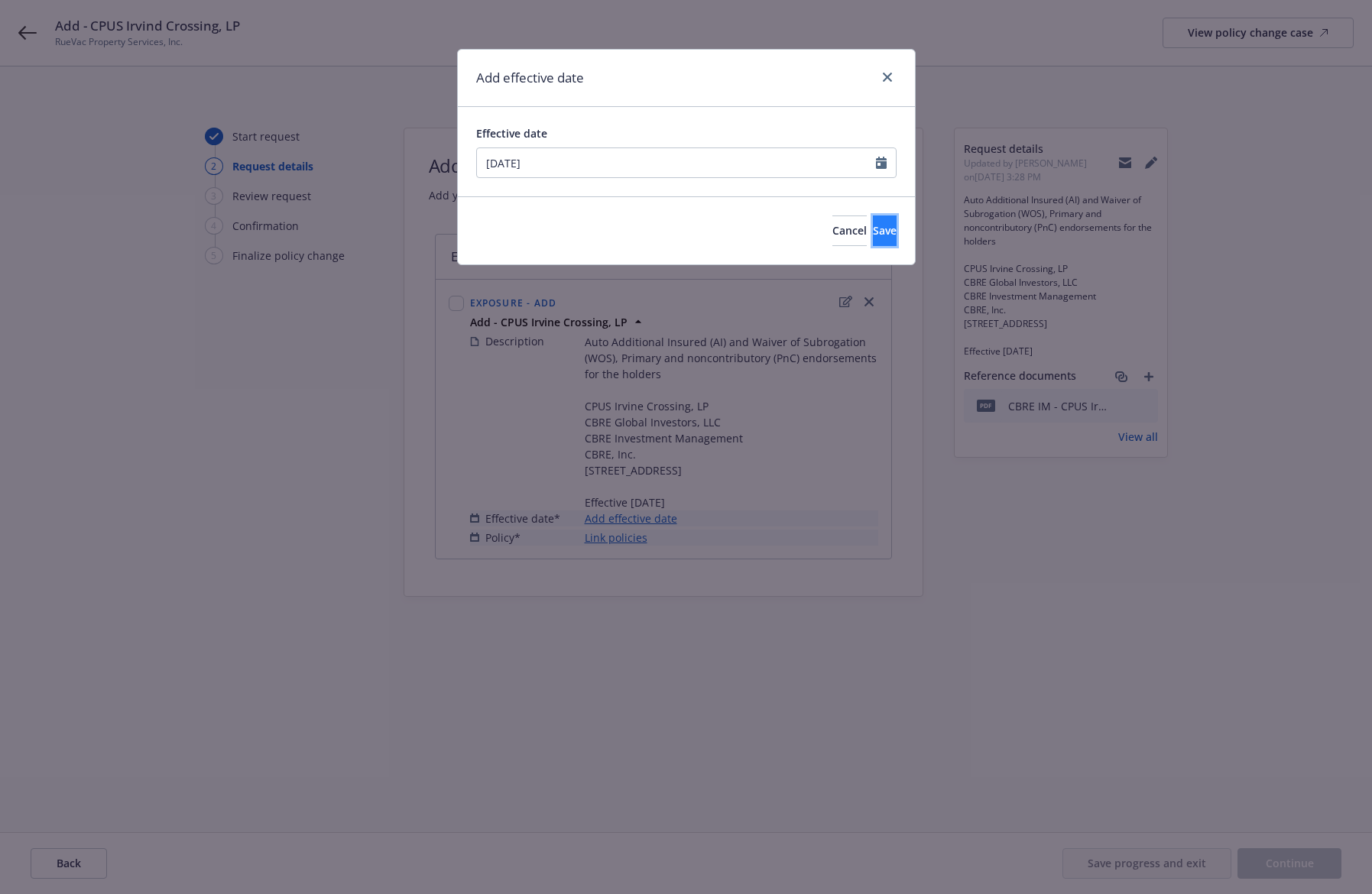
click at [880, 225] on button "Save" at bounding box center [885, 231] width 24 height 31
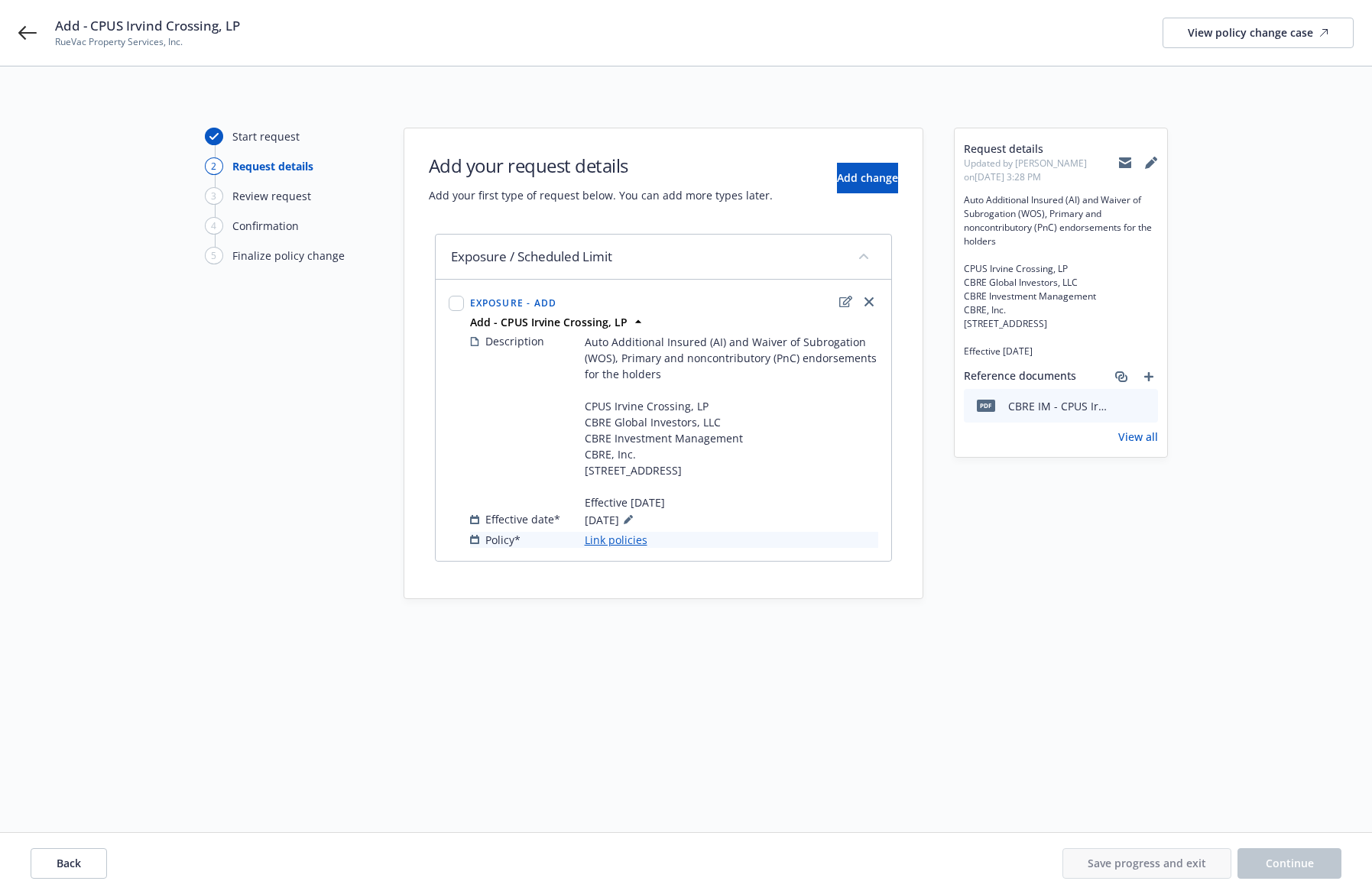
click at [628, 548] on link "Link policies" at bounding box center [616, 540] width 62 height 16
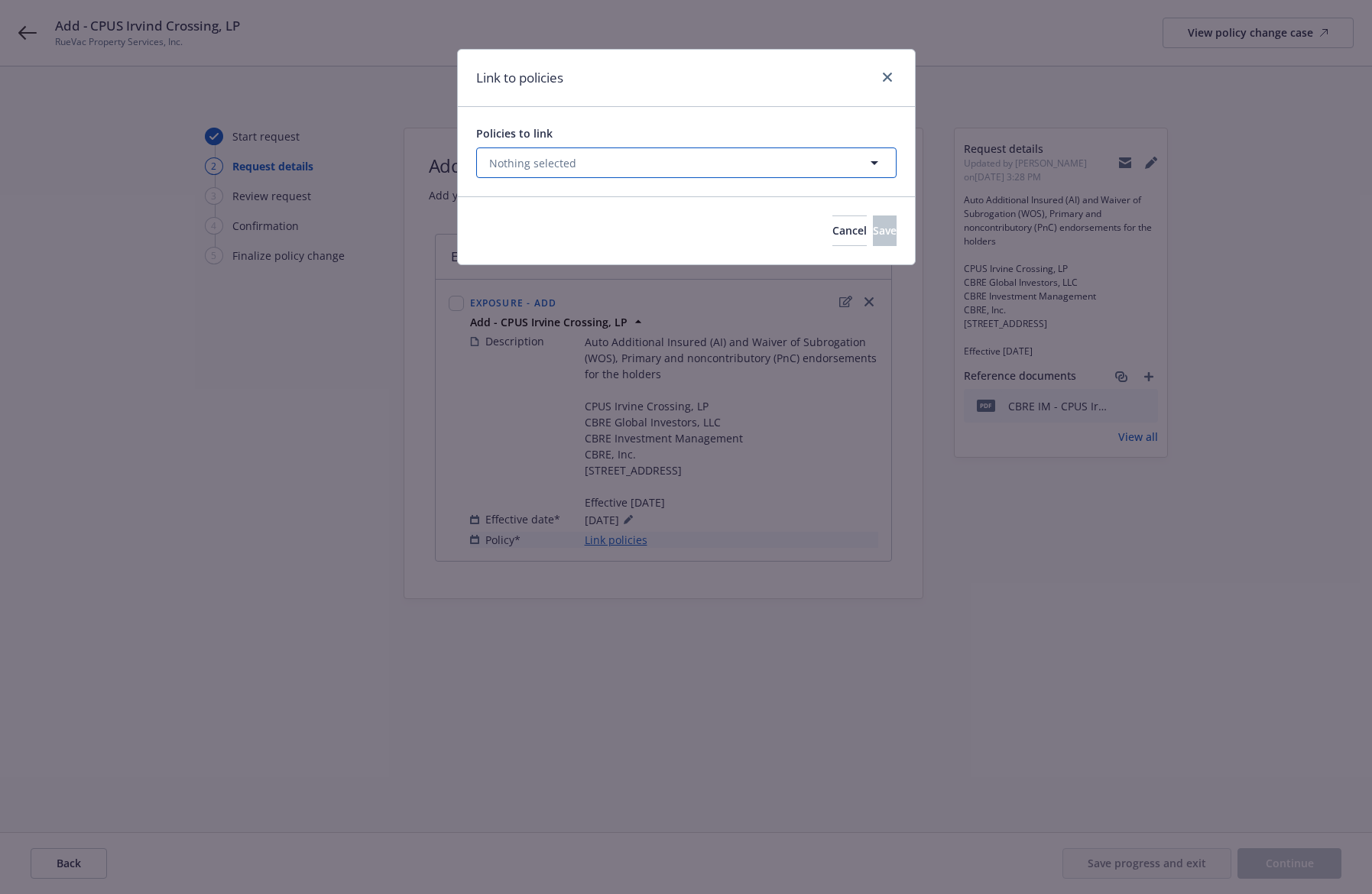
click at [583, 168] on button "Nothing selected" at bounding box center [686, 163] width 420 height 31
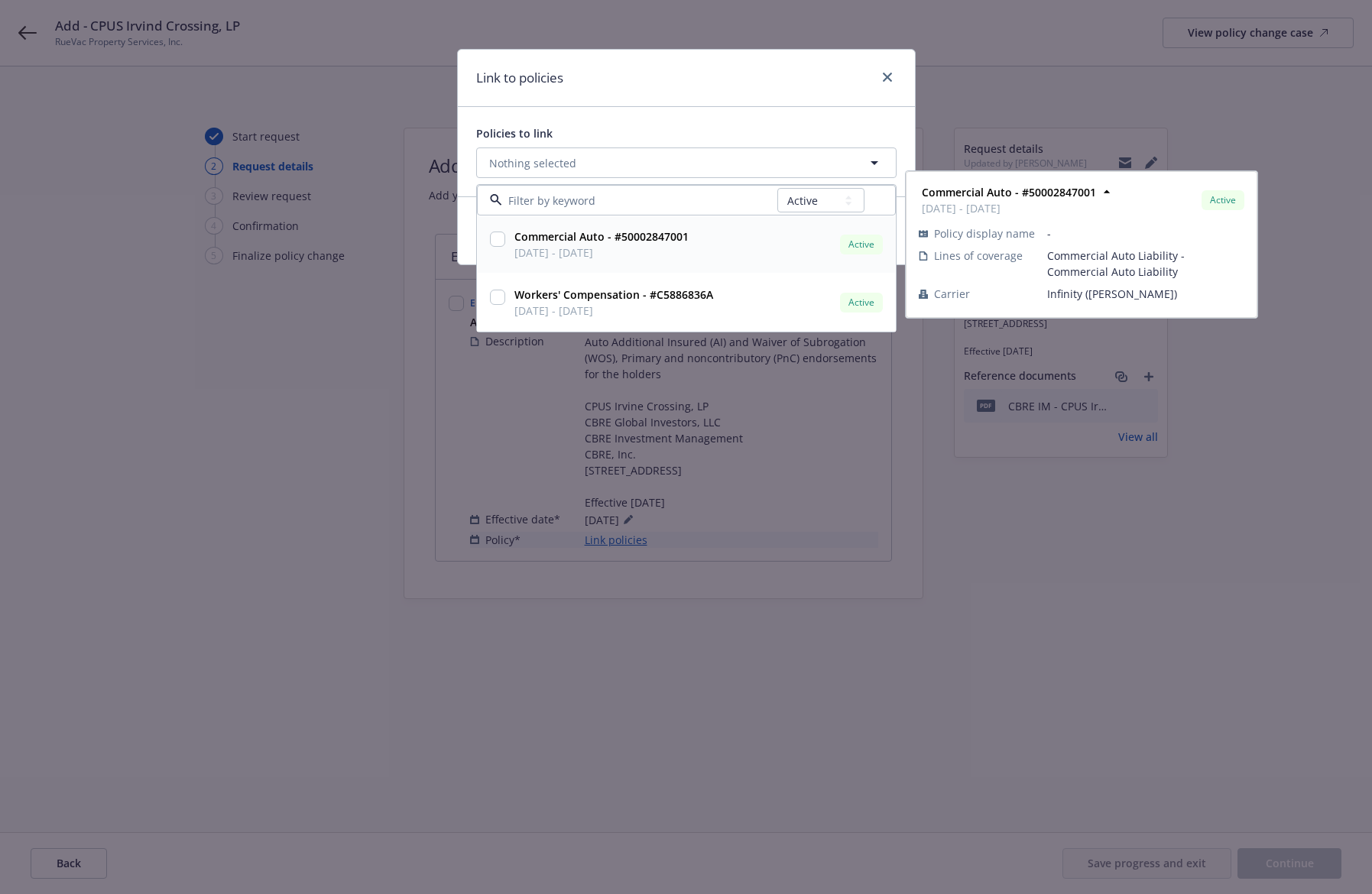
click at [498, 240] on input "checkbox" at bounding box center [498, 239] width 15 height 15
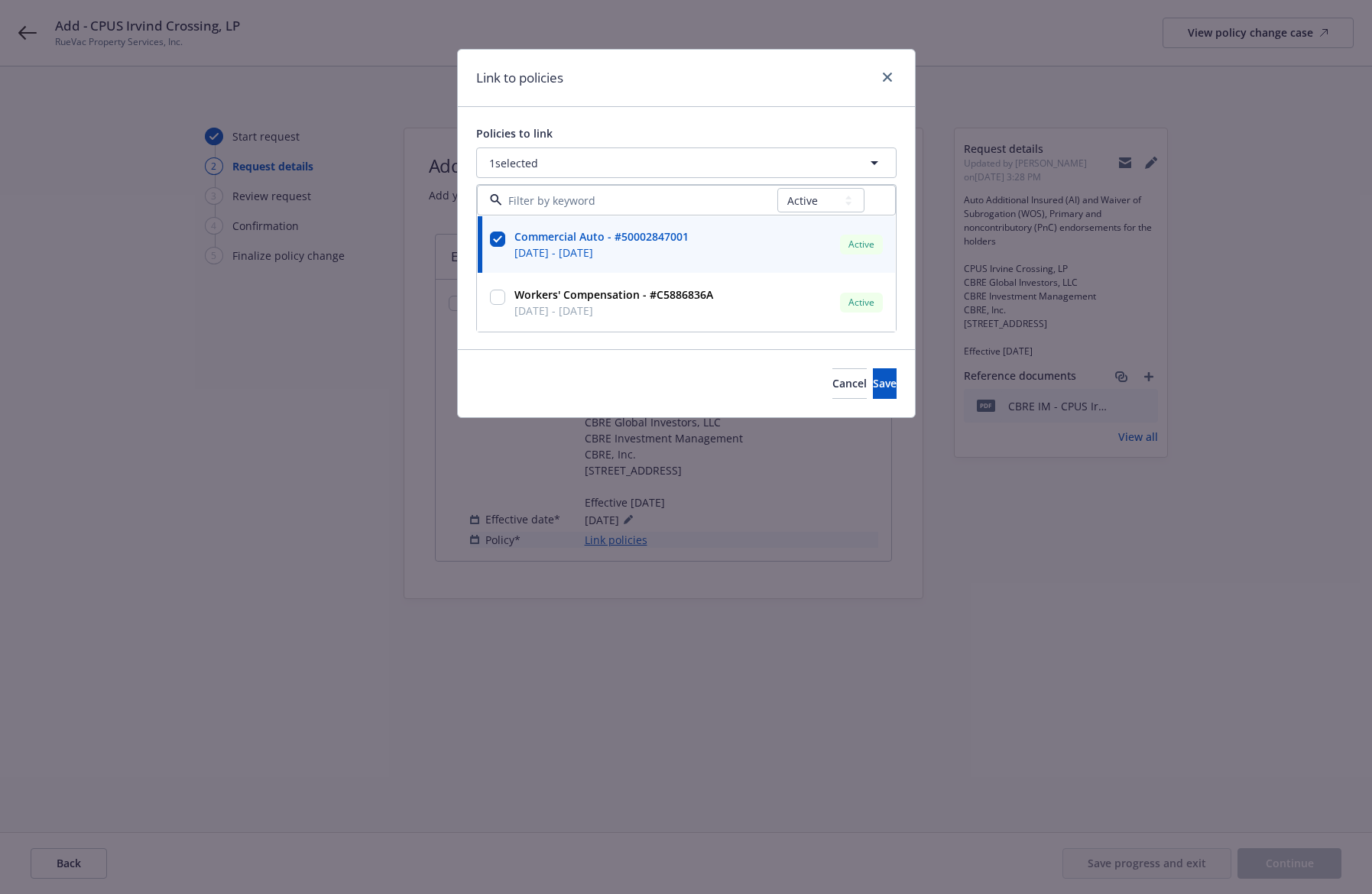
click at [727, 97] on div "Link to policies" at bounding box center [686, 78] width 457 height 58
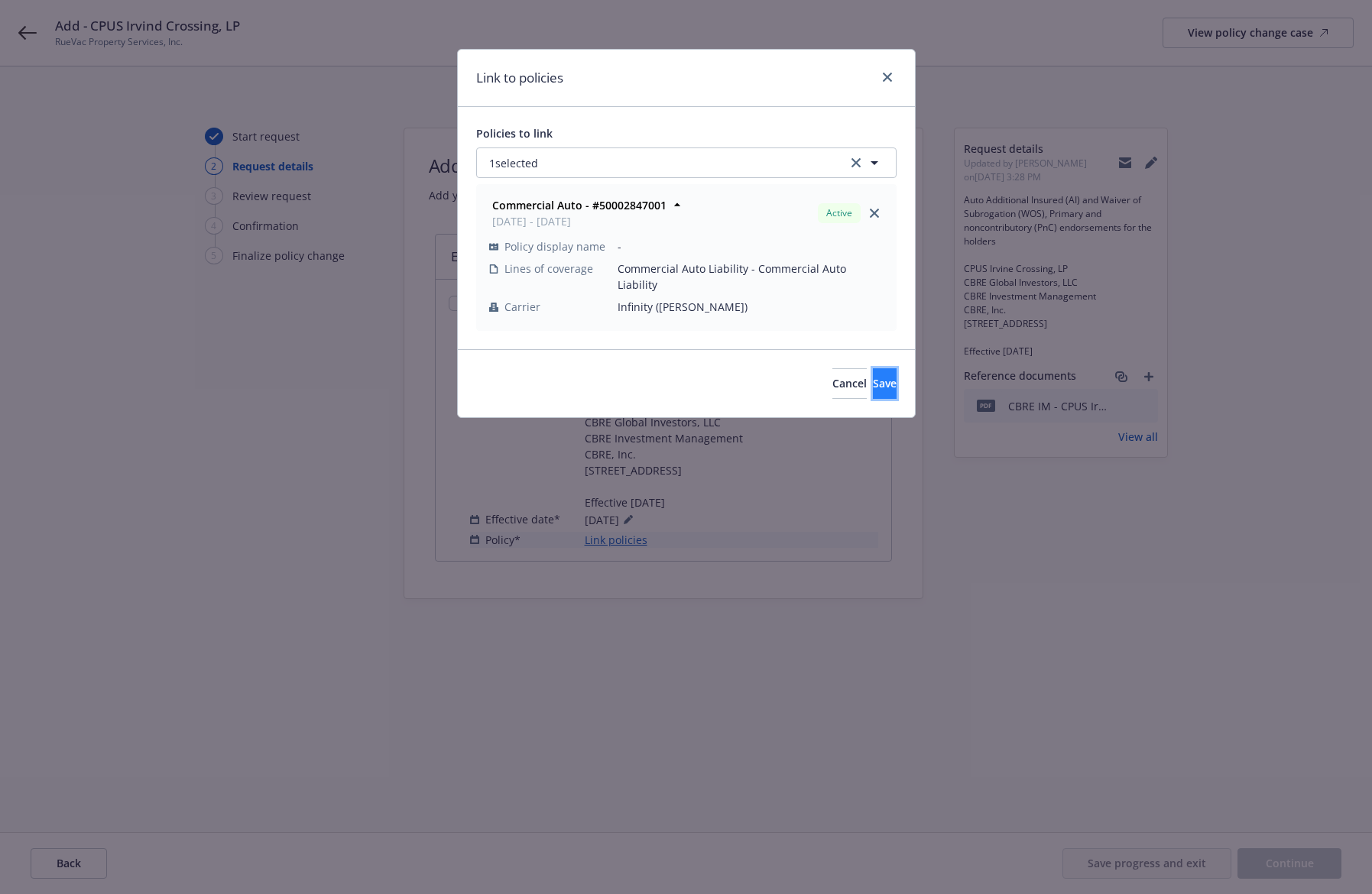
click at [873, 369] on button "Save" at bounding box center [885, 384] width 24 height 31
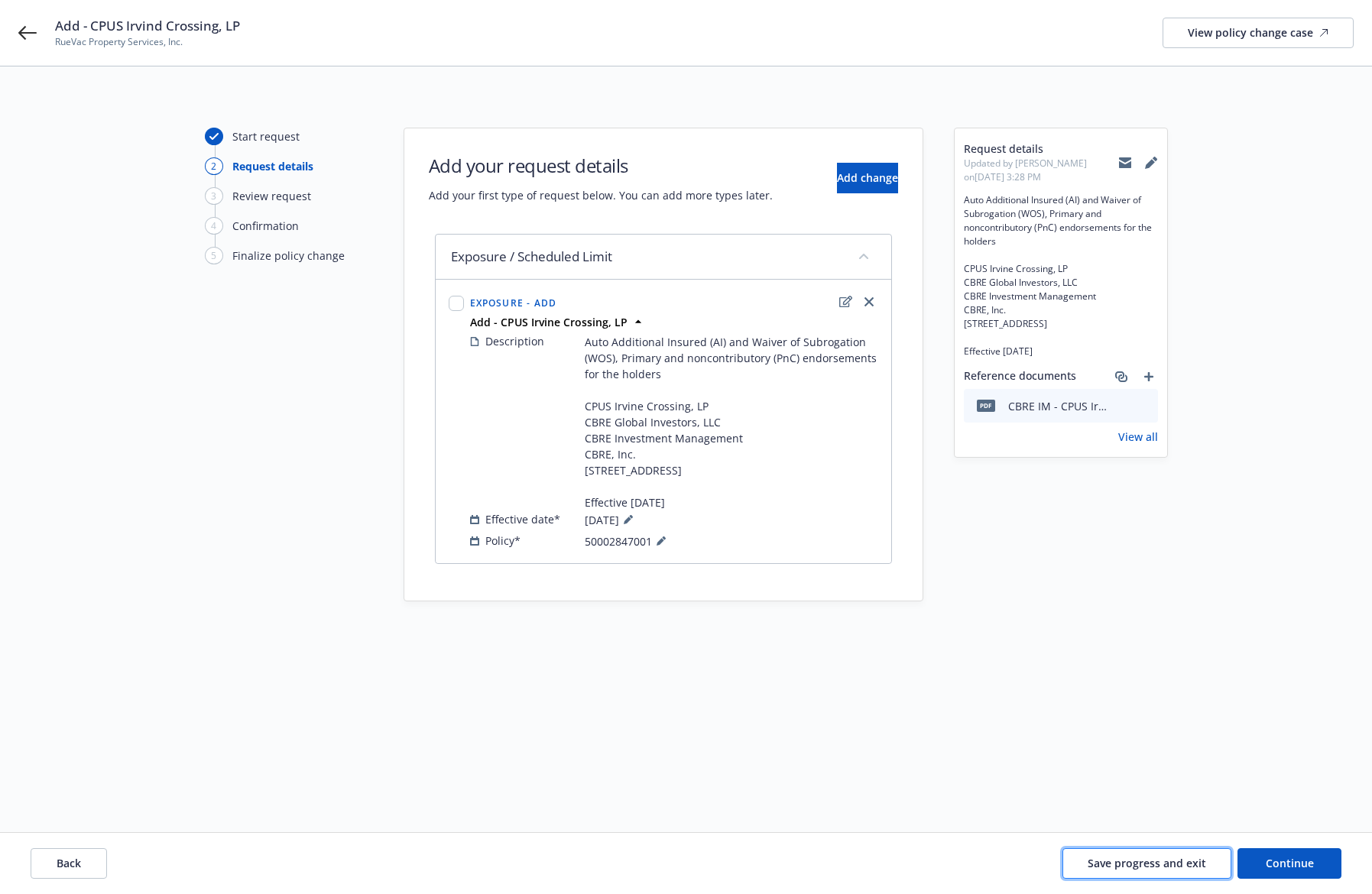
click at [1193, 867] on span "Save progress and exit" at bounding box center [1147, 863] width 119 height 15
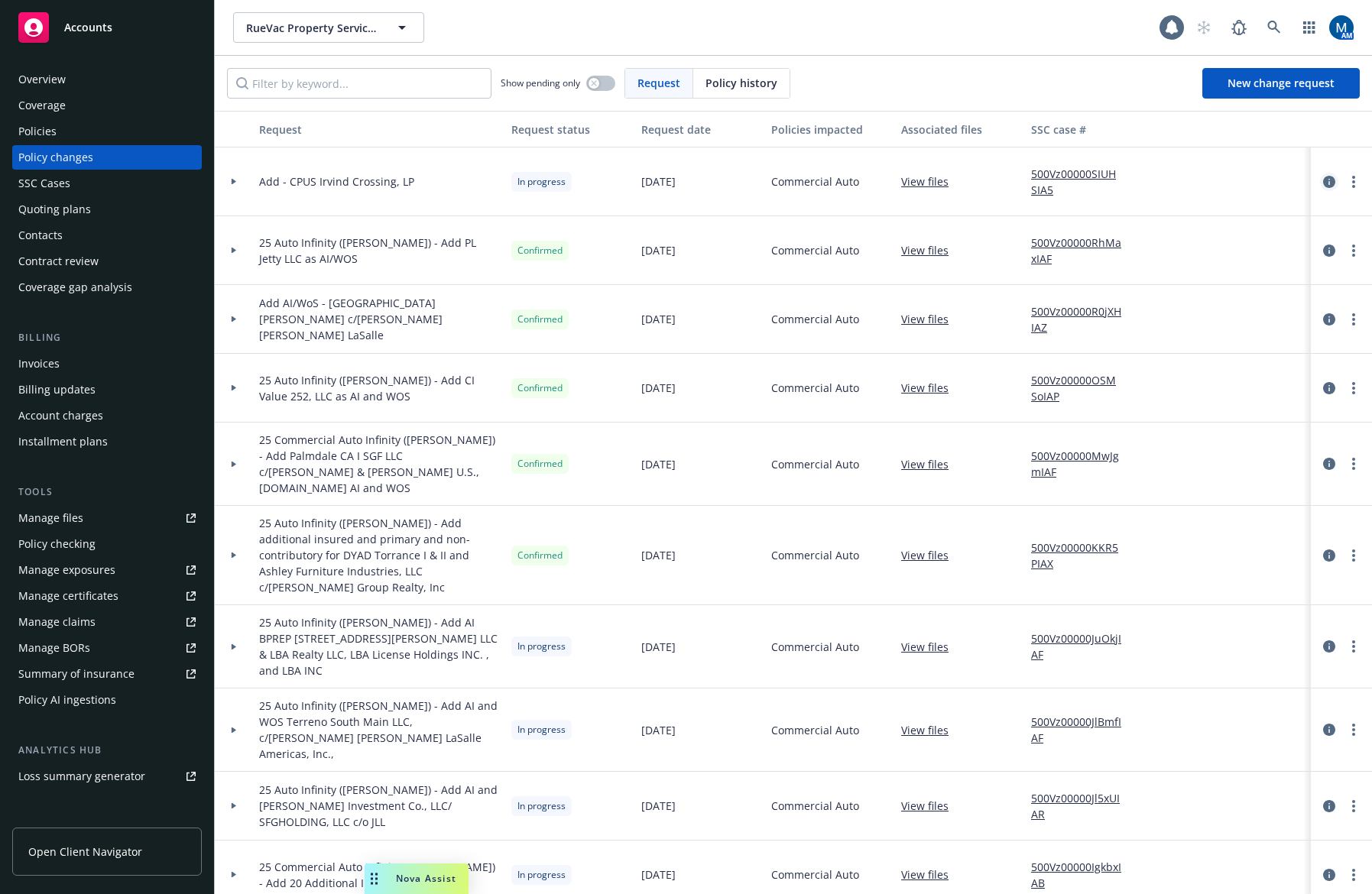
click at [1324, 178] on icon "circleInformation" at bounding box center [1330, 182] width 12 height 12
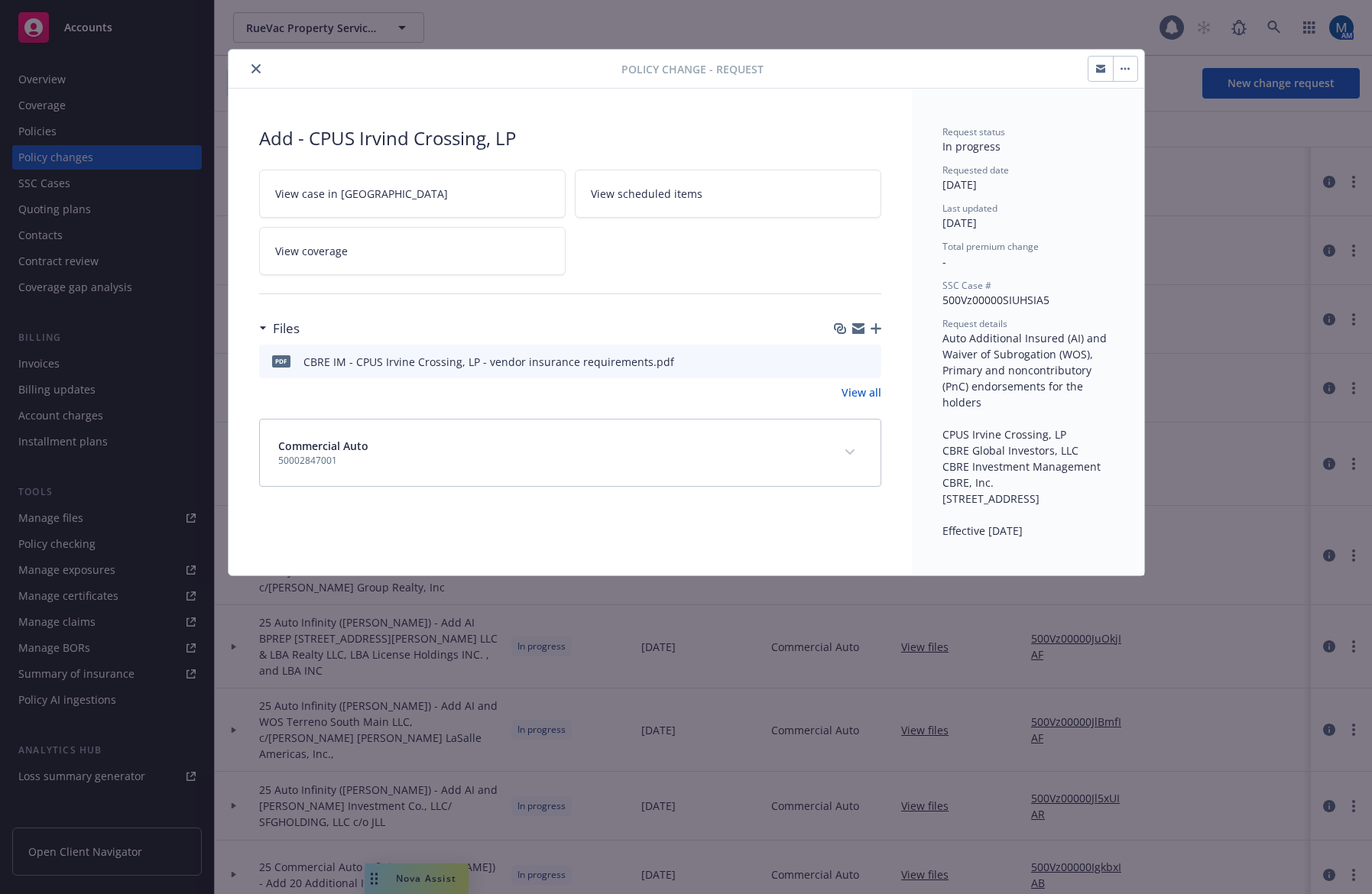
click at [406, 198] on link "View case in [GEOGRAPHIC_DATA]" at bounding box center [412, 194] width 306 height 48
